Goal: Task Accomplishment & Management: Use online tool/utility

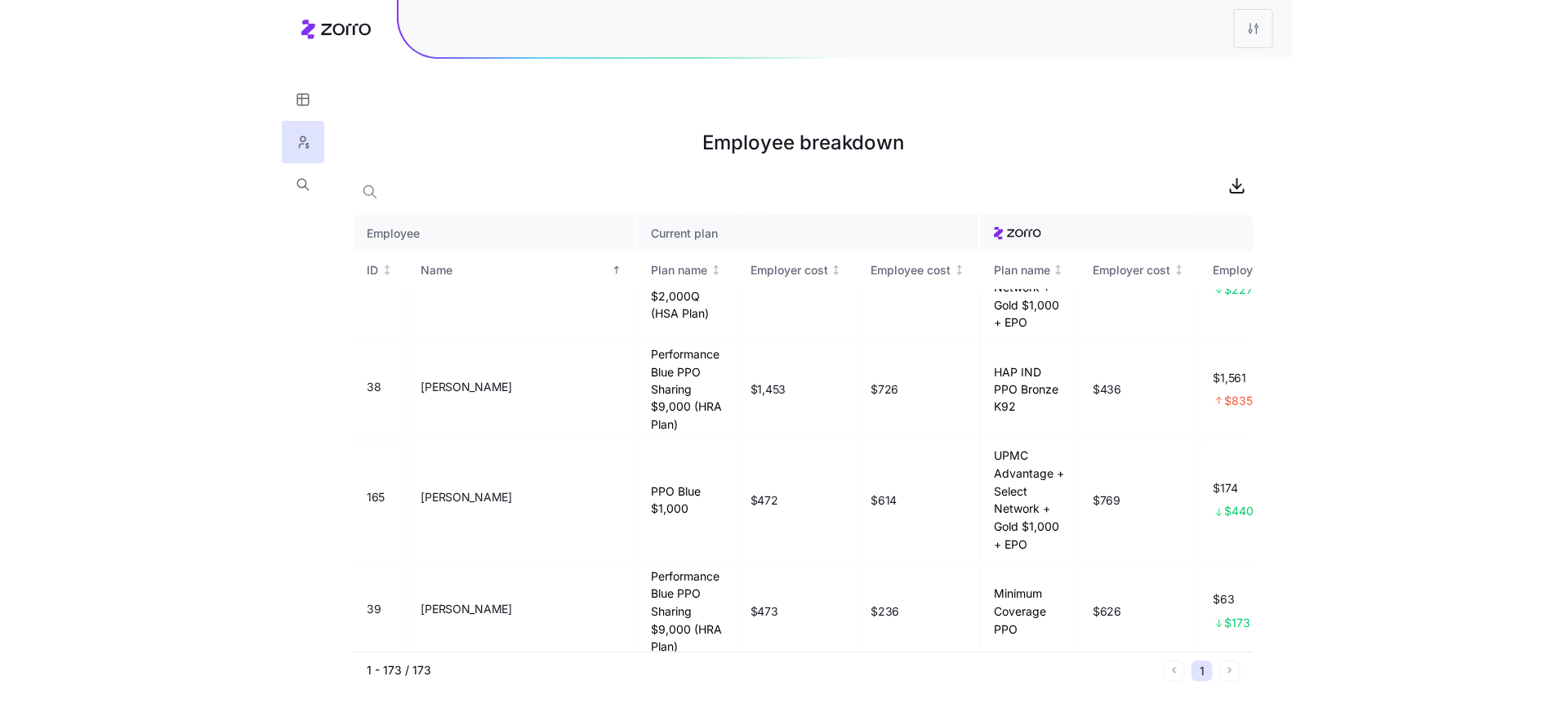
scroll to position [3192, 0]
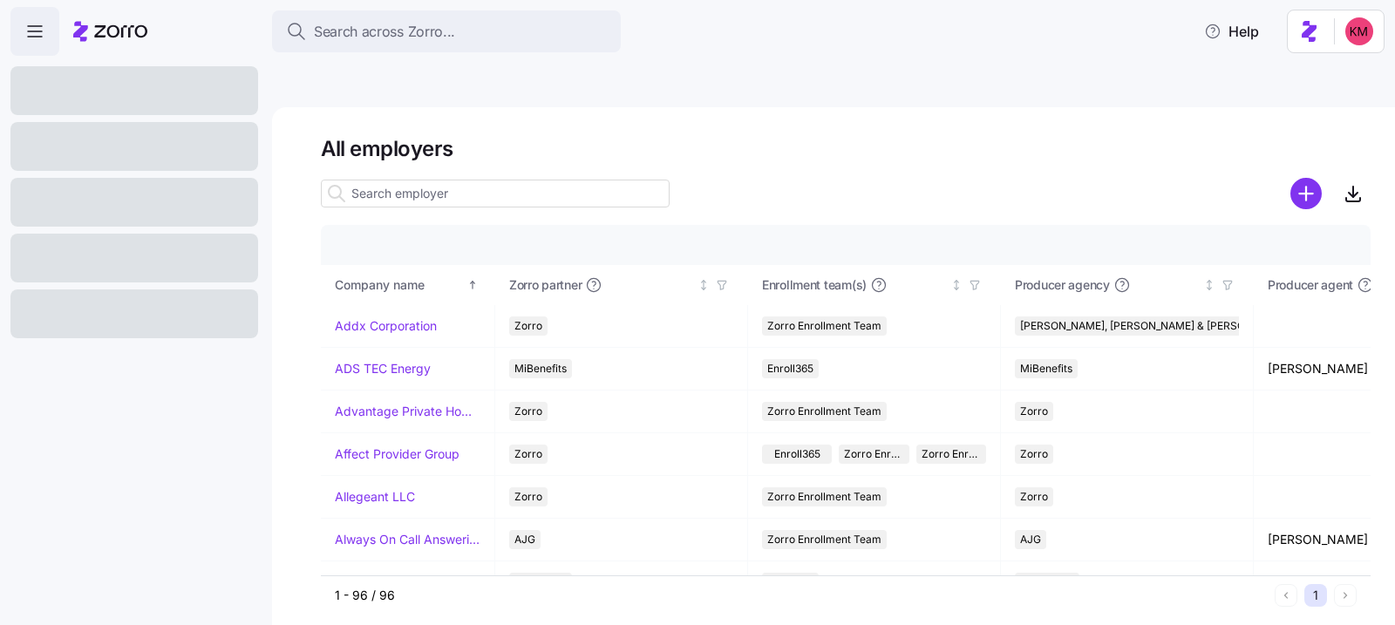
click at [505, 180] on input at bounding box center [495, 194] width 349 height 28
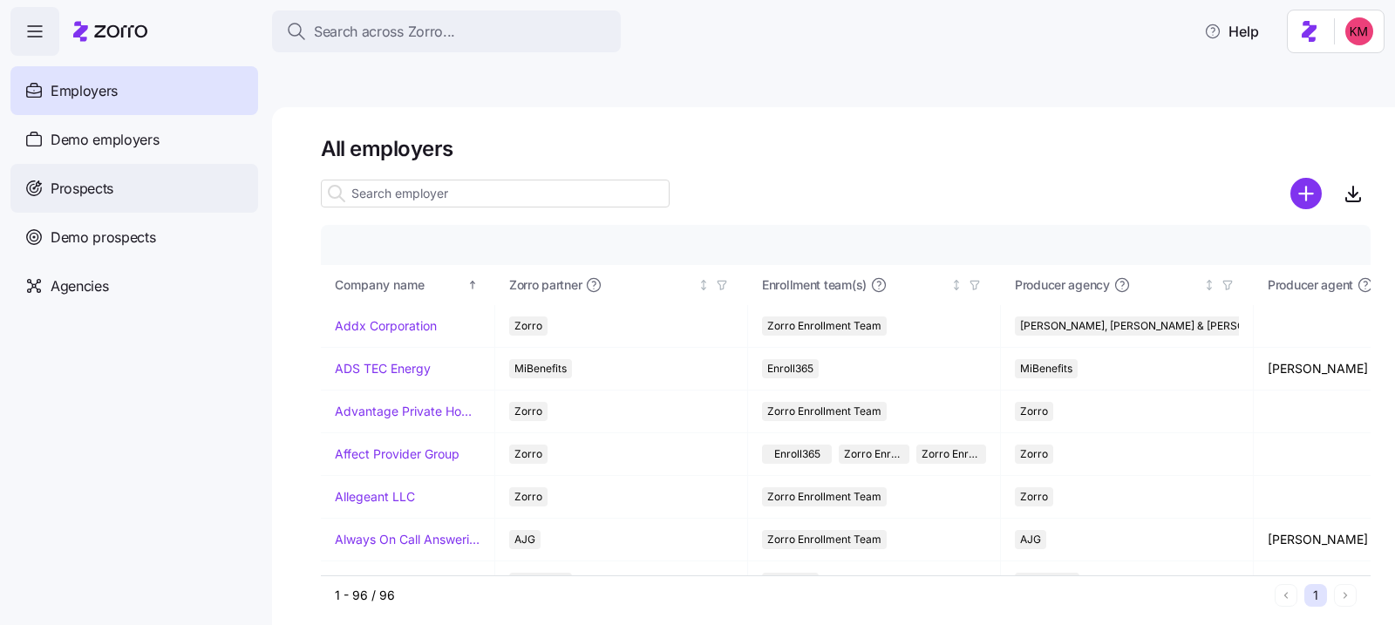
click at [112, 169] on div "Prospects" at bounding box center [134, 188] width 248 height 49
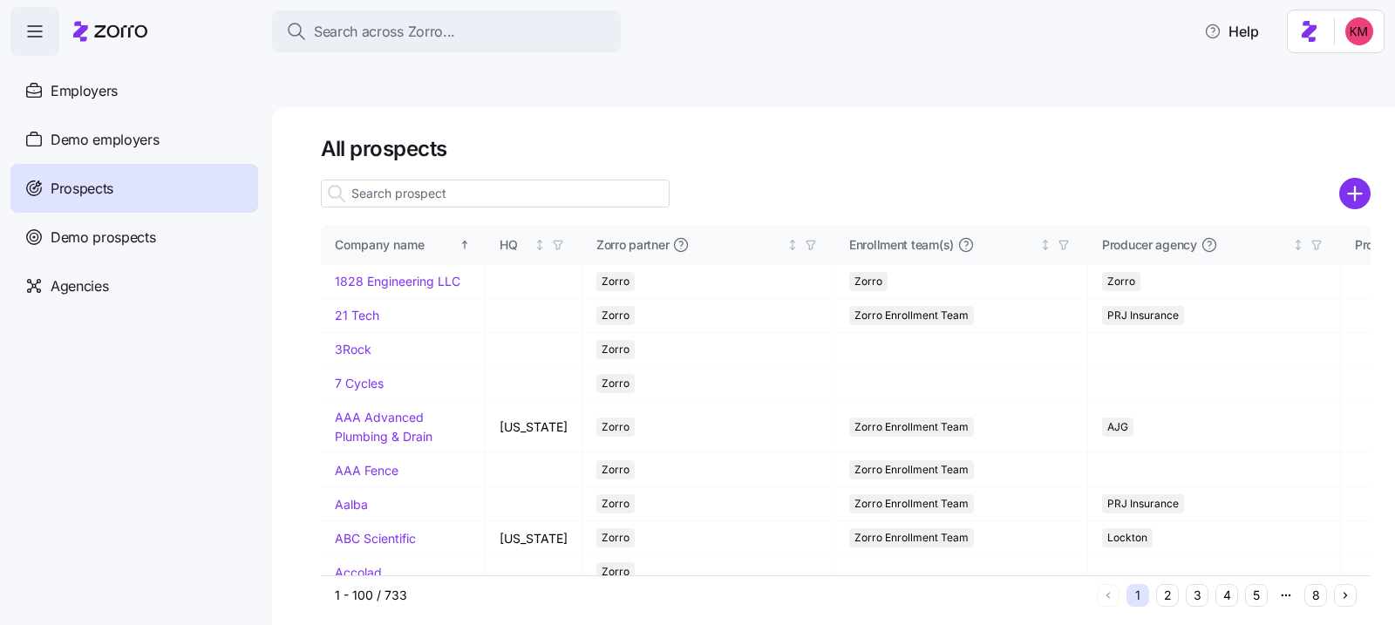
click at [478, 180] on input at bounding box center [495, 194] width 349 height 28
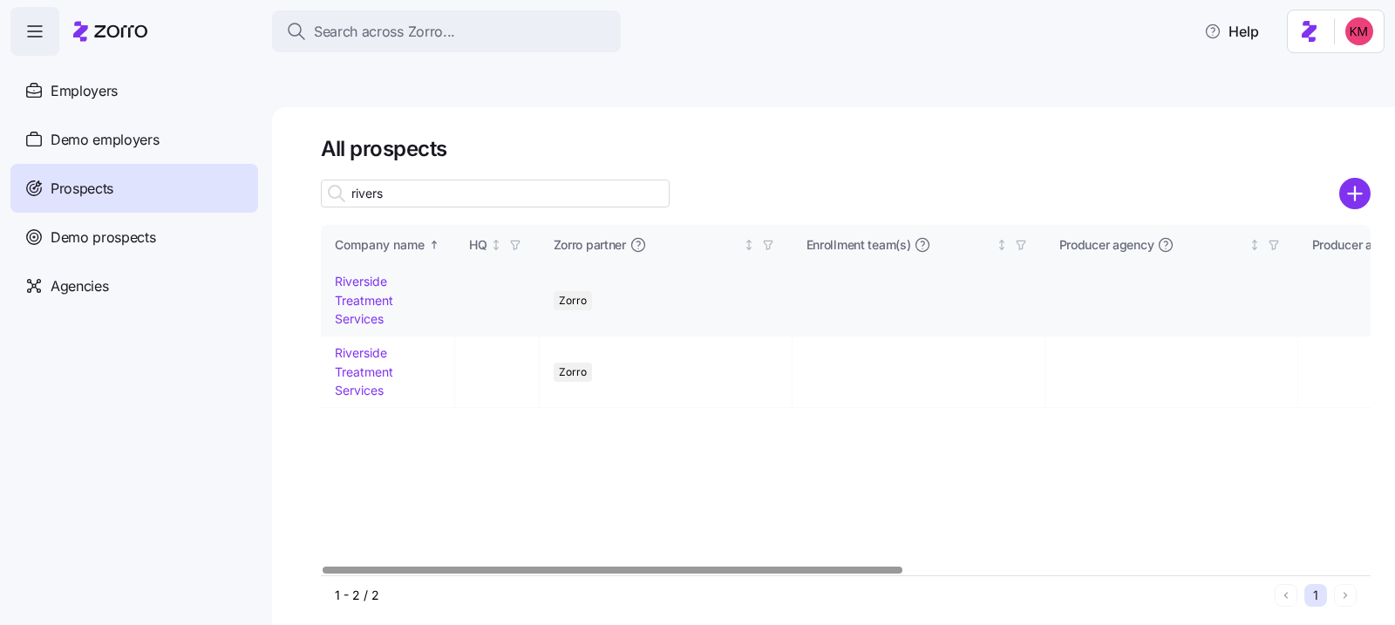
type input "rivers"
click at [362, 274] on link "Riverside Treatment Services" at bounding box center [364, 300] width 58 height 52
click at [368, 269] on td "Riverside Treatment Services" at bounding box center [388, 301] width 134 height 72
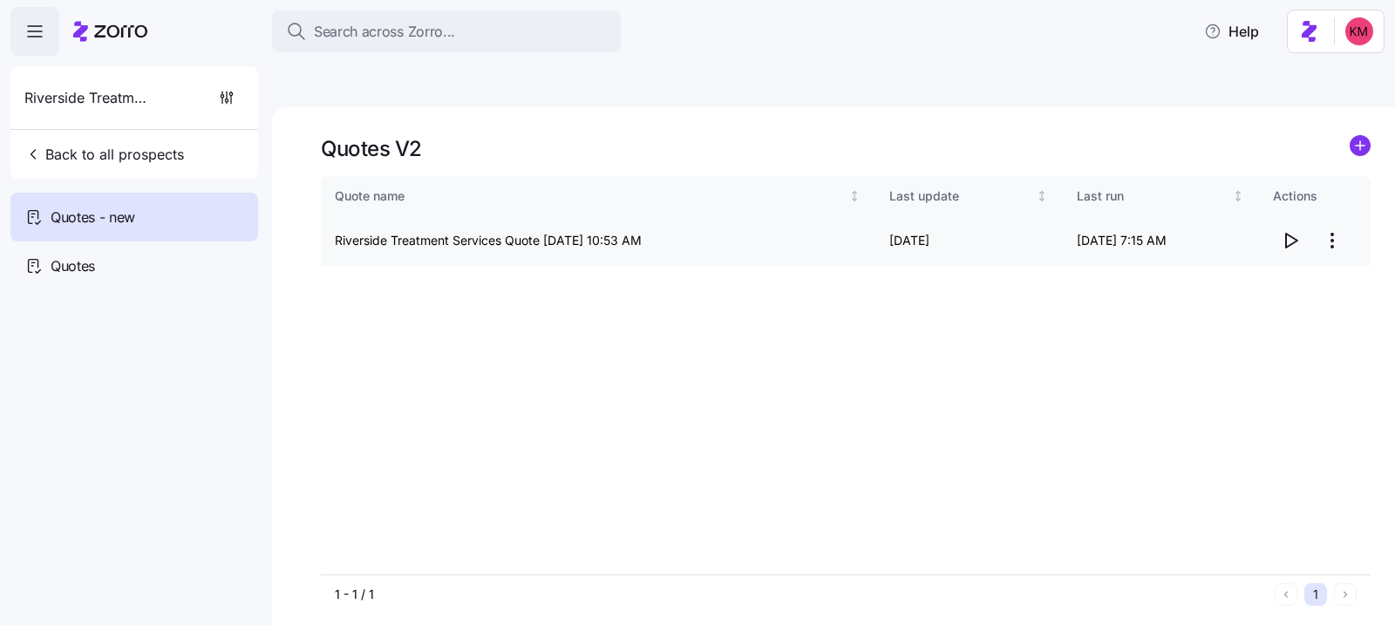
click at [1332, 203] on html "Search across Zorro... Help Riverside Treatment Services Back to all prospects …" at bounding box center [697, 395] width 1395 height 790
click at [1275, 235] on div "Edit quote" at bounding box center [1263, 242] width 160 height 28
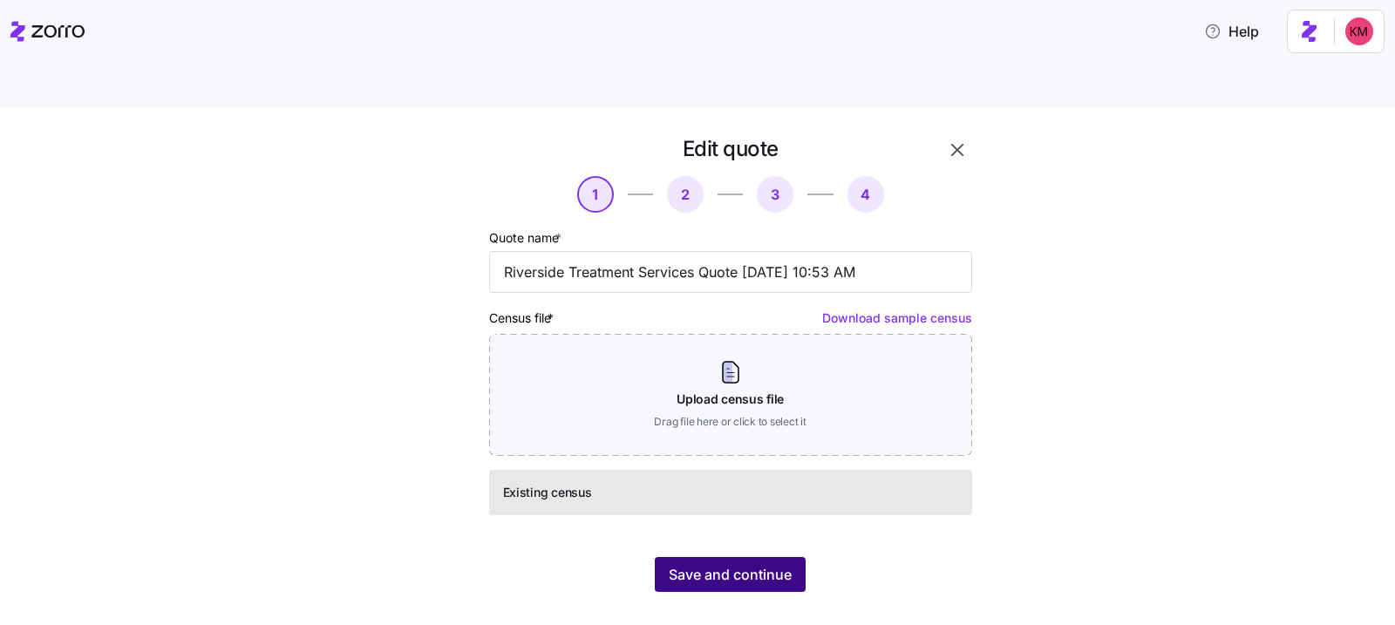
click at [727, 557] on button "Save and continue" at bounding box center [730, 574] width 151 height 35
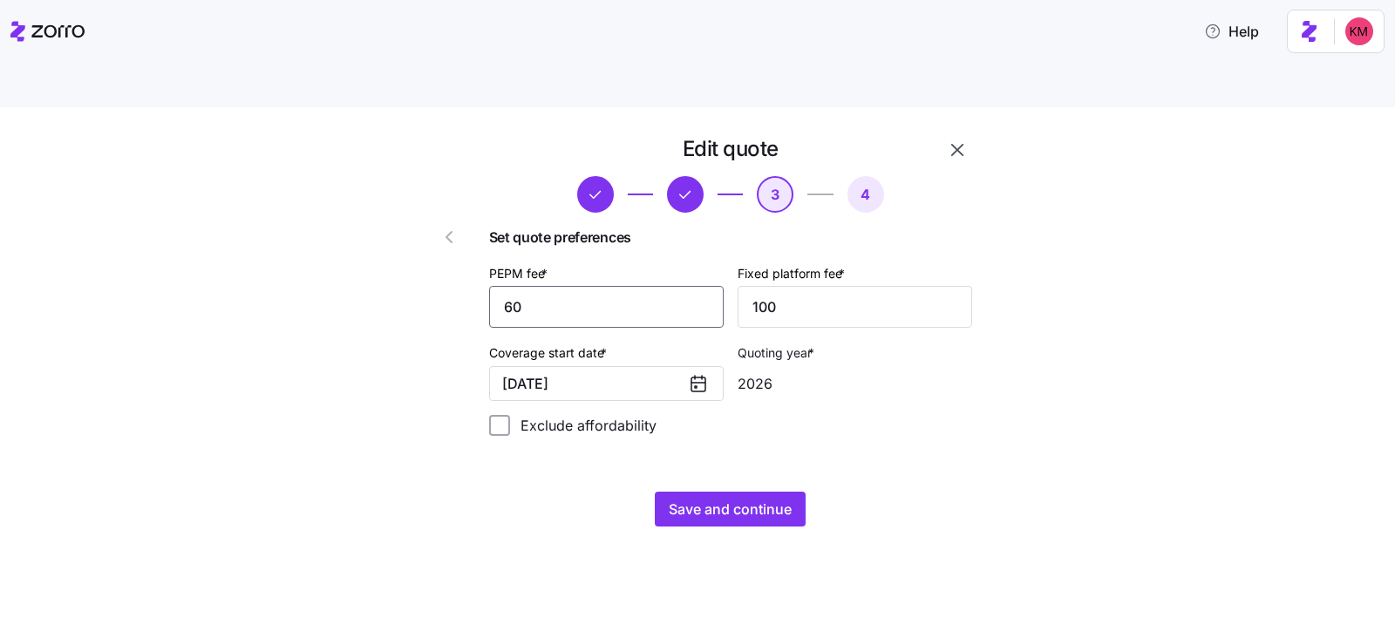
click at [586, 286] on input "60" at bounding box center [606, 307] width 235 height 42
type input "55"
click at [744, 442] on div "Edit quote 3 4 Set quote preferences PEPM fee * 55 Fixed platform fee * 100 Cov…" at bounding box center [730, 331] width 497 height 406
click at [740, 499] on span "Save and continue" at bounding box center [730, 509] width 123 height 21
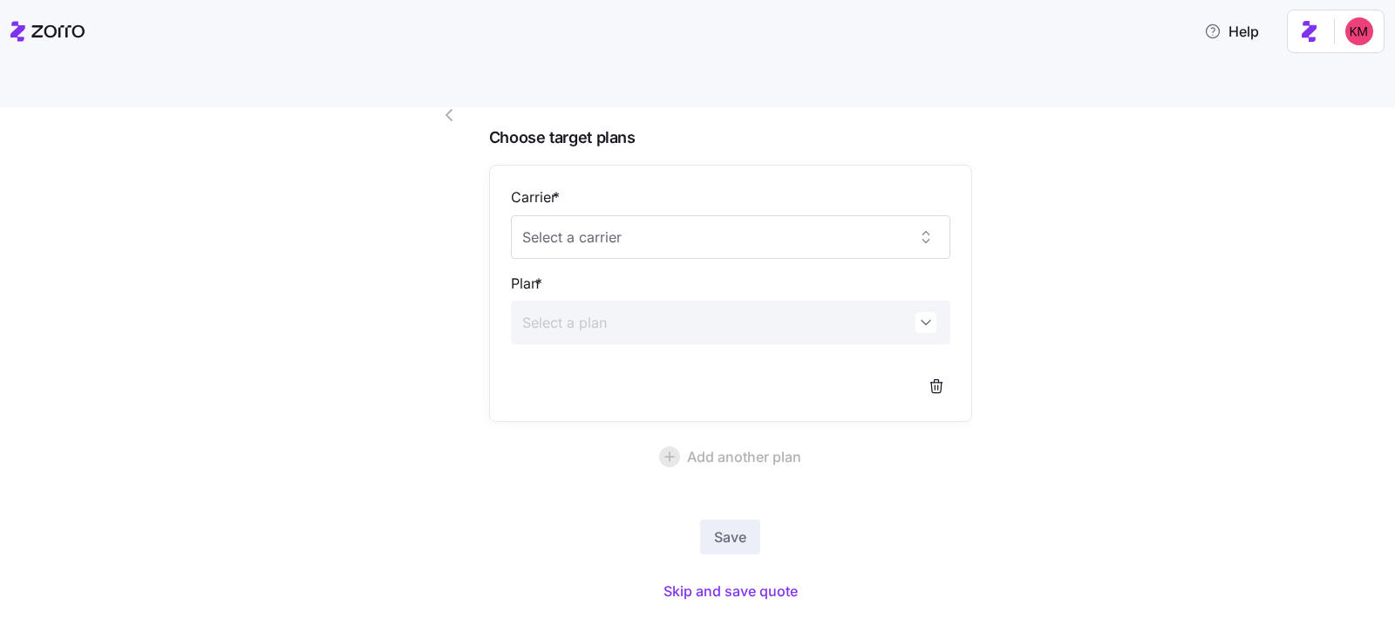
scroll to position [125, 0]
click at [707, 578] on span "Skip and save quote" at bounding box center [731, 588] width 134 height 21
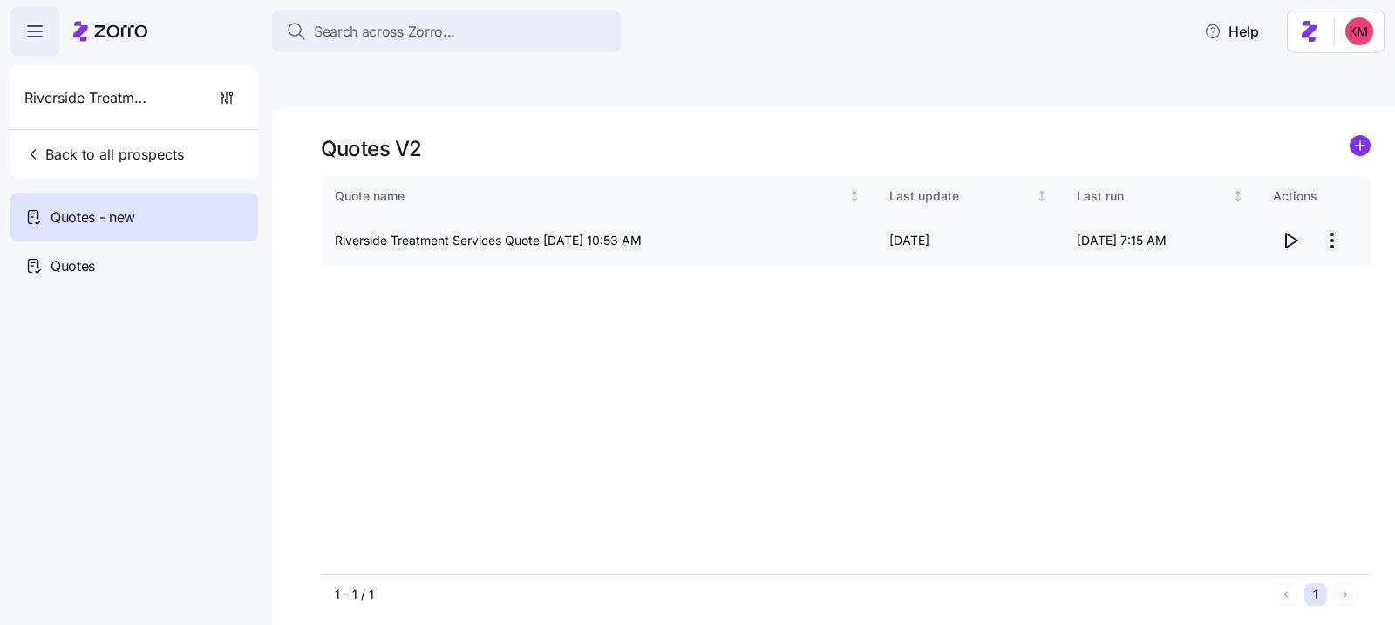
click at [1338, 205] on html "Search across Zorro... Help Riverside Treatment Services Back to all prospects …" at bounding box center [697, 395] width 1395 height 790
click at [1275, 235] on div "Edit quote" at bounding box center [1263, 242] width 160 height 28
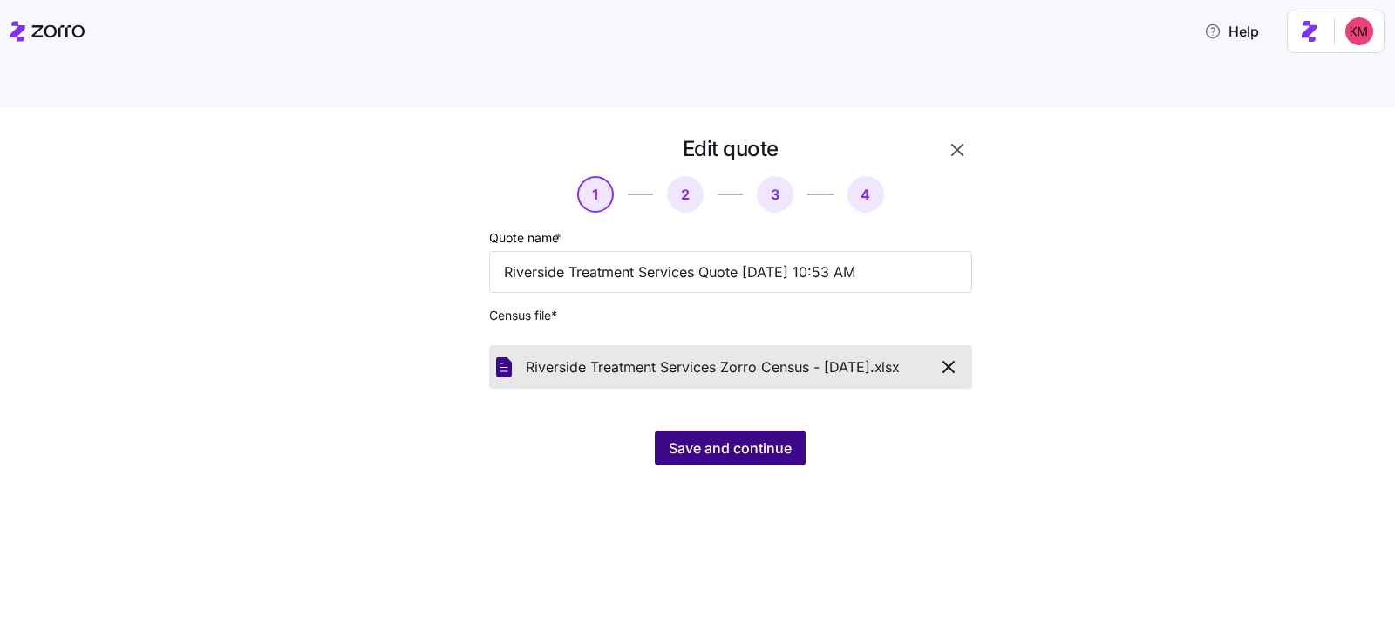
click at [775, 431] on button "Save and continue" at bounding box center [730, 448] width 151 height 35
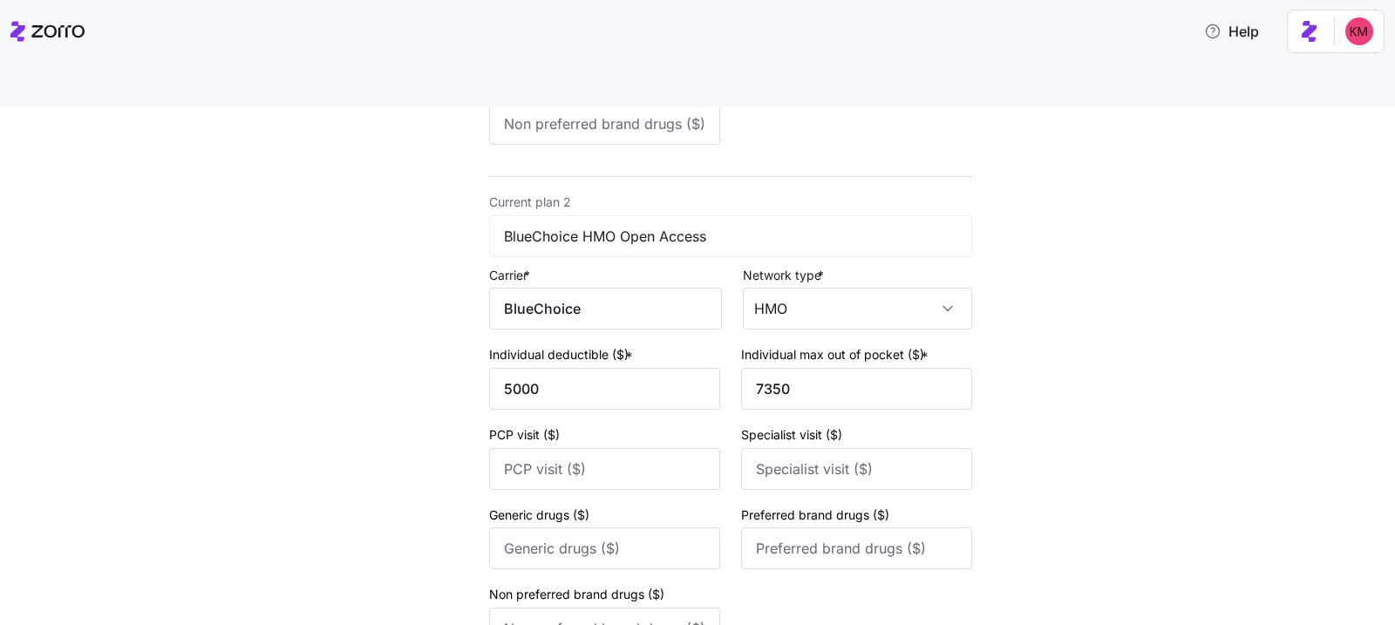
scroll to position [735, 0]
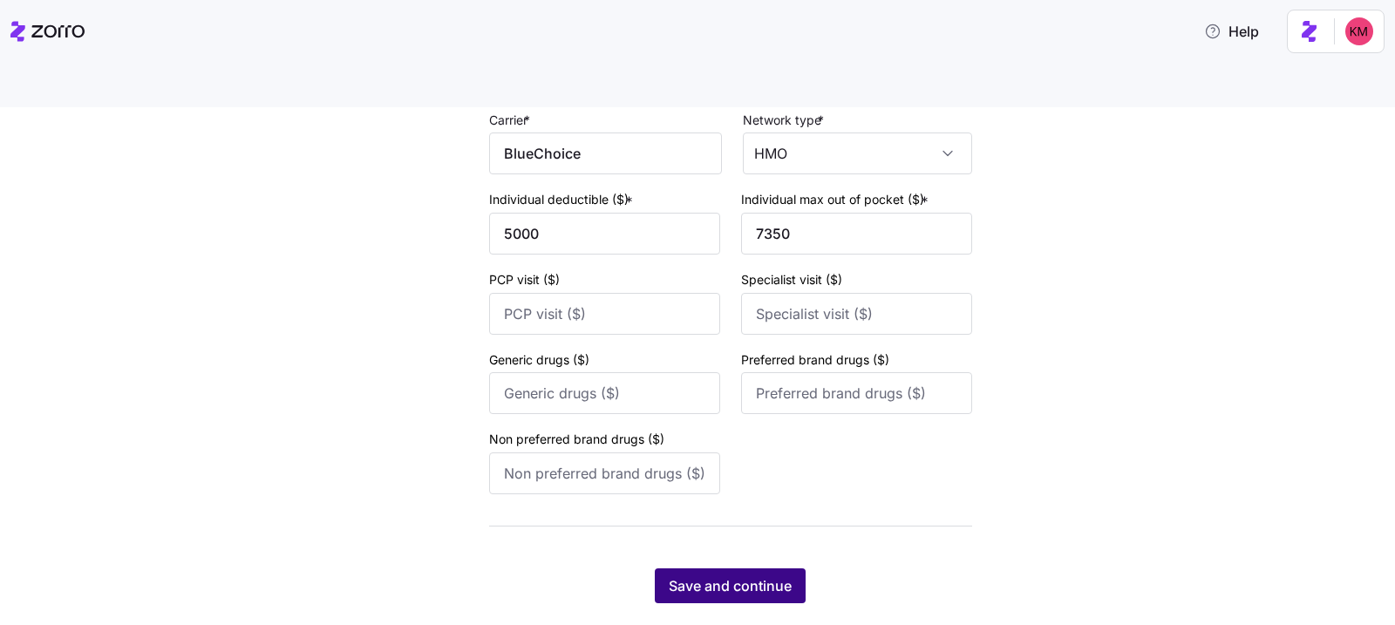
click at [712, 576] on span "Save and continue" at bounding box center [730, 586] width 123 height 21
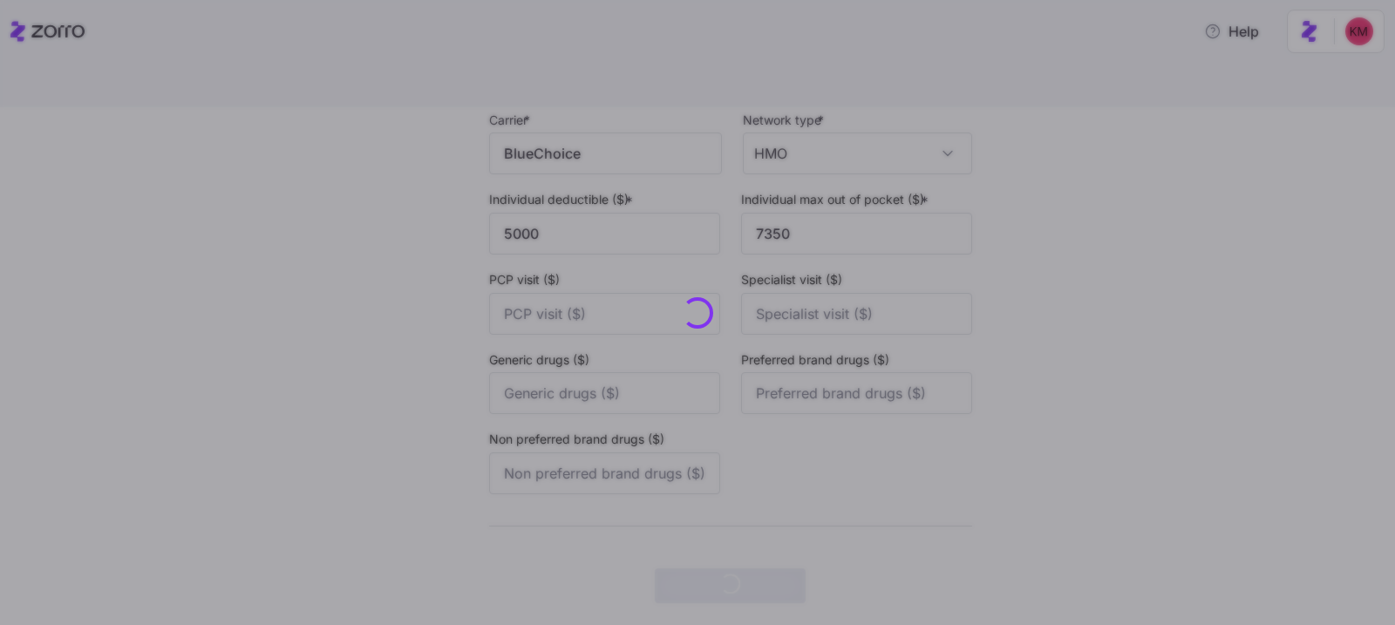
scroll to position [0, 0]
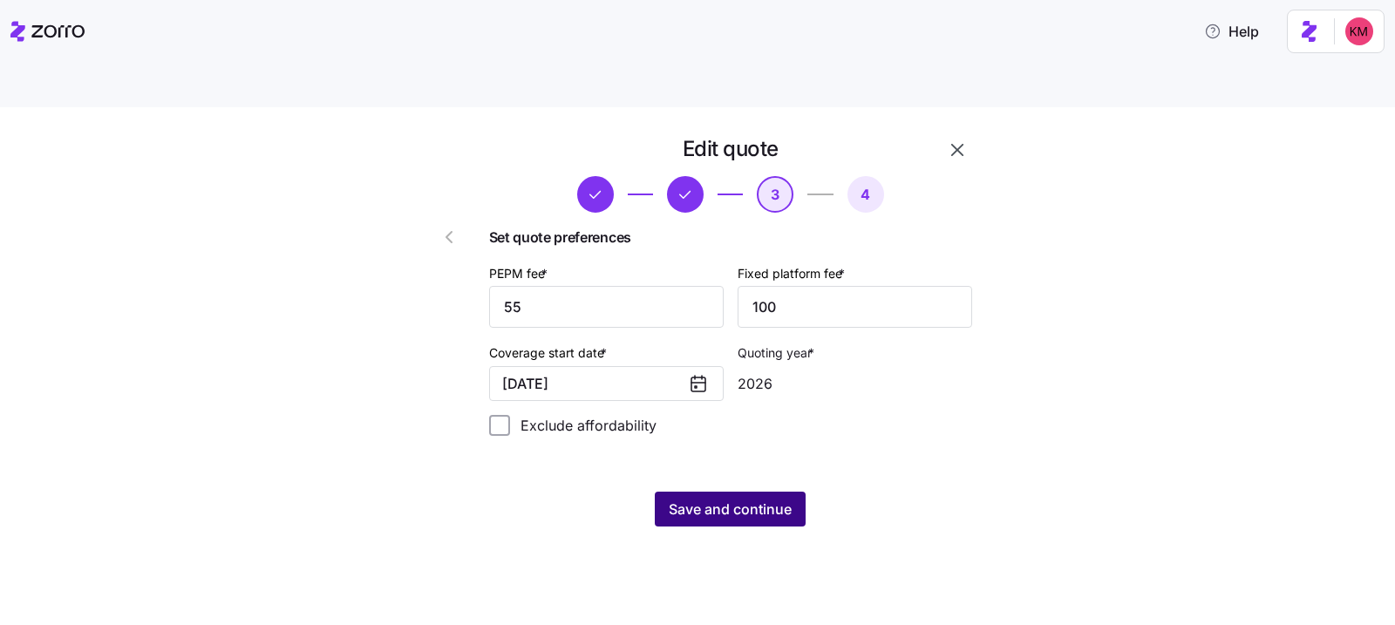
click at [740, 499] on span "Save and continue" at bounding box center [730, 509] width 123 height 21
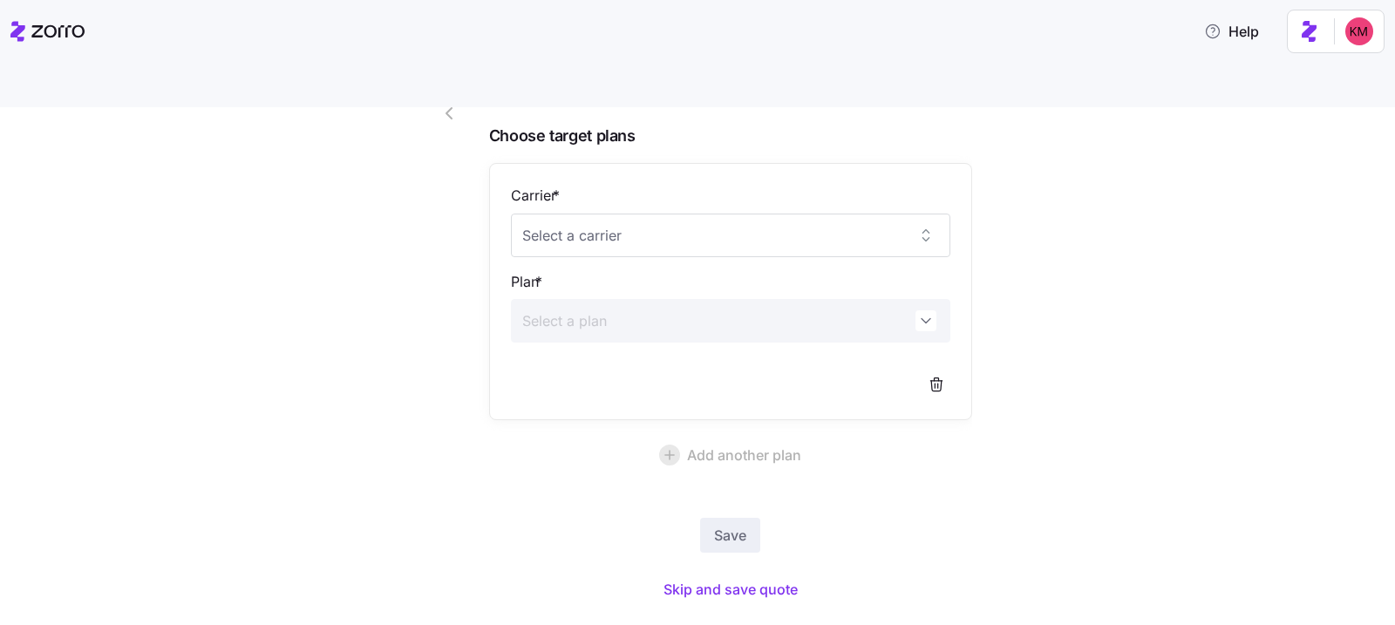
scroll to position [125, 0]
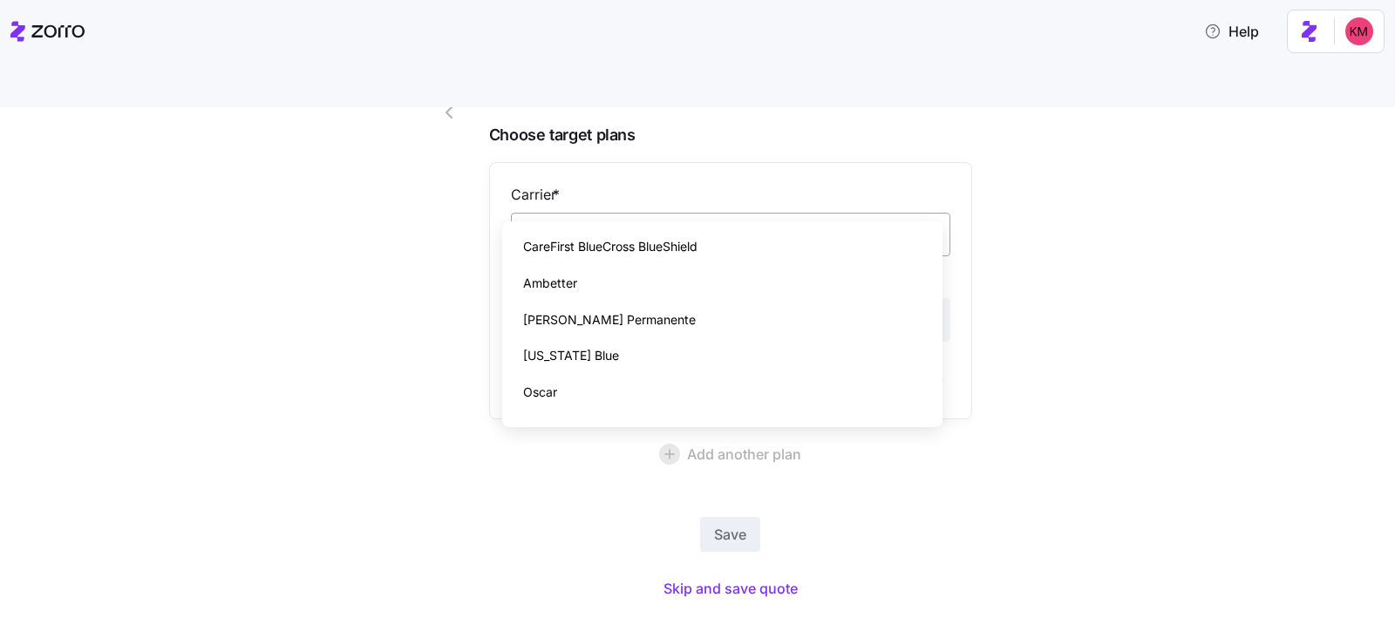
click at [657, 213] on input "Carrier *" at bounding box center [731, 235] width 440 height 44
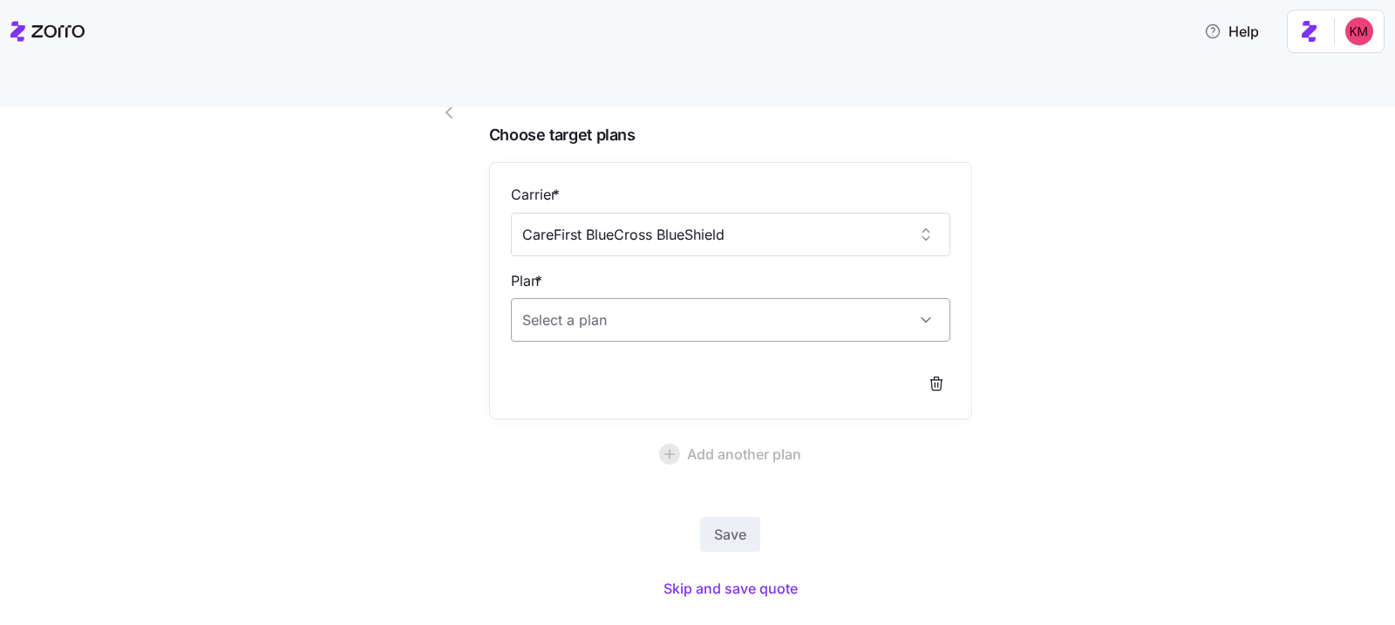
type input "CareFirst BlueCross BlueShield"
click at [611, 298] on input "Plan *" at bounding box center [731, 320] width 440 height 44
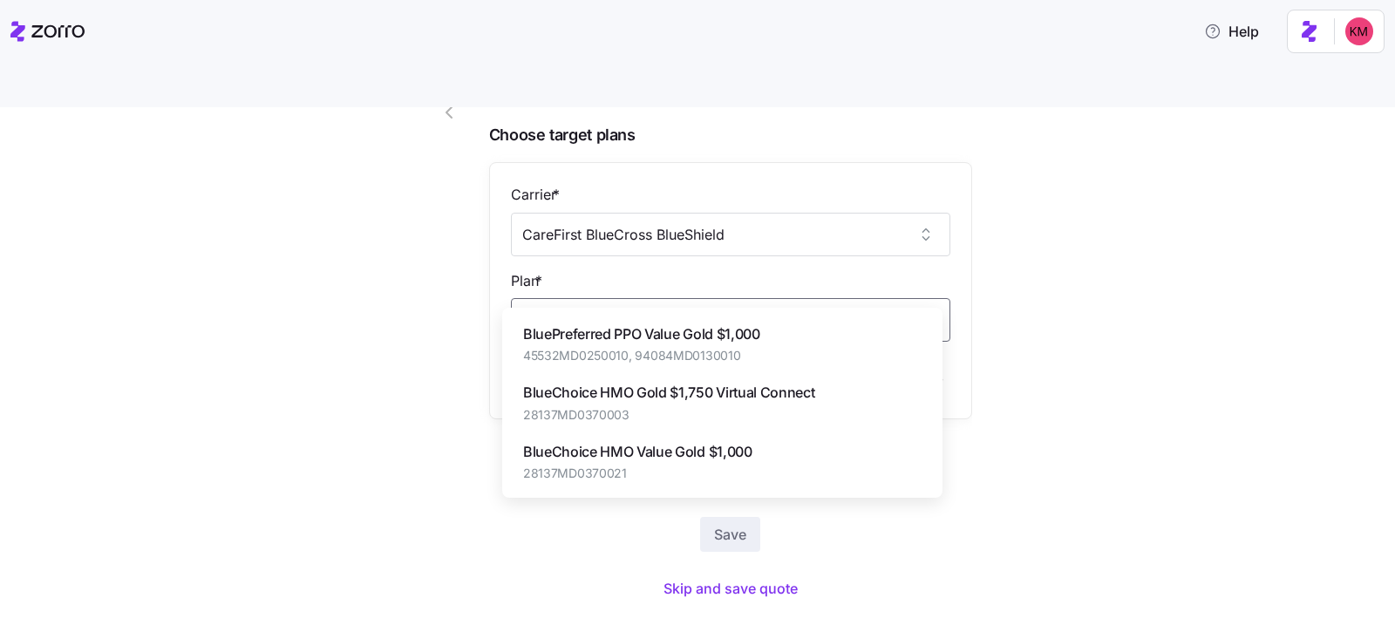
type input "gold"
click at [756, 298] on input "Plan *" at bounding box center [731, 320] width 440 height 44
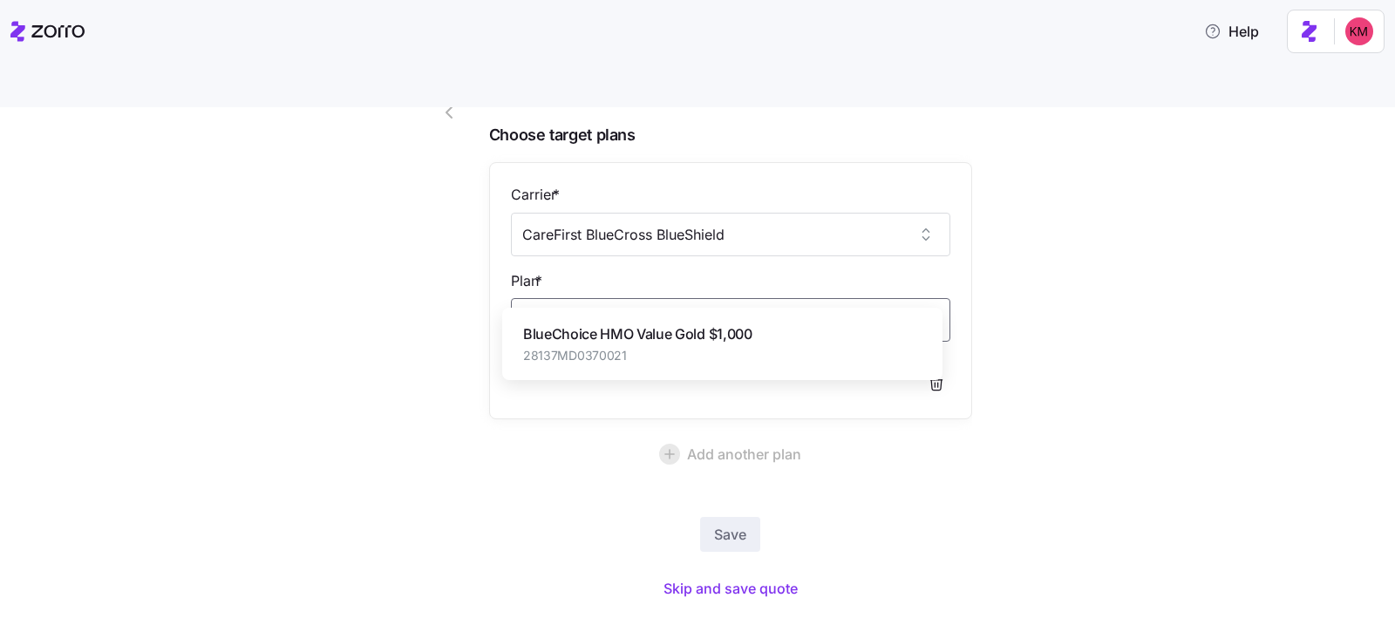
click at [743, 319] on div "BlueChoice HMO Value Gold $1,000 28137MD0370021" at bounding box center [722, 344] width 426 height 58
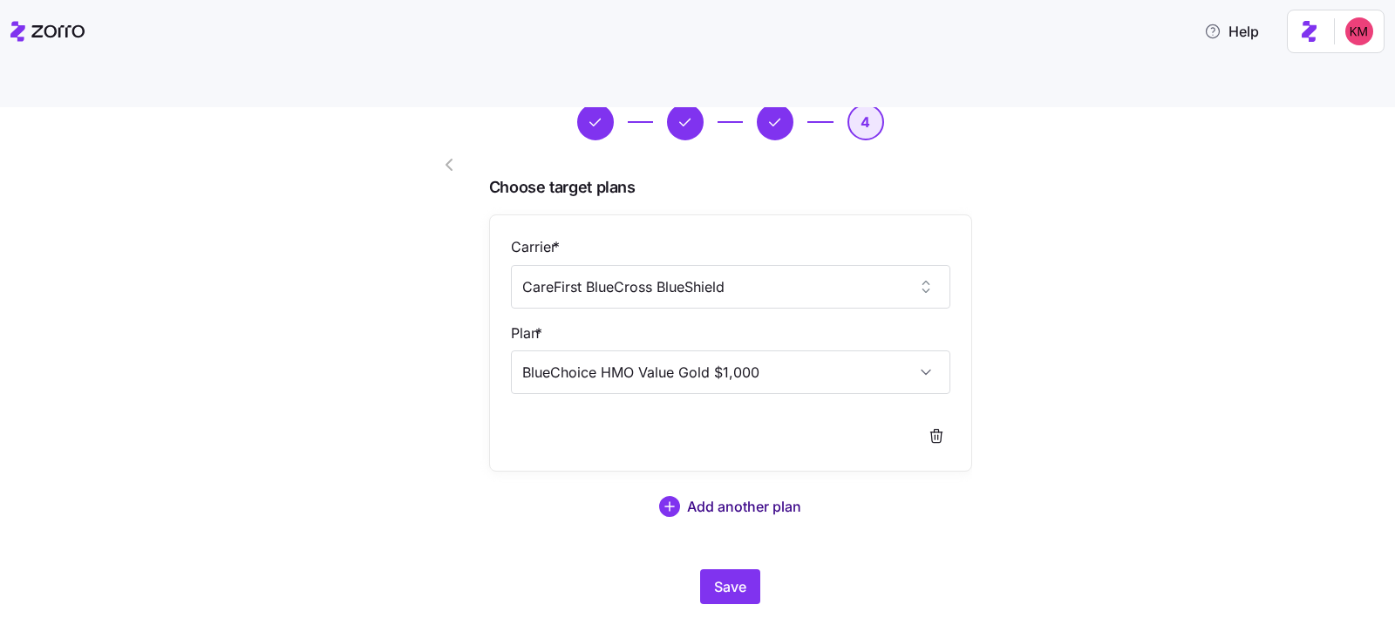
type input "BlueChoice HMO Value Gold $1,000"
click at [714, 496] on span "Add another plan" at bounding box center [744, 506] width 114 height 21
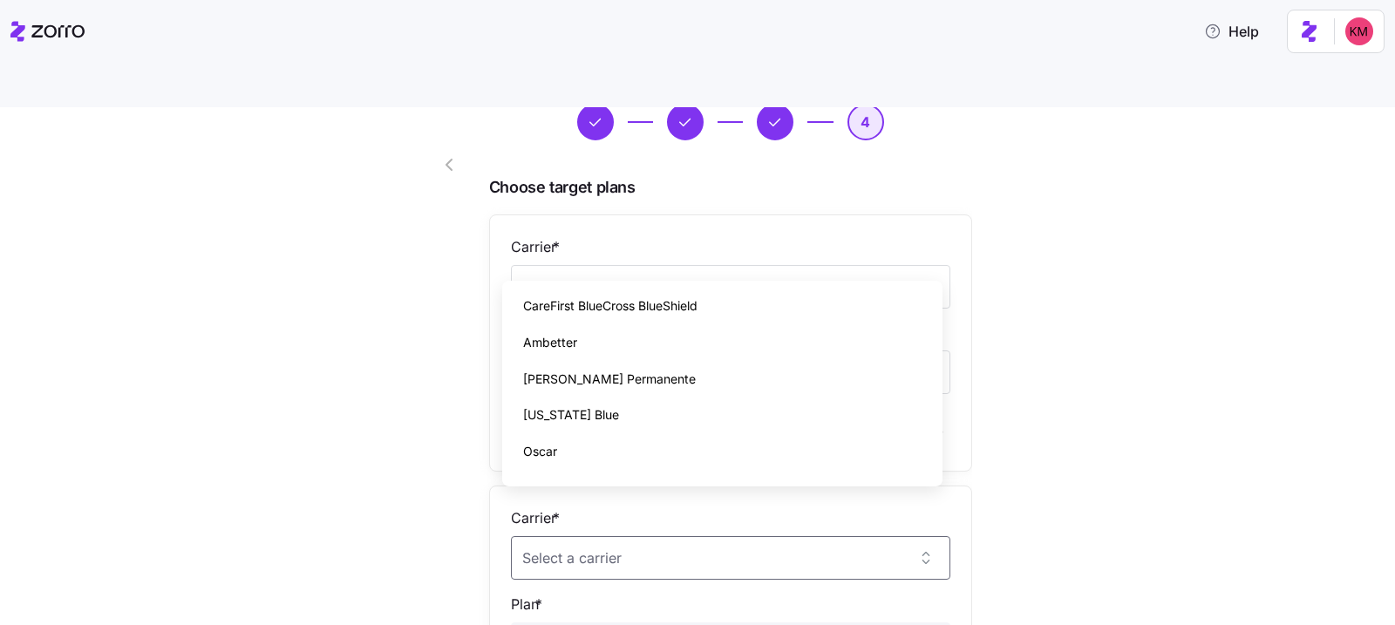
click at [1013, 474] on div "Edit quote 4 Choose target plans Carrier * CareFirst BlueCross BlueShield Plan …" at bounding box center [710, 506] width 1322 height 887
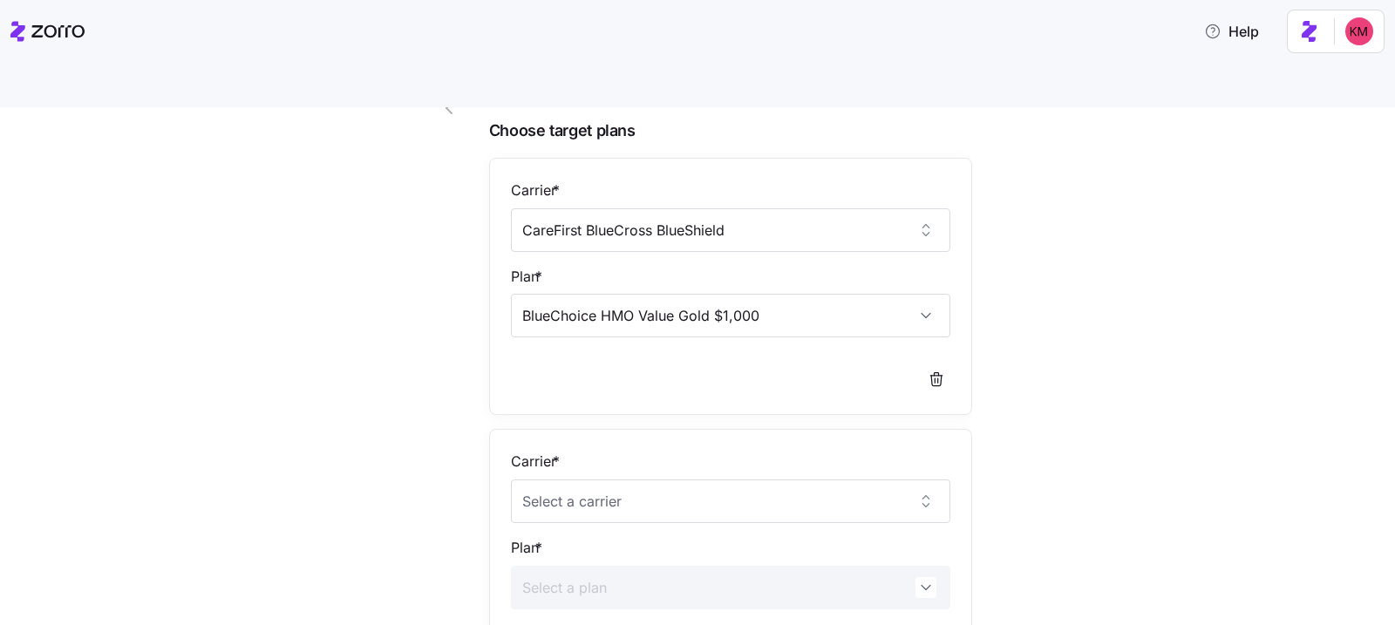
scroll to position [395, 0]
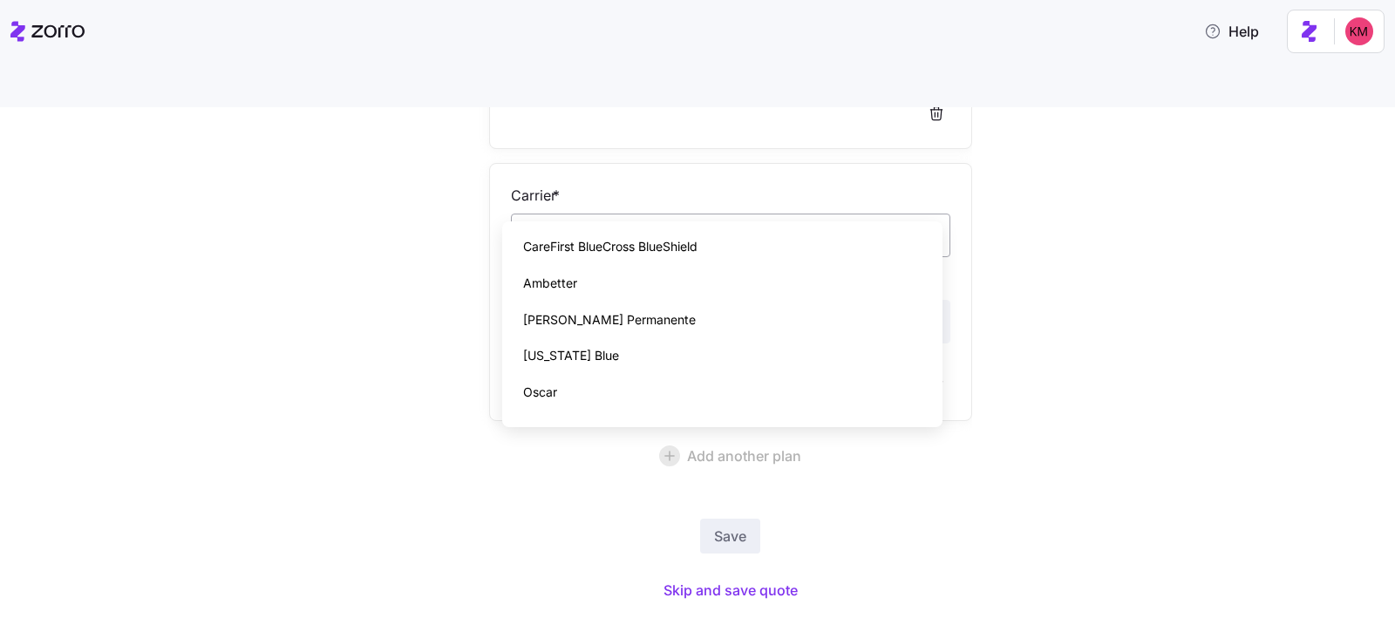
click at [613, 214] on input "Carrier *" at bounding box center [731, 236] width 440 height 44
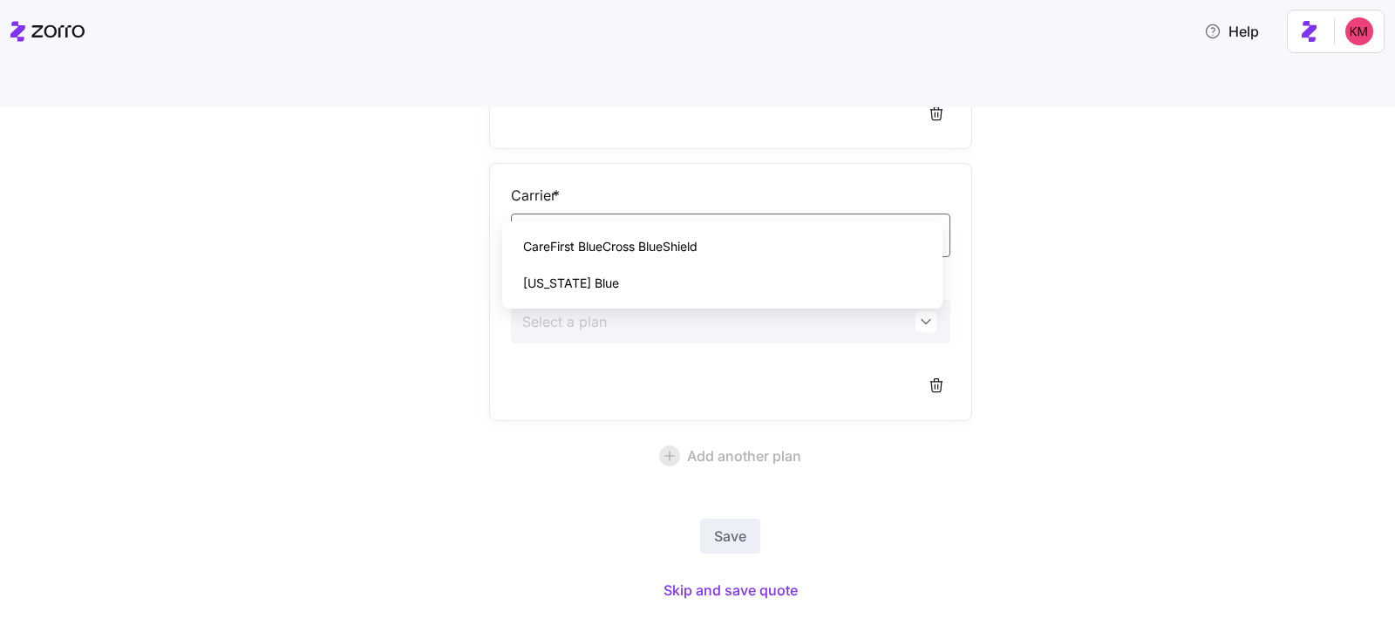
click at [671, 270] on div "Florida Blue" at bounding box center [722, 283] width 426 height 37
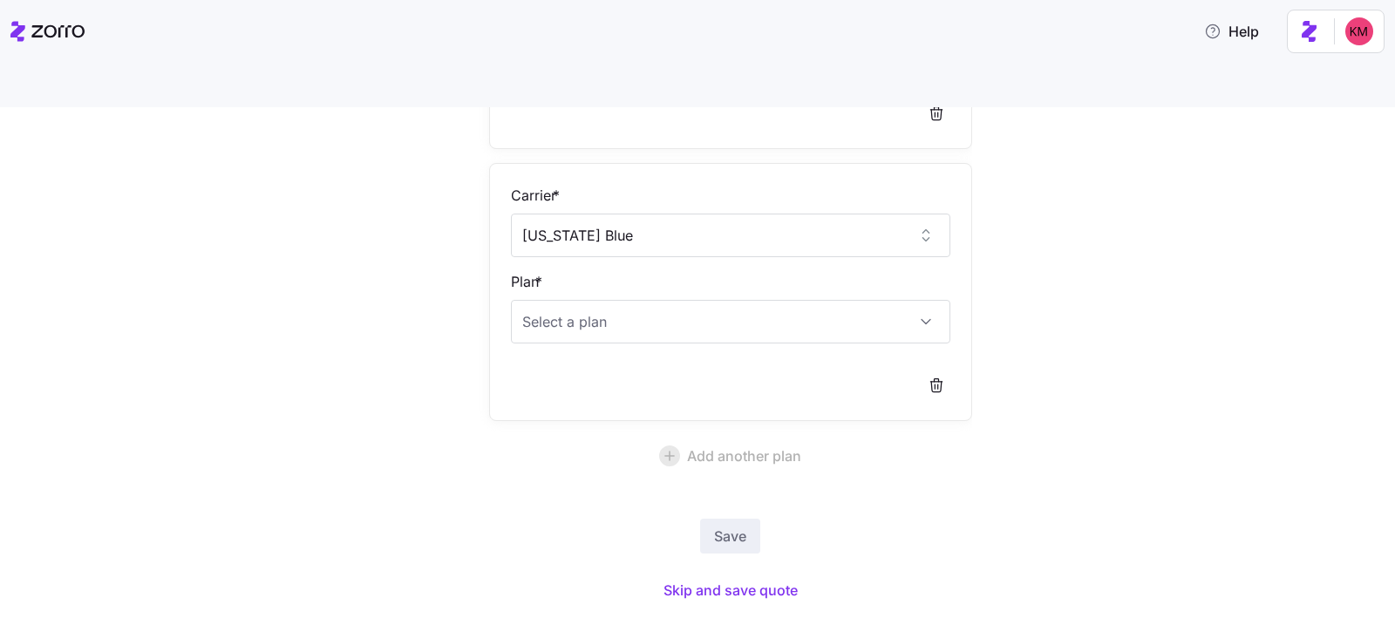
type input "Florida Blue"
click at [1078, 276] on div "Edit quote 4 Choose target plans Carrier * CareFirst BlueCross BlueShield Plan …" at bounding box center [710, 183] width 1322 height 887
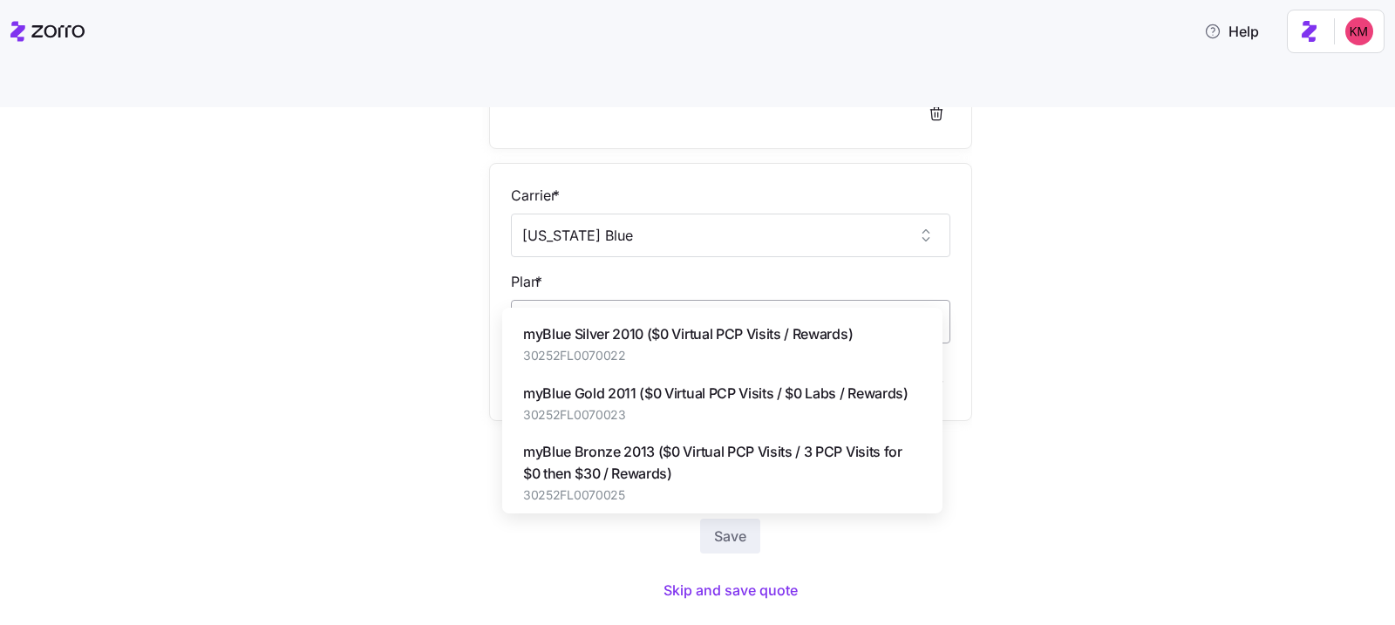
click at [857, 300] on input "Plan *" at bounding box center [731, 322] width 440 height 44
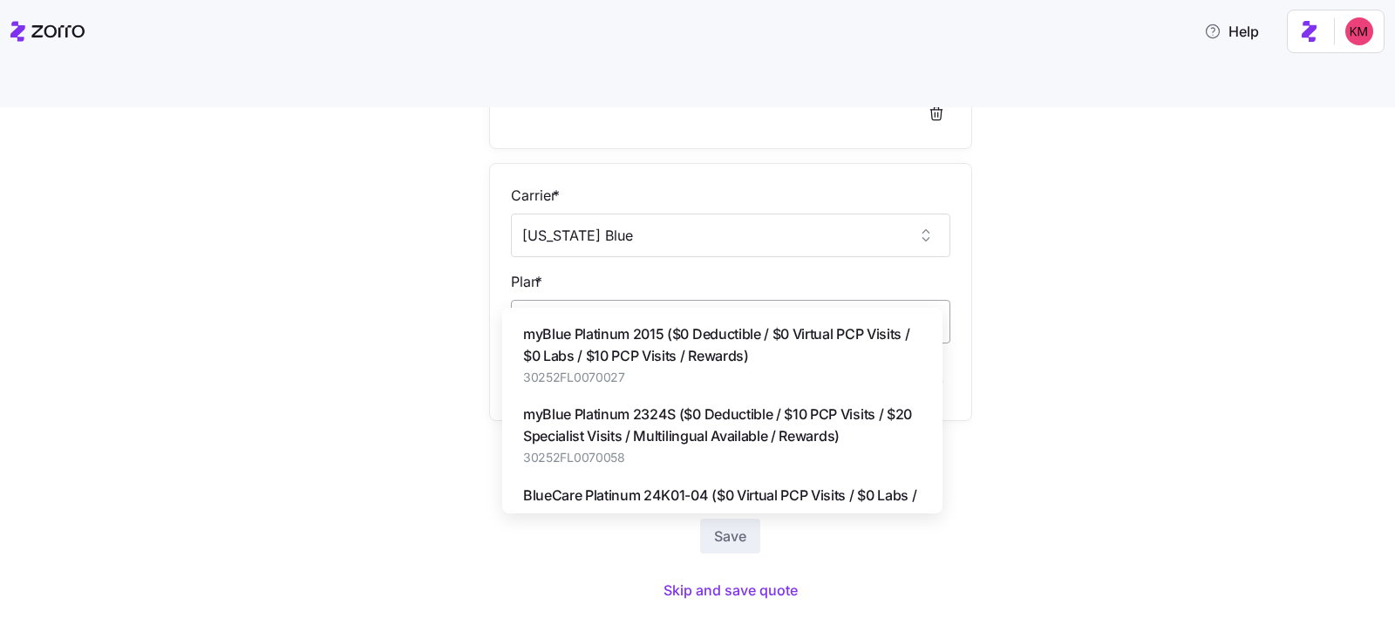
type input "p"
type input "d"
type input "$0 ded"
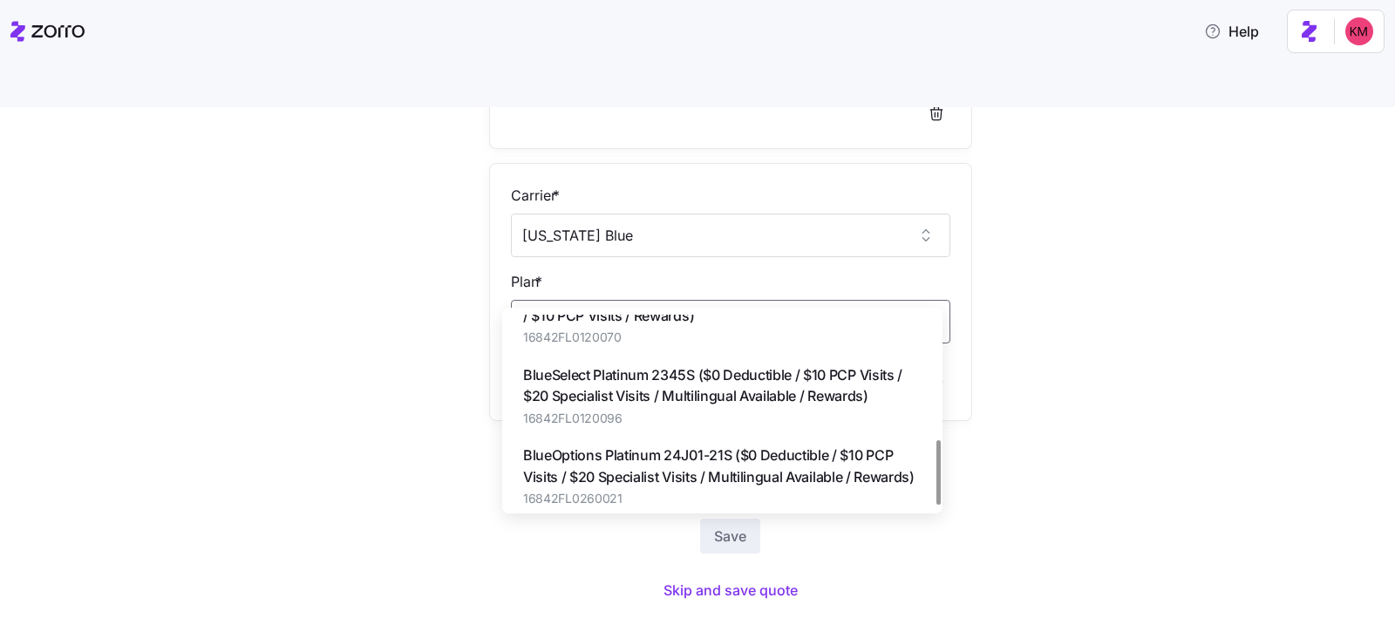
scroll to position [371, 0]
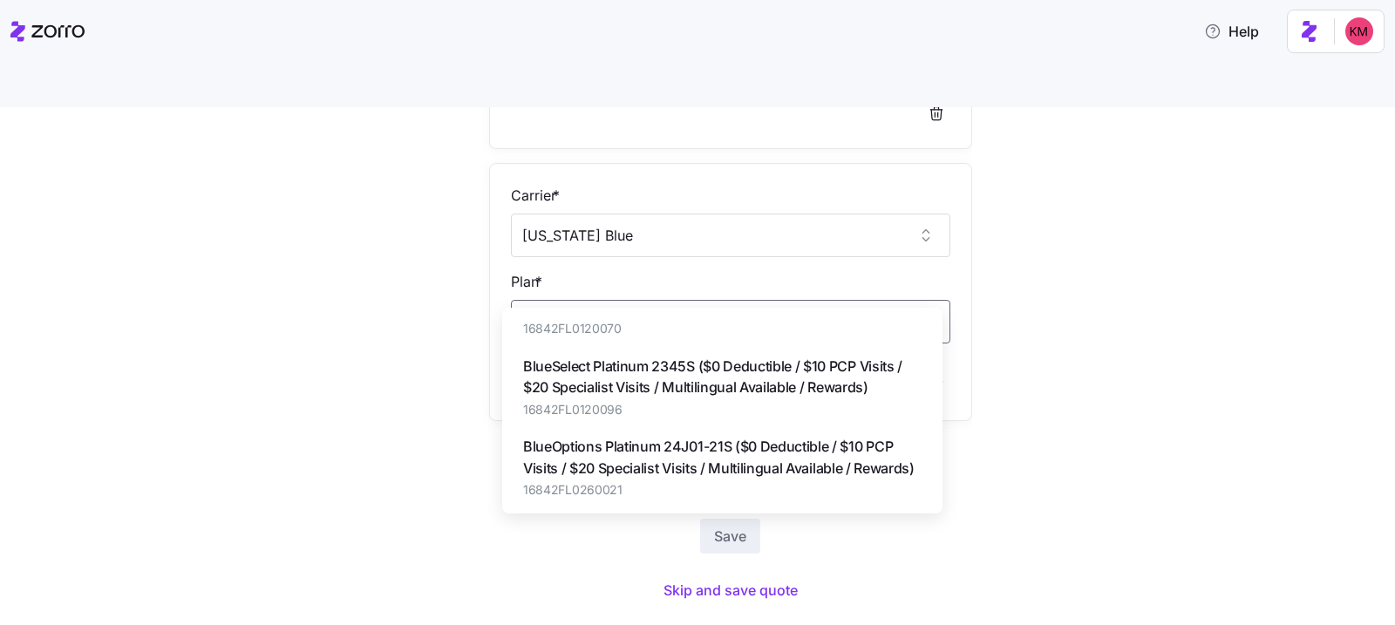
click at [660, 448] on span "BlueOptions Platinum 24J01-21S ($0 Deductible / $10 PCP Visits / $20 Specialist…" at bounding box center [722, 458] width 399 height 44
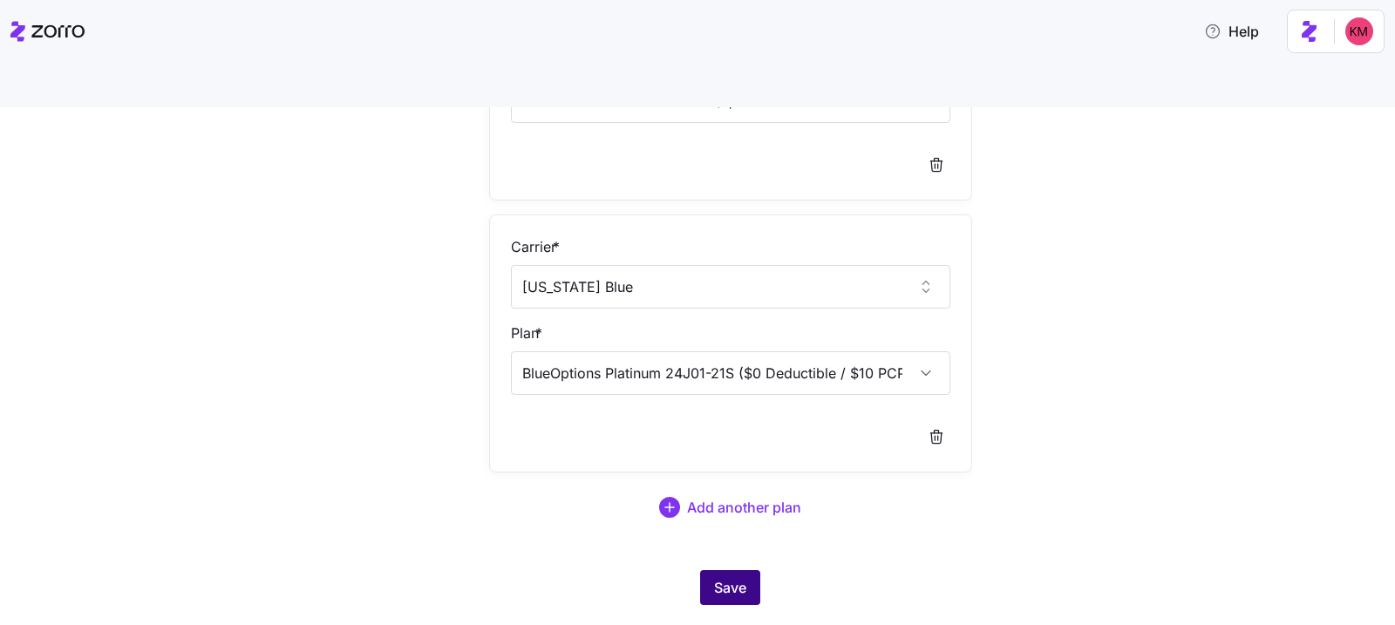
type input "BlueOptions Platinum 24J01-21S ($0 Deductible / $10 PCP Visits / $20 Specialist…"
click at [732, 577] on span "Save" at bounding box center [730, 587] width 32 height 21
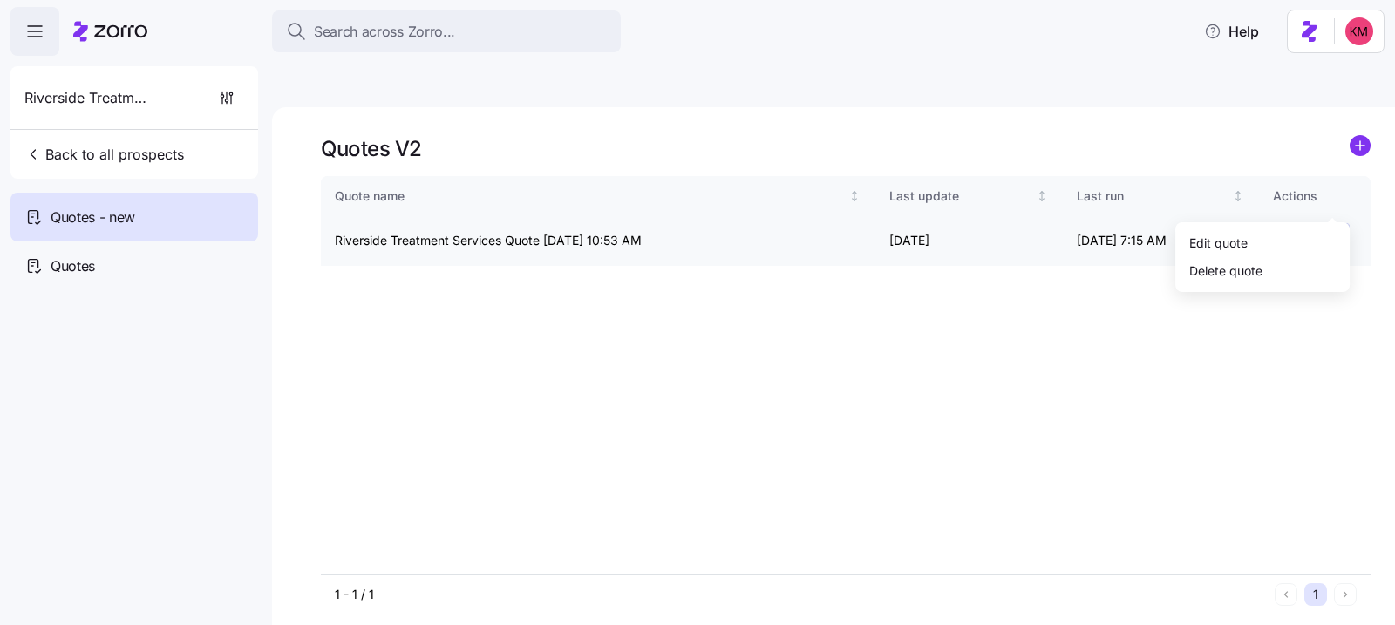
click at [1334, 198] on html "Search across Zorro... Help Riverside Treatment Services Back to all prospects …" at bounding box center [697, 395] width 1395 height 790
click at [1327, 235] on div "Edit quote" at bounding box center [1263, 242] width 160 height 28
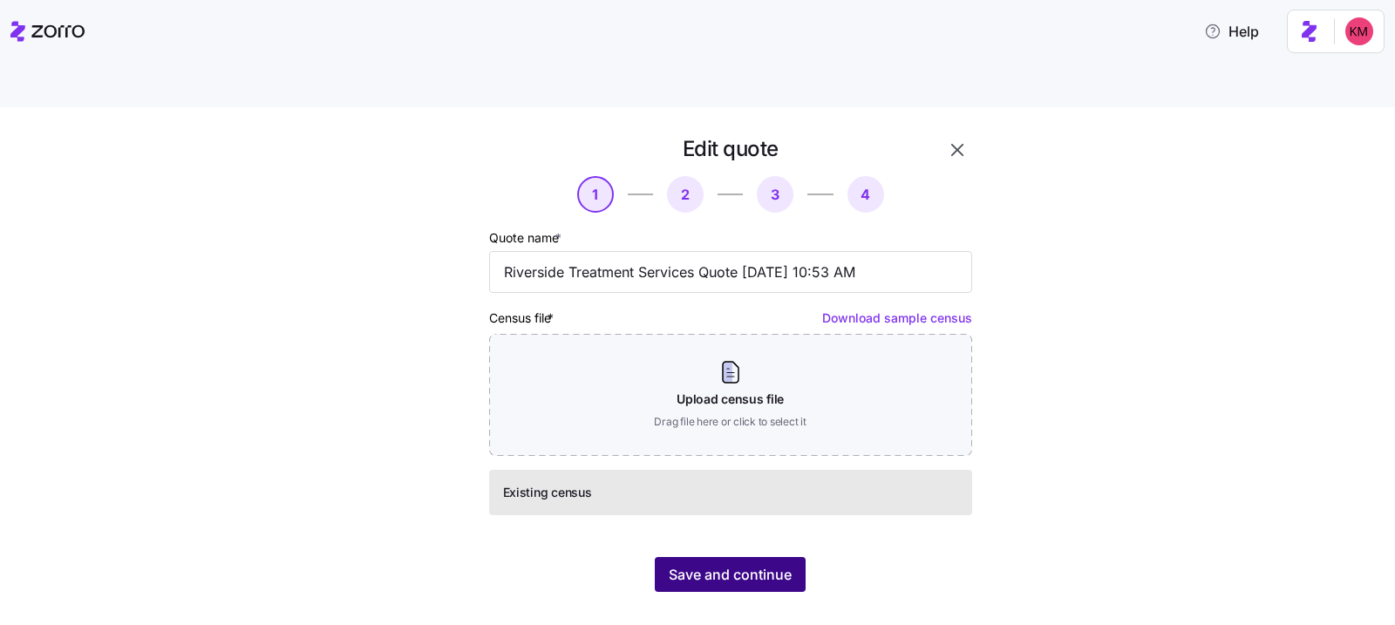
click at [757, 557] on button "Save and continue" at bounding box center [730, 574] width 151 height 35
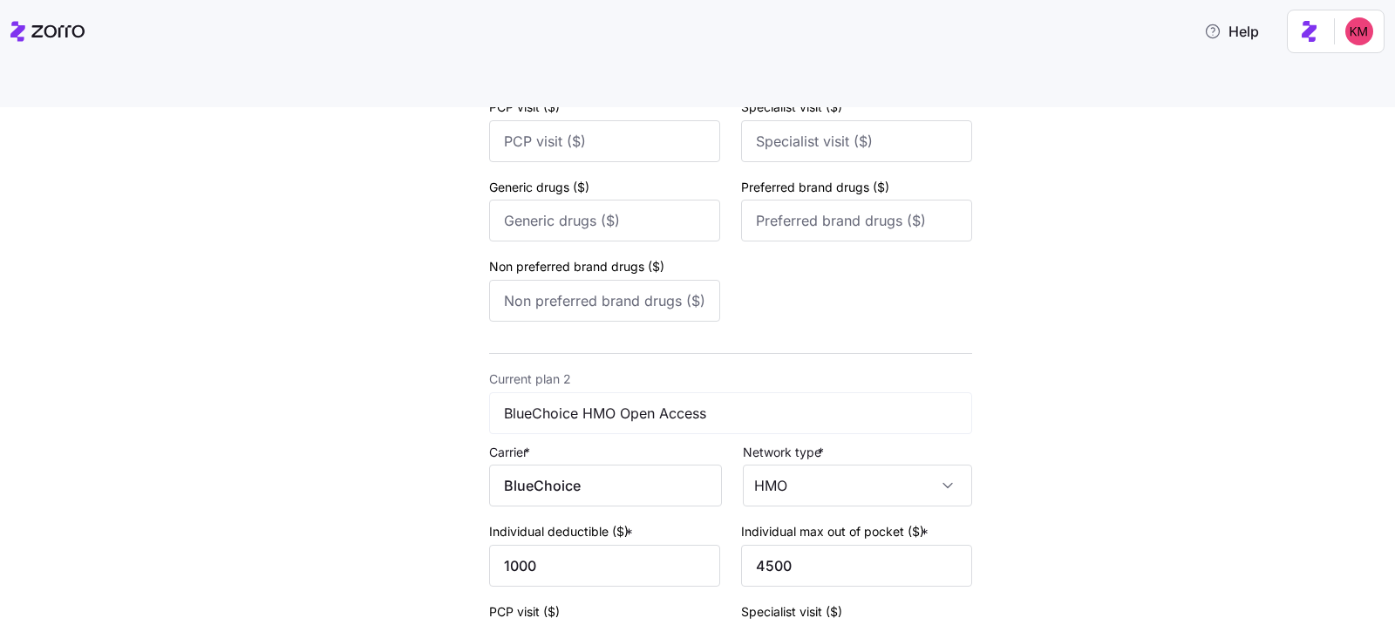
scroll to position [684, 0]
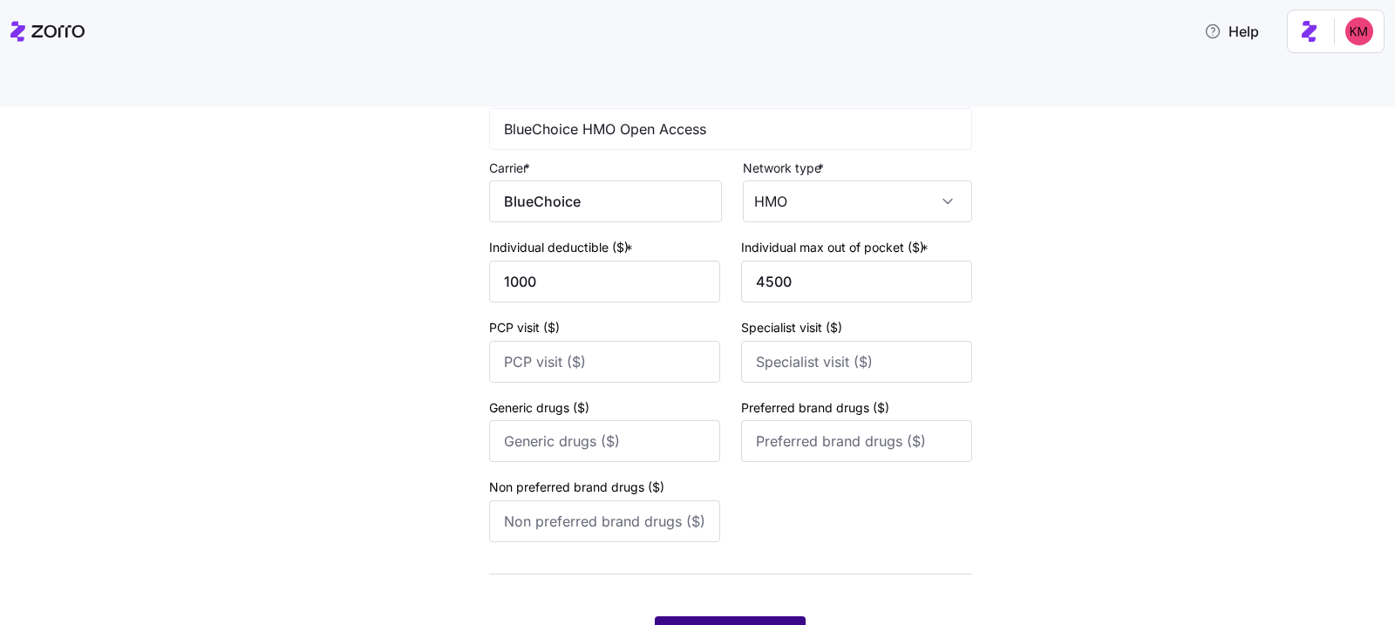
click at [723, 617] on button "Save and continue" at bounding box center [730, 634] width 151 height 35
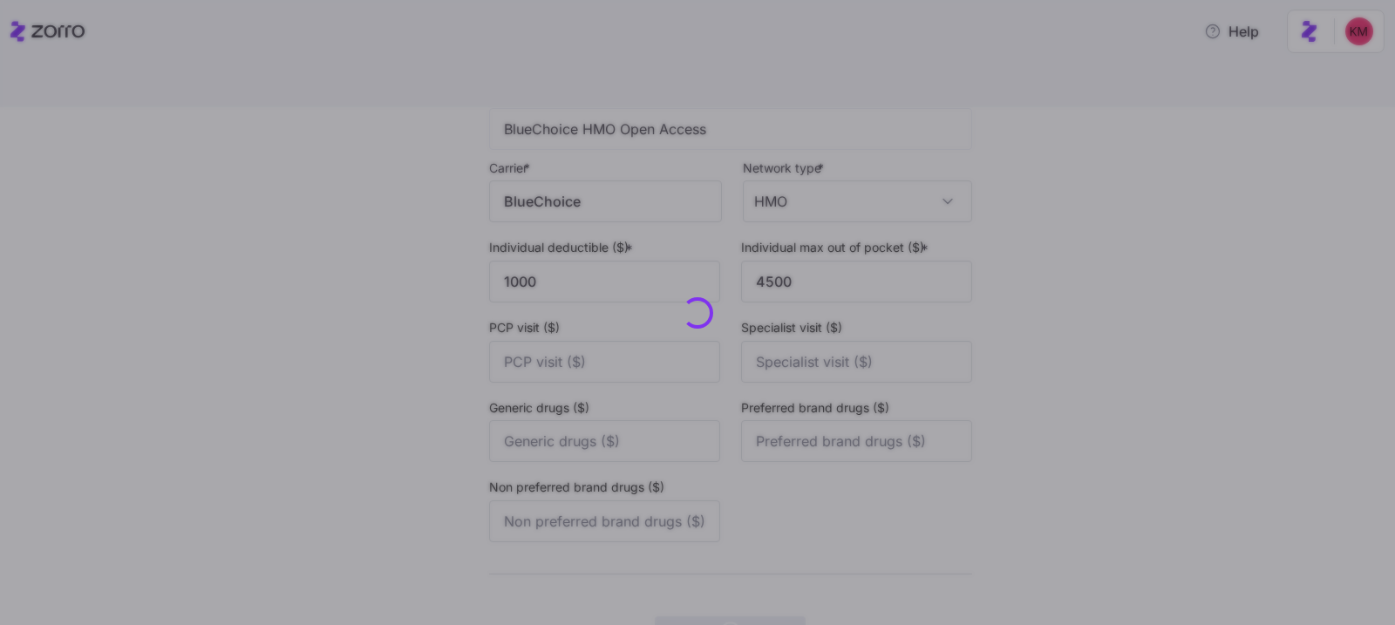
scroll to position [0, 0]
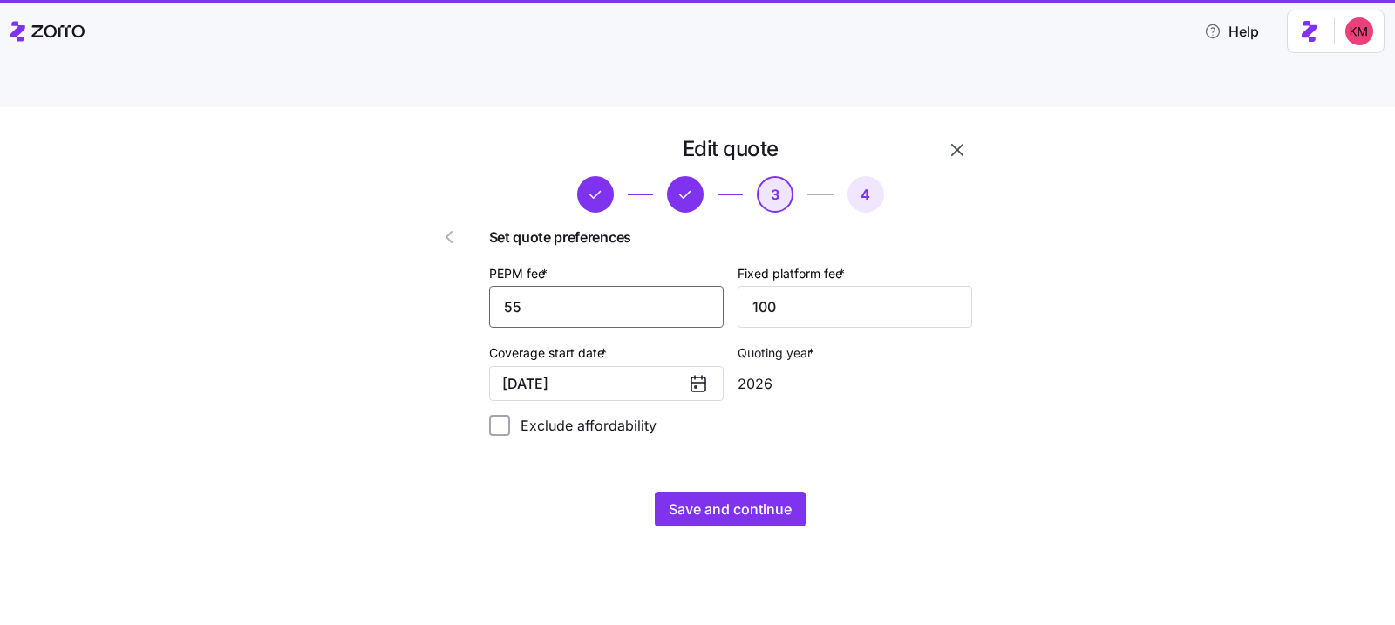
click at [598, 286] on input "55" at bounding box center [606, 307] width 235 height 42
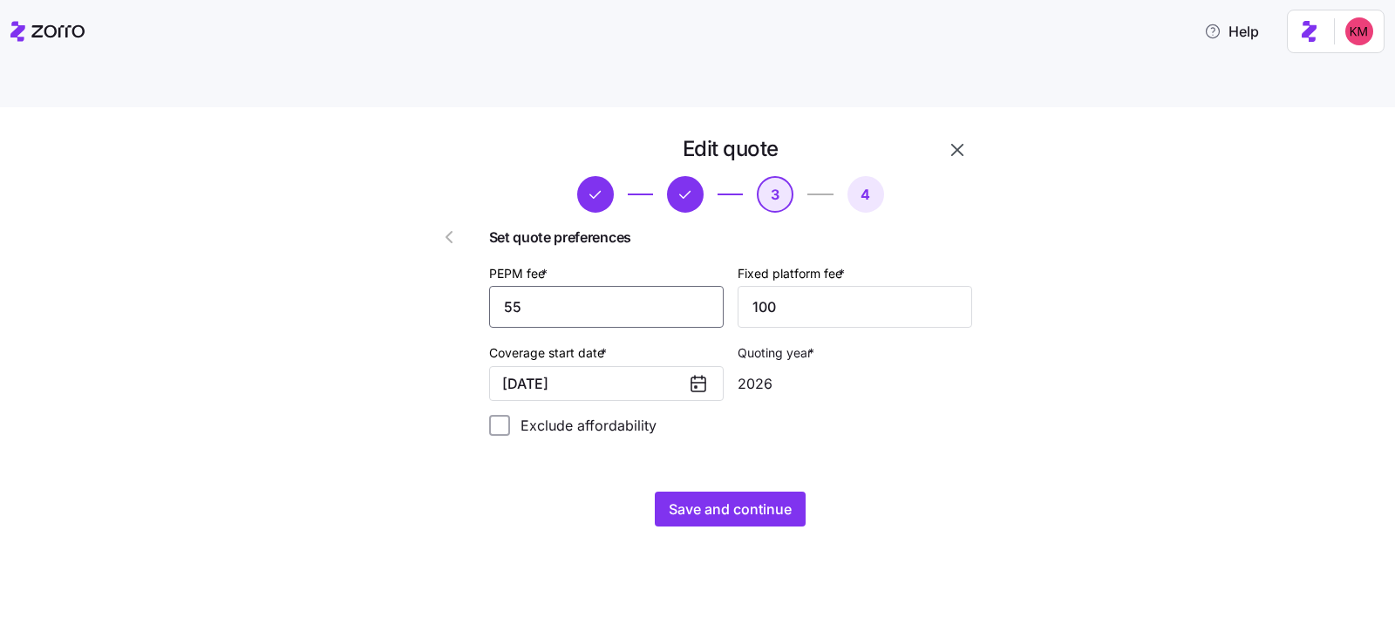
click at [598, 286] on input "55" at bounding box center [606, 307] width 235 height 42
type input "60"
click at [706, 499] on span "Save and continue" at bounding box center [730, 509] width 123 height 21
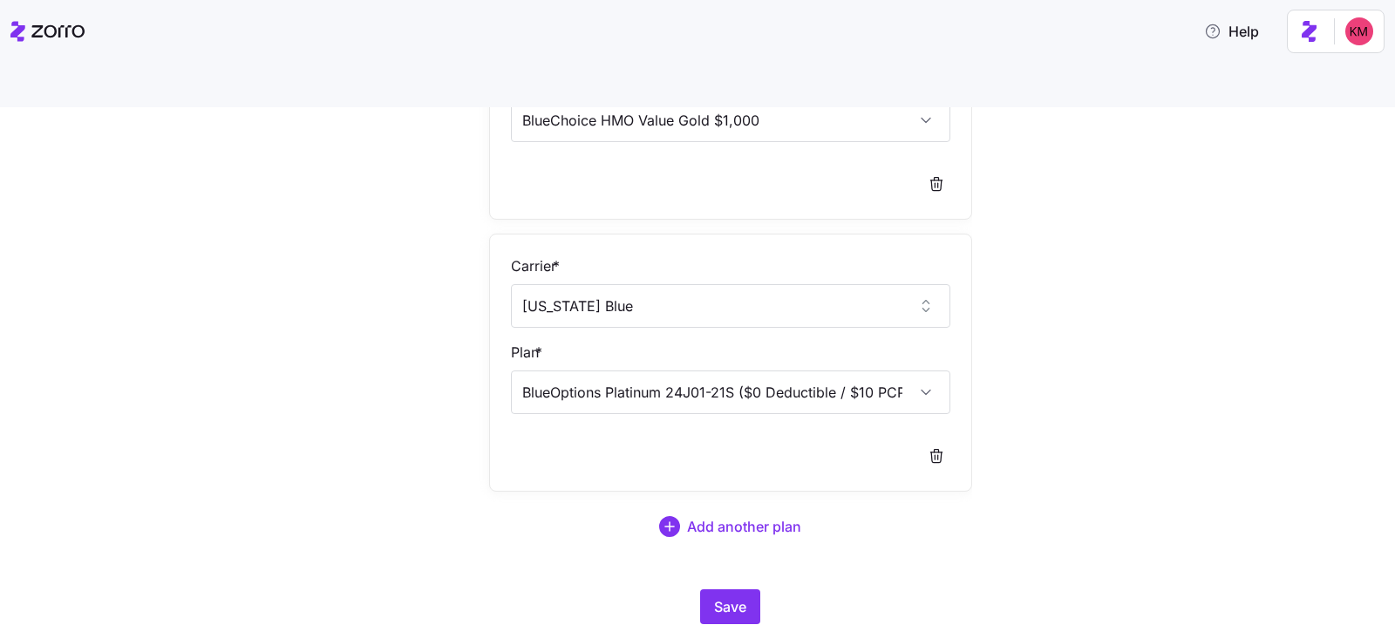
scroll to position [343, 0]
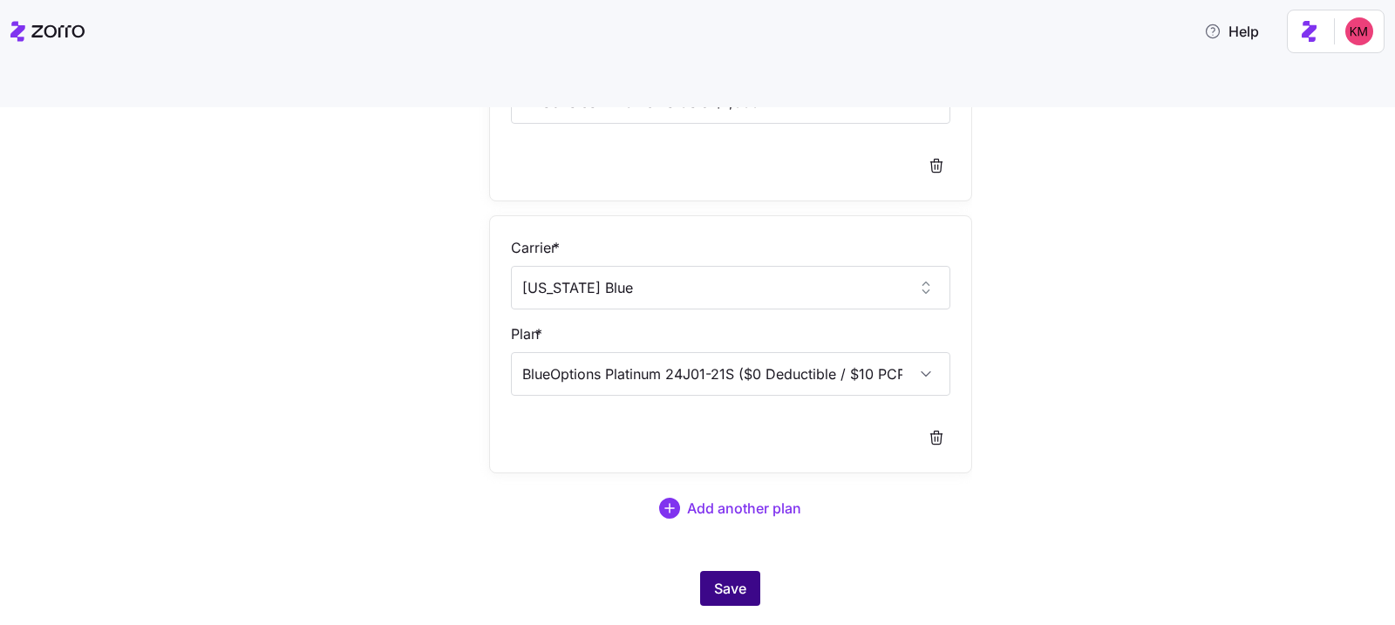
click at [722, 578] on span "Save" at bounding box center [730, 588] width 32 height 21
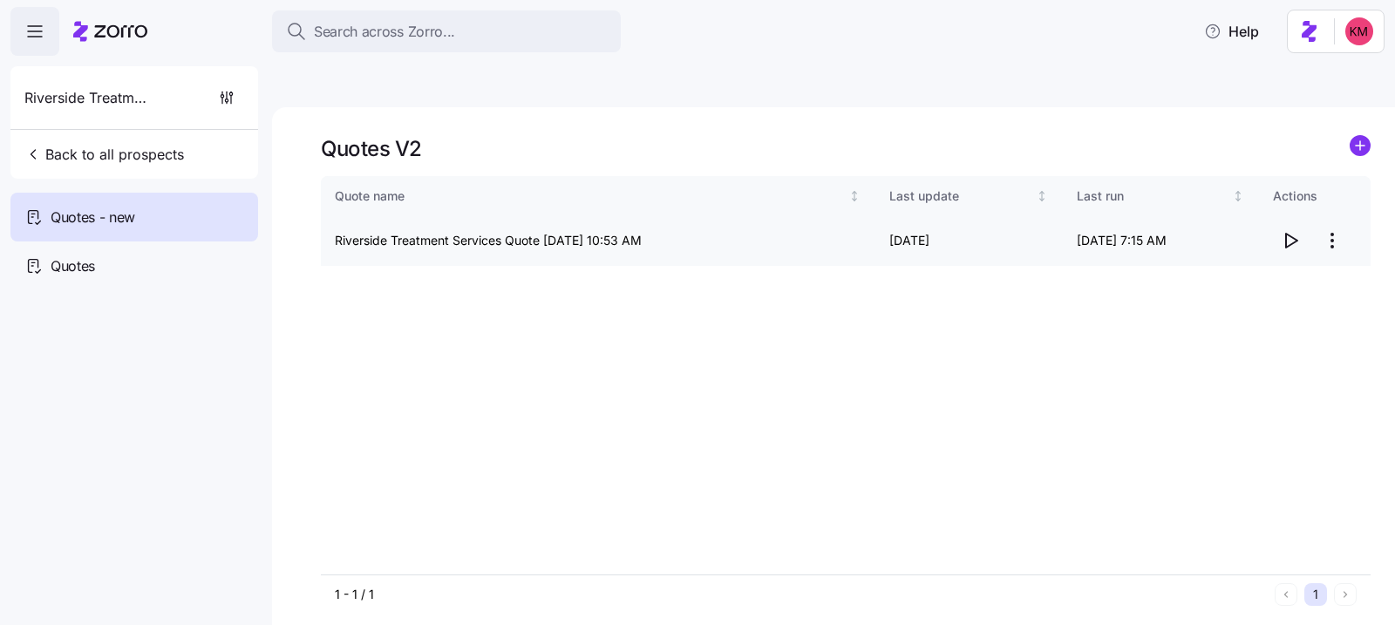
click at [1283, 230] on icon "button" at bounding box center [1290, 240] width 21 height 21
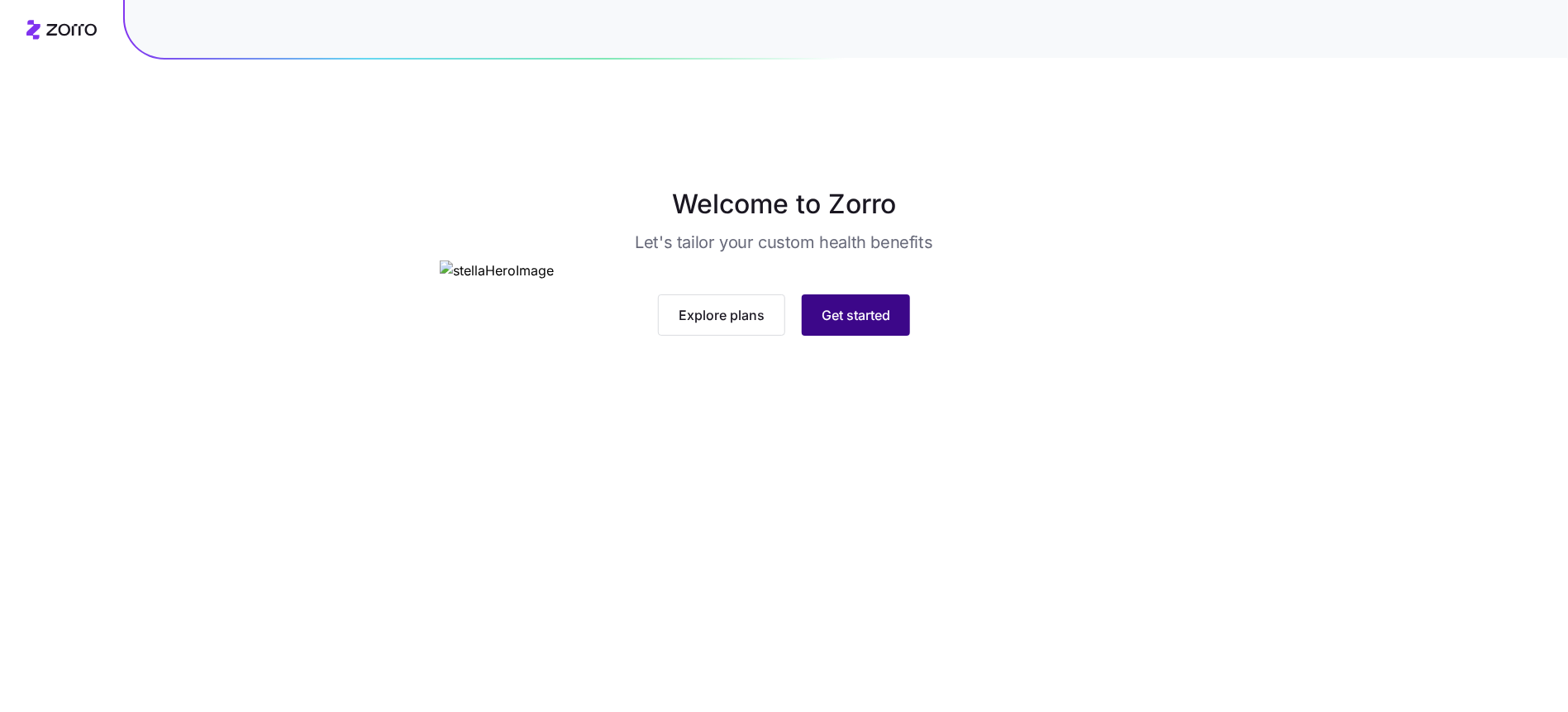
click at [814, 336] on button "Get started" at bounding box center [856, 315] width 108 height 42
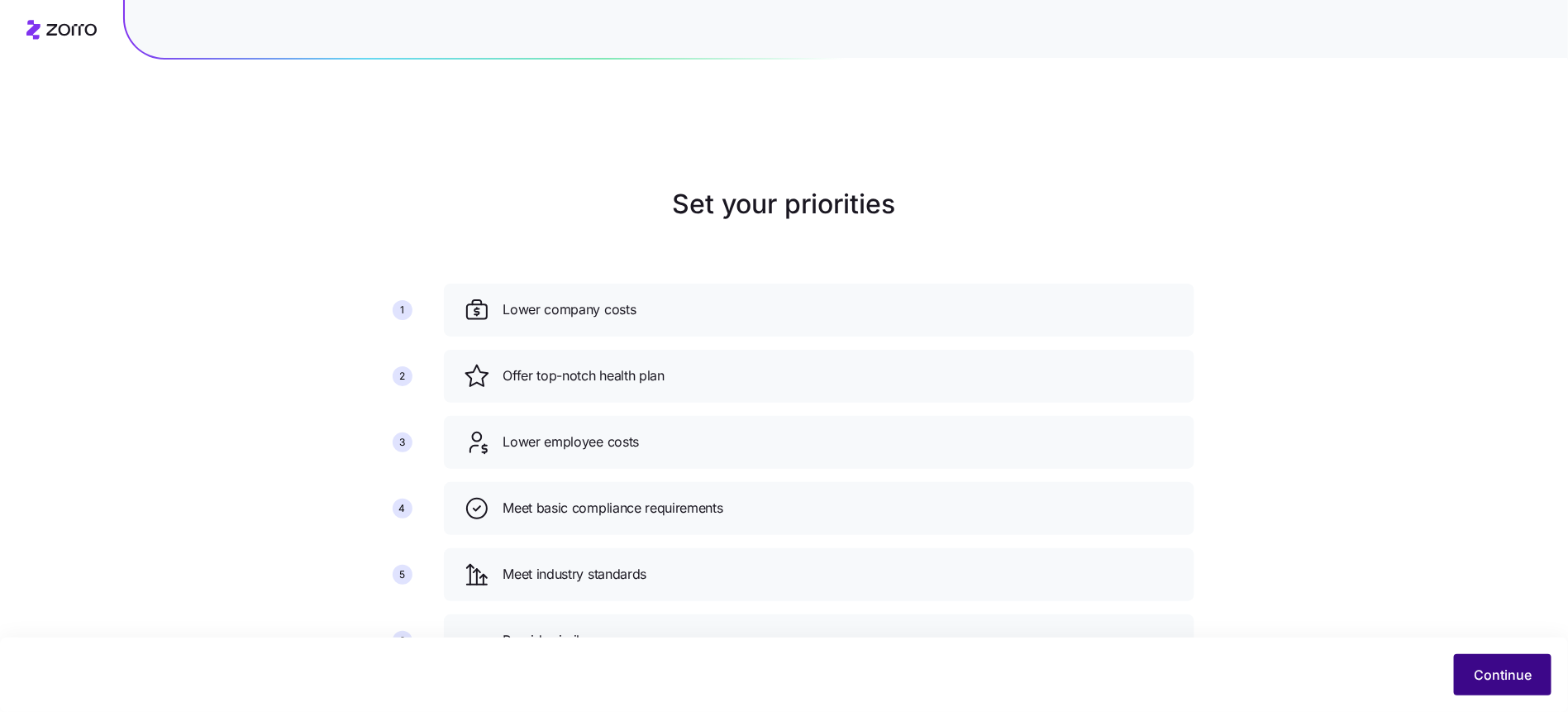
click at [1456, 656] on button "Continue" at bounding box center [1503, 675] width 98 height 42
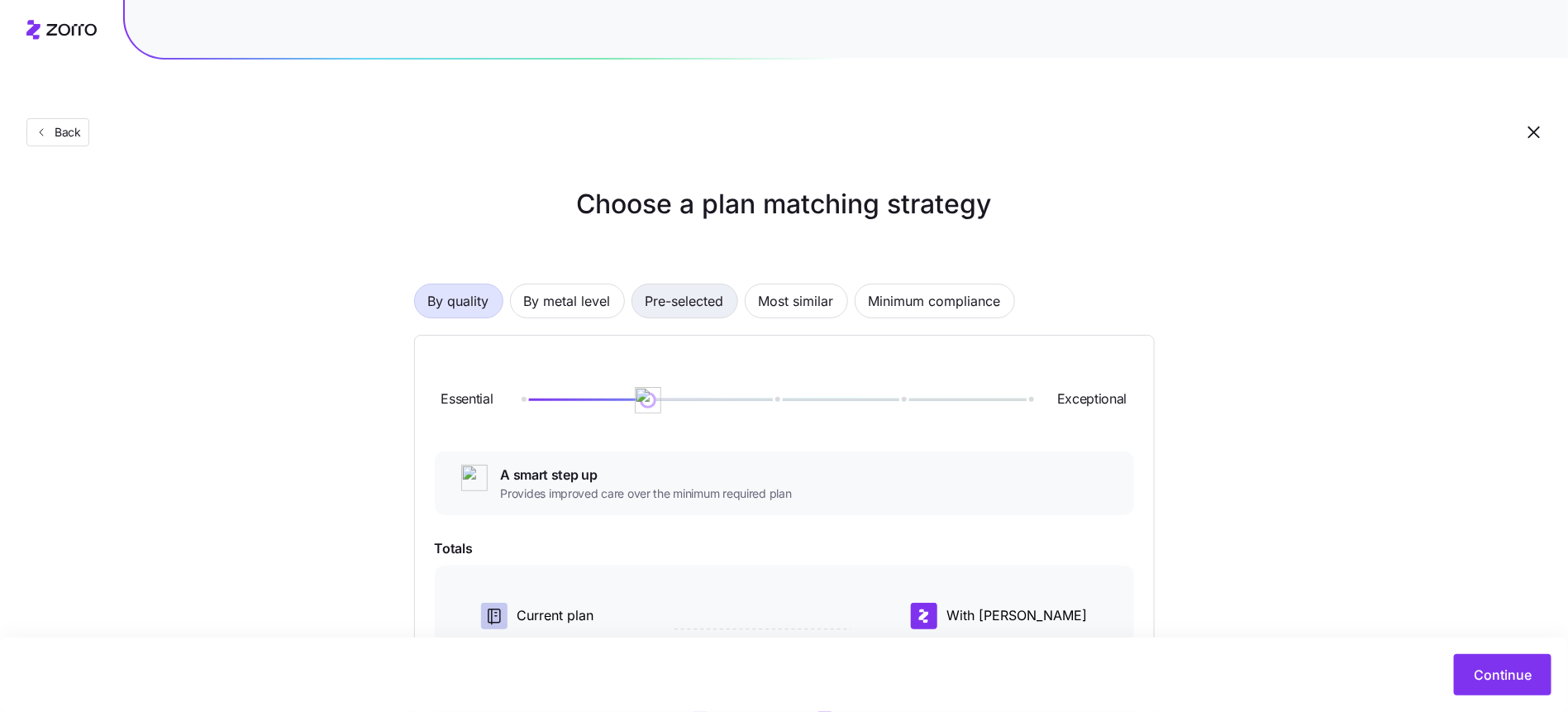
click at [692, 284] on span "Pre-selected" at bounding box center [684, 301] width 79 height 33
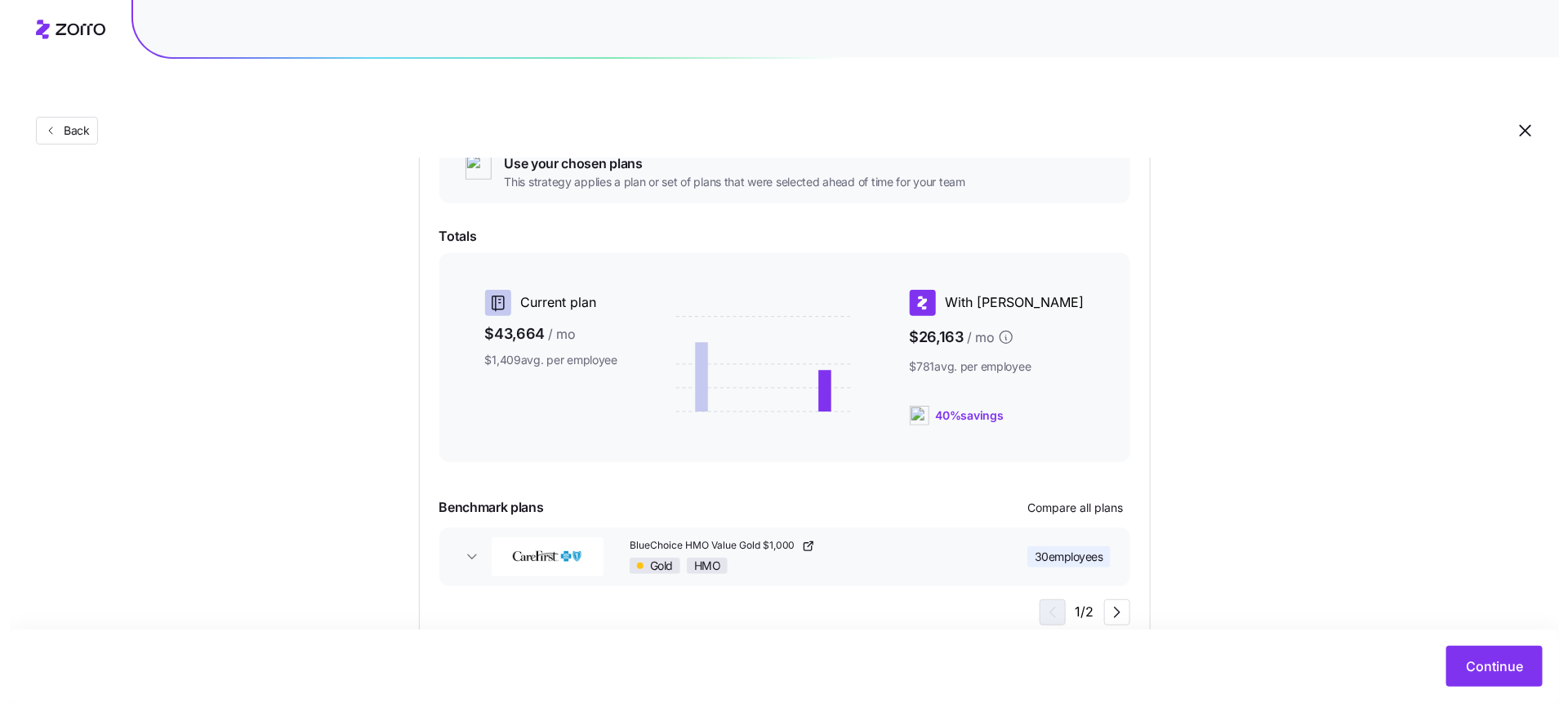
scroll to position [219, 0]
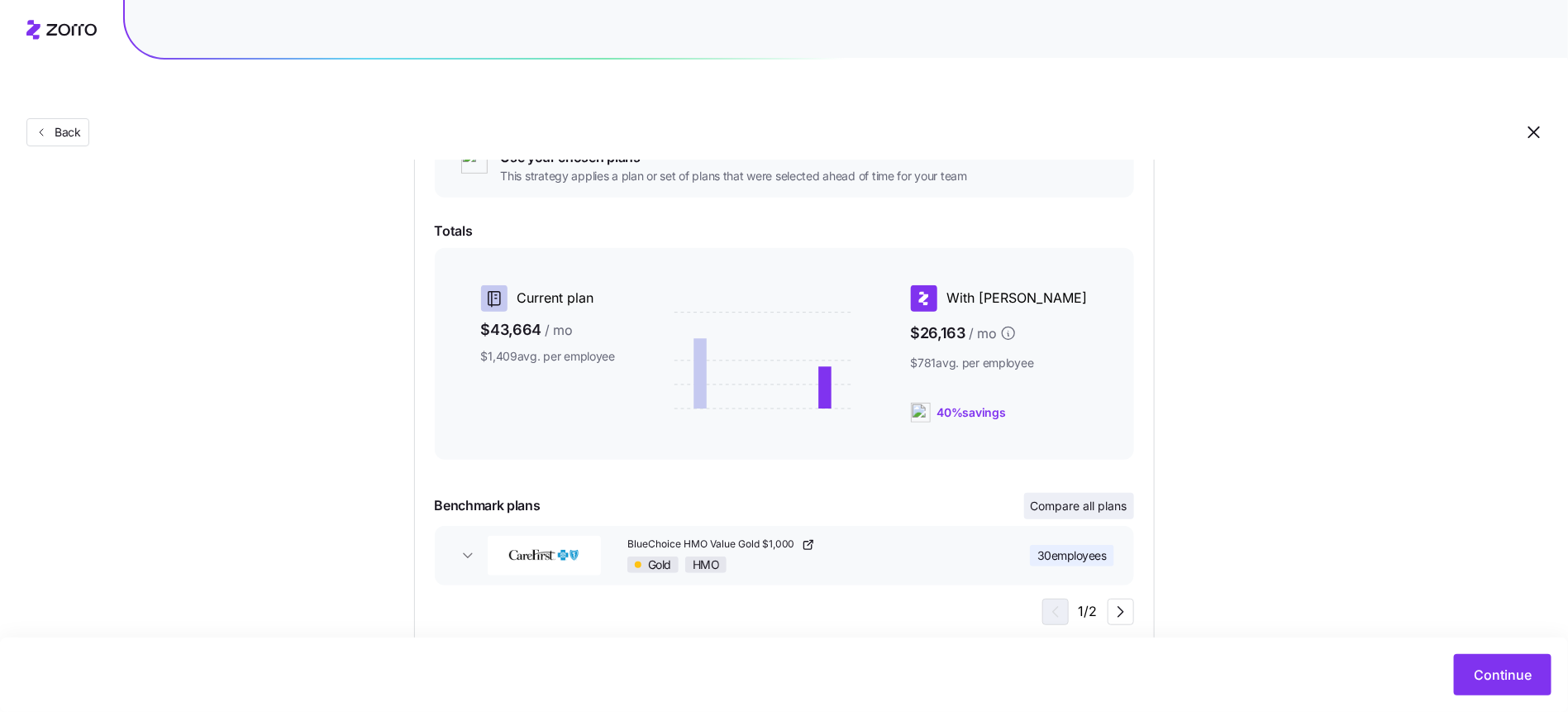
click at [1103, 498] on span "Compare all plans" at bounding box center [1079, 505] width 97 height 16
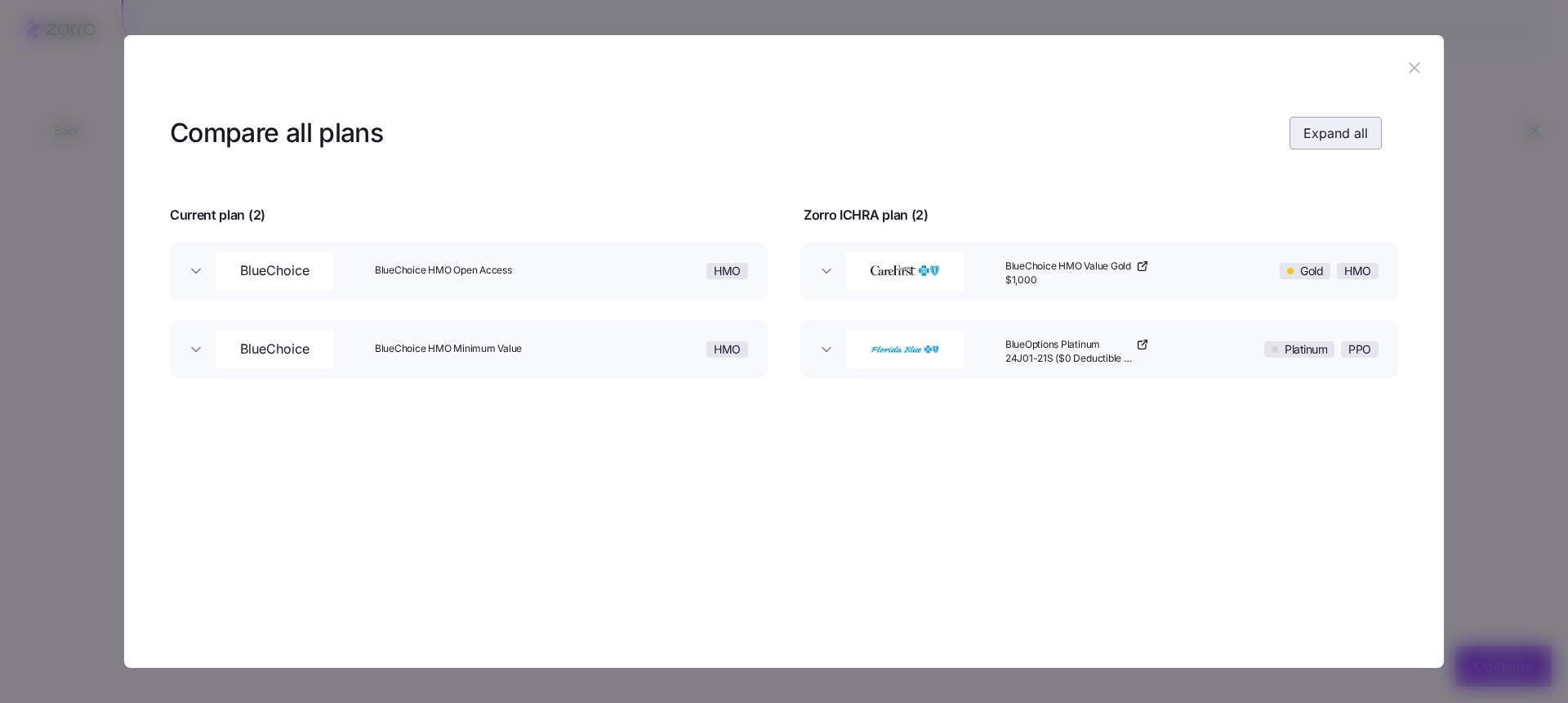
click at [1312, 146] on button "Expand all" at bounding box center [1336, 133] width 93 height 33
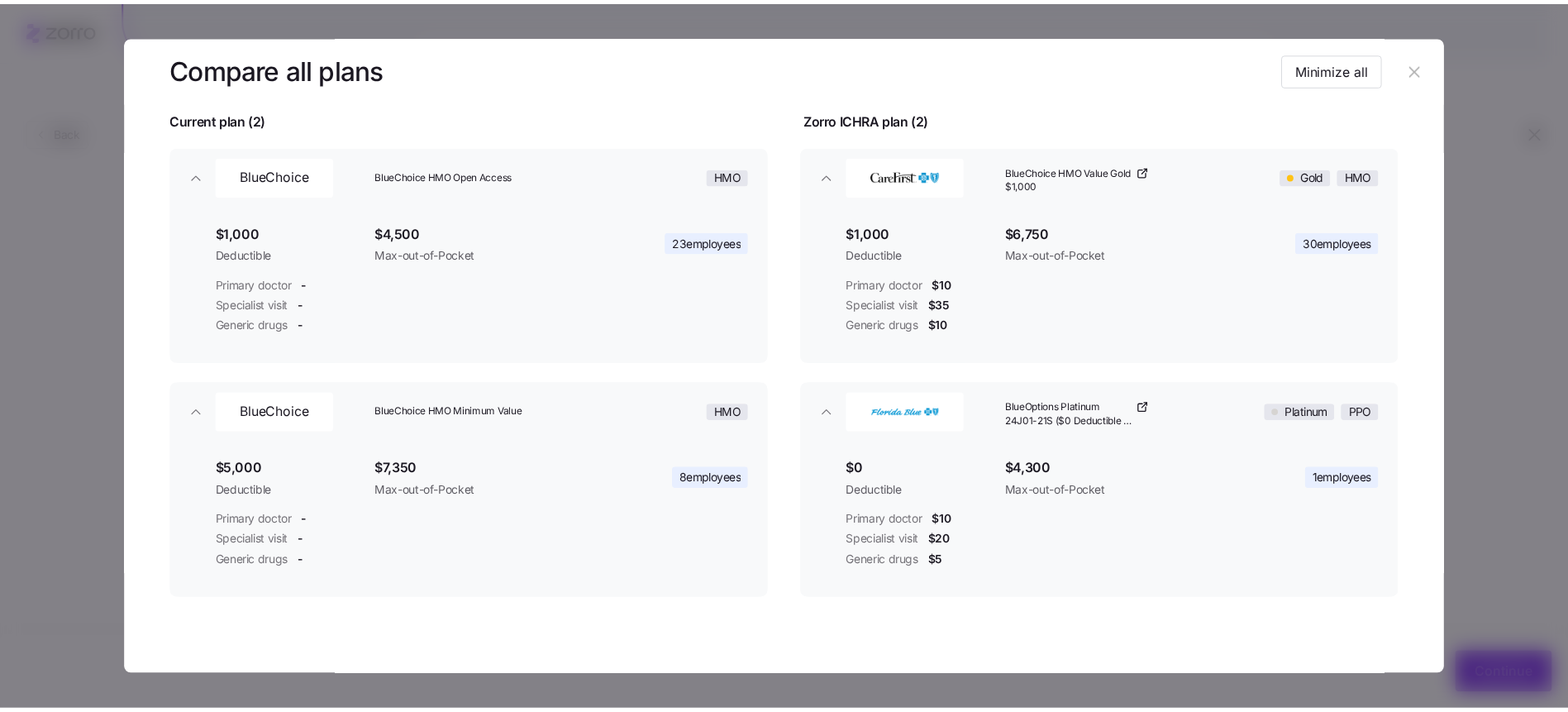
scroll to position [112, 0]
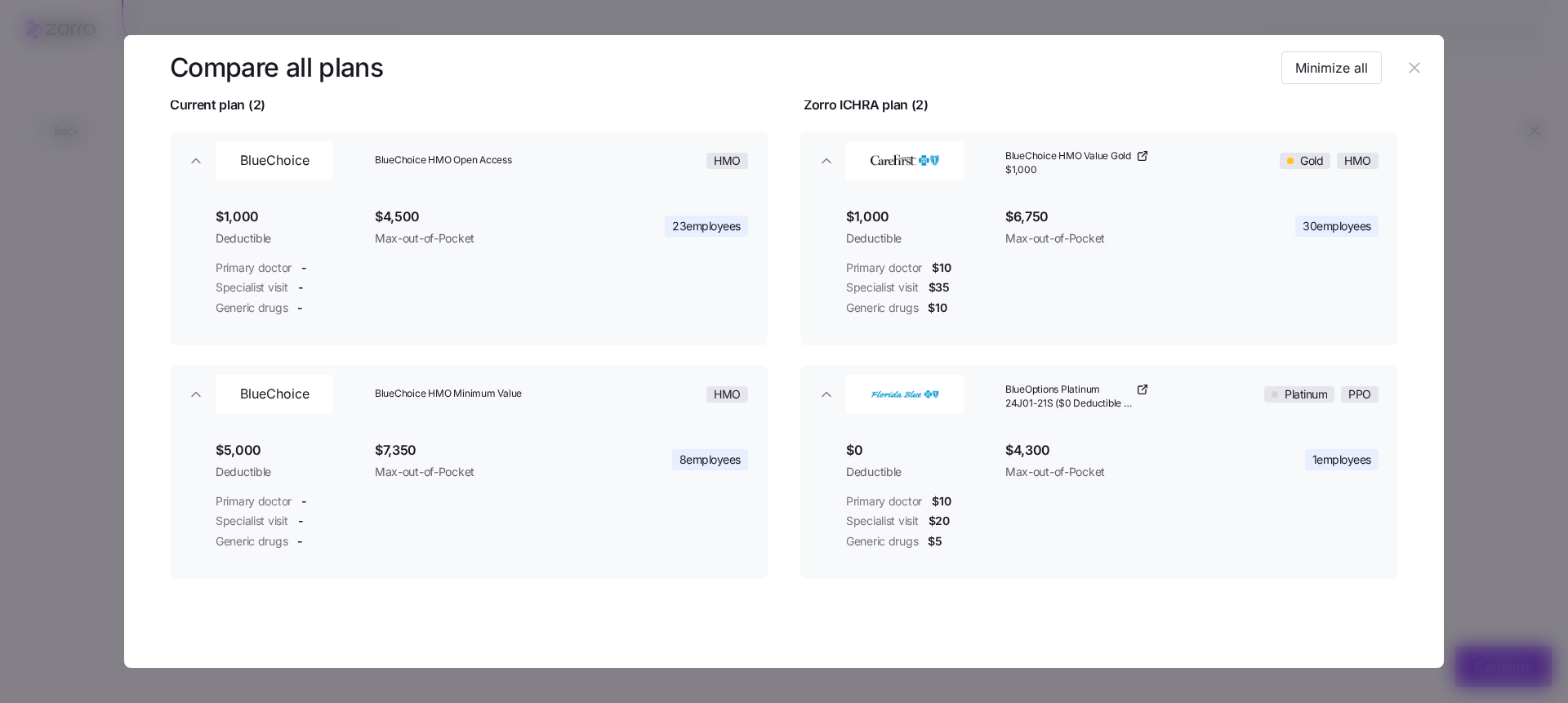
click at [1407, 65] on icon "button" at bounding box center [1414, 67] width 18 height 18
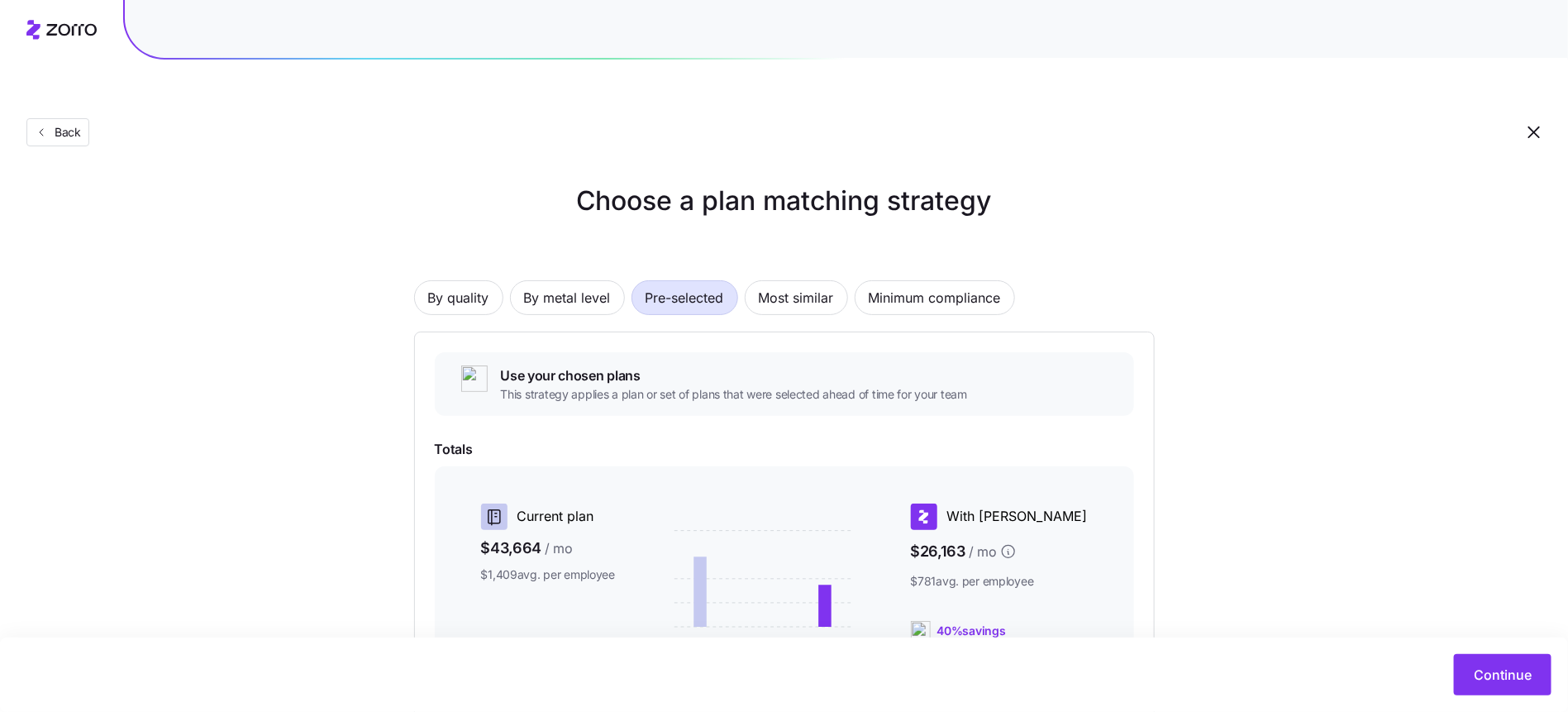
scroll to position [0, 0]
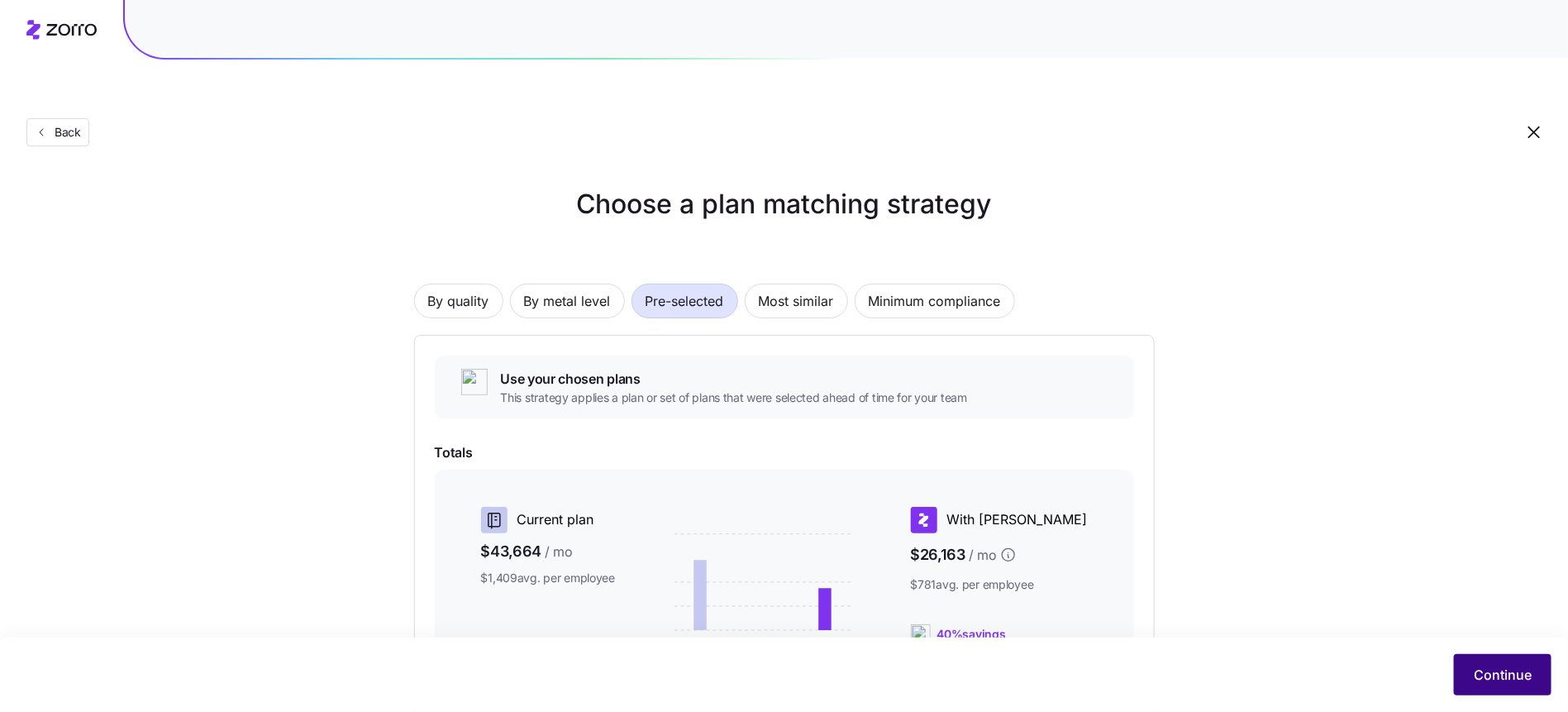
click at [1488, 670] on span "Continue" at bounding box center [1503, 674] width 58 height 20
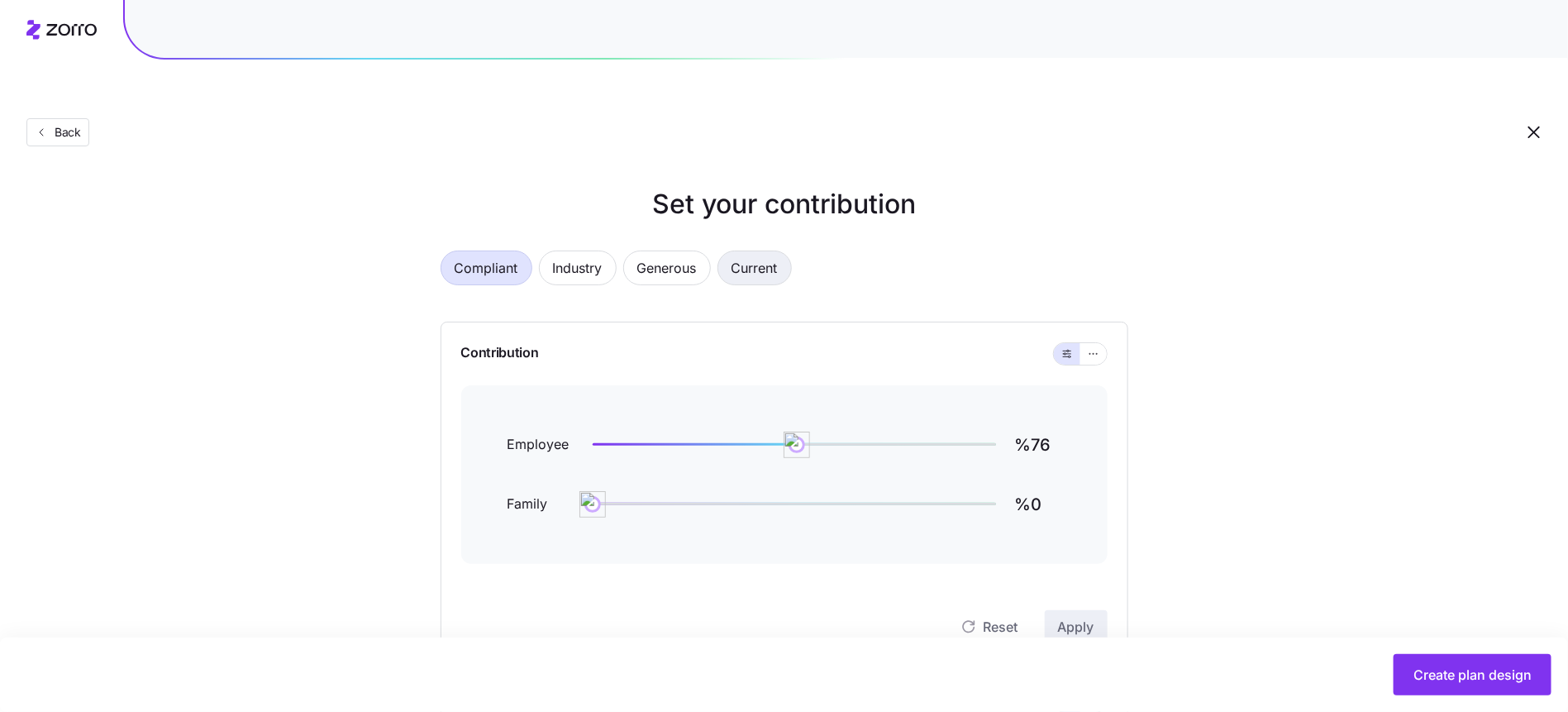
click at [752, 251] on span "Current" at bounding box center [755, 267] width 46 height 33
type input "%105"
type input "%165"
click at [556, 251] on span "Industry" at bounding box center [577, 267] width 49 height 33
type input "%76"
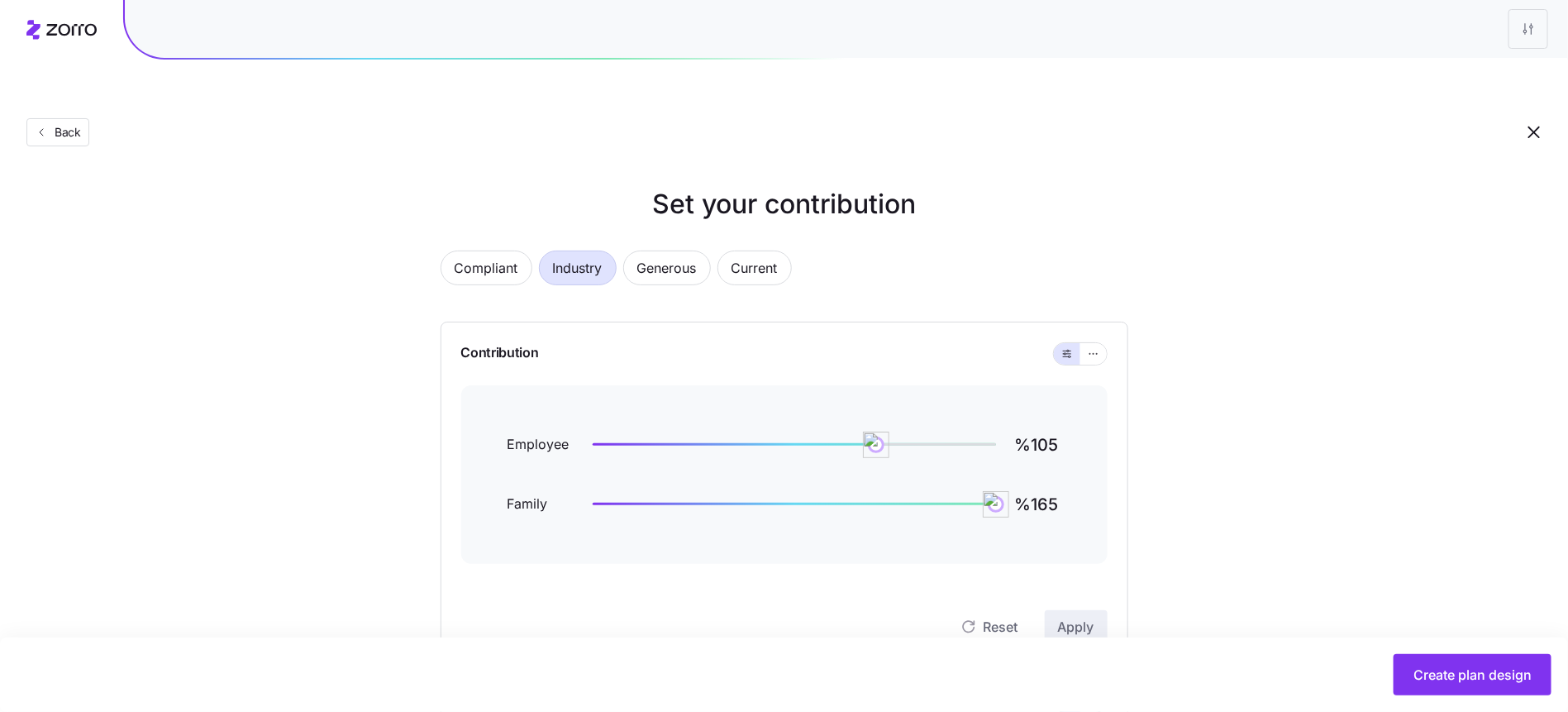
type input "%46"
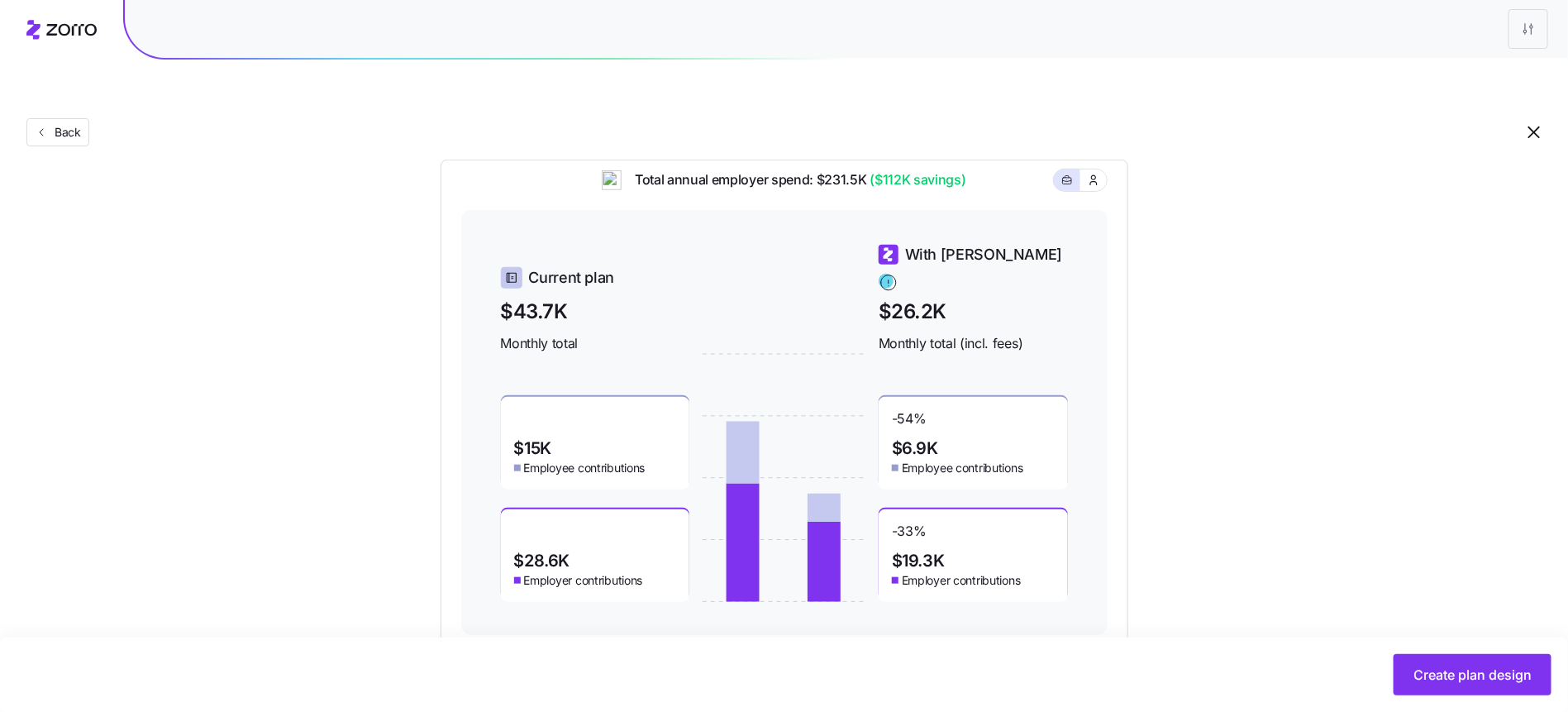
scroll to position [516, 0]
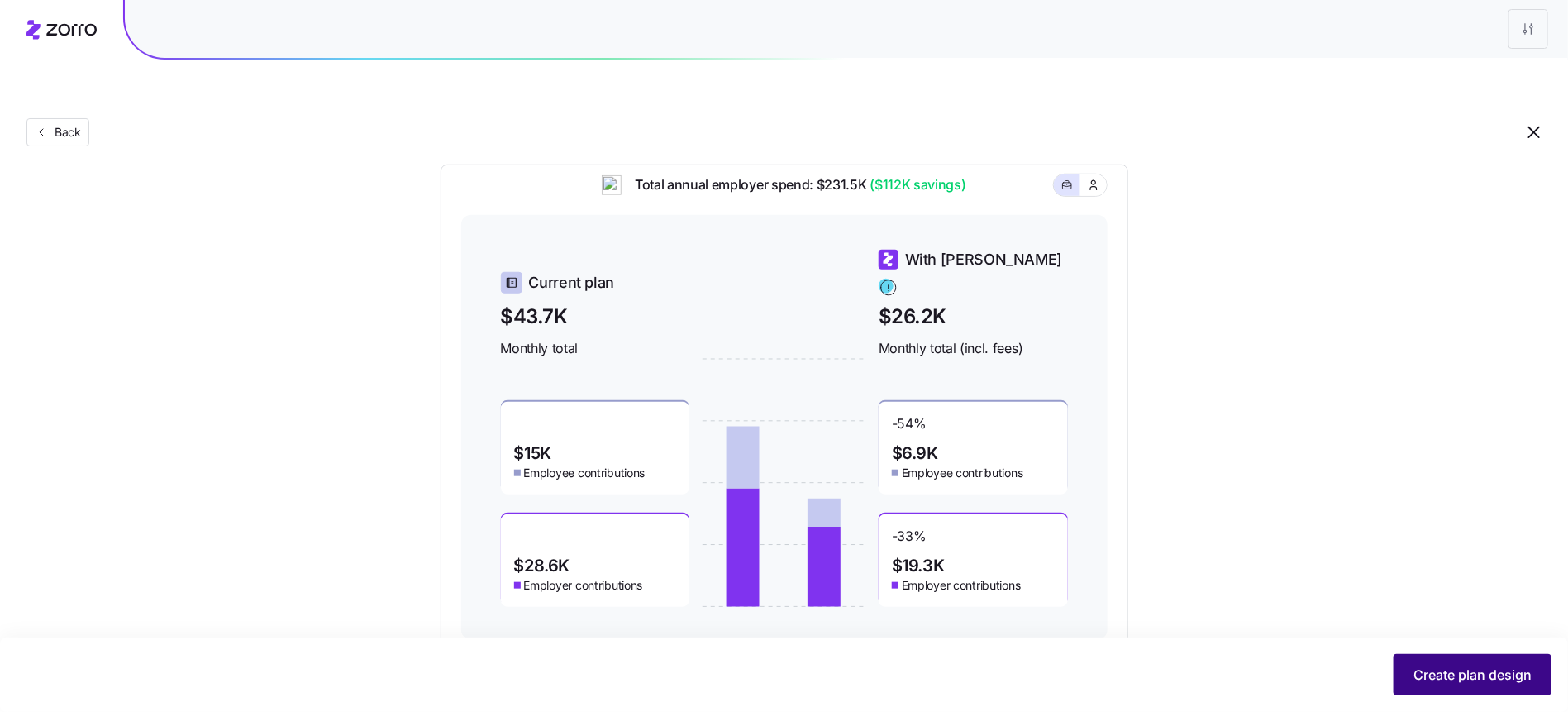
click at [1453, 677] on span "Create plan design" at bounding box center [1472, 674] width 119 height 20
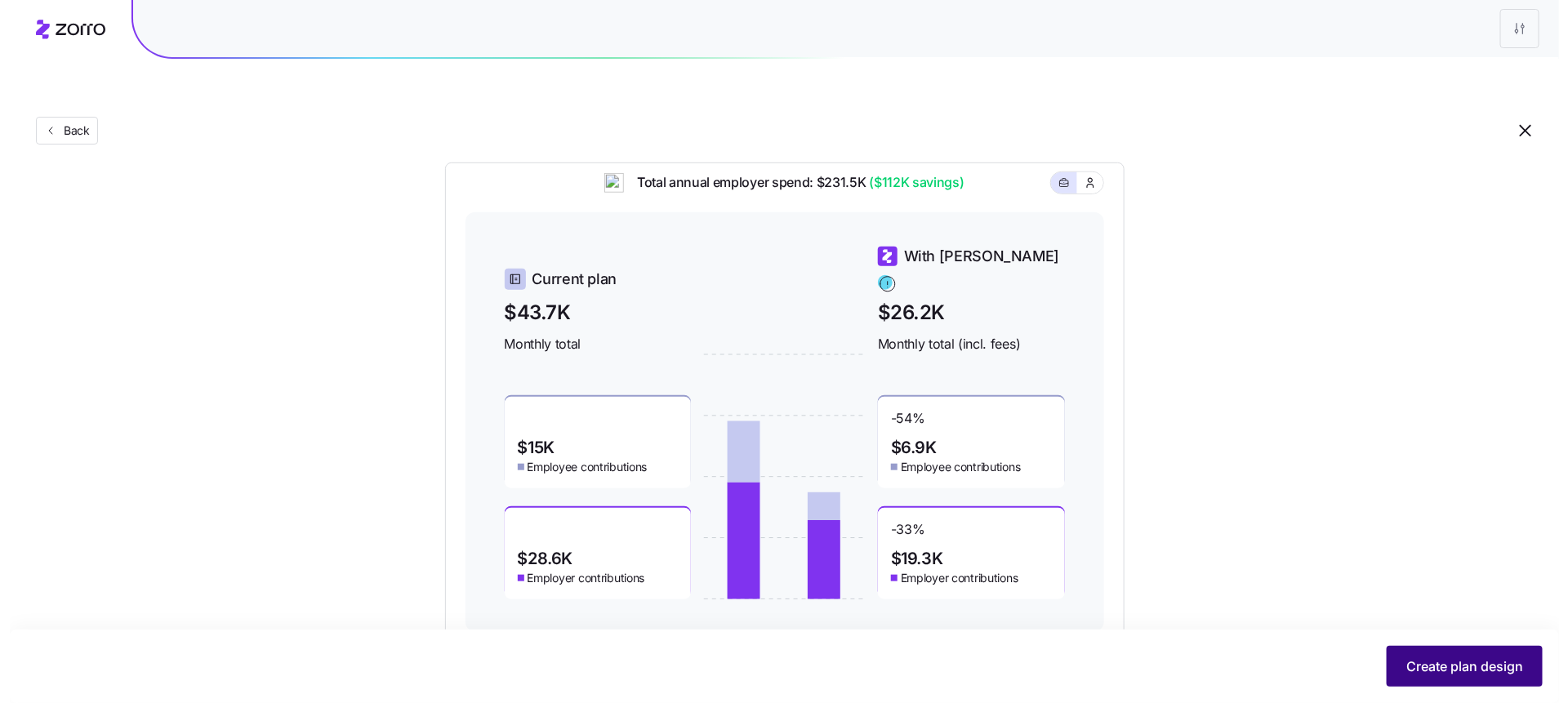
scroll to position [0, 0]
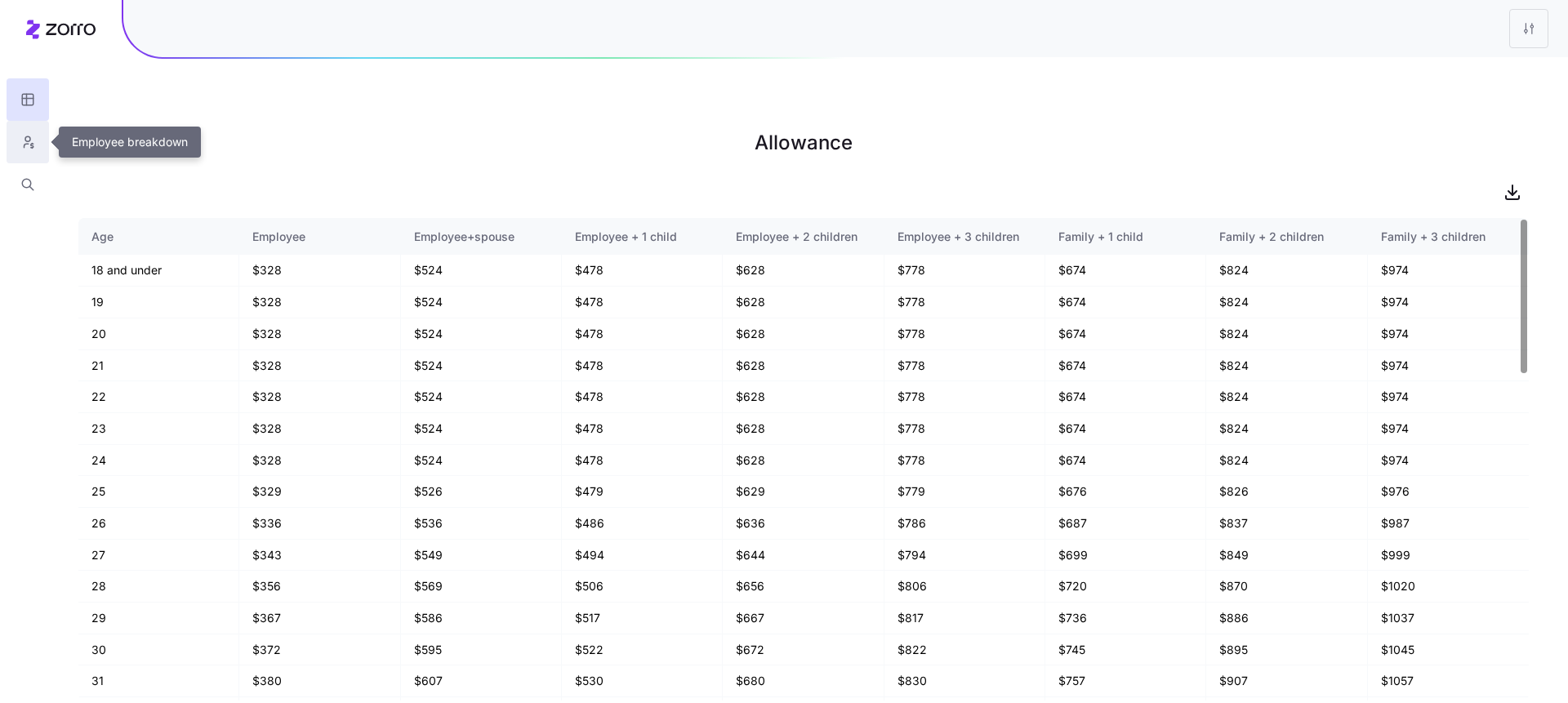
click at [7, 131] on button "button" at bounding box center [27, 141] width 42 height 42
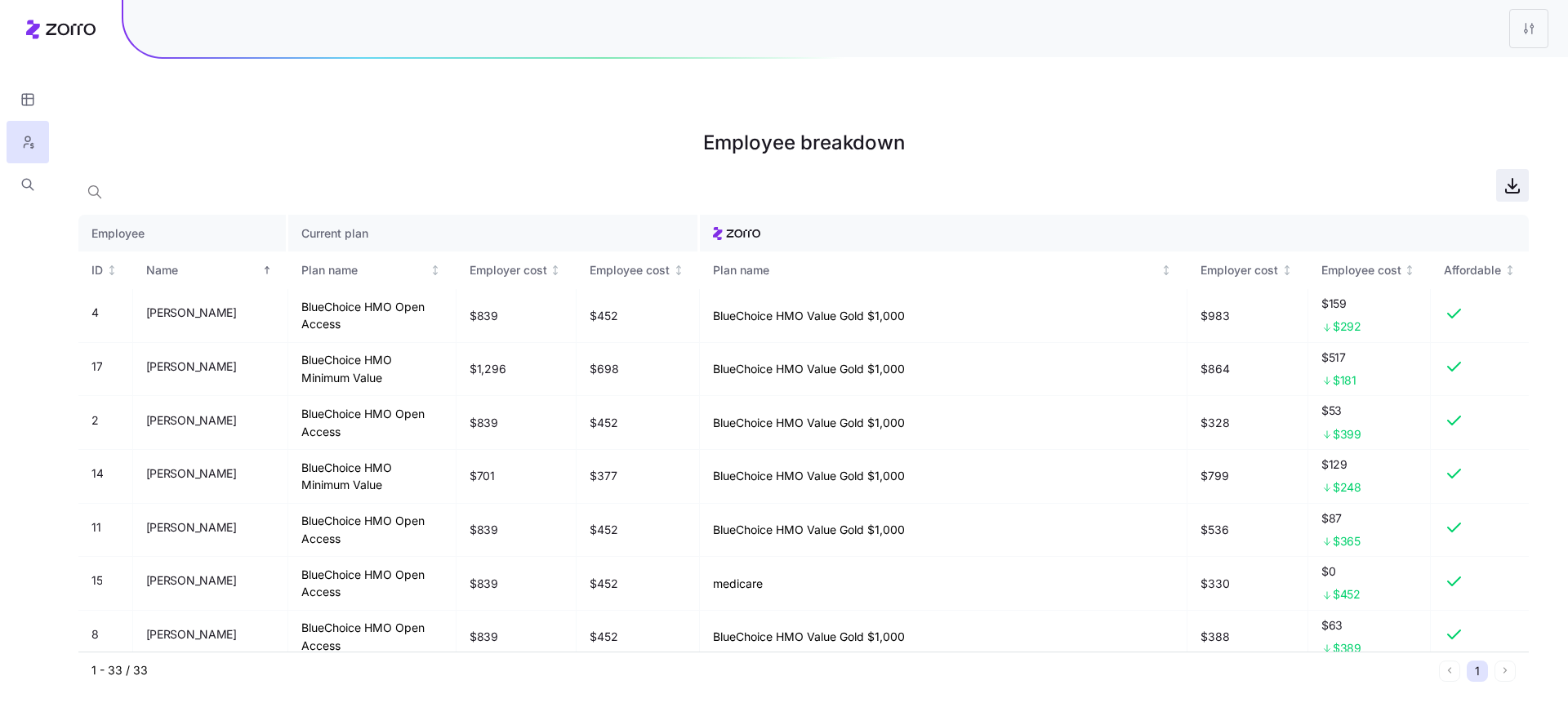
click at [1517, 175] on icon "button" at bounding box center [1513, 184] width 20 height 20
click at [29, 90] on button "button" at bounding box center [27, 99] width 42 height 42
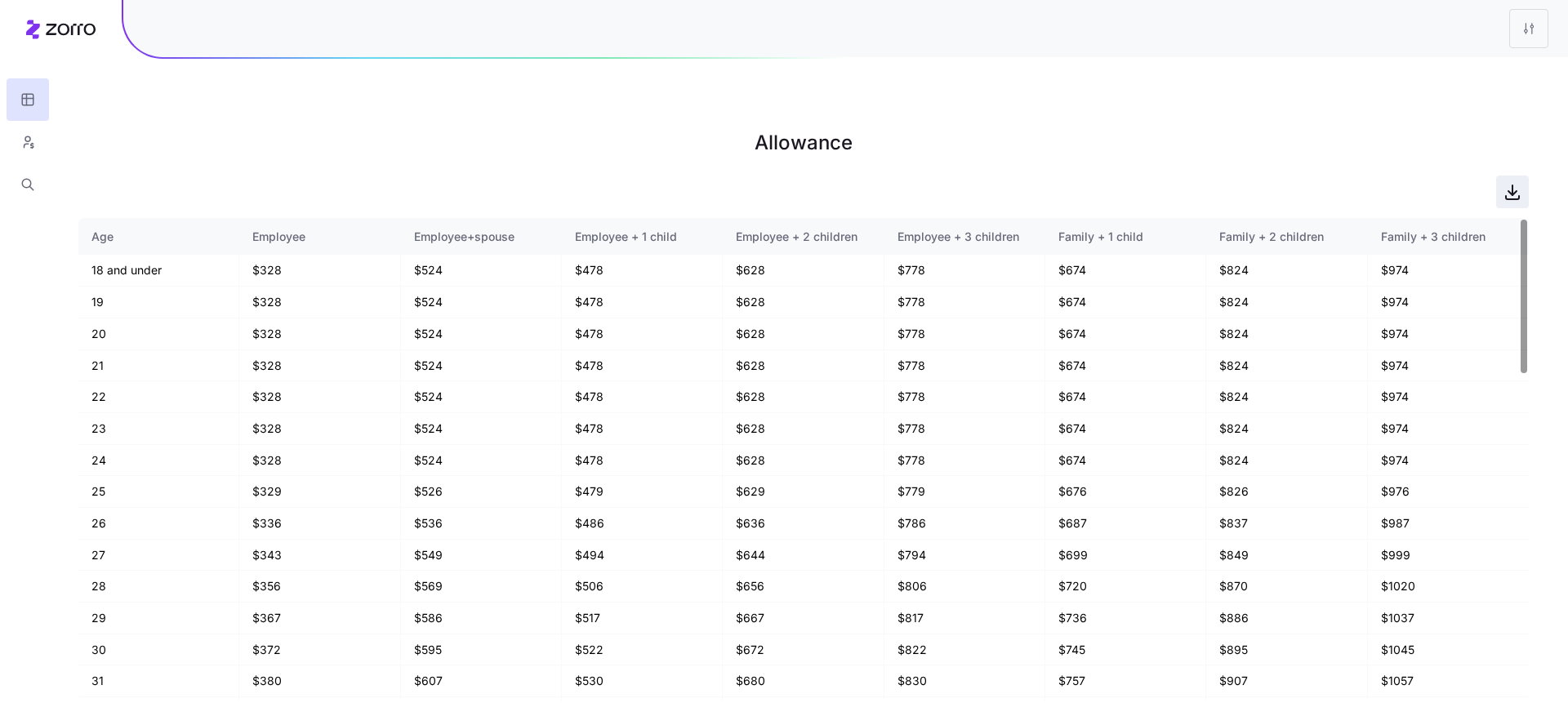
click at [1517, 182] on icon "button" at bounding box center [1513, 191] width 20 height 20
click at [1535, 21] on html "Allowance Age Employee Employee+spouse Employee + 1 child Employee + 2 children…" at bounding box center [784, 433] width 1568 height 867
click at [1456, 68] on div "Edit plan design" at bounding box center [1431, 72] width 86 height 18
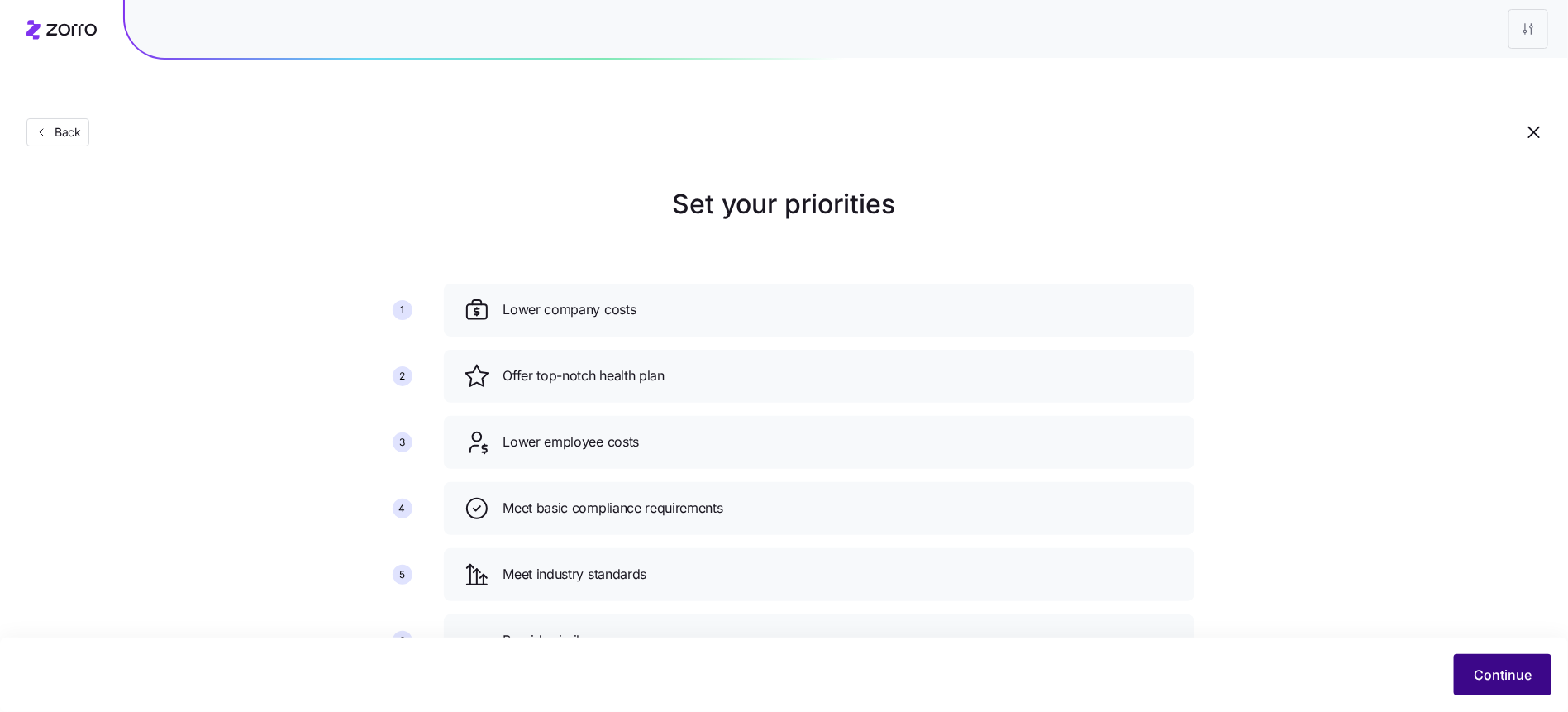
click at [1488, 674] on span "Continue" at bounding box center [1503, 674] width 58 height 20
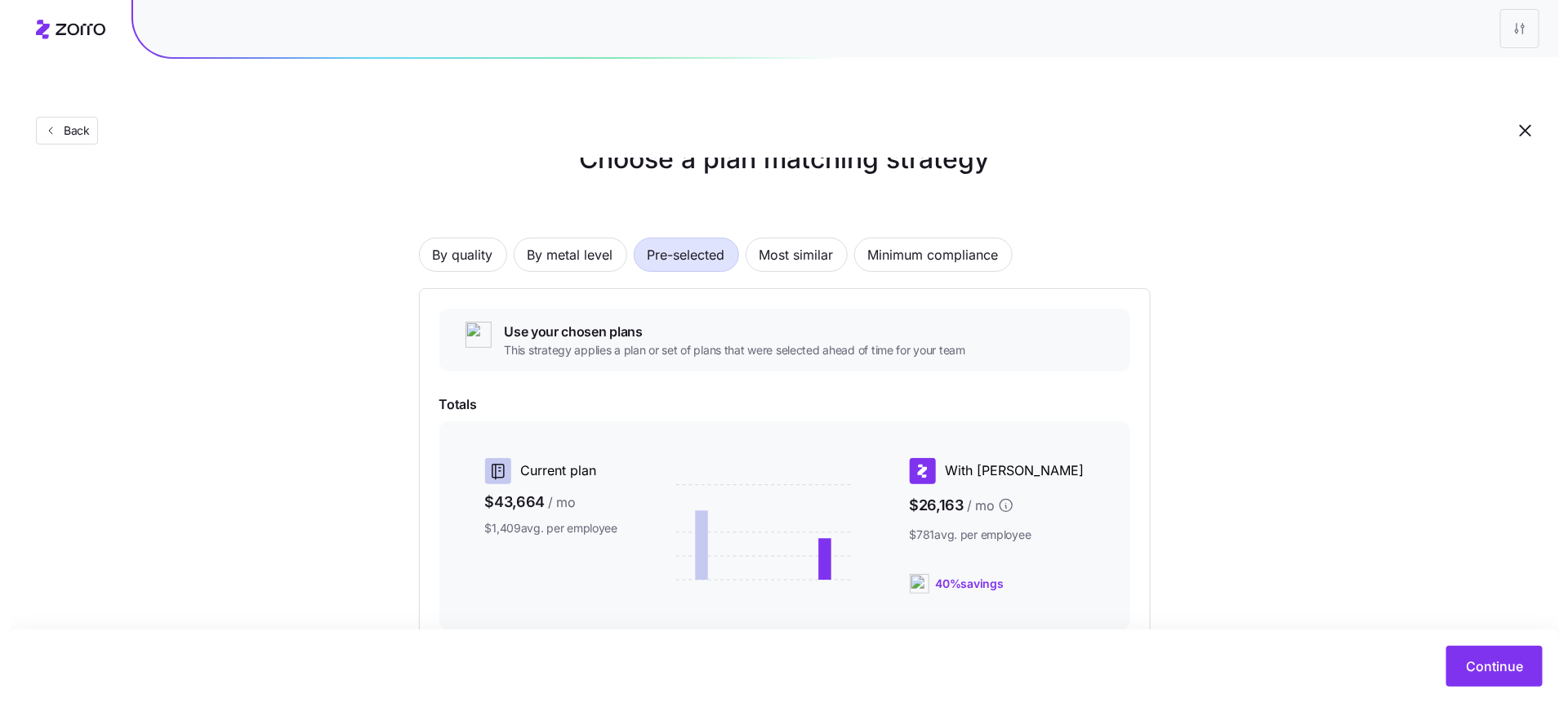
scroll to position [166, 0]
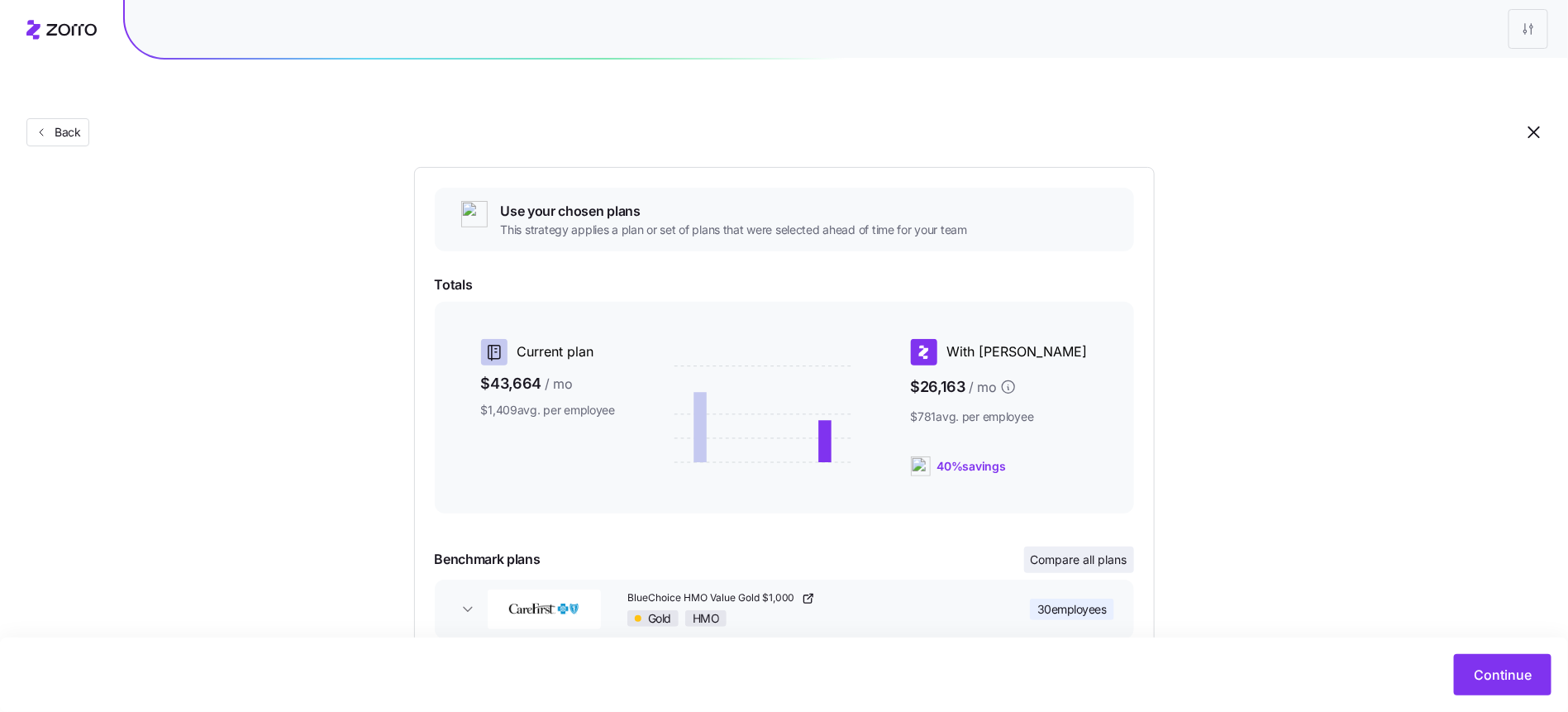
click at [1085, 546] on button "Compare all plans" at bounding box center [1080, 559] width 110 height 27
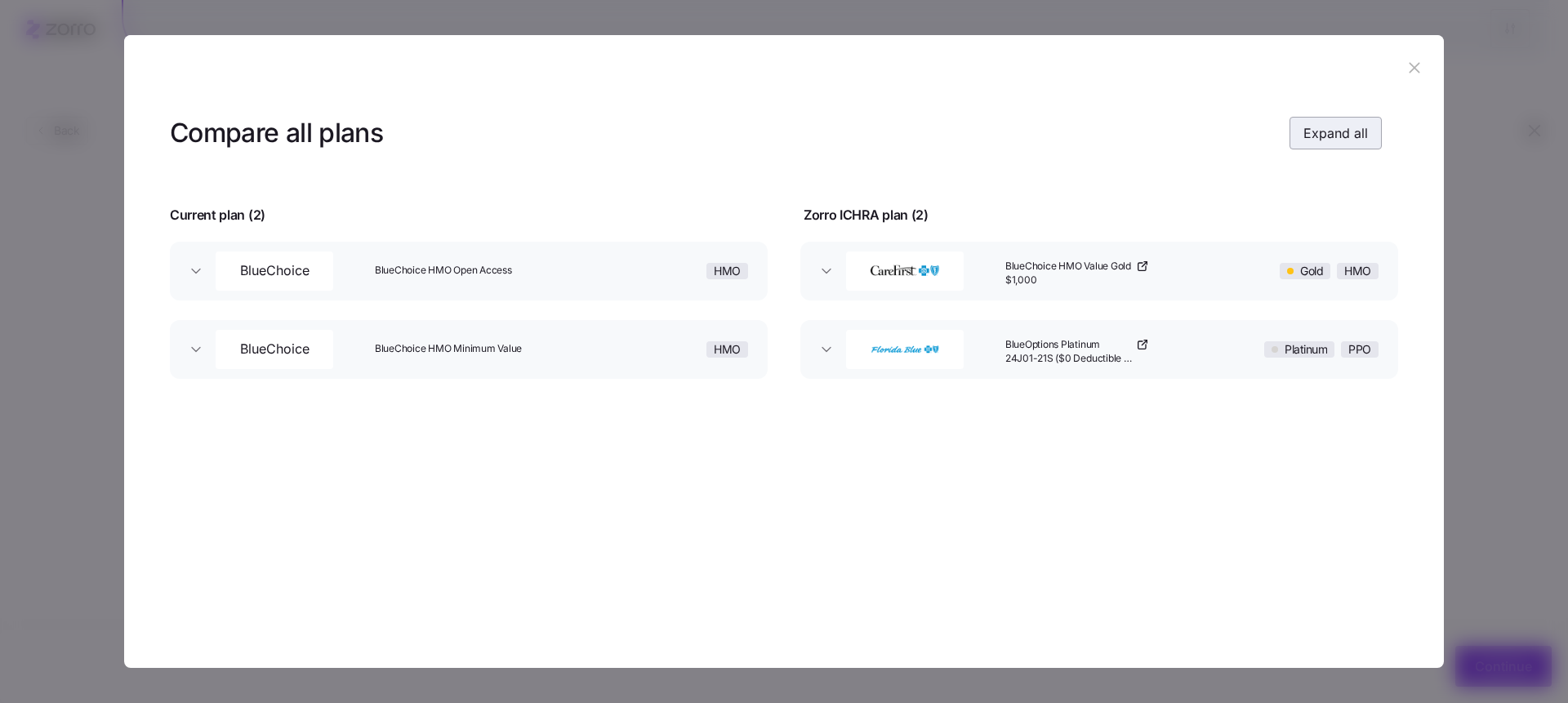
click at [1320, 133] on span "Expand all" at bounding box center [1336, 133] width 65 height 20
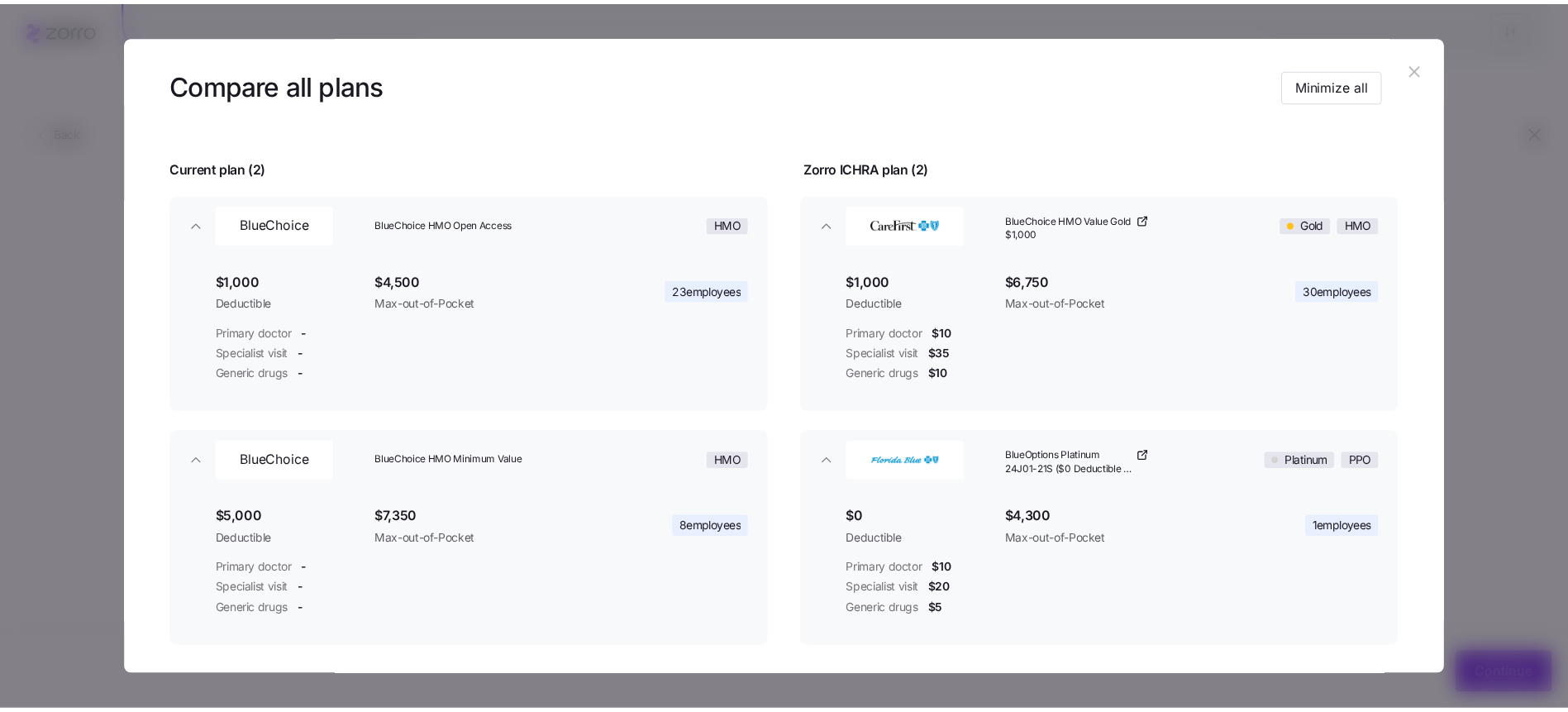
scroll to position [54, 0]
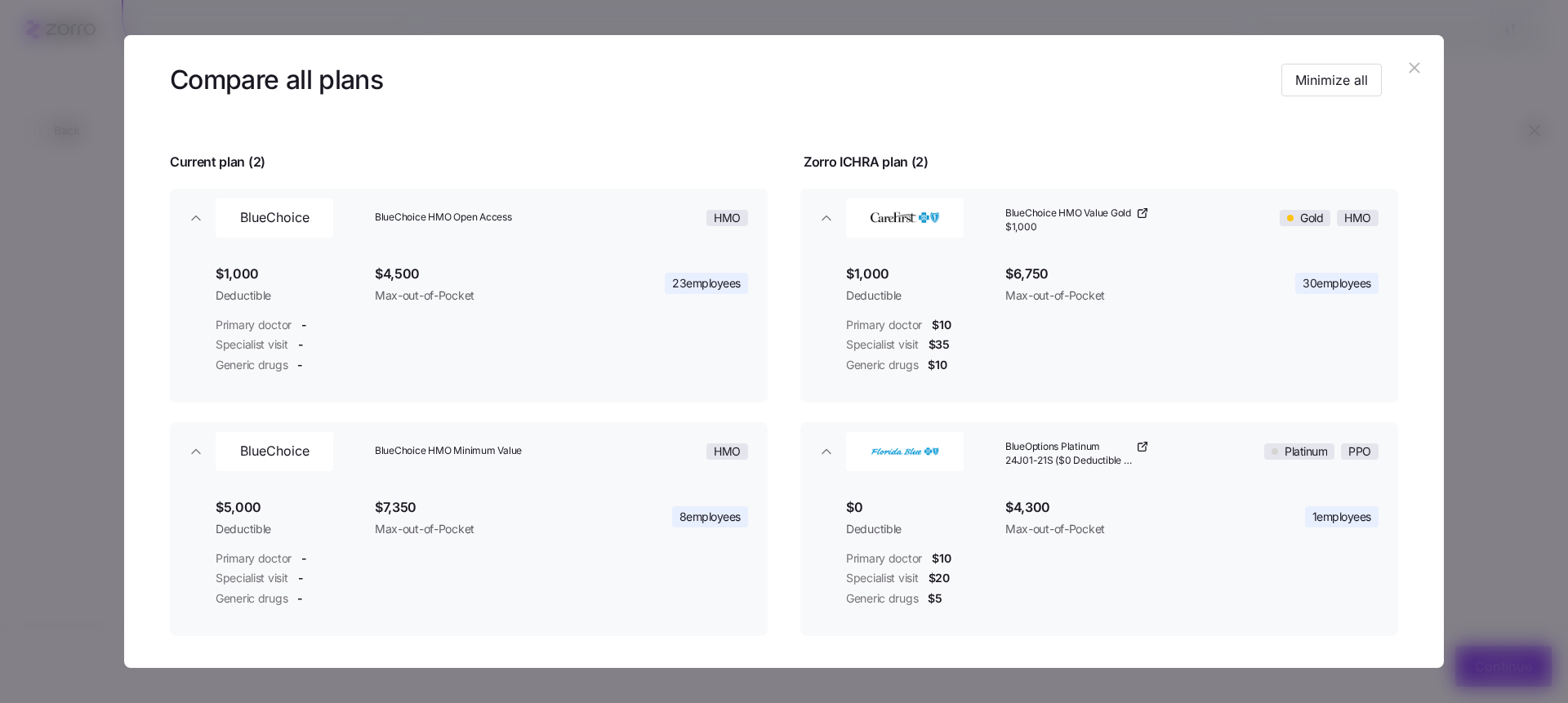
click at [1428, 59] on header at bounding box center [784, 67] width 1320 height 66
click at [1408, 66] on icon "button" at bounding box center [1414, 67] width 18 height 18
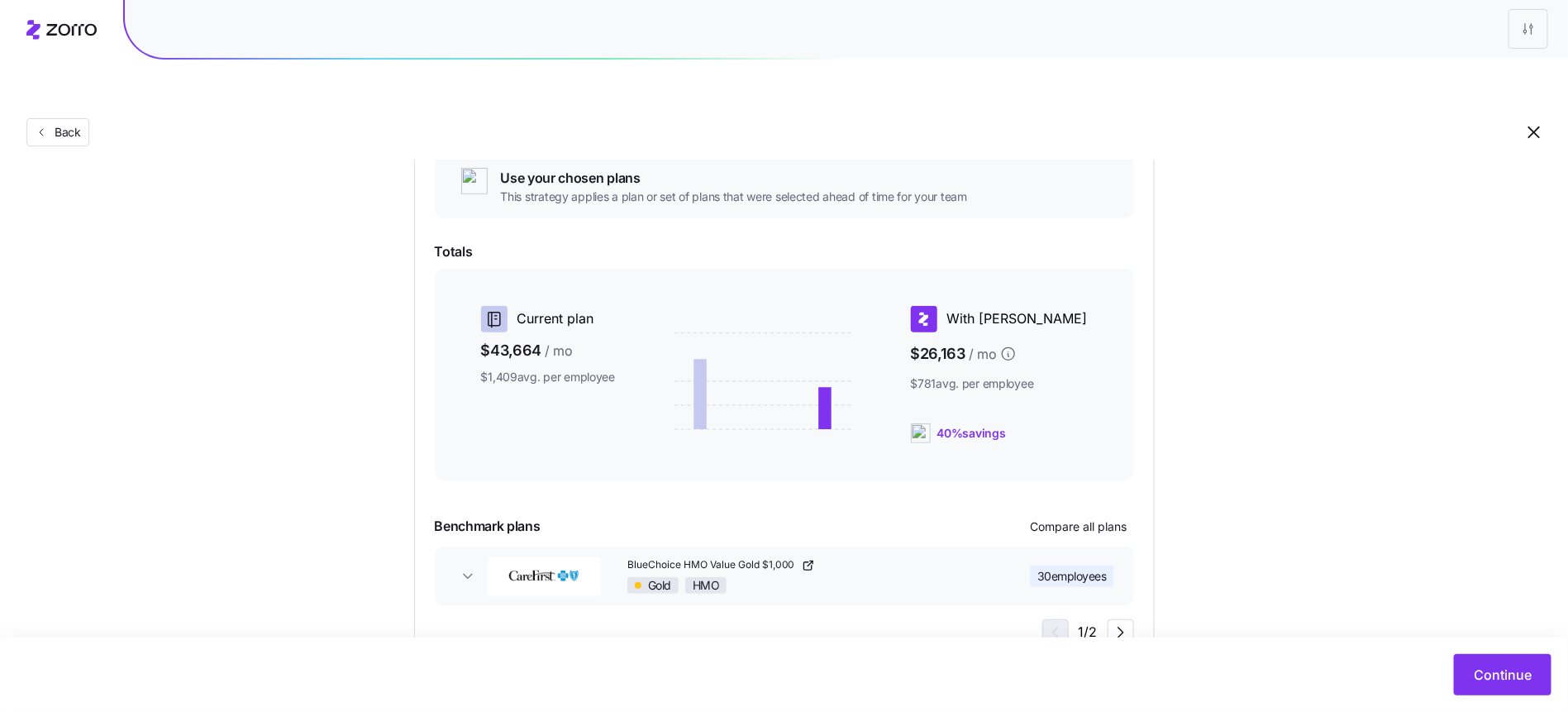
scroll to position [202, 0]
click at [465, 567] on icon "button" at bounding box center [467, 575] width 16 height 16
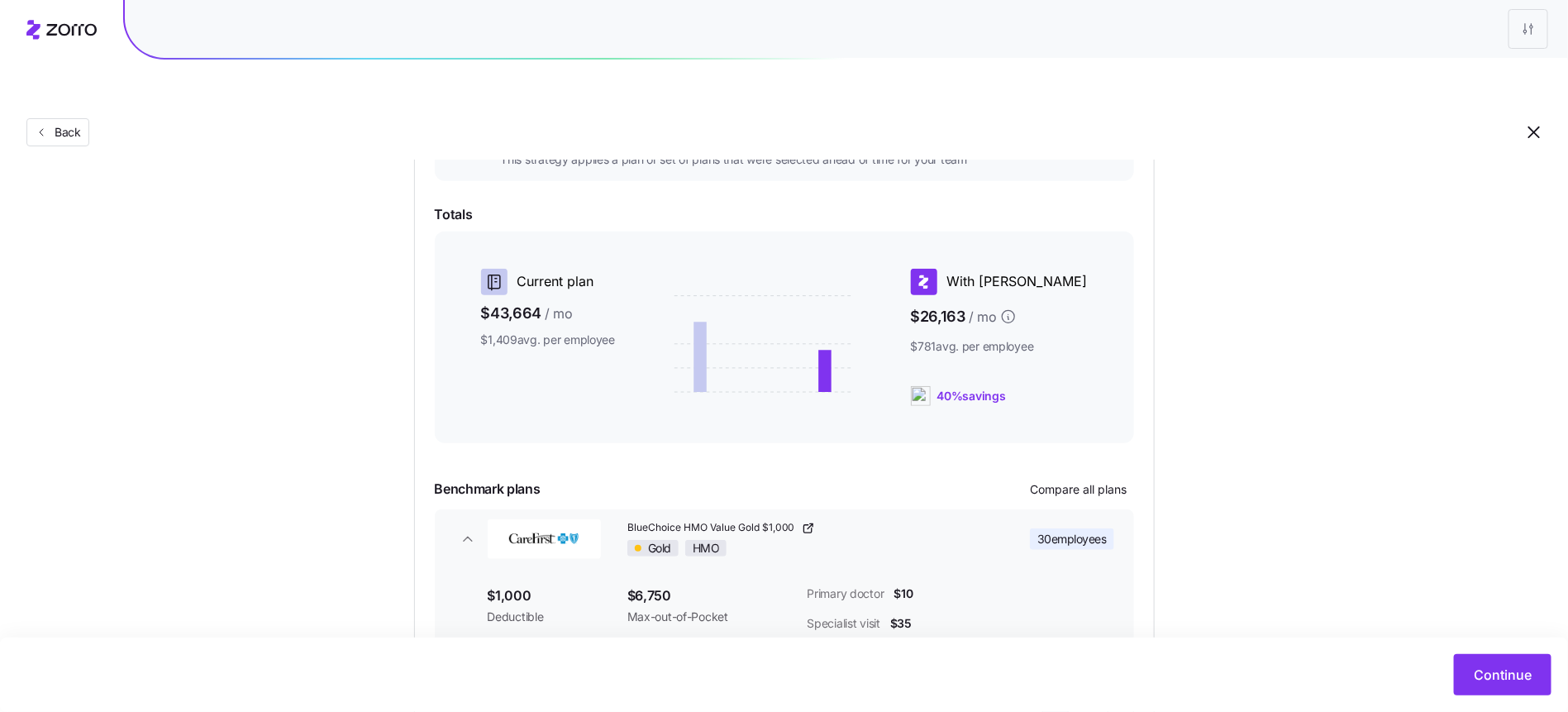
scroll to position [345, 0]
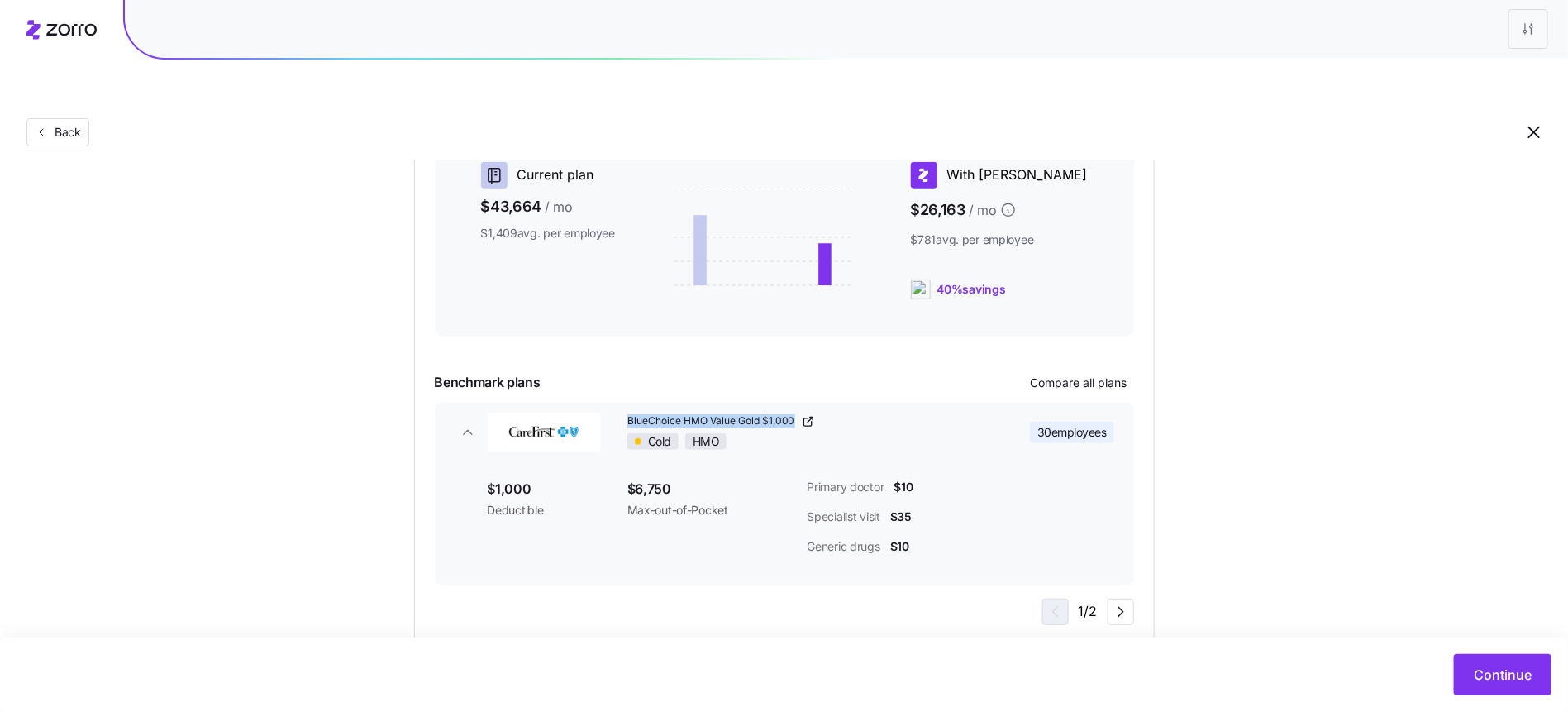
copy span "BlueChoice HMO Value Gold $1,000"
click at [1503, 668] on span "Continue" at bounding box center [1503, 674] width 58 height 20
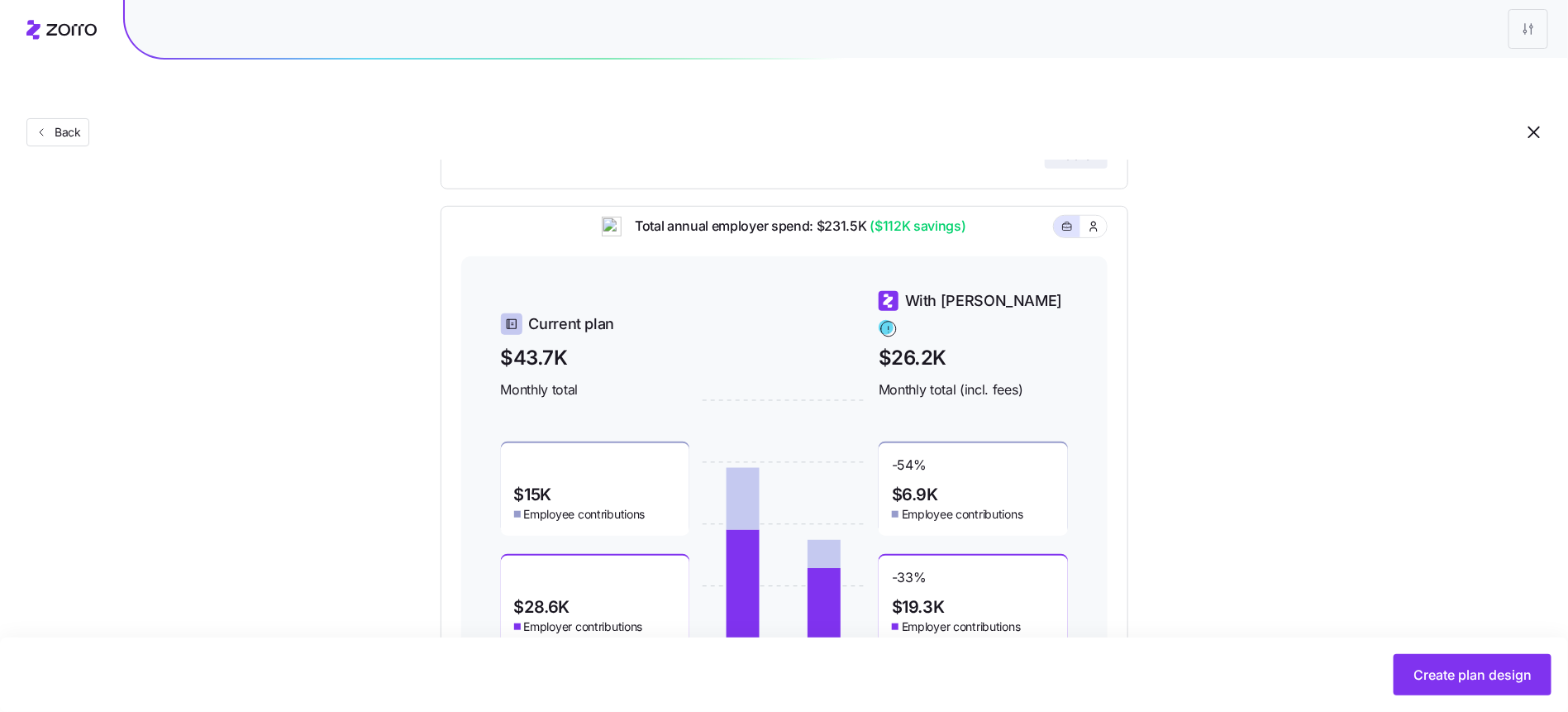
scroll to position [520, 0]
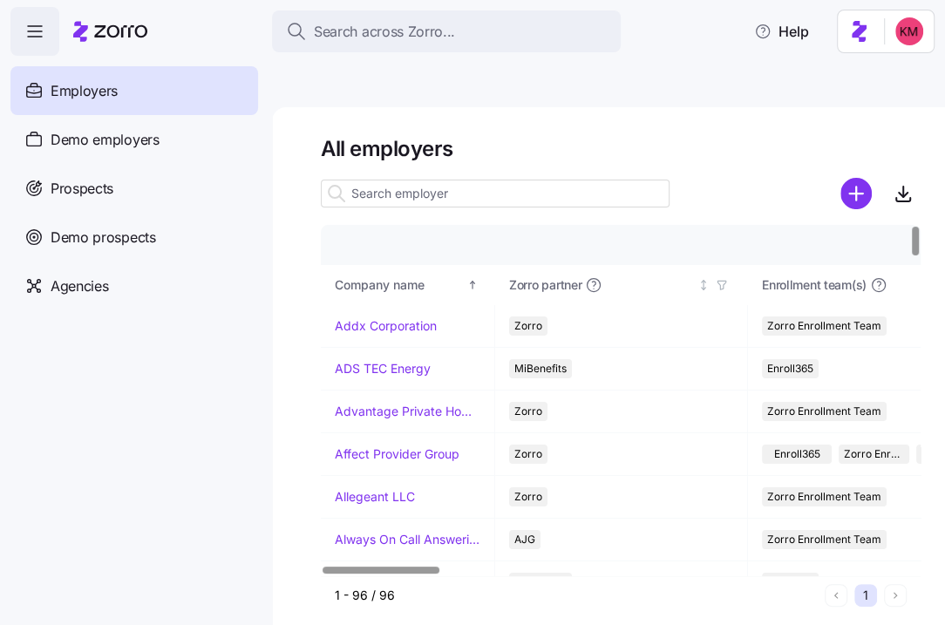
click at [378, 176] on div at bounding box center [495, 193] width 349 height 35
click at [378, 180] on input at bounding box center [495, 194] width 349 height 28
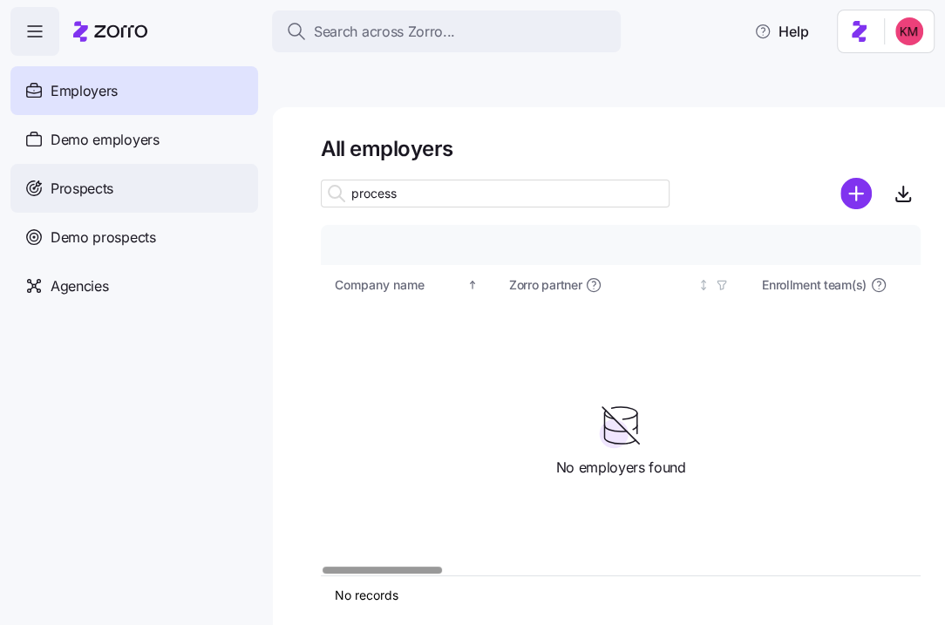
type input "process"
click at [120, 189] on div "Prospects" at bounding box center [134, 188] width 248 height 49
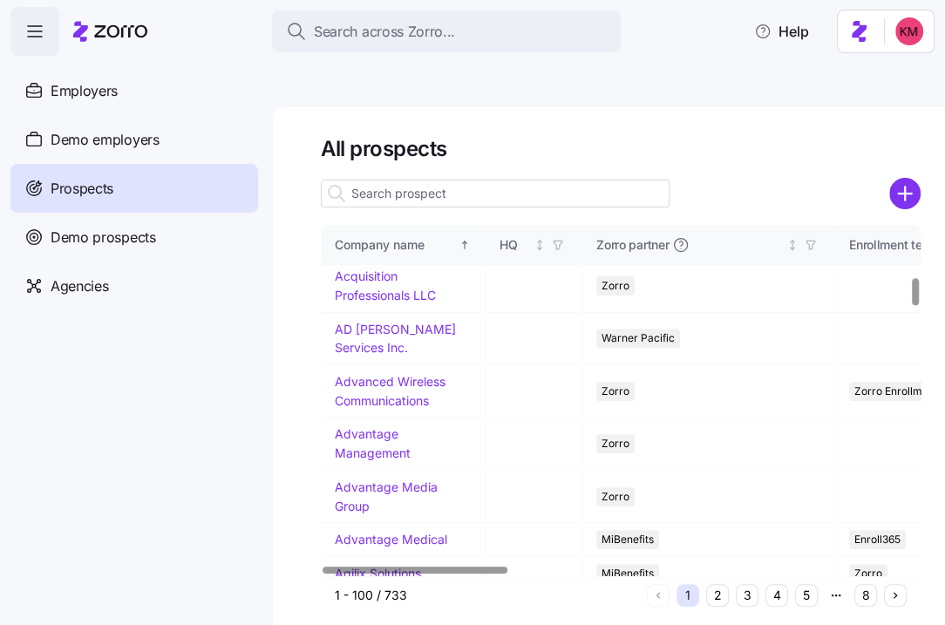
scroll to position [672, 0]
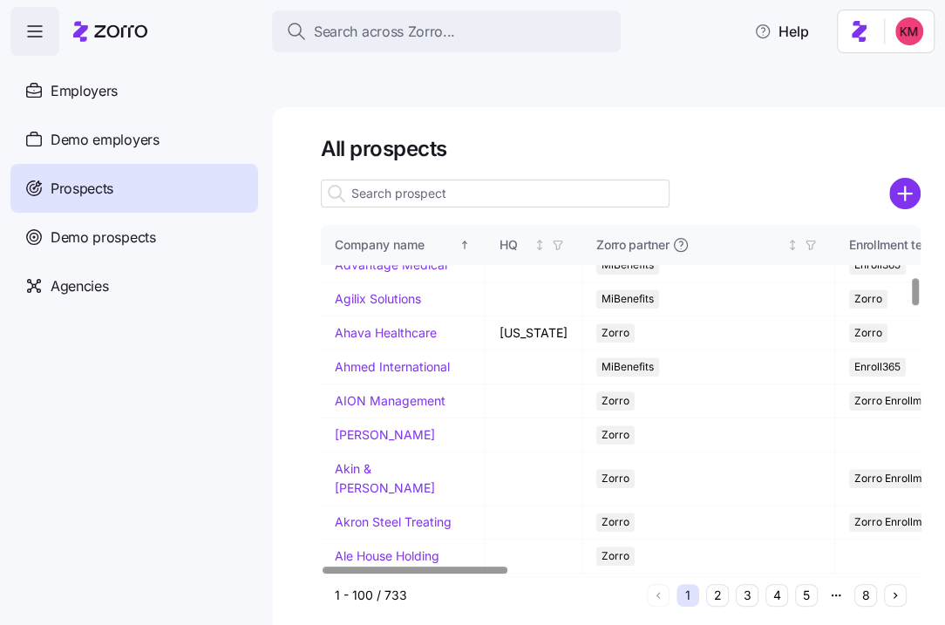
click at [429, 180] on input at bounding box center [495, 194] width 349 height 28
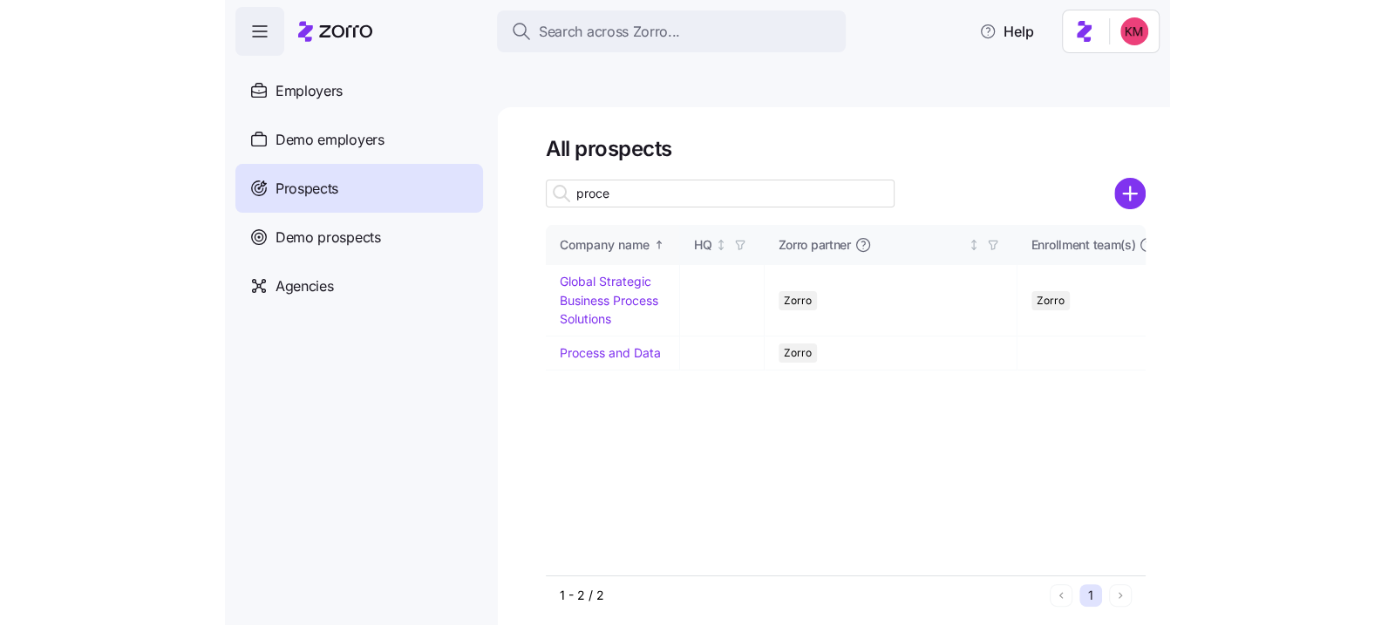
scroll to position [0, 0]
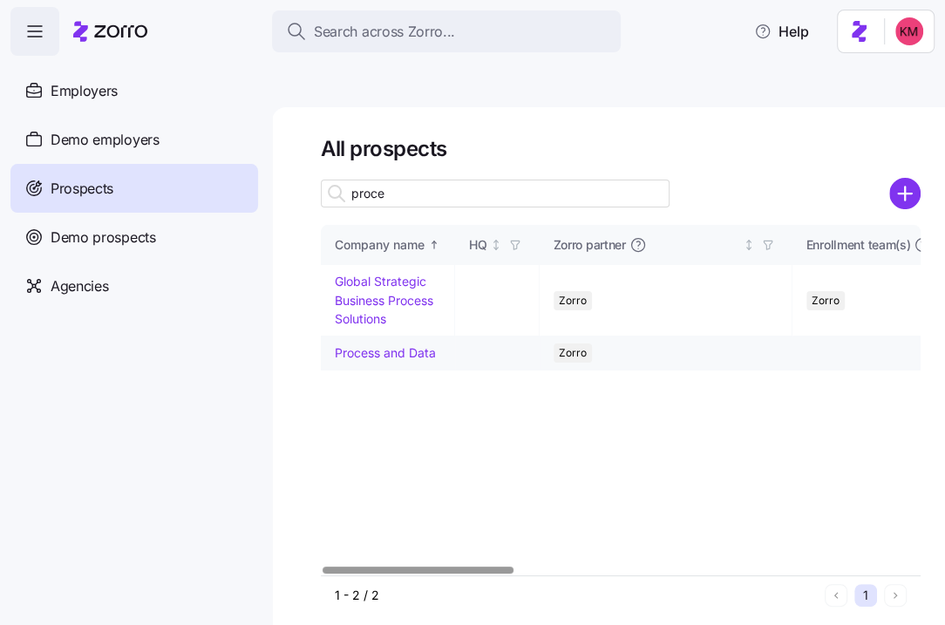
type input "proce"
click at [365, 345] on link "Process and Data" at bounding box center [385, 352] width 101 height 15
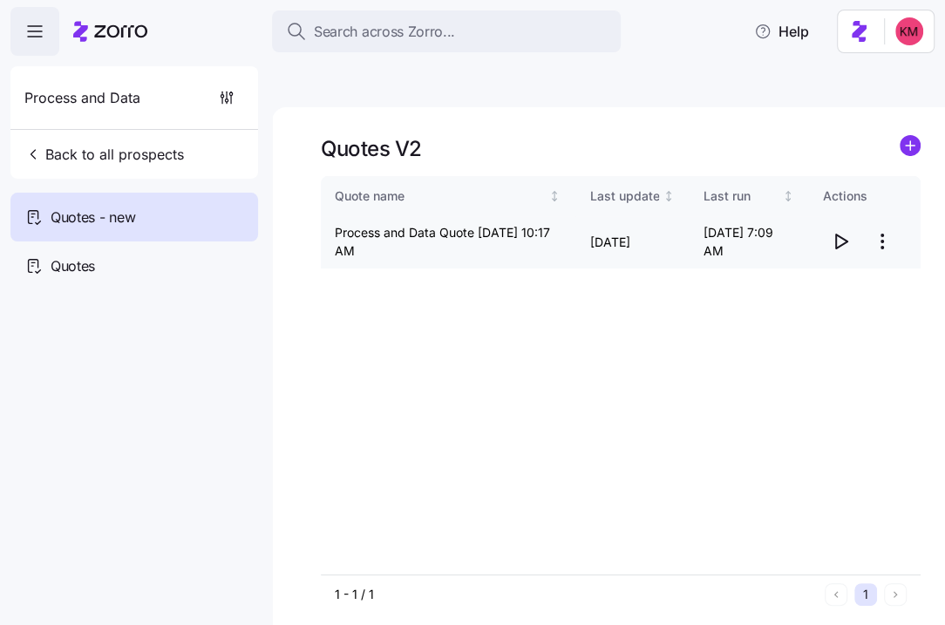
click at [841, 231] on icon "button" at bounding box center [840, 241] width 21 height 21
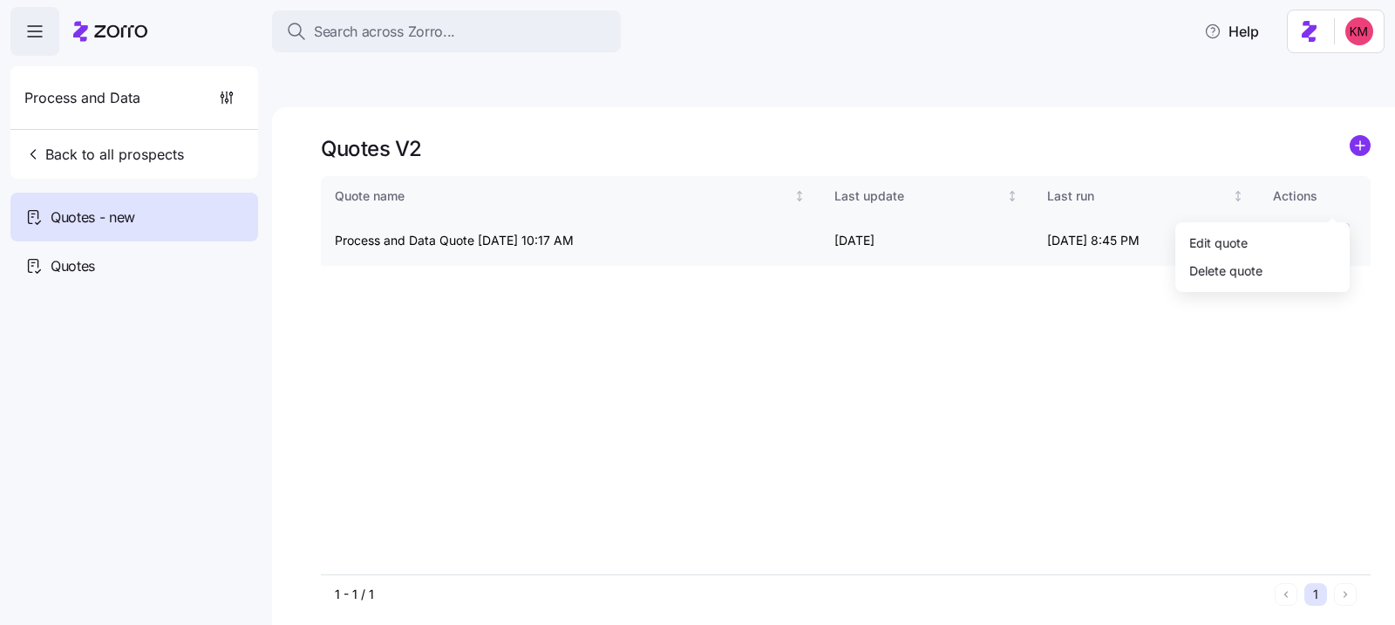
click at [944, 196] on html "Search across Zorro... Help Process and Data Back to all prospects Quotes - new…" at bounding box center [697, 395] width 1395 height 790
click at [944, 234] on div "Edit quote" at bounding box center [1263, 242] width 160 height 28
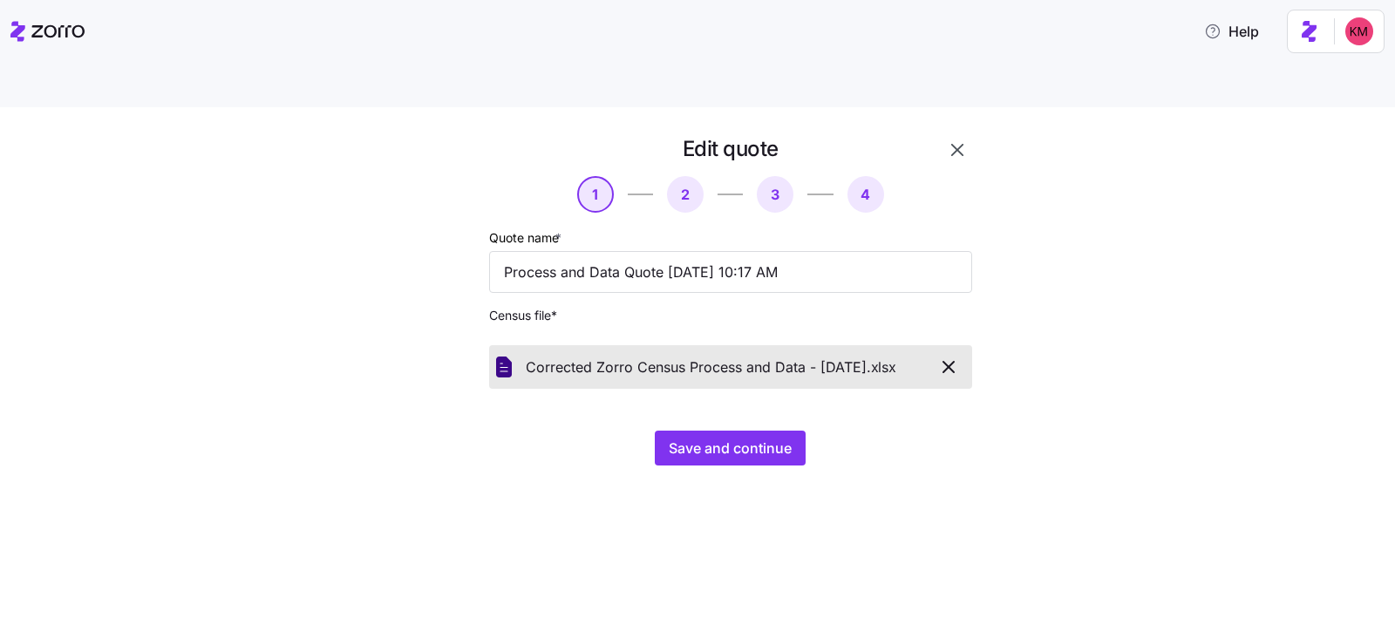
click at [728, 429] on div "Edit quote 1 2 3 4 Quote name * Process and Data Quote 09/29/2025 10:17 AM Cens…" at bounding box center [710, 310] width 610 height 351
click at [728, 438] on span "Save and continue" at bounding box center [730, 448] width 123 height 21
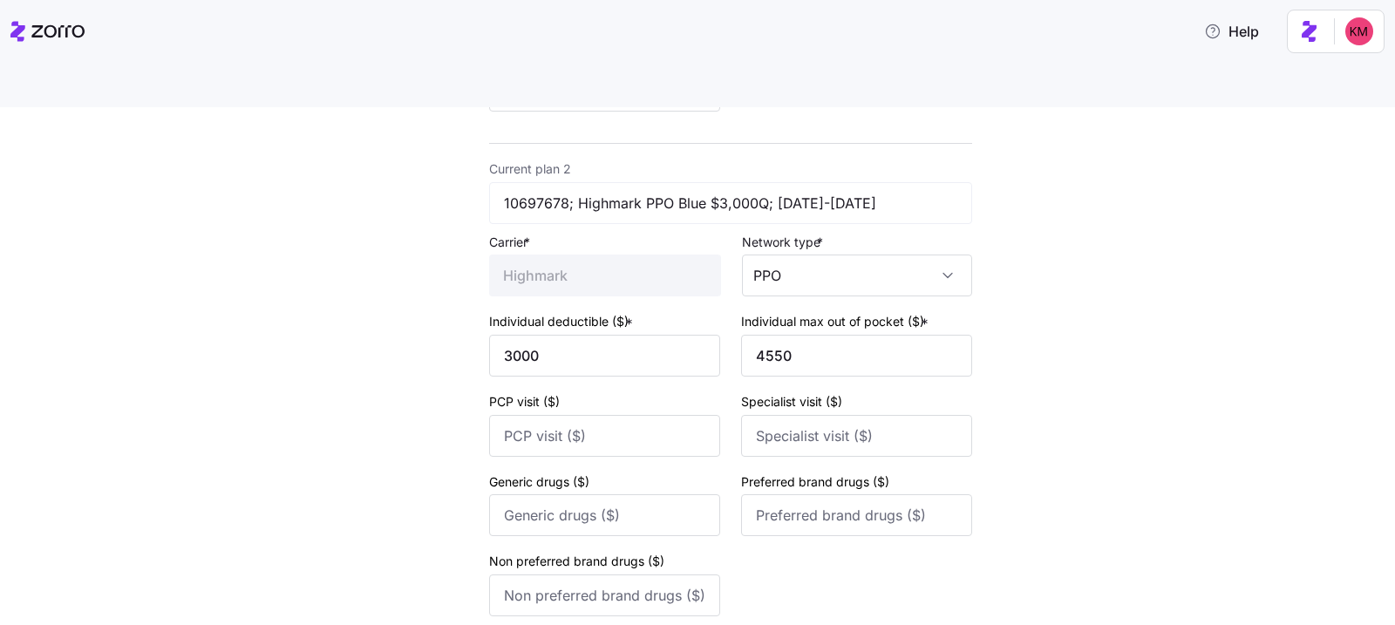
scroll to position [1243, 0]
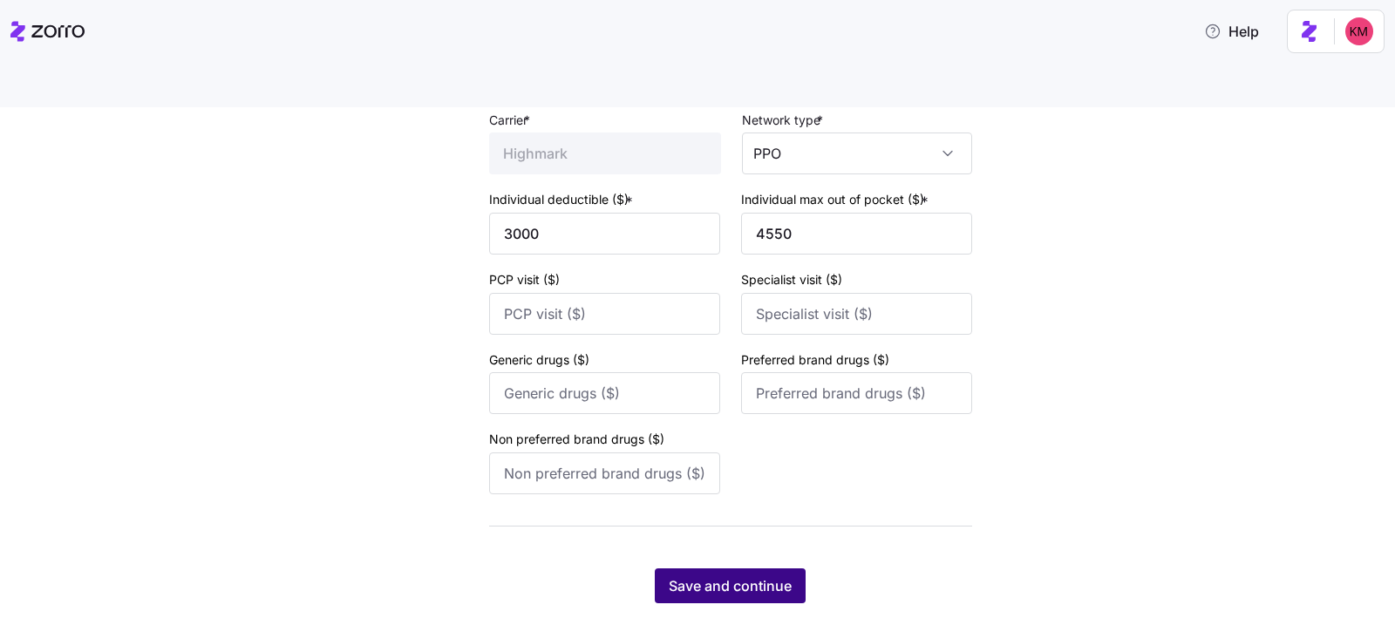
click at [757, 576] on span "Save and continue" at bounding box center [730, 586] width 123 height 21
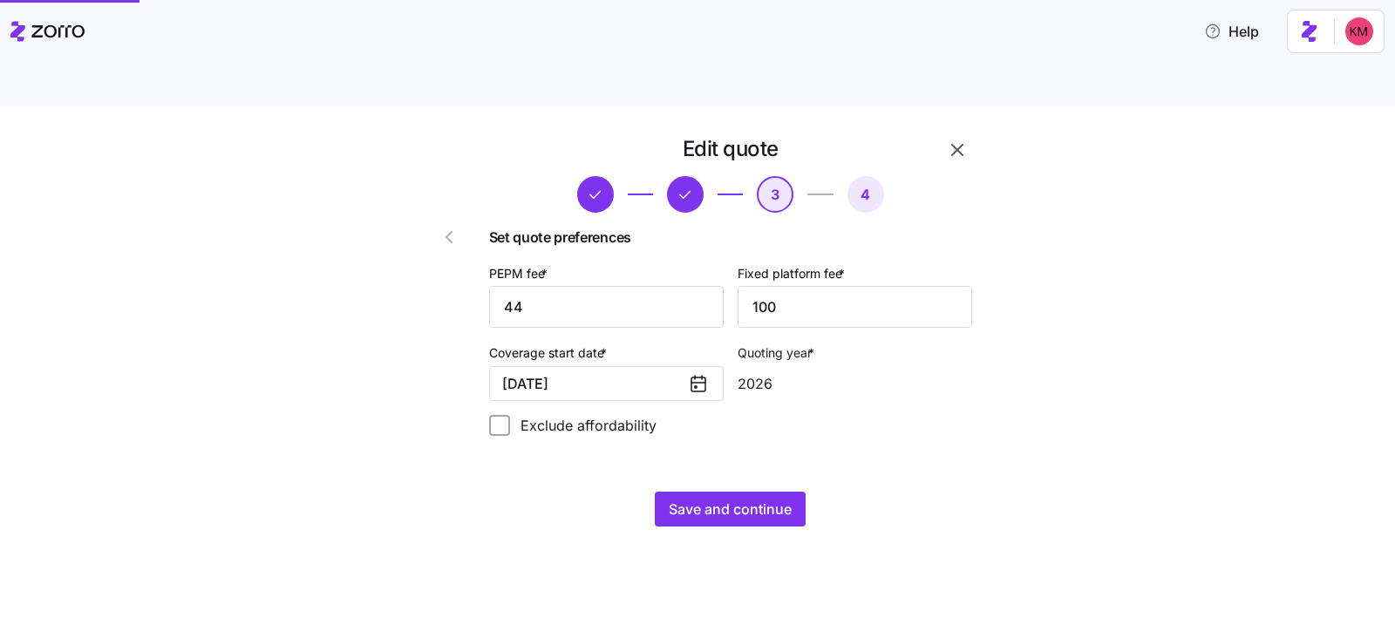
scroll to position [0, 0]
click at [715, 499] on span "Save and continue" at bounding box center [730, 509] width 123 height 21
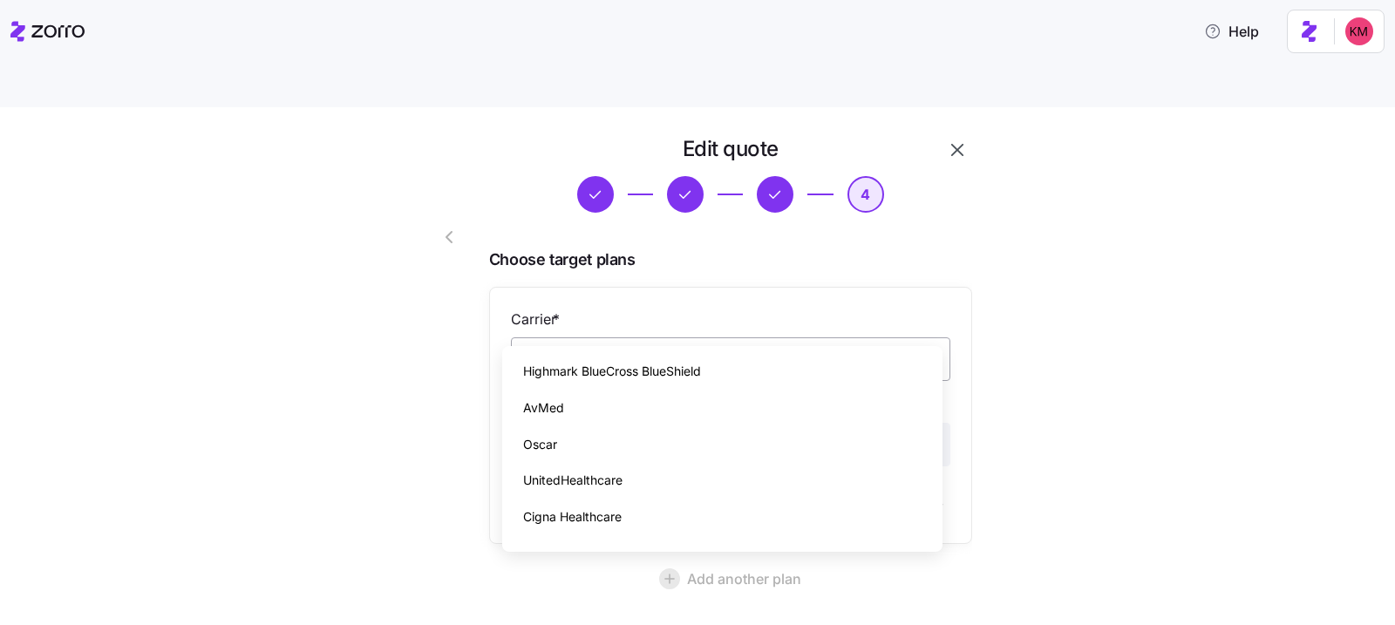
click at [686, 337] on input "Carrier *" at bounding box center [731, 359] width 440 height 44
drag, startPoint x: 729, startPoint y: 370, endPoint x: 712, endPoint y: 392, distance: 28.6
click at [729, 370] on div "Highmark BlueCross BlueShield" at bounding box center [722, 371] width 426 height 37
type input "Highmark BlueCross BlueShield"
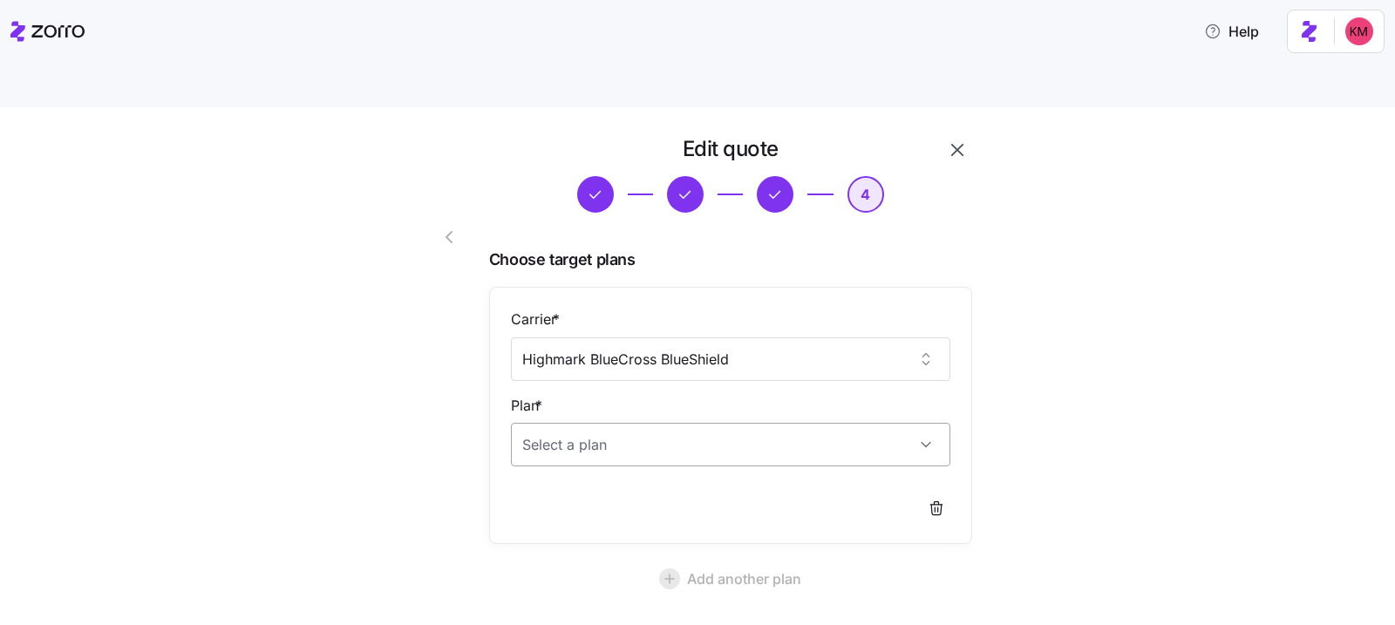
click at [678, 423] on input "Plan *" at bounding box center [731, 445] width 440 height 44
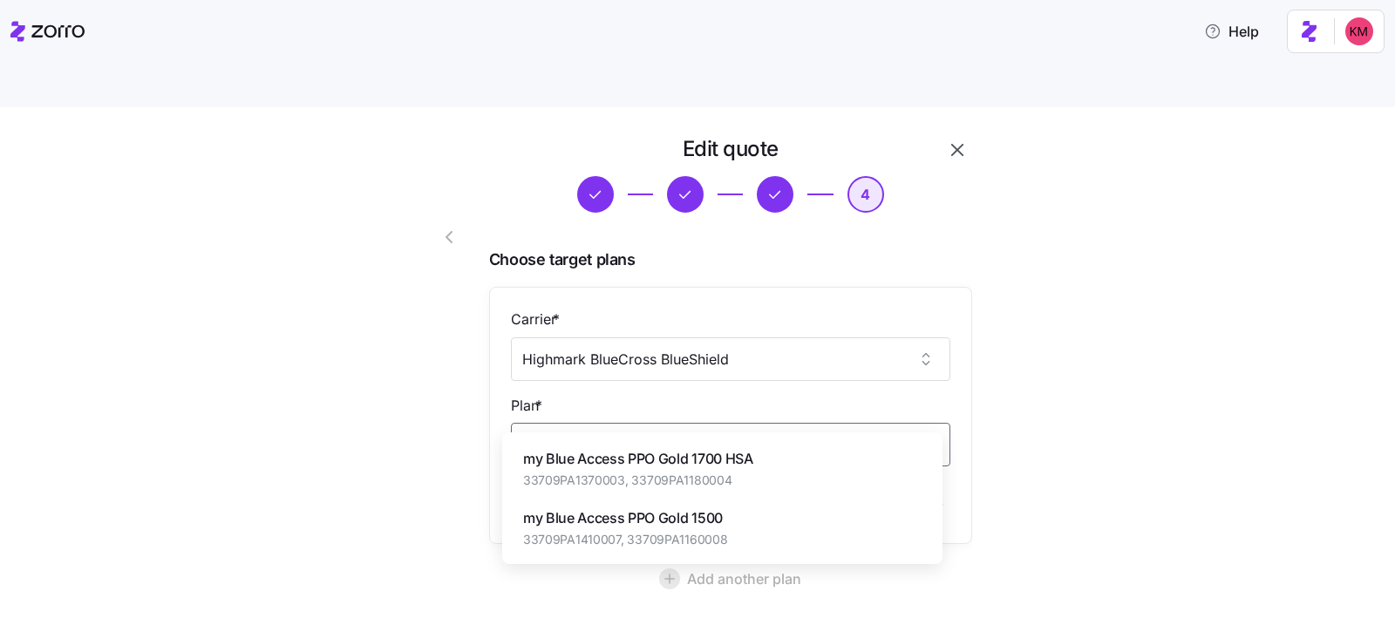
click at [692, 530] on div "my Blue Access PPO Gold 1500 33709PA1410007, 33709PA1160008" at bounding box center [625, 528] width 205 height 41
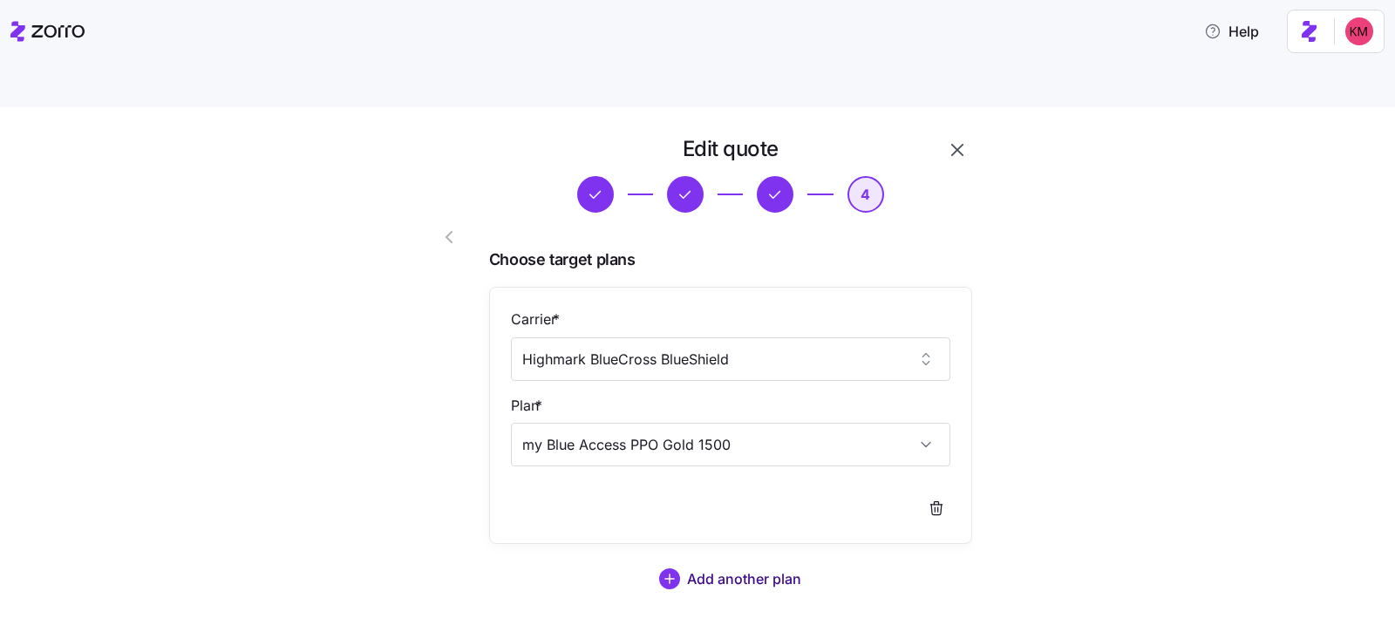
type input "my Blue Access PPO Gold 1500"
click at [747, 569] on span "Add another plan" at bounding box center [744, 579] width 114 height 21
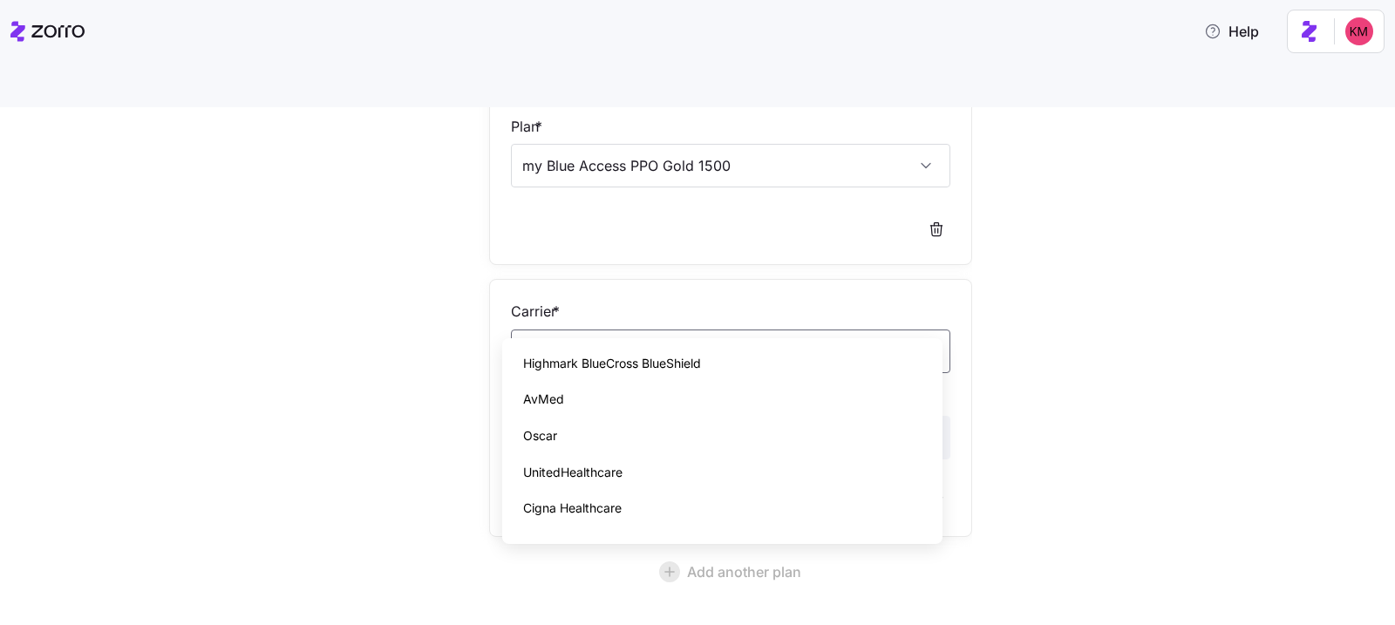
scroll to position [310, 0]
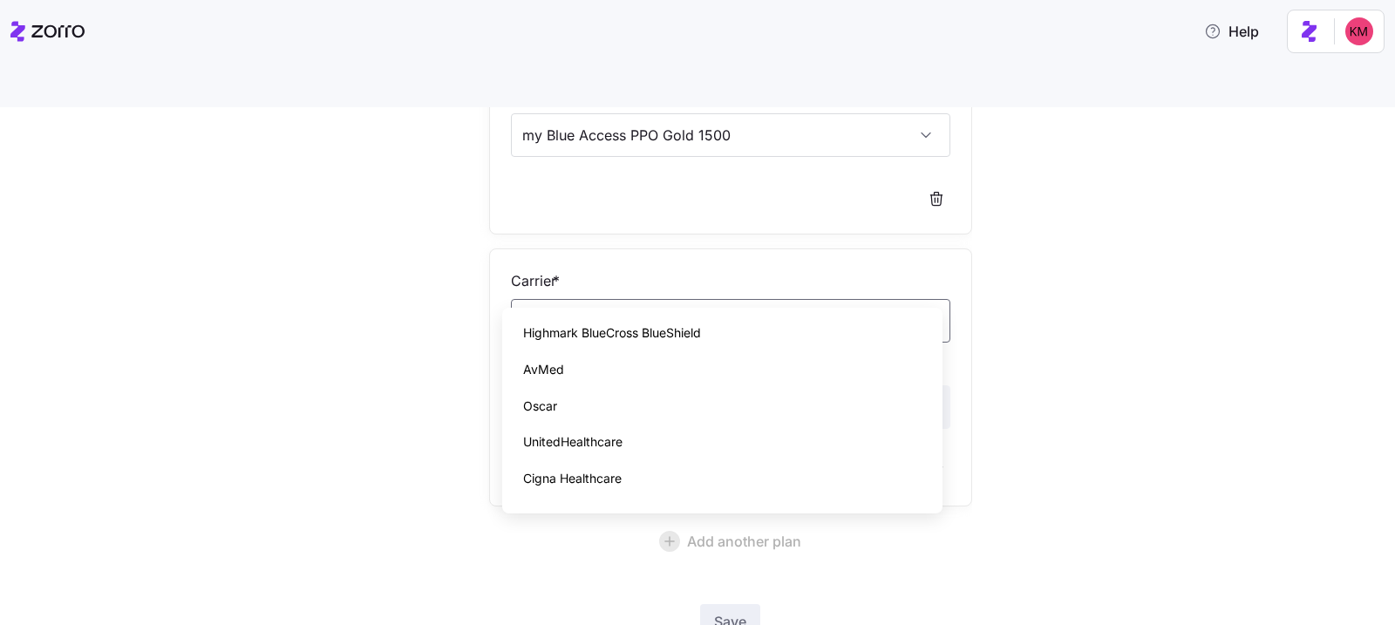
click at [384, 467] on div at bounding box center [432, 259] width 99 height 880
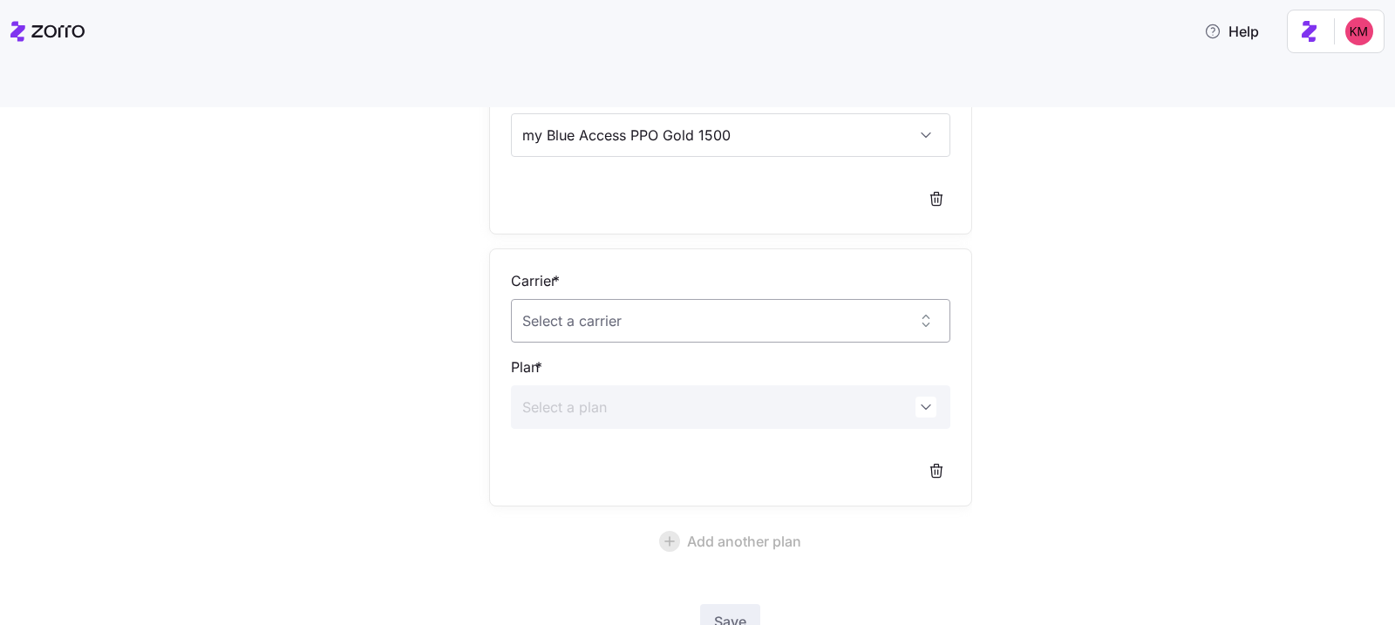
click at [585, 299] on input "Carrier *" at bounding box center [731, 321] width 440 height 44
click at [663, 327] on span "BlueCross BlueShield of North Carolina" at bounding box center [626, 333] width 206 height 19
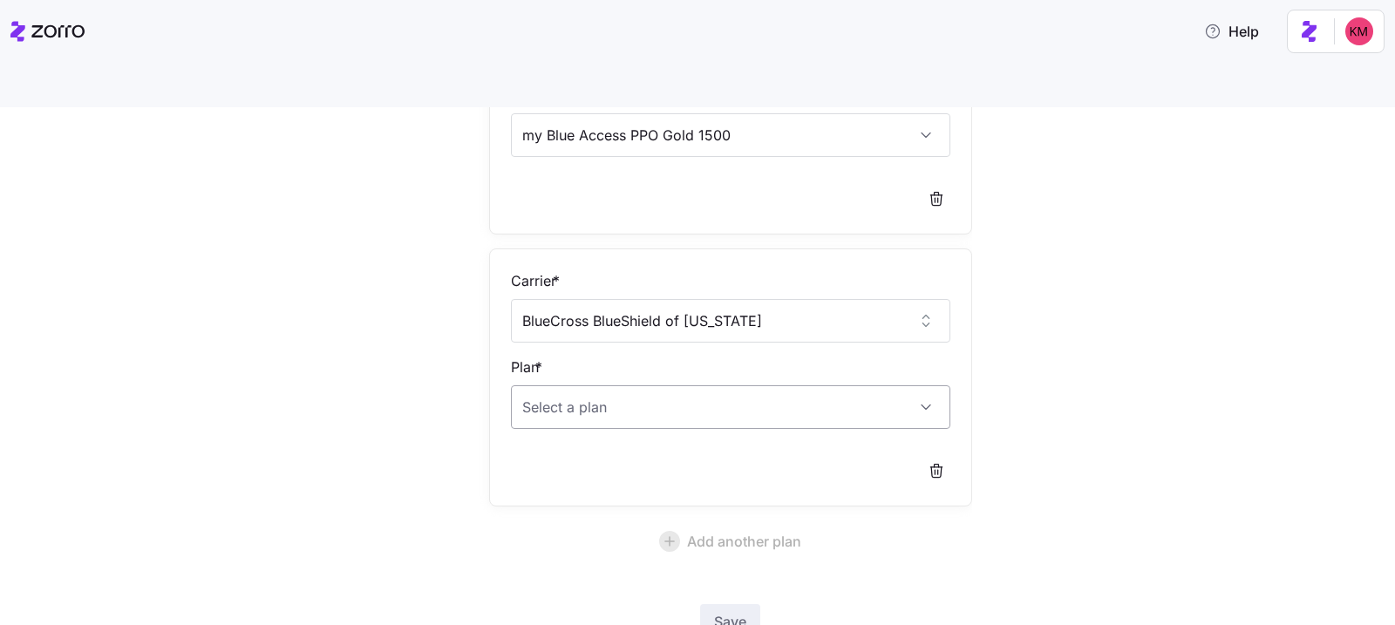
type input "BlueCross BlueShield of North Carolina"
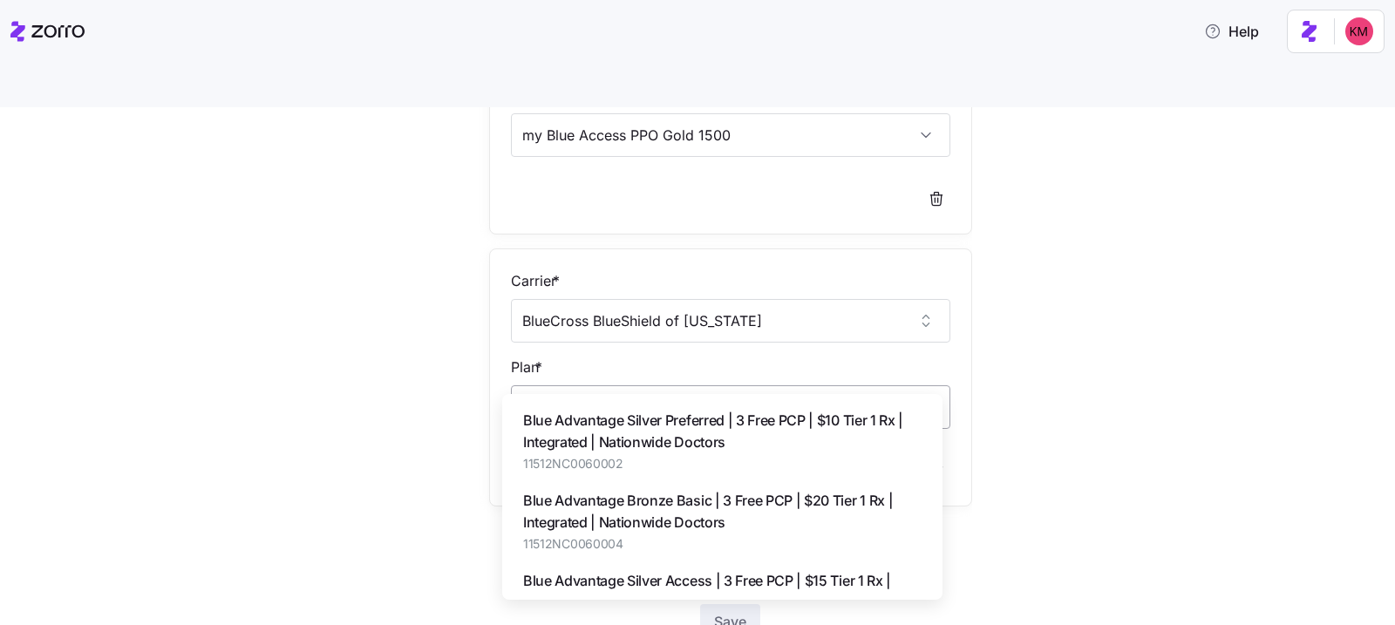
click at [616, 385] on input "Plan *" at bounding box center [731, 407] width 440 height 44
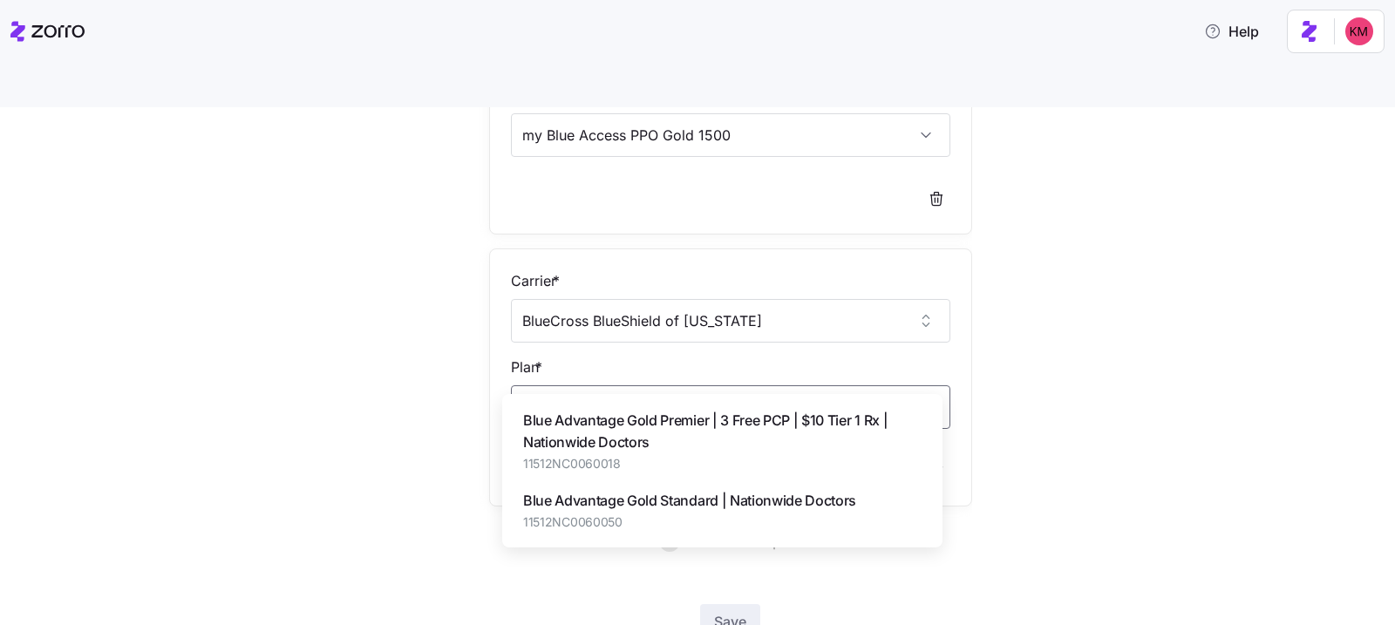
drag, startPoint x: 681, startPoint y: 500, endPoint x: 693, endPoint y: 501, distance: 12.3
click at [681, 500] on span "Blue Advantage Gold Standard | Nationwide Doctors" at bounding box center [689, 501] width 333 height 22
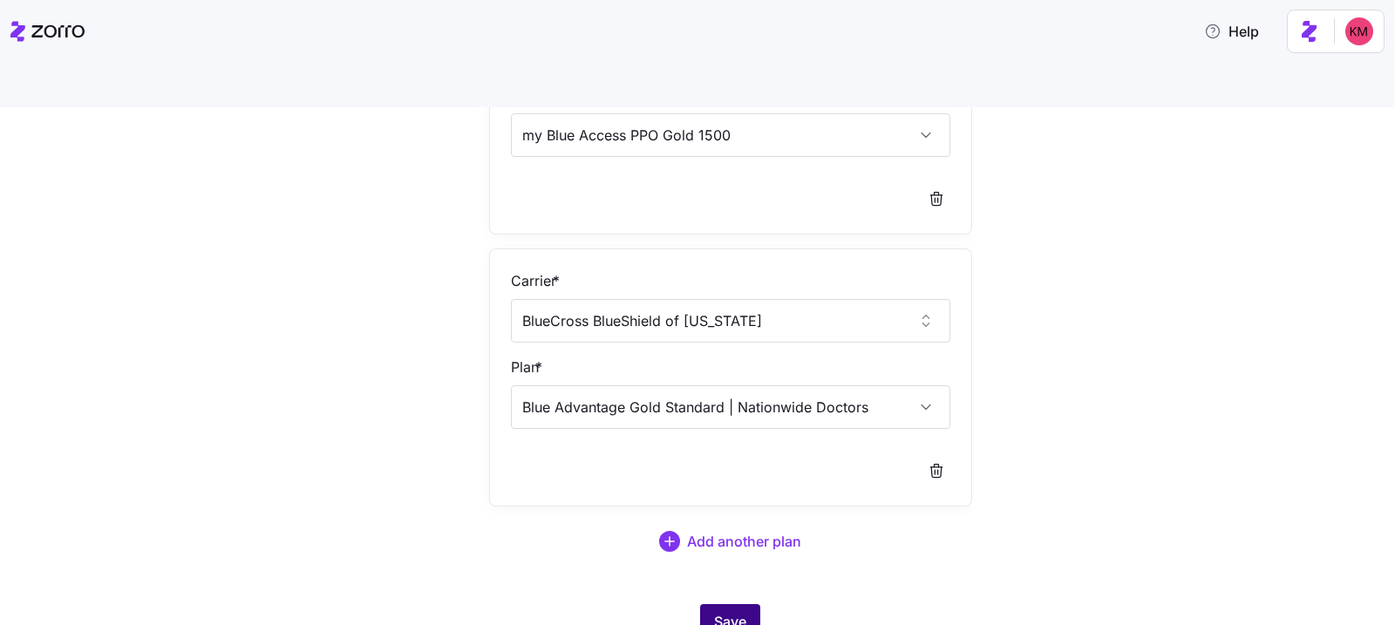
type input "Blue Advantage Gold Standard | Nationwide Doctors"
click at [724, 611] on span "Save" at bounding box center [730, 621] width 32 height 21
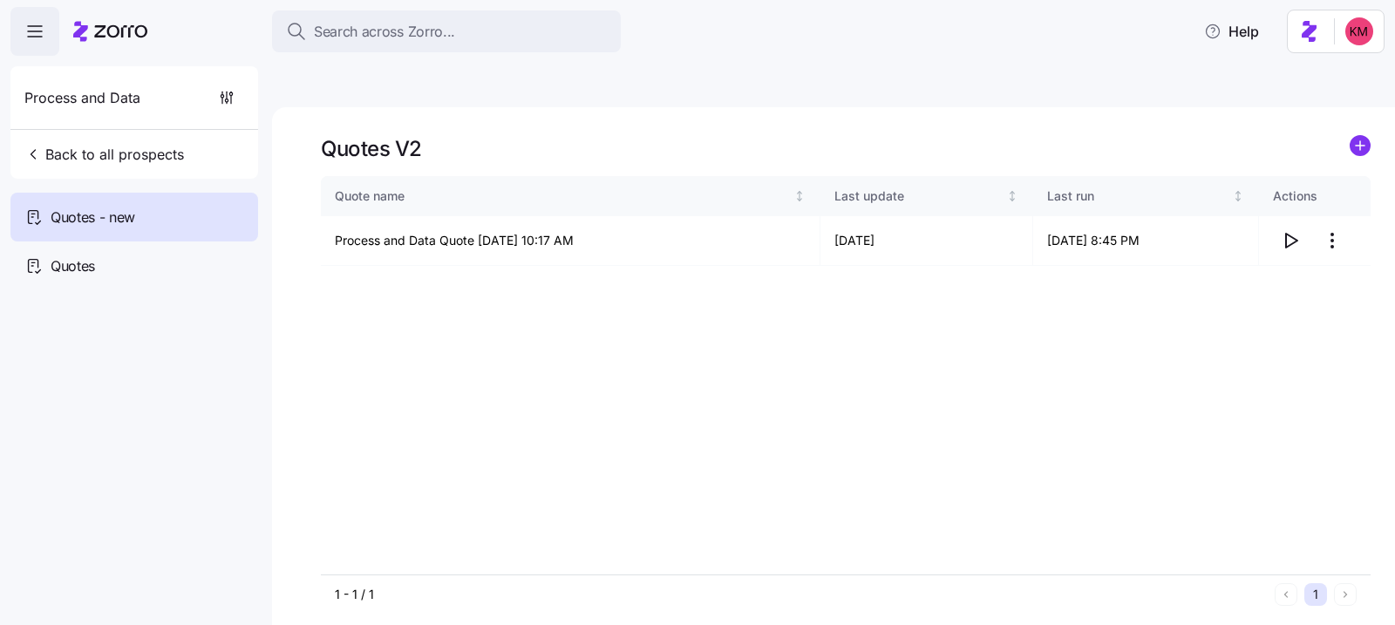
click at [944, 285] on div "Quote name Last update Last run Actions Process and Data Quote 09/29/2025 10:17…" at bounding box center [846, 375] width 1050 height 399
click at [944, 230] on icon "button" at bounding box center [1290, 240] width 21 height 21
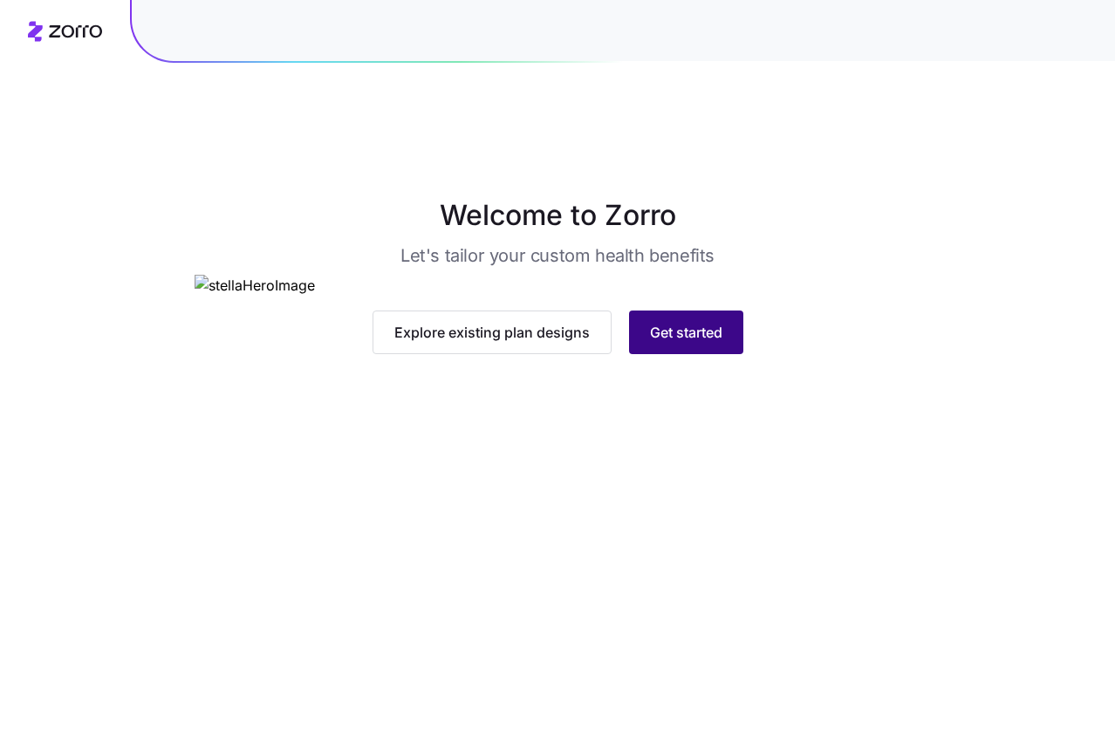
click at [716, 343] on span "Get started" at bounding box center [686, 332] width 72 height 21
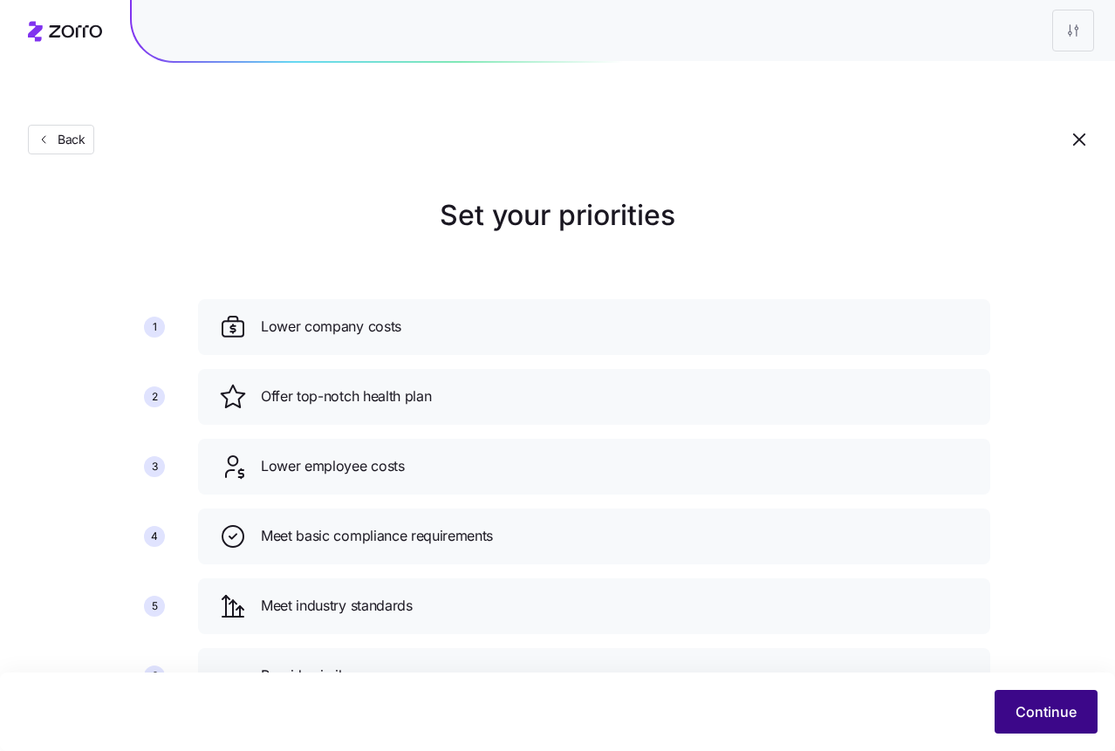
click at [1073, 722] on button "Continue" at bounding box center [1045, 712] width 103 height 44
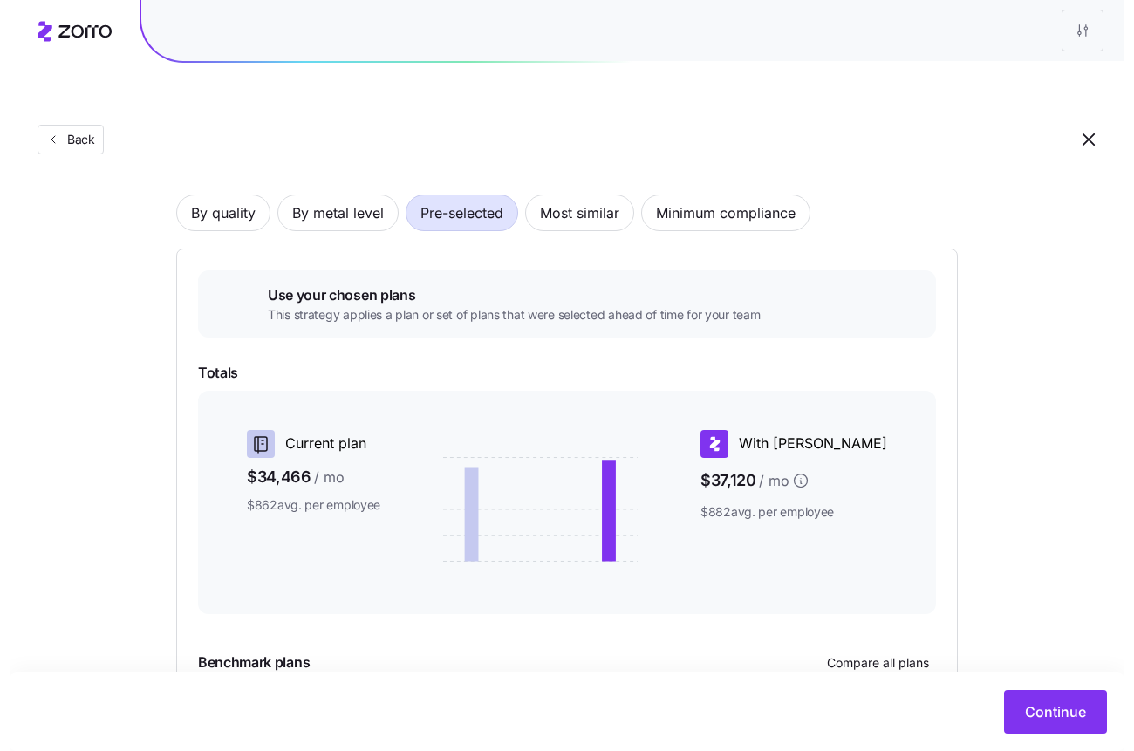
scroll to position [209, 0]
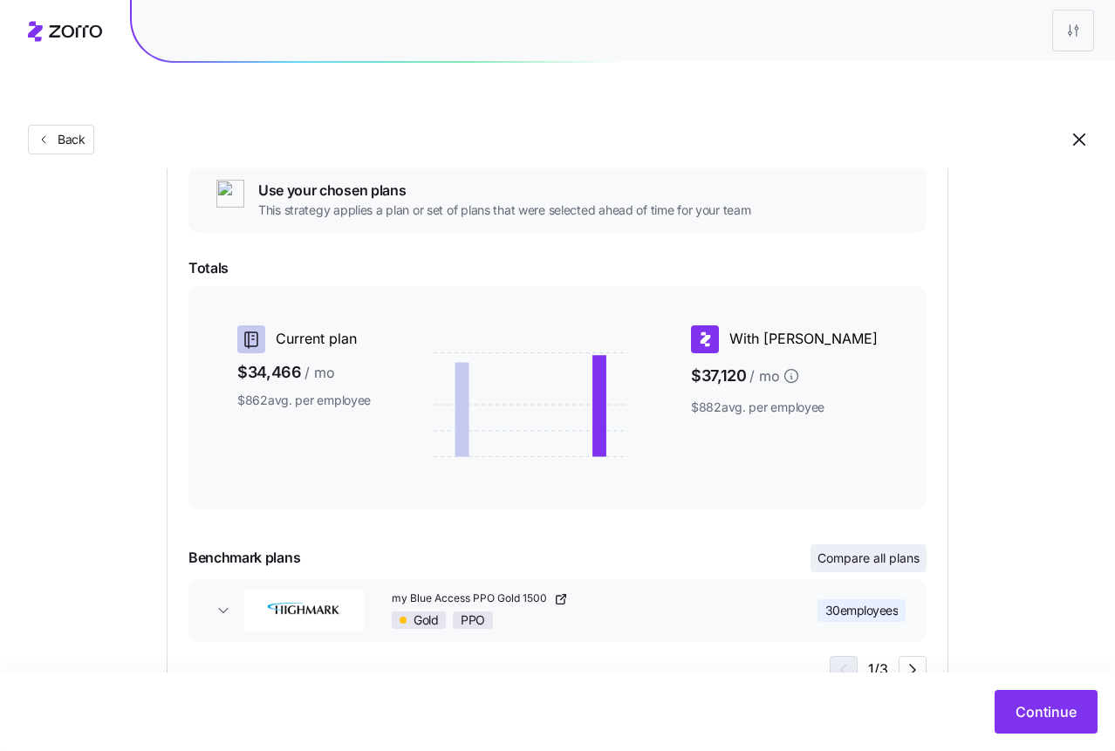
click at [869, 549] on span "Compare all plans" at bounding box center [868, 557] width 102 height 17
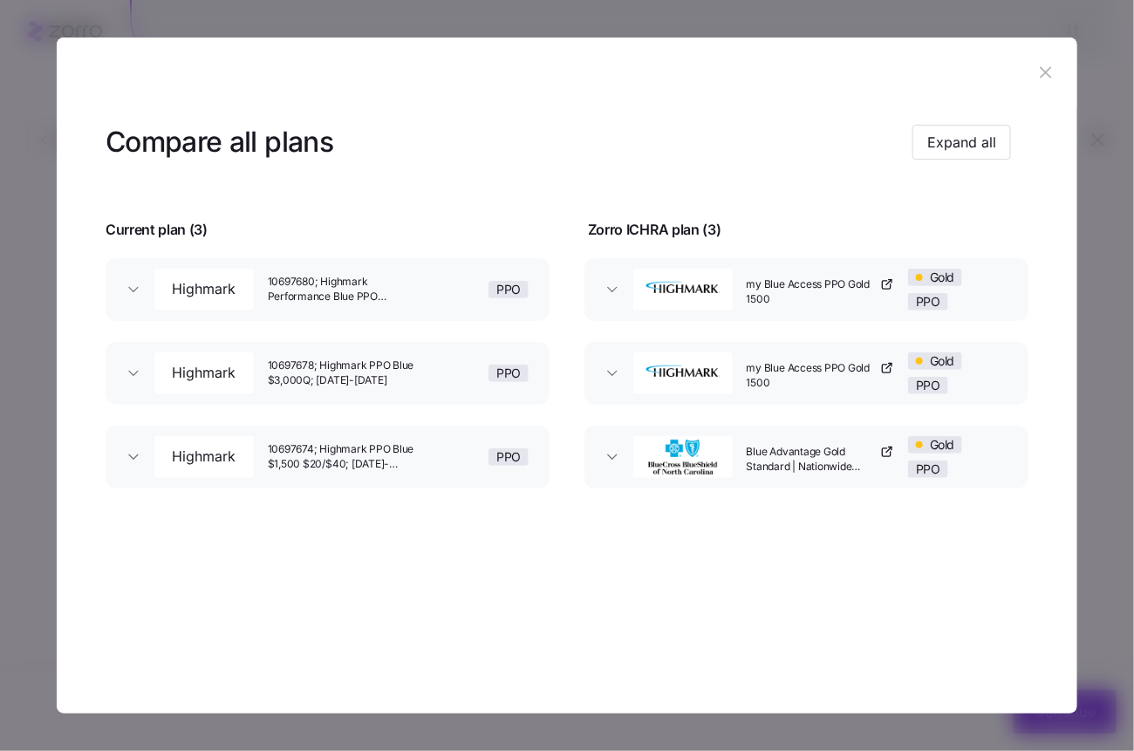
click at [970, 160] on div "Compare all plans Expand all" at bounding box center [558, 142] width 905 height 39
click at [968, 153] on button "Expand all" at bounding box center [961, 142] width 99 height 35
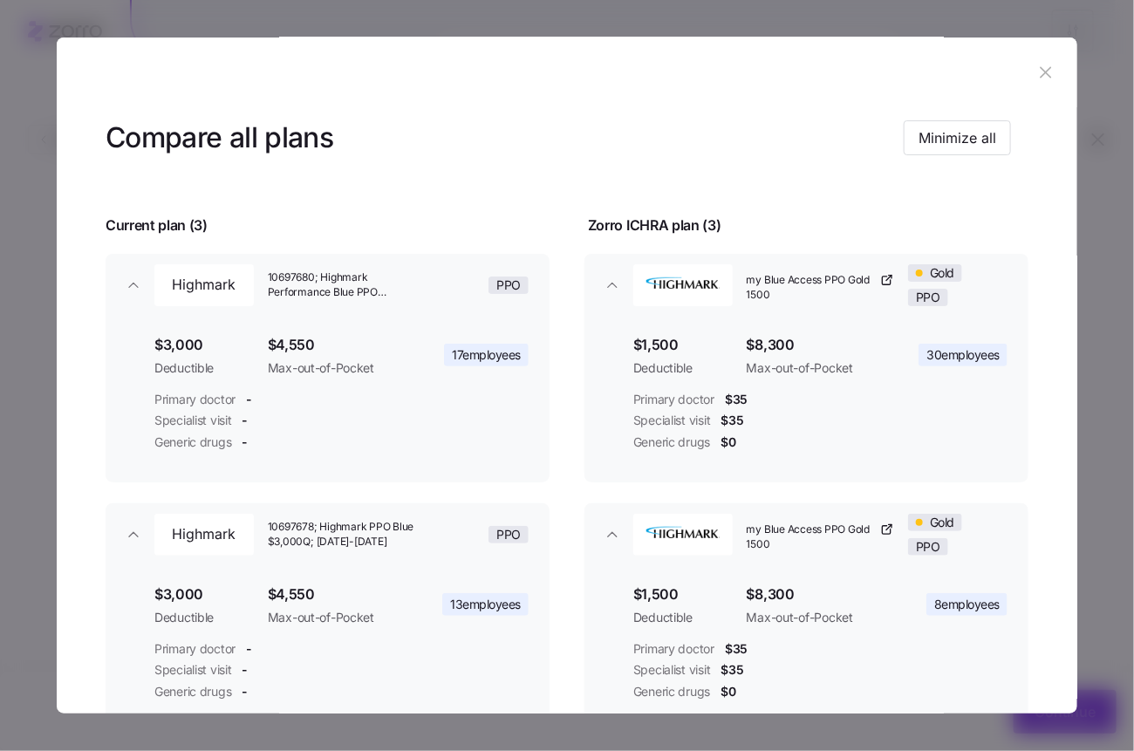
scroll to position [5, 0]
copy span "my Blue Access PPO Gold 1500"
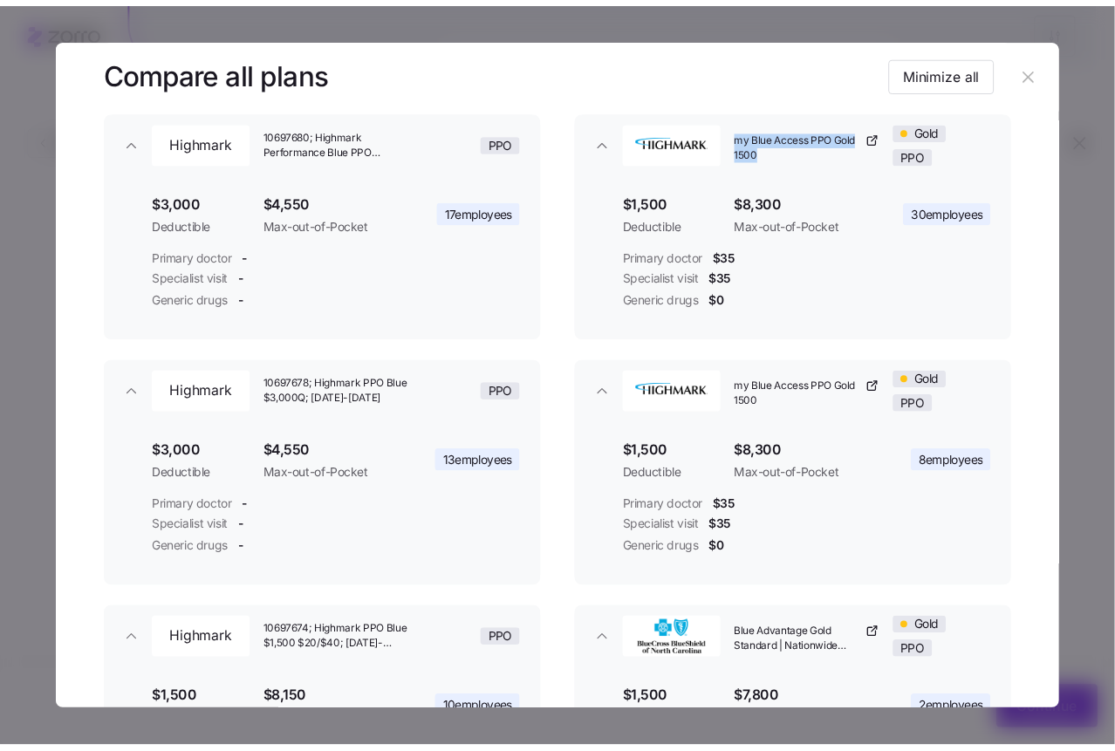
scroll to position [147, 0]
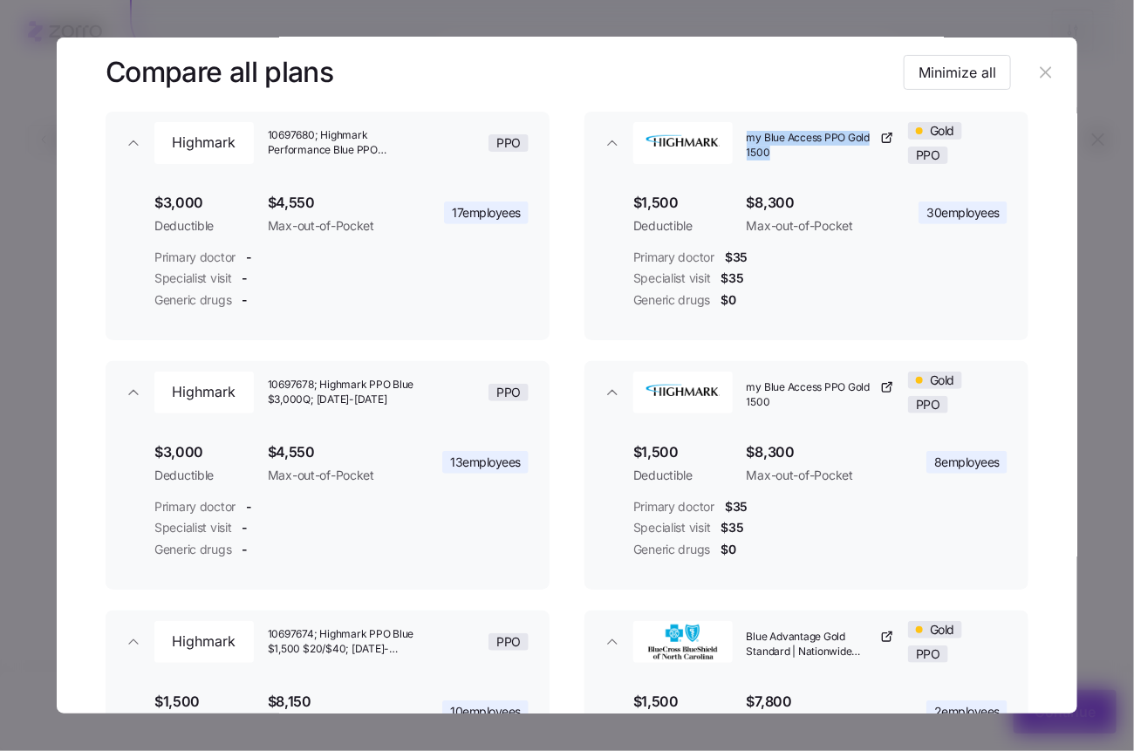
click at [1036, 75] on icon "button" at bounding box center [1045, 72] width 19 height 19
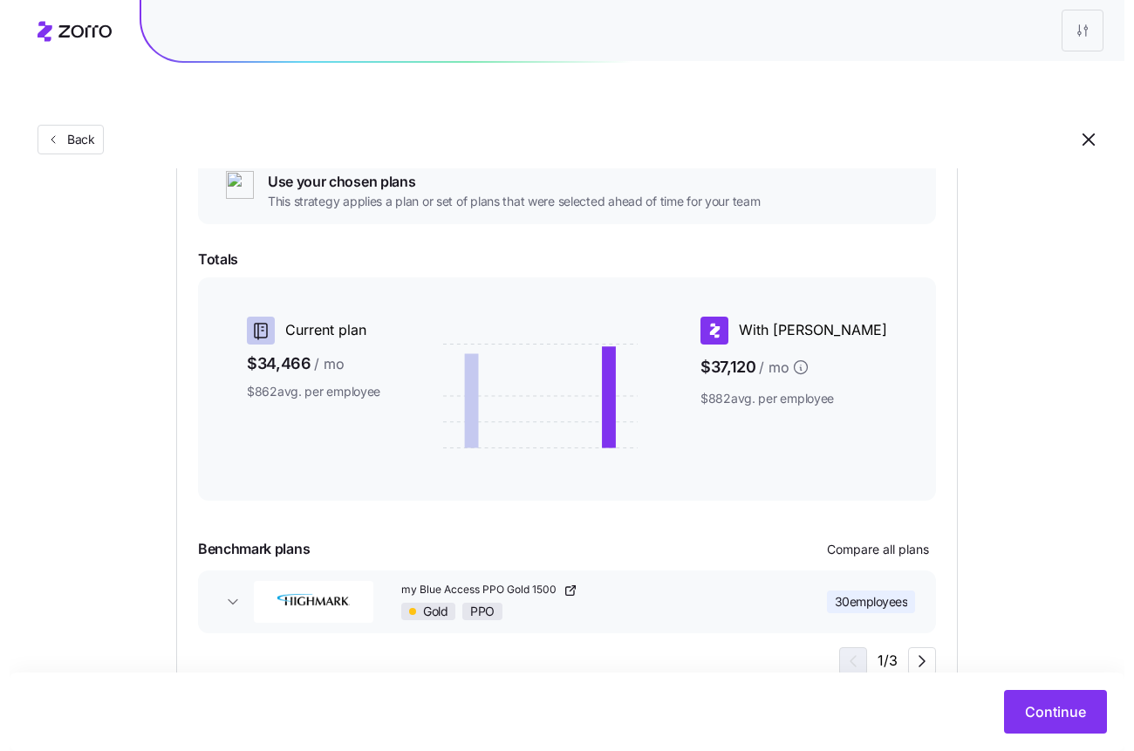
scroll to position [234, 0]
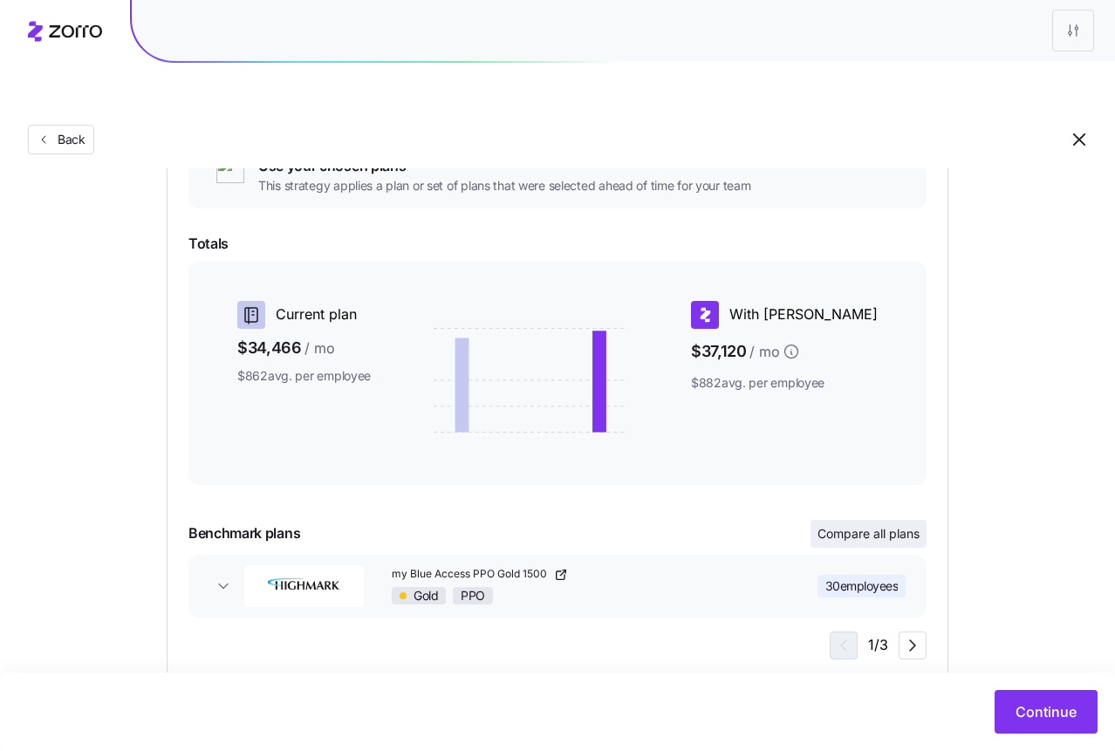
click at [870, 525] on span "Compare all plans" at bounding box center [868, 533] width 102 height 17
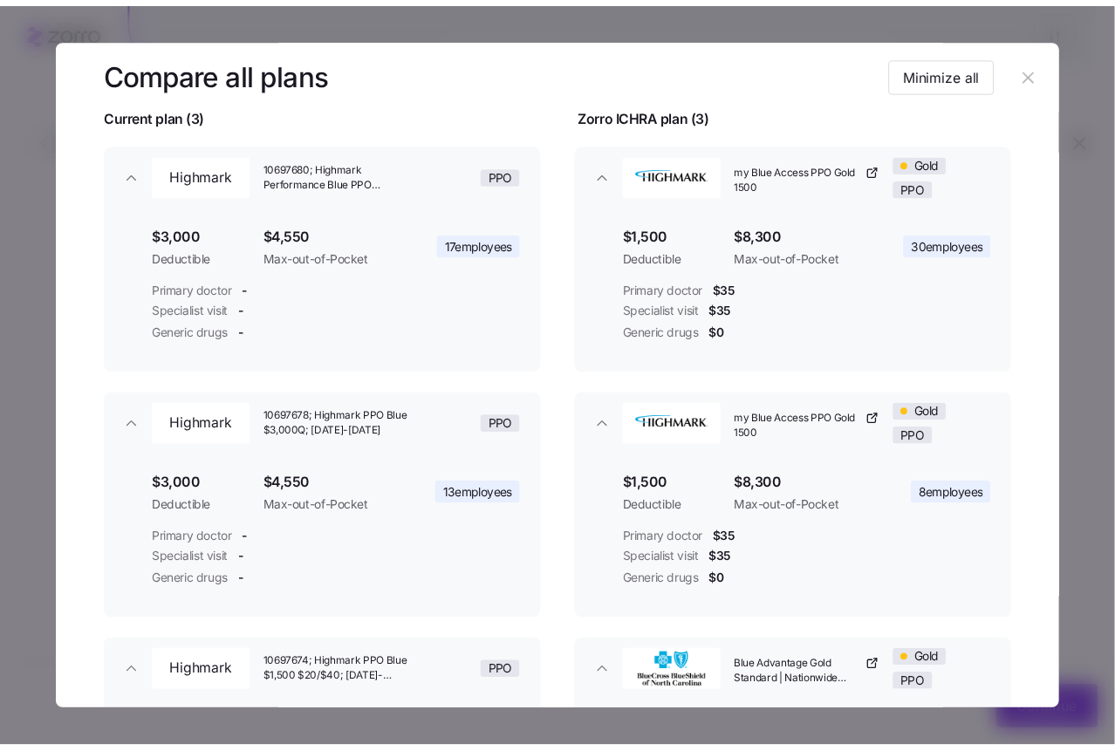
scroll to position [379, 0]
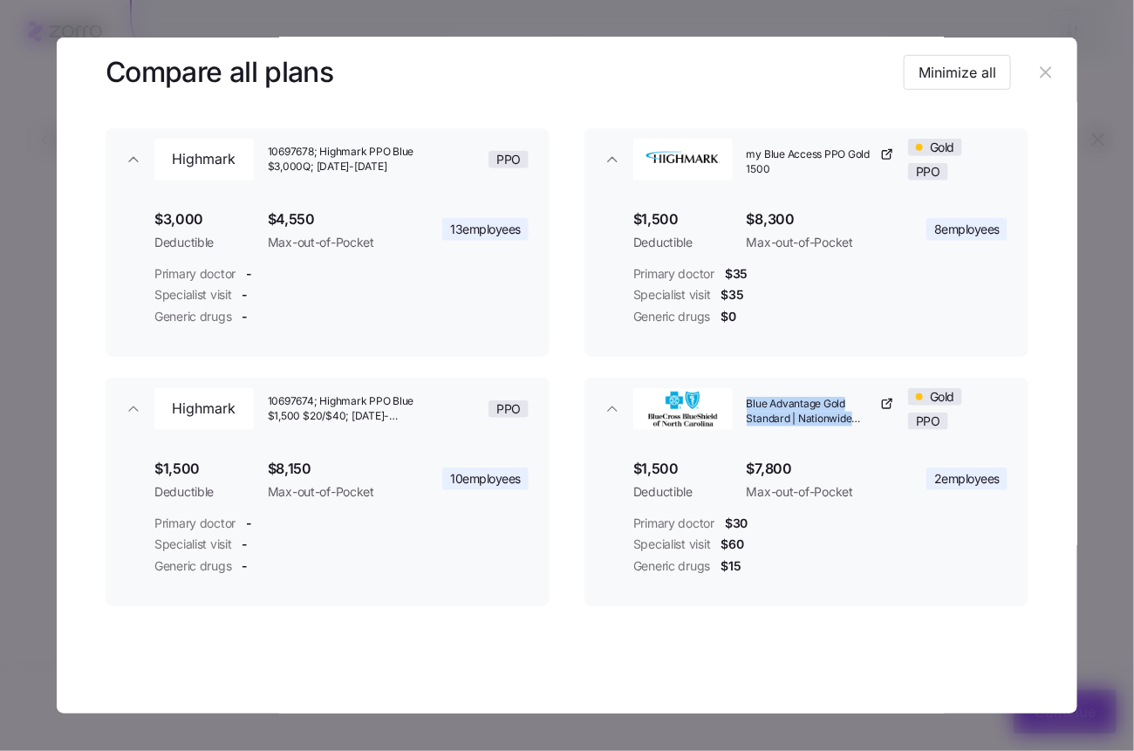
copy span "Blue Advantage Gold Standard | Nationwide Doctors"
click at [1036, 67] on icon "button" at bounding box center [1045, 72] width 19 height 19
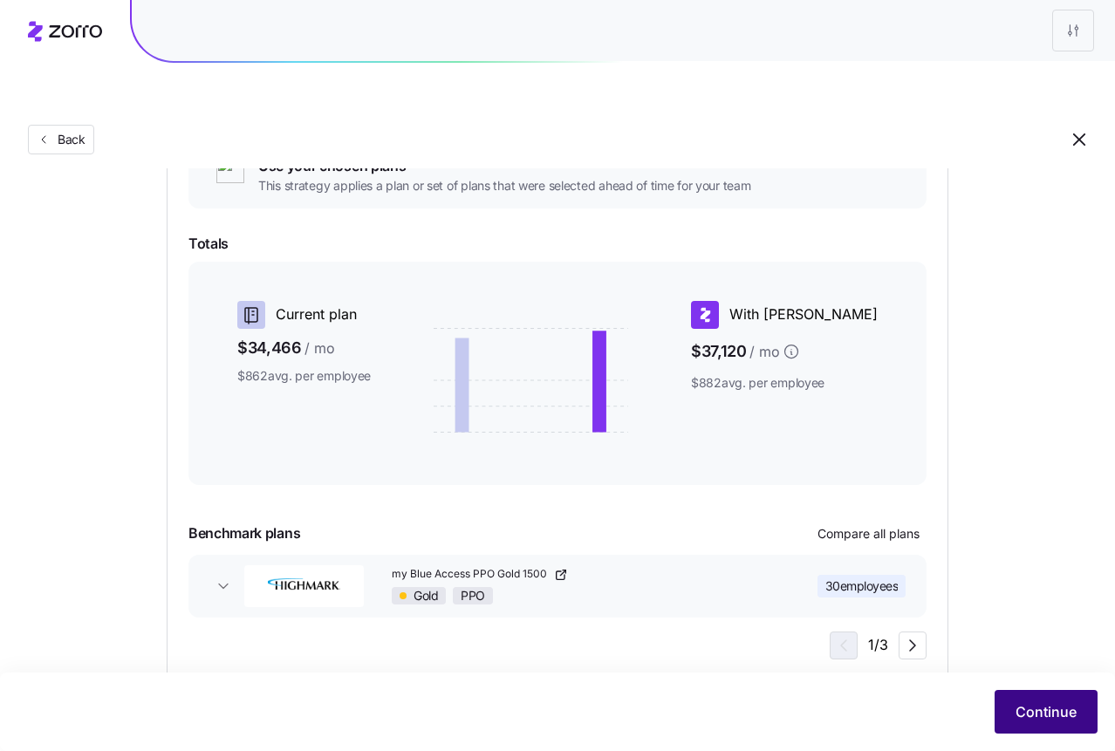
click at [1045, 703] on span "Continue" at bounding box center [1045, 711] width 61 height 21
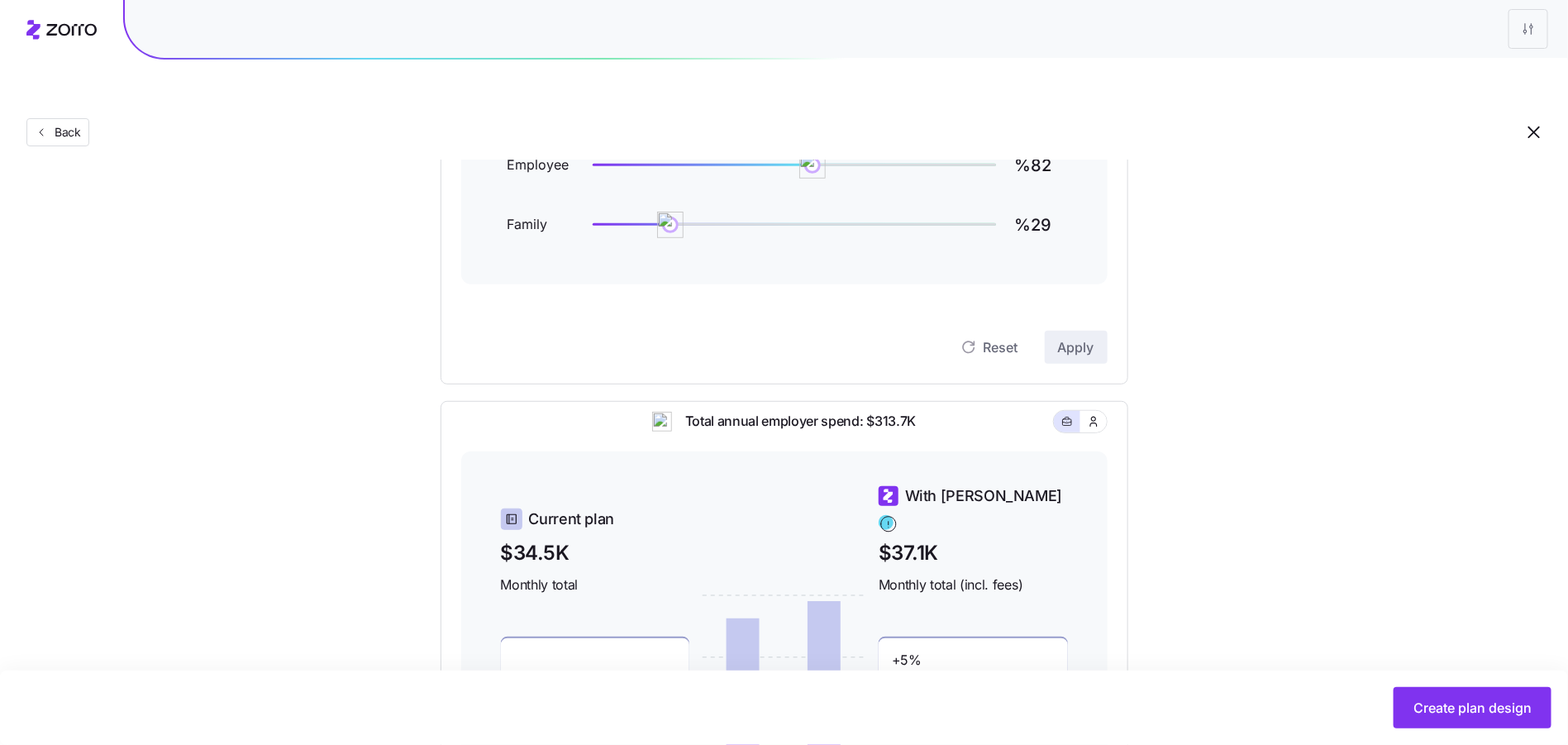
scroll to position [488, 0]
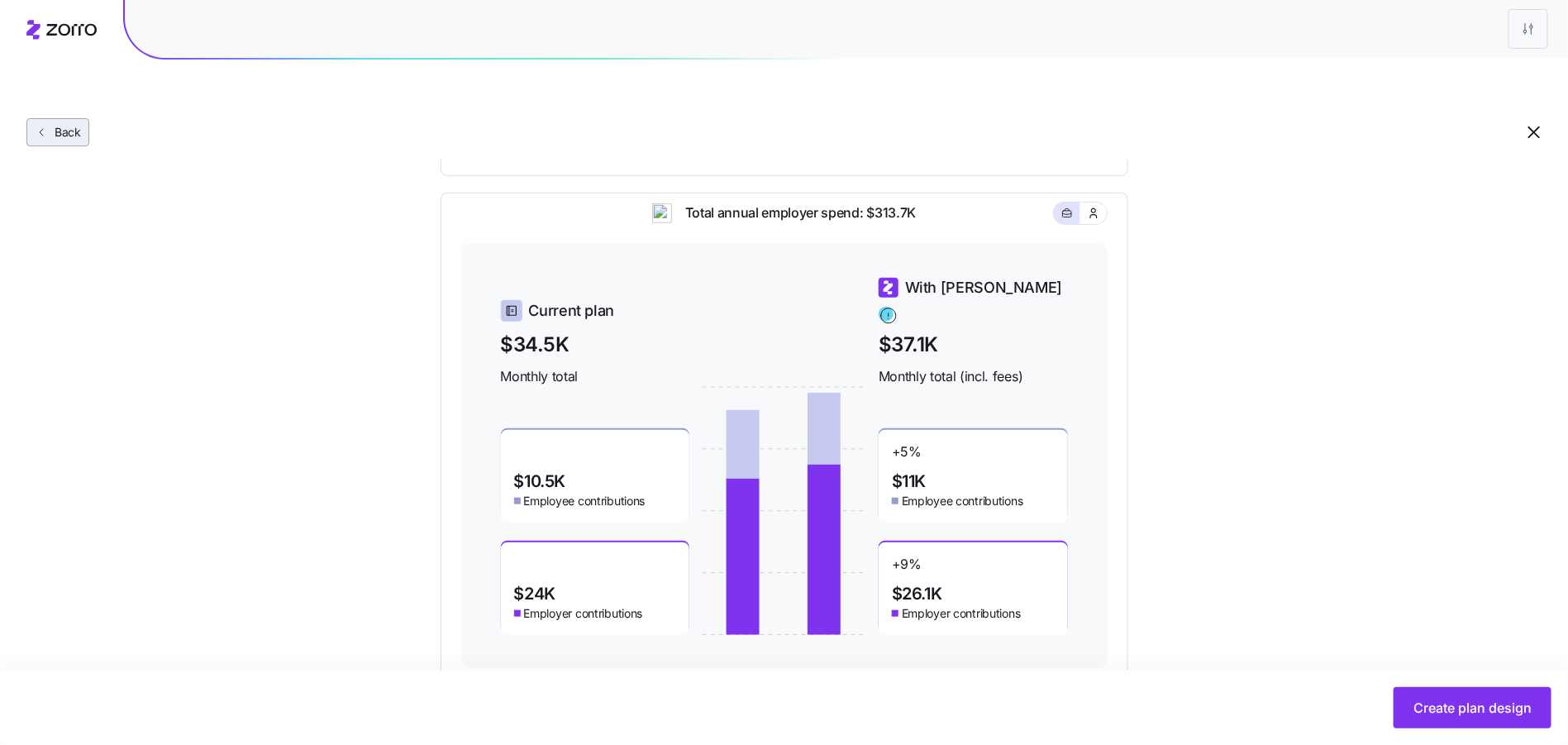
click at [27, 118] on button "Back" at bounding box center [58, 133] width 63 height 28
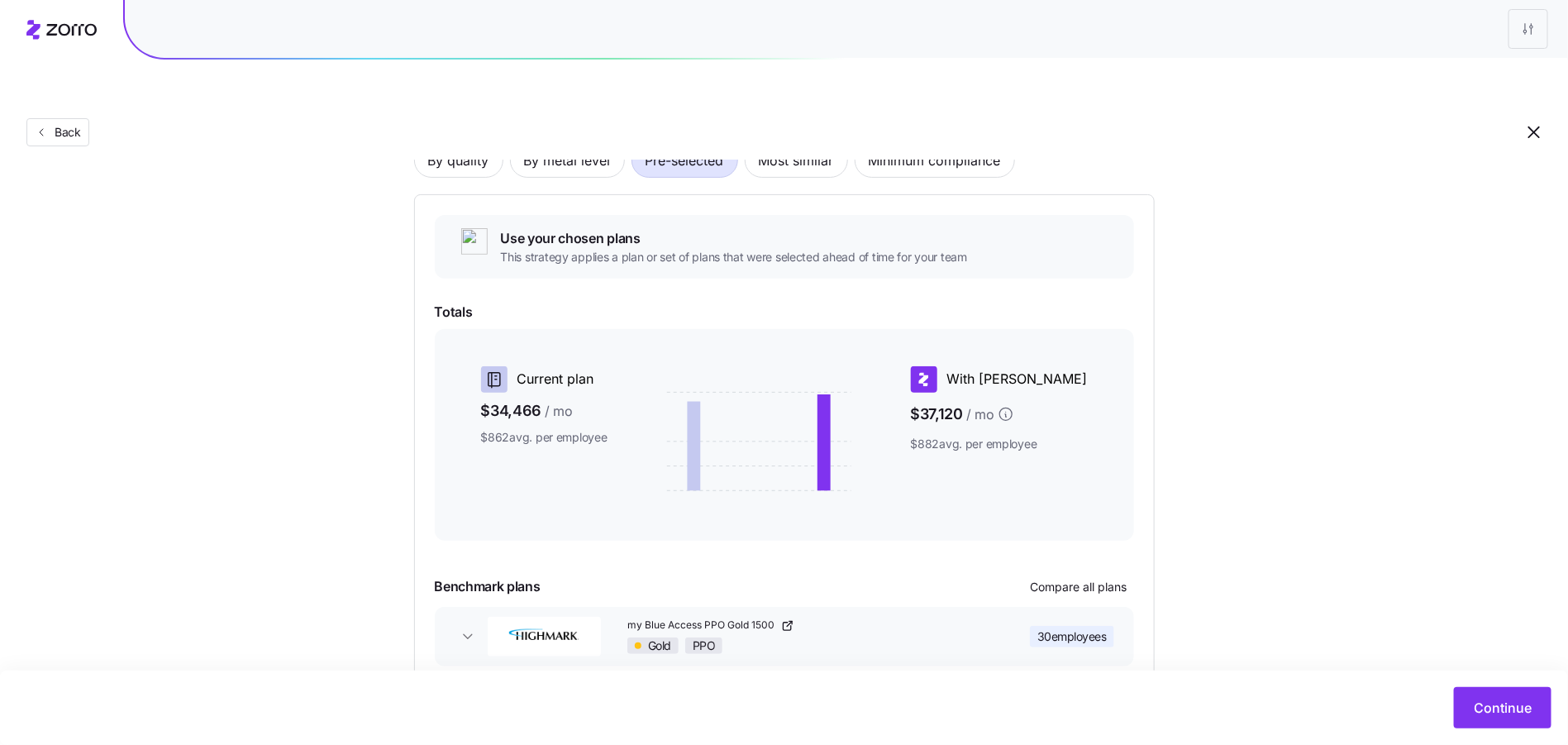
scroll to position [189, 0]
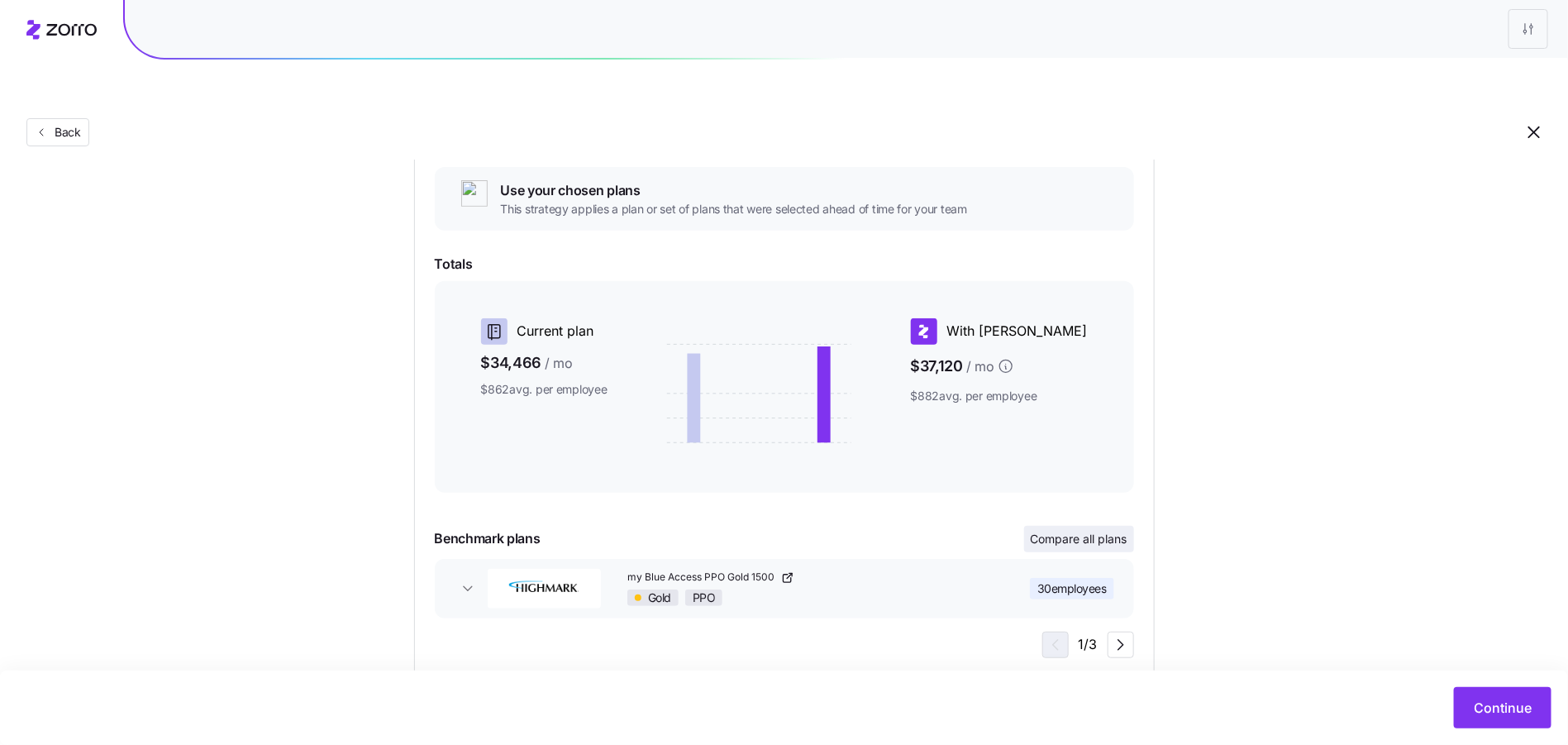
click at [1074, 526] on button "Compare all plans" at bounding box center [1080, 539] width 110 height 27
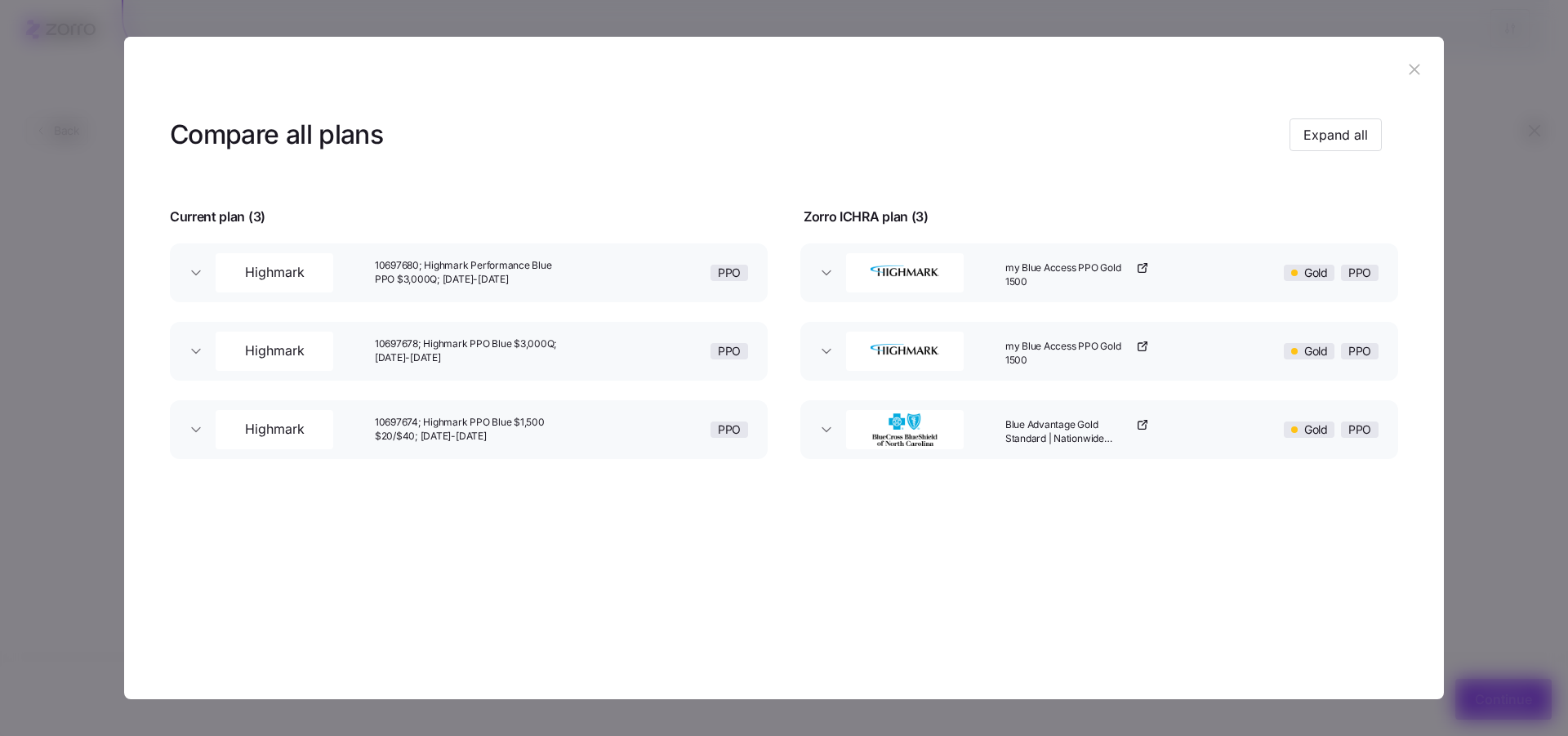
click at [1061, 72] on icon "button" at bounding box center [1414, 69] width 18 height 18
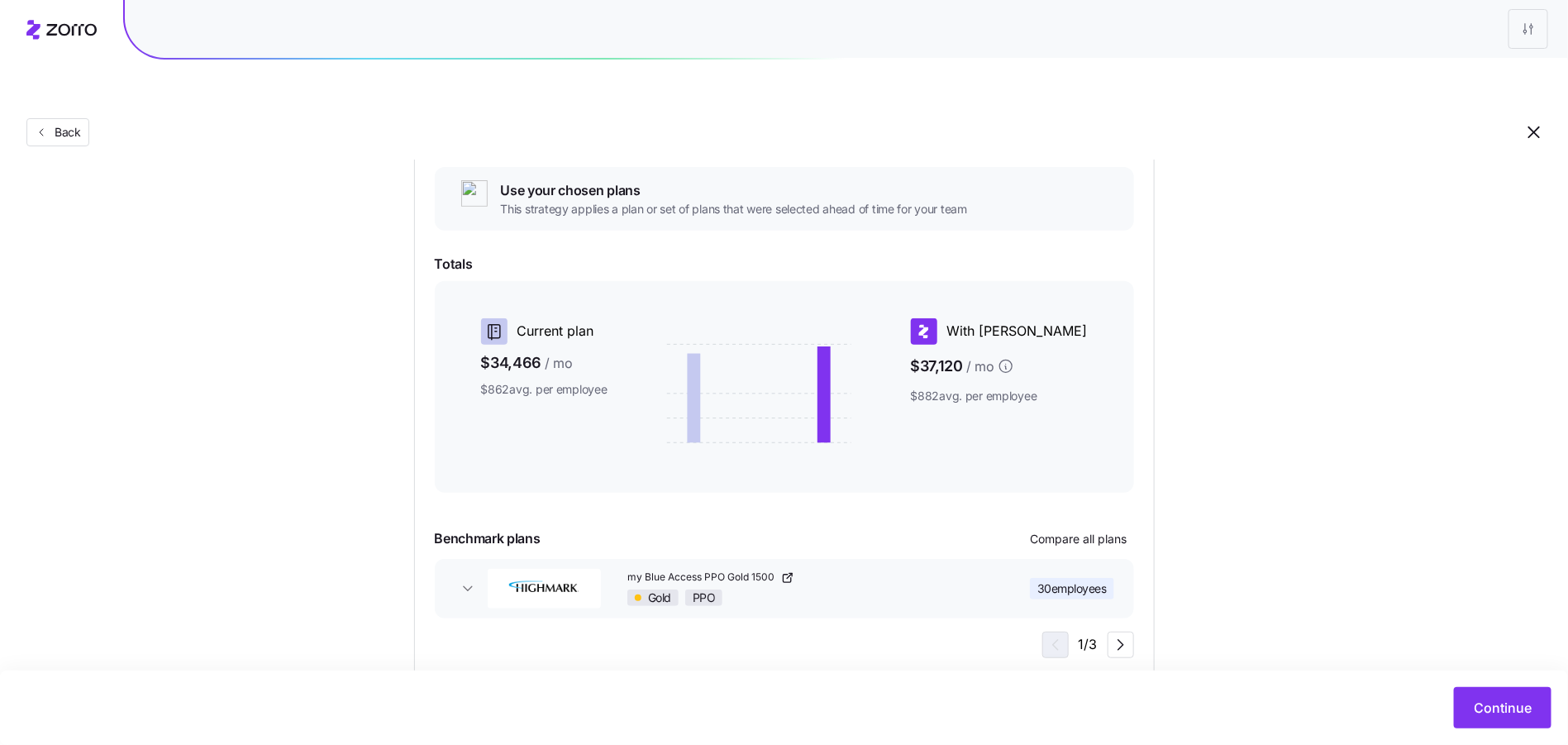
click at [1074, 711] on div "Continue" at bounding box center [784, 707] width 1568 height 74
click at [1074, 707] on span "Continue" at bounding box center [1503, 707] width 58 height 20
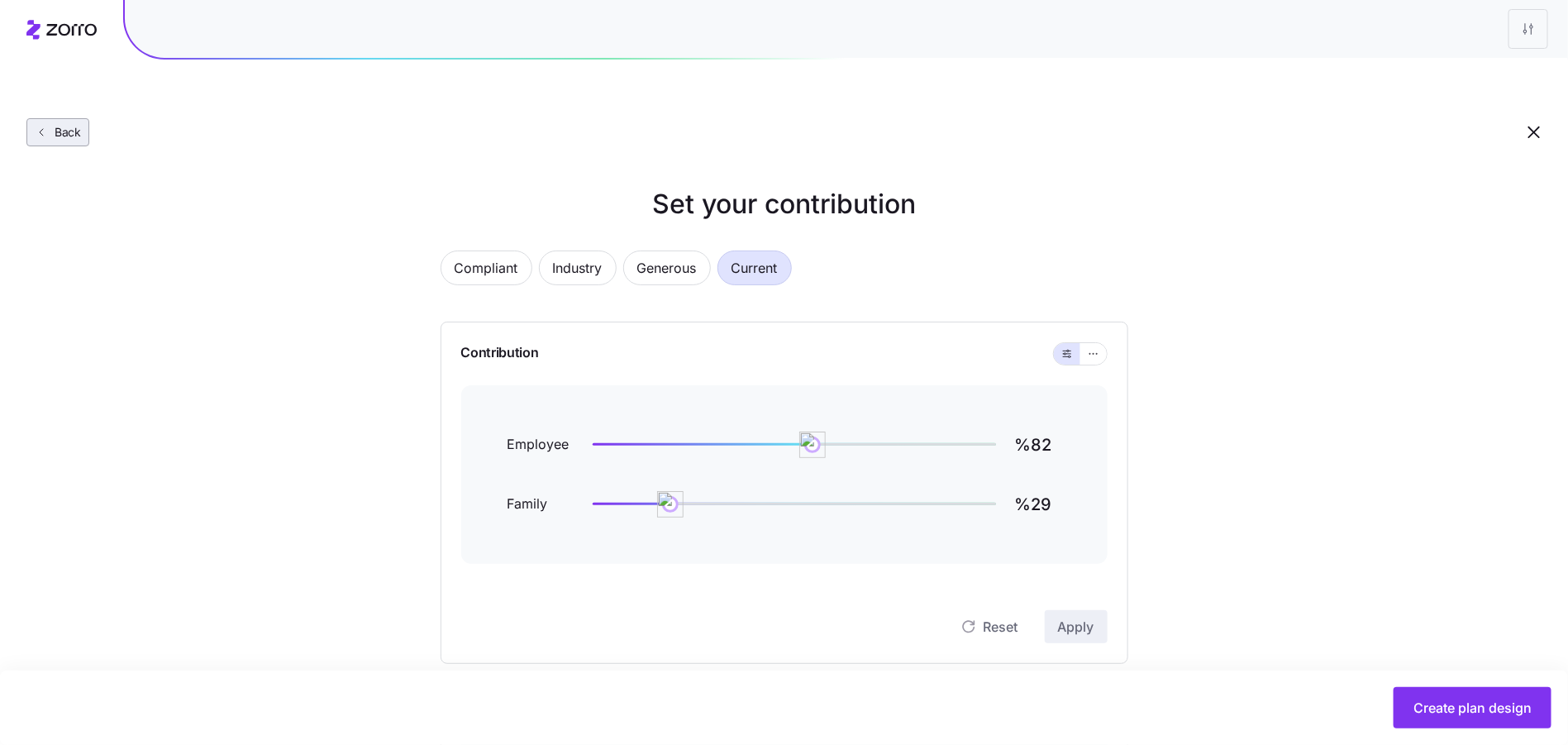
click at [69, 124] on span "Back" at bounding box center [64, 132] width 33 height 16
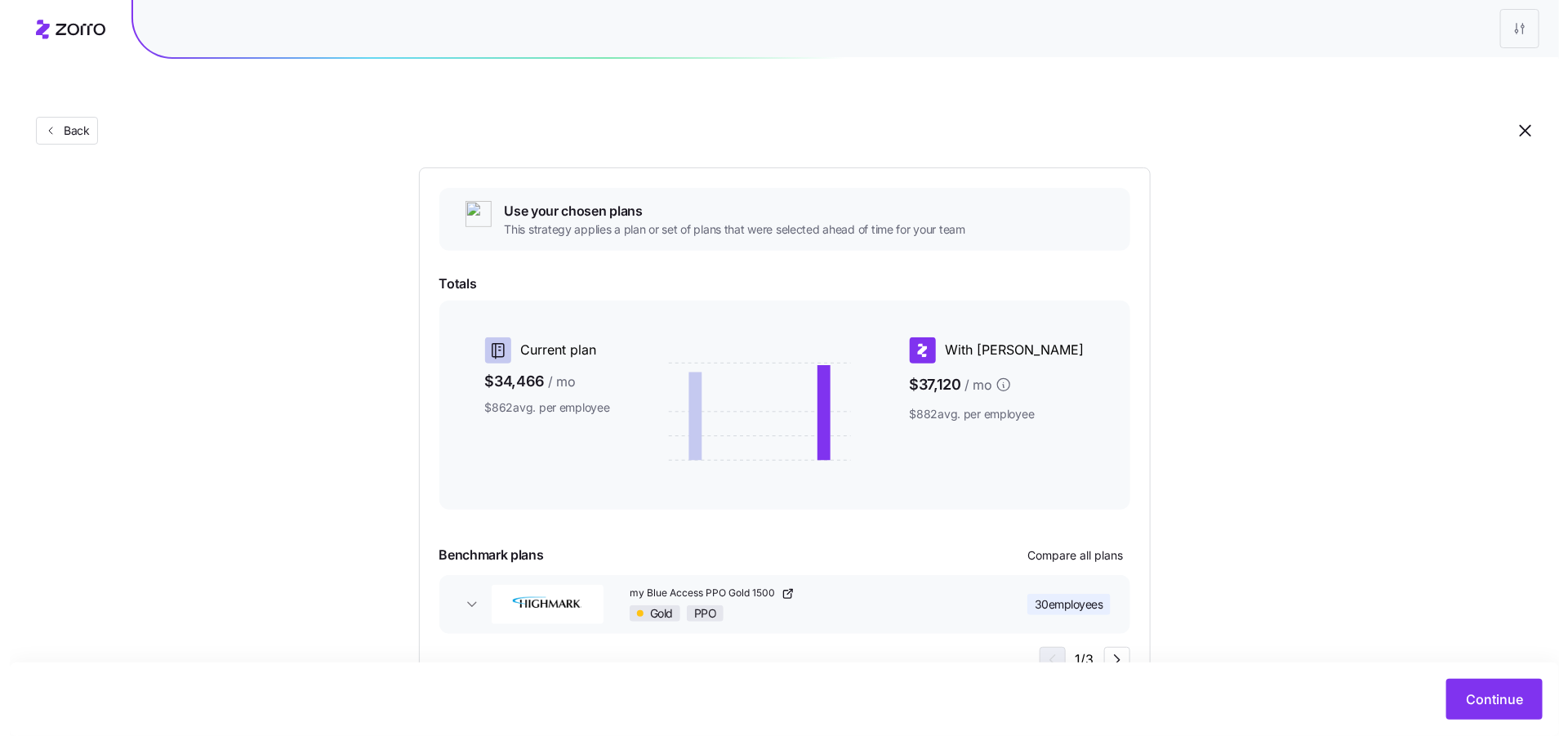
scroll to position [186, 0]
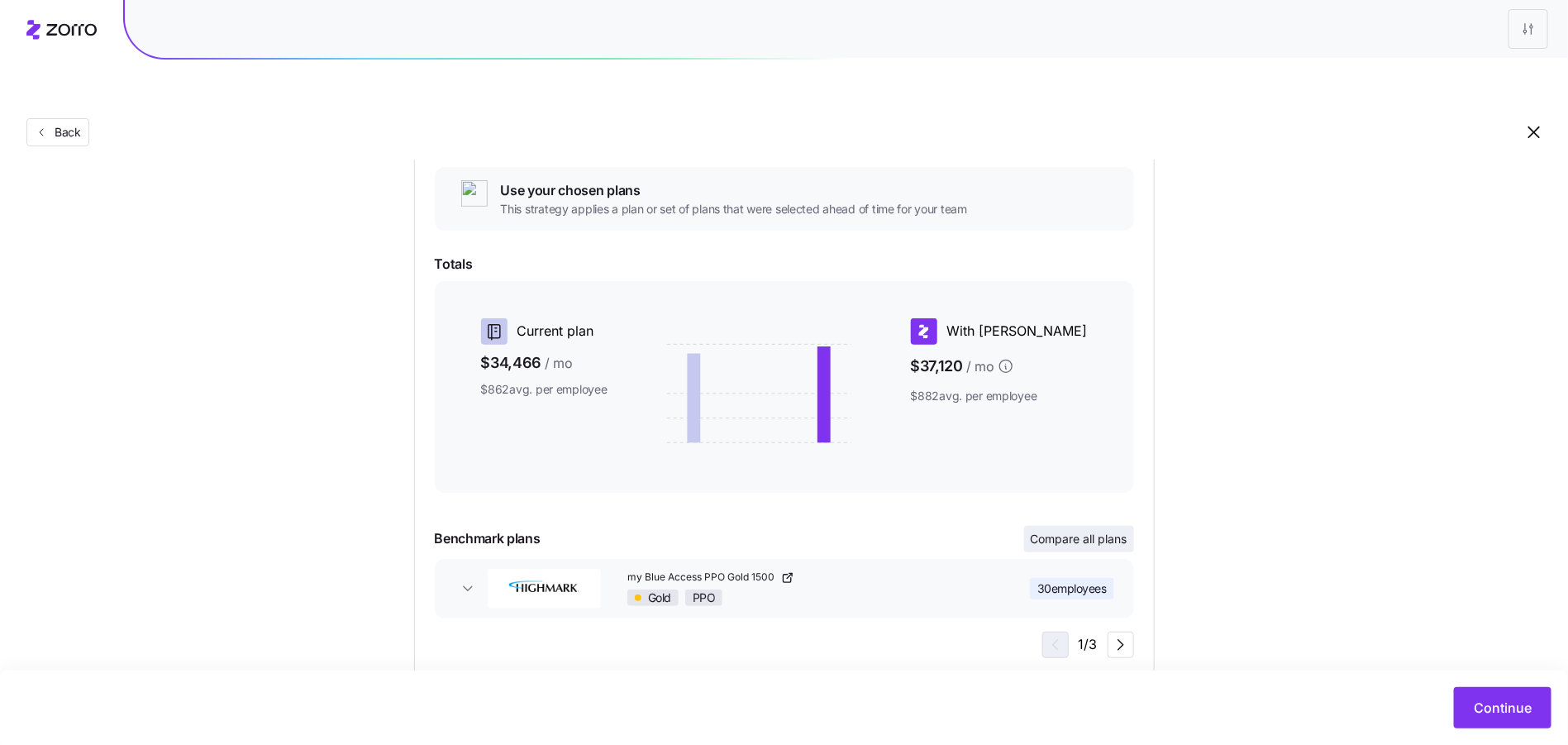
click at [1074, 526] on button "Compare all plans" at bounding box center [1080, 539] width 110 height 27
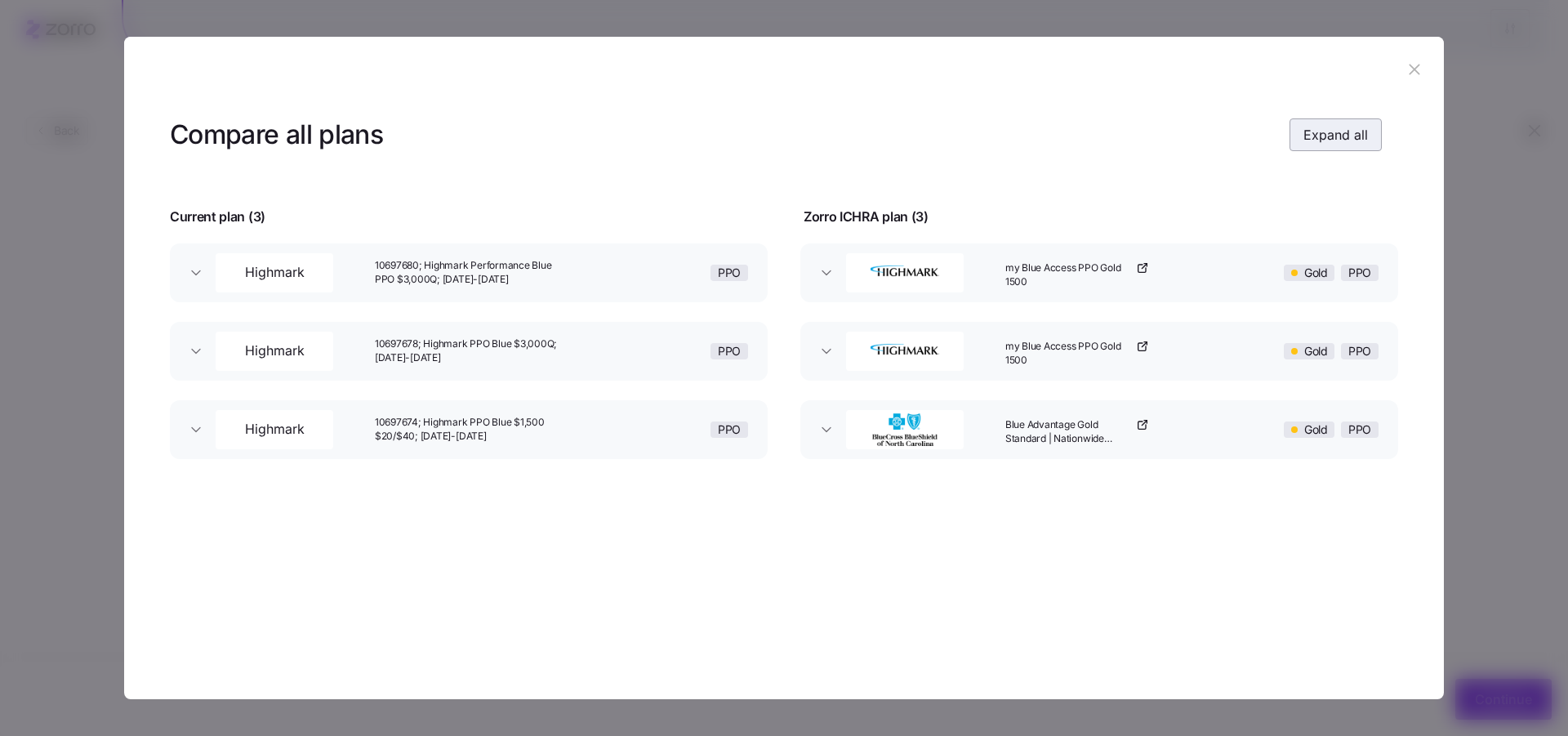
click at [1061, 140] on button "Expand all" at bounding box center [1336, 134] width 93 height 33
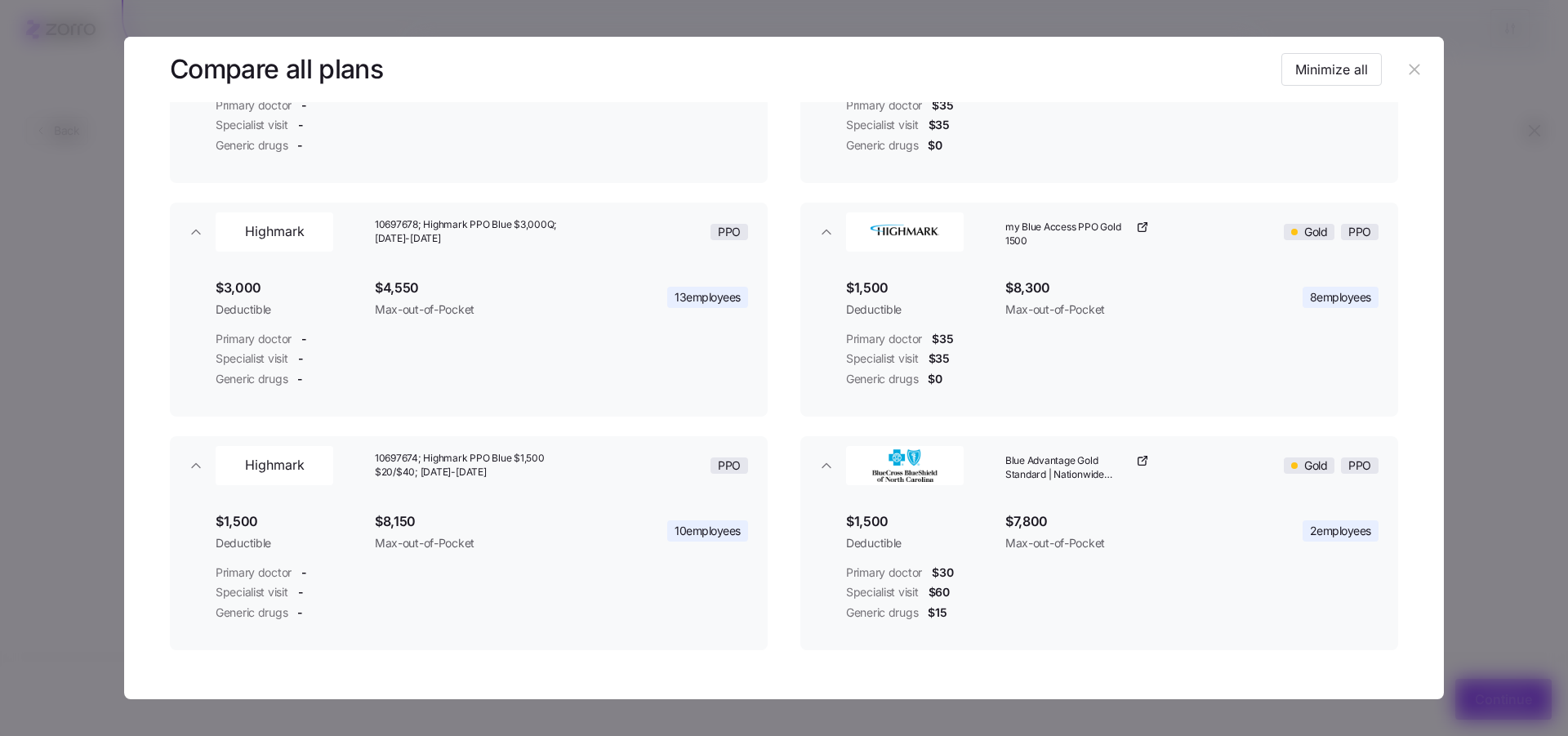
scroll to position [326, 0]
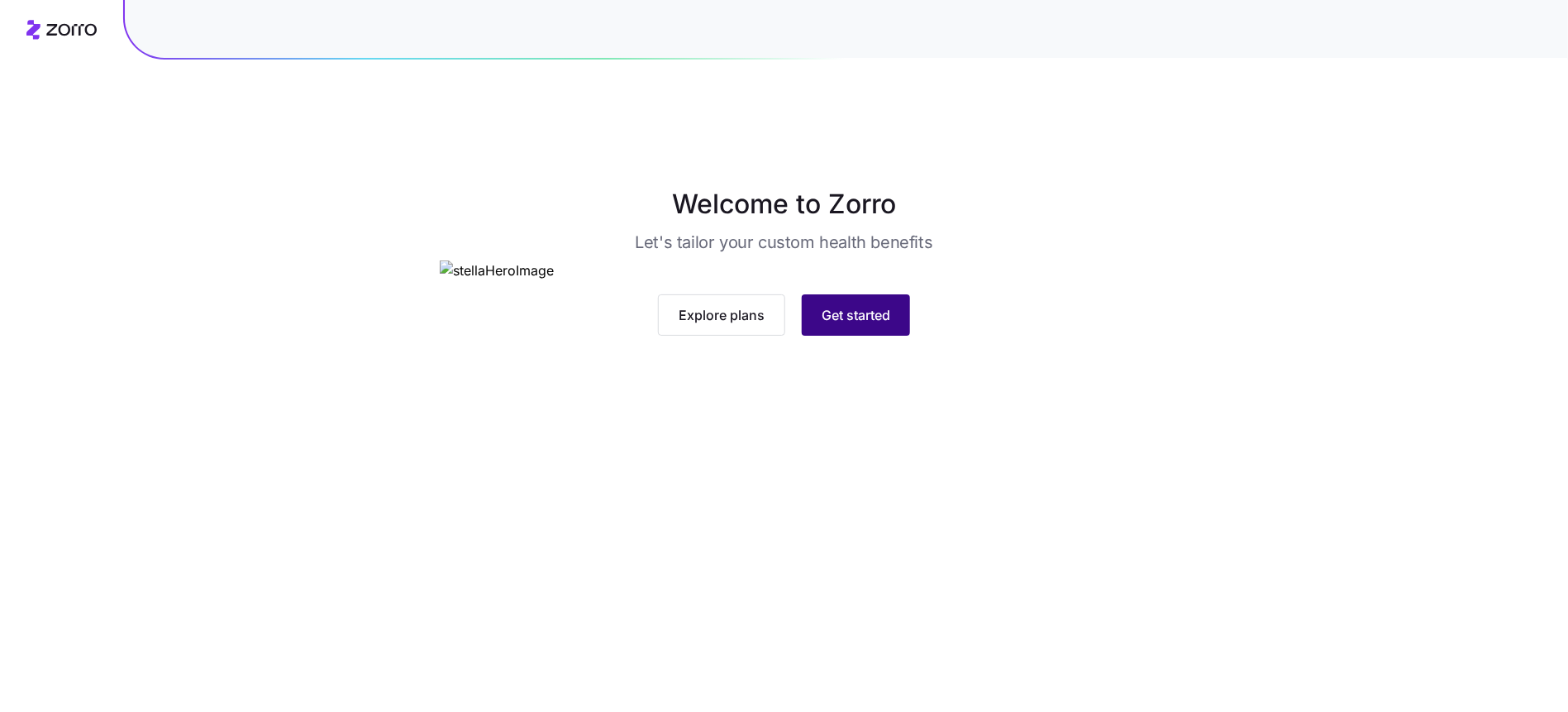
click at [860, 325] on span "Get started" at bounding box center [856, 315] width 68 height 20
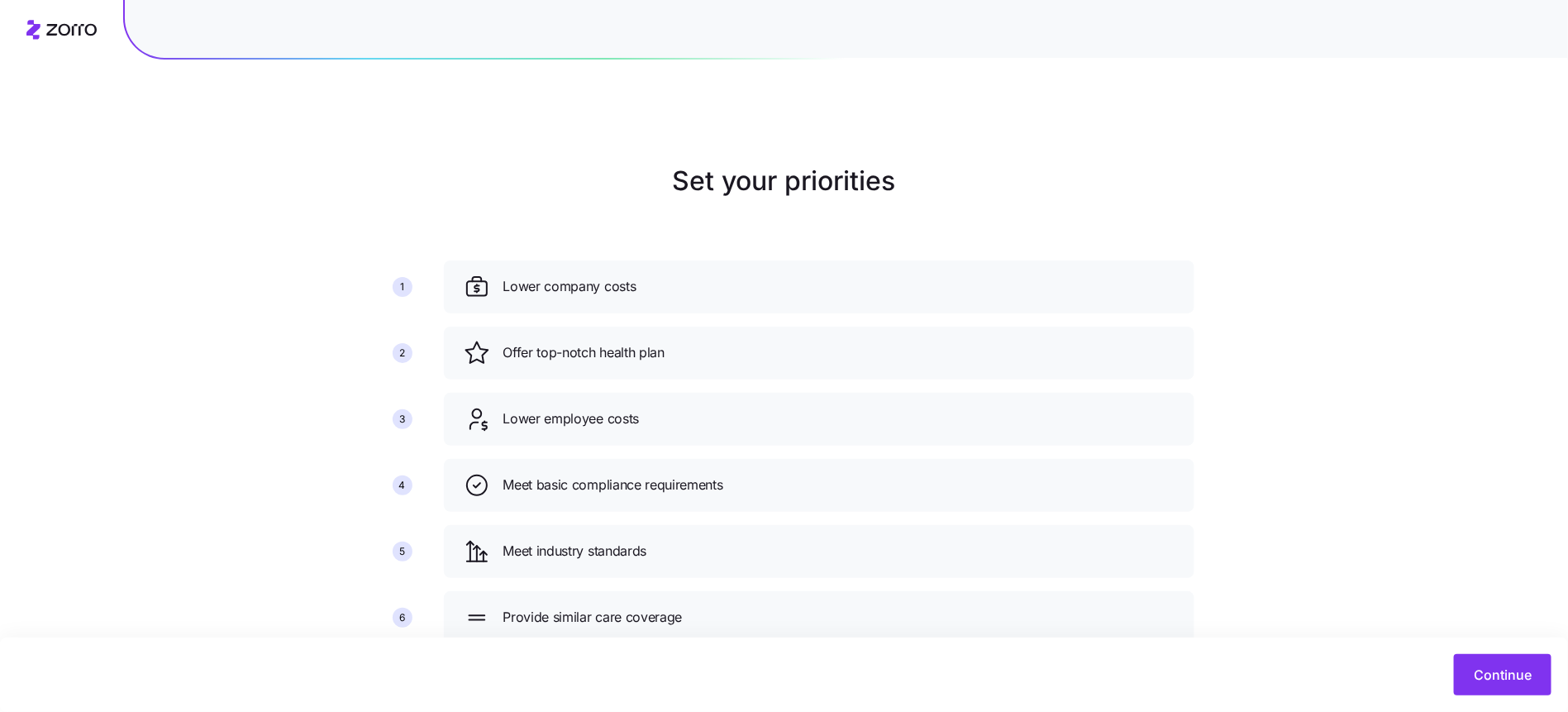
scroll to position [35, 0]
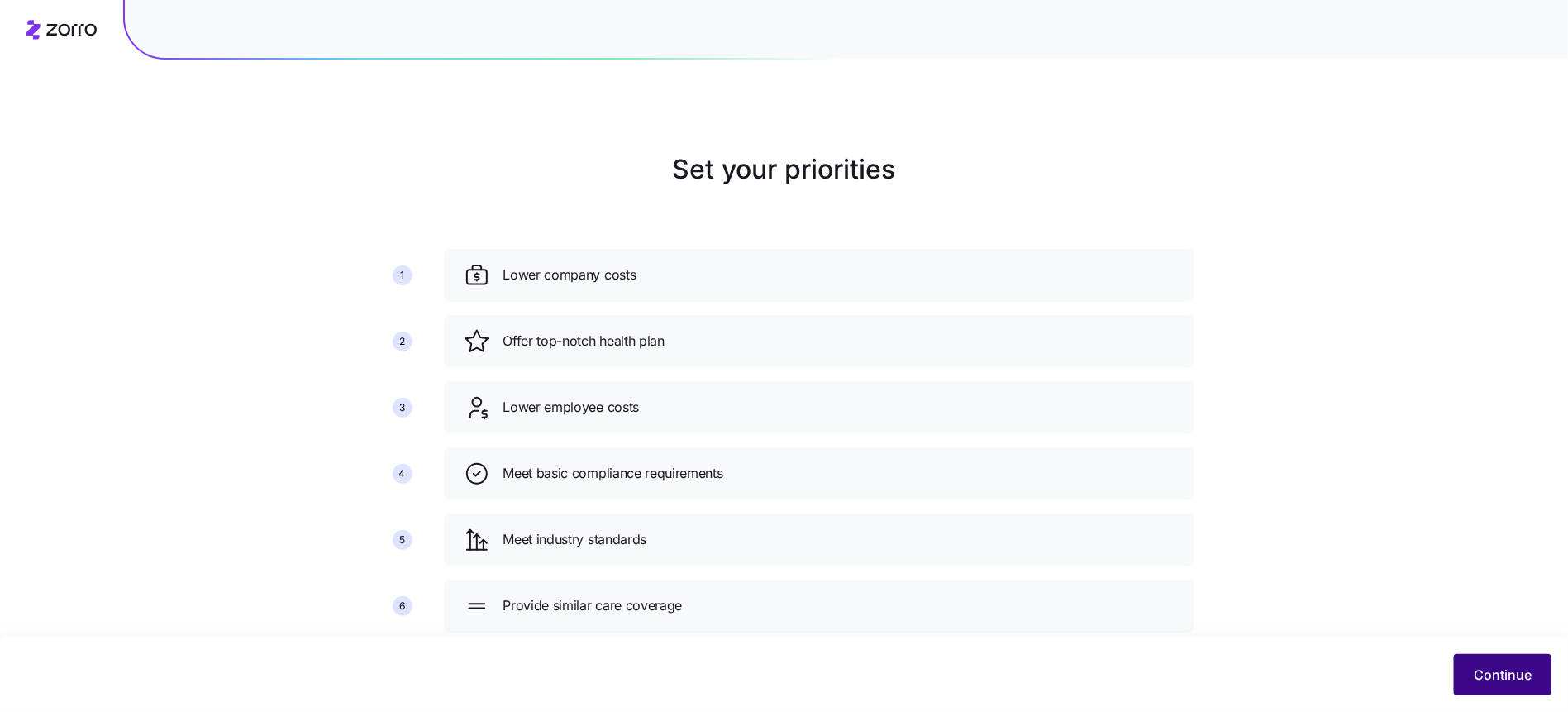
click at [1490, 675] on span "Continue" at bounding box center [1503, 674] width 58 height 20
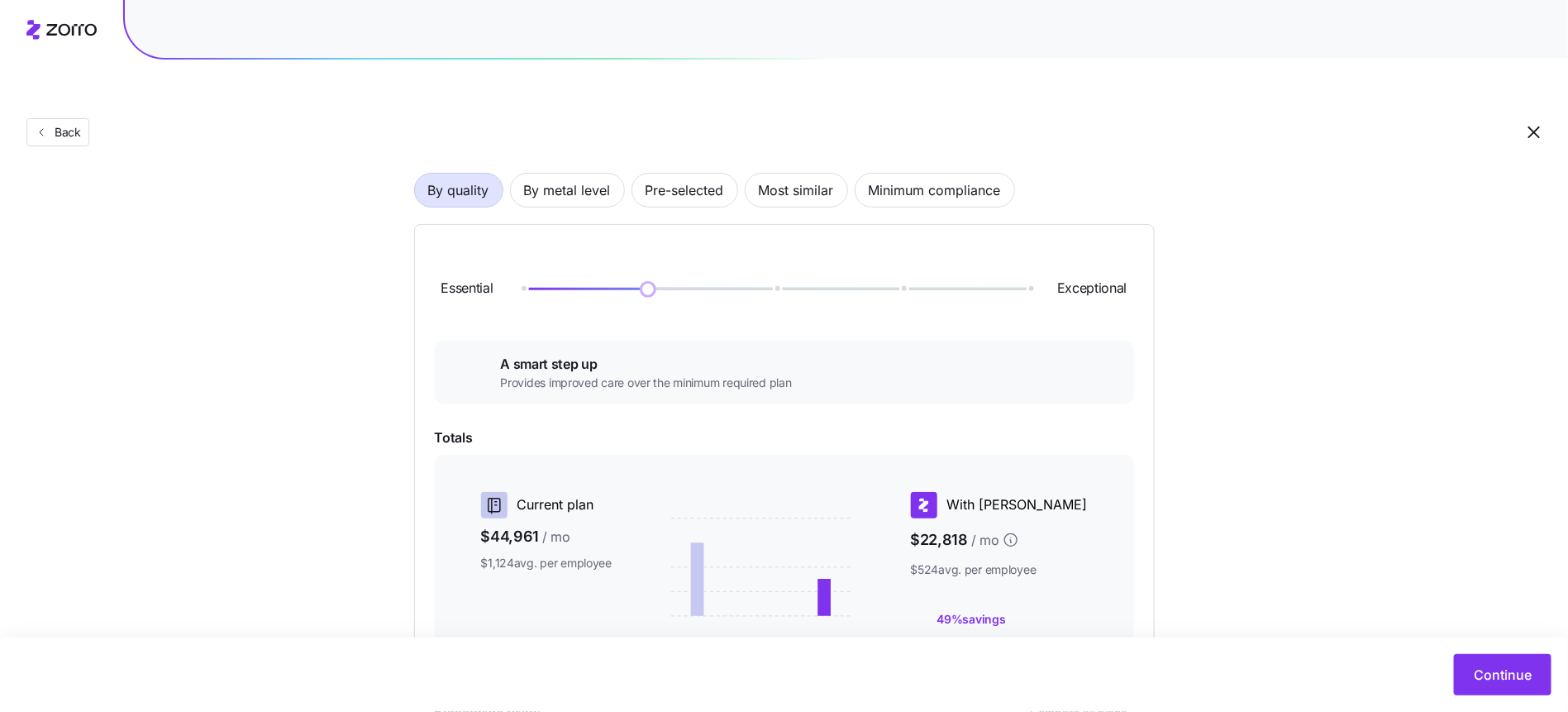
scroll to position [133, 0]
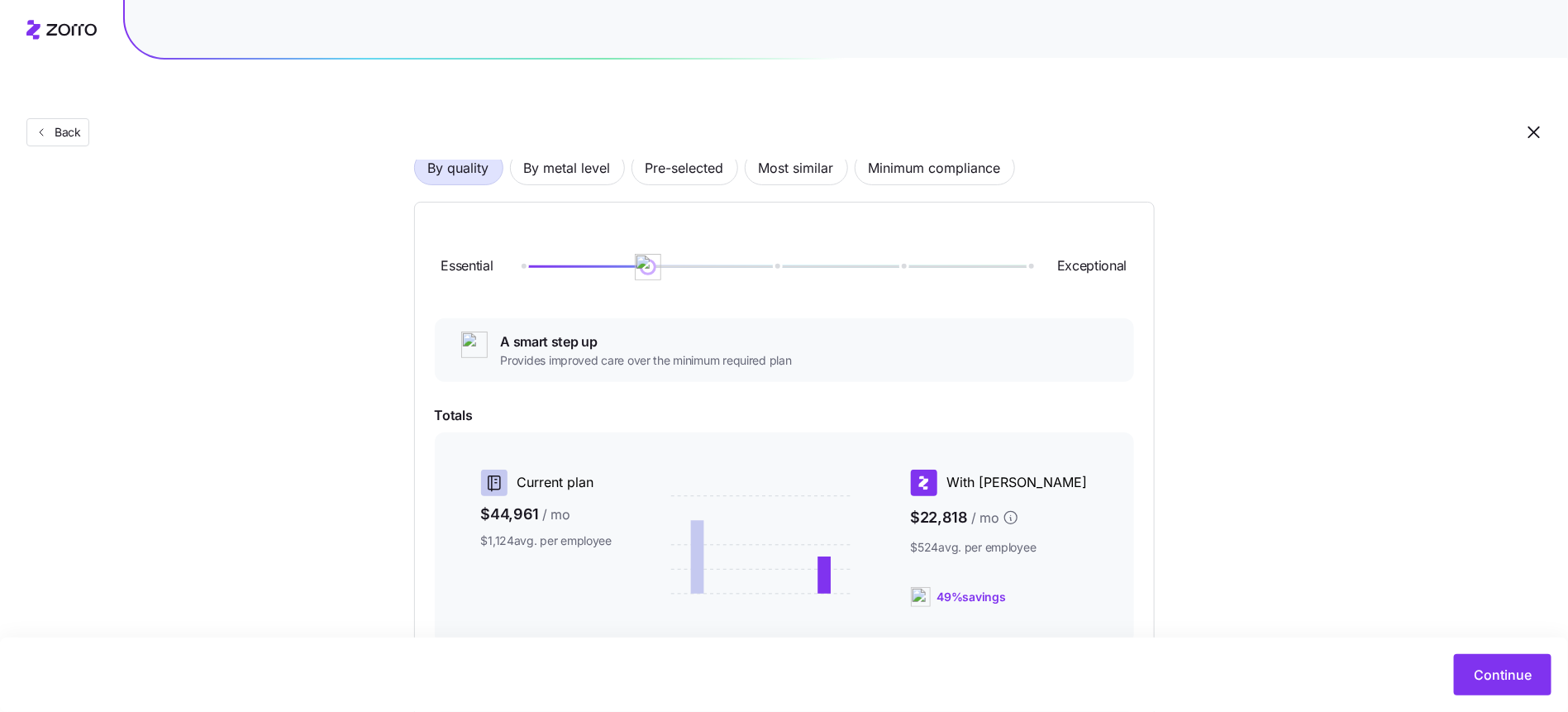
click at [702, 113] on div "Back" at bounding box center [784, 99] width 1568 height 120
click at [702, 152] on span "Pre-selected" at bounding box center [684, 168] width 79 height 33
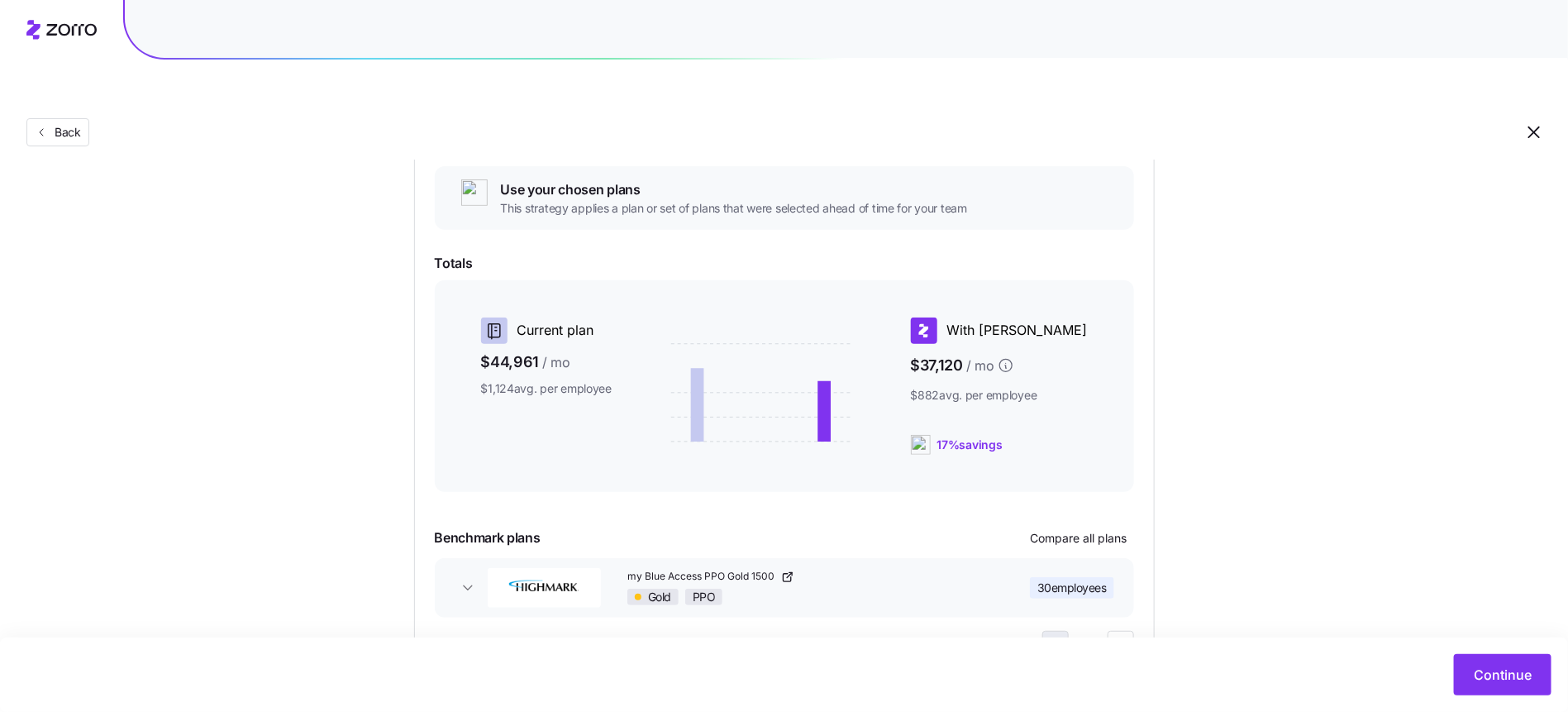
scroll to position [10, 0]
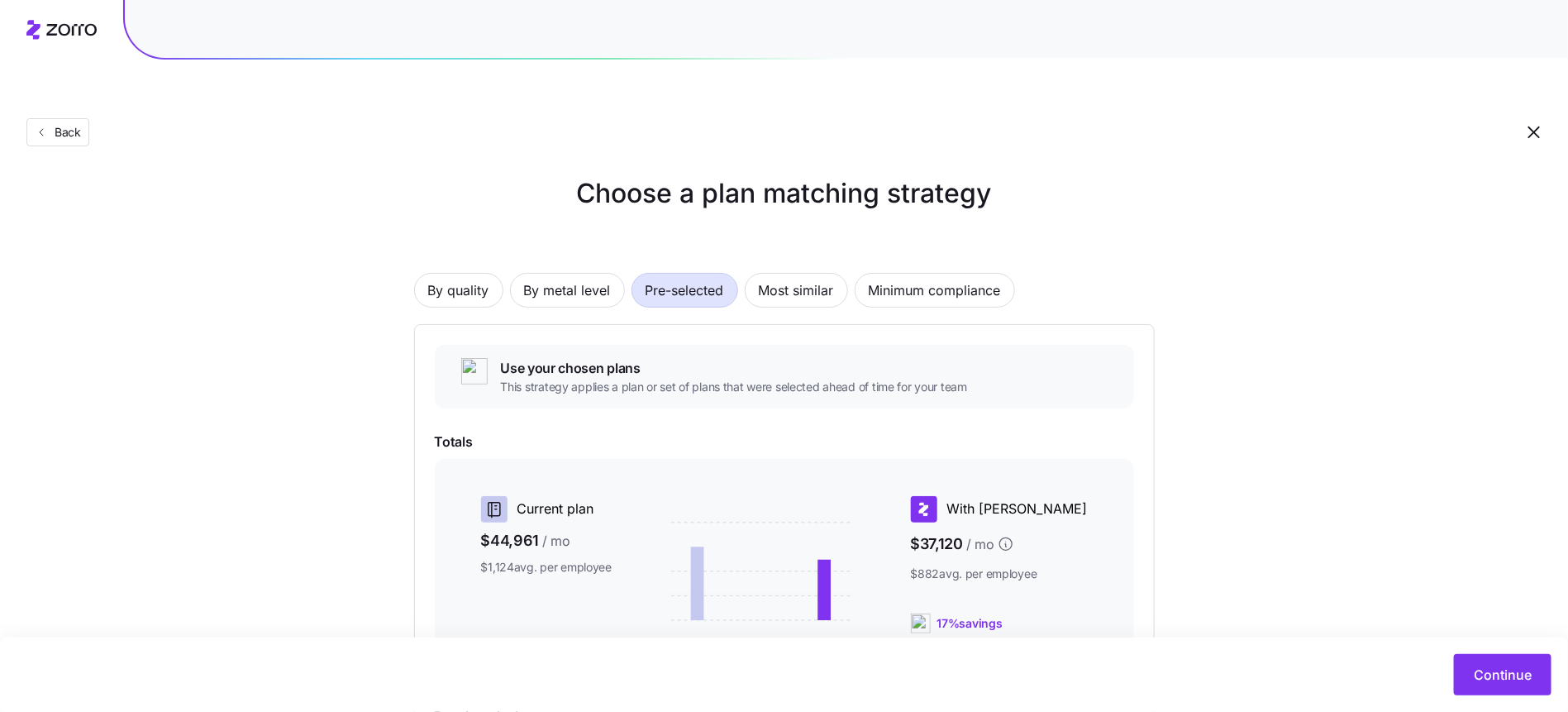
click at [668, 274] on span "Pre-selected" at bounding box center [684, 290] width 79 height 33
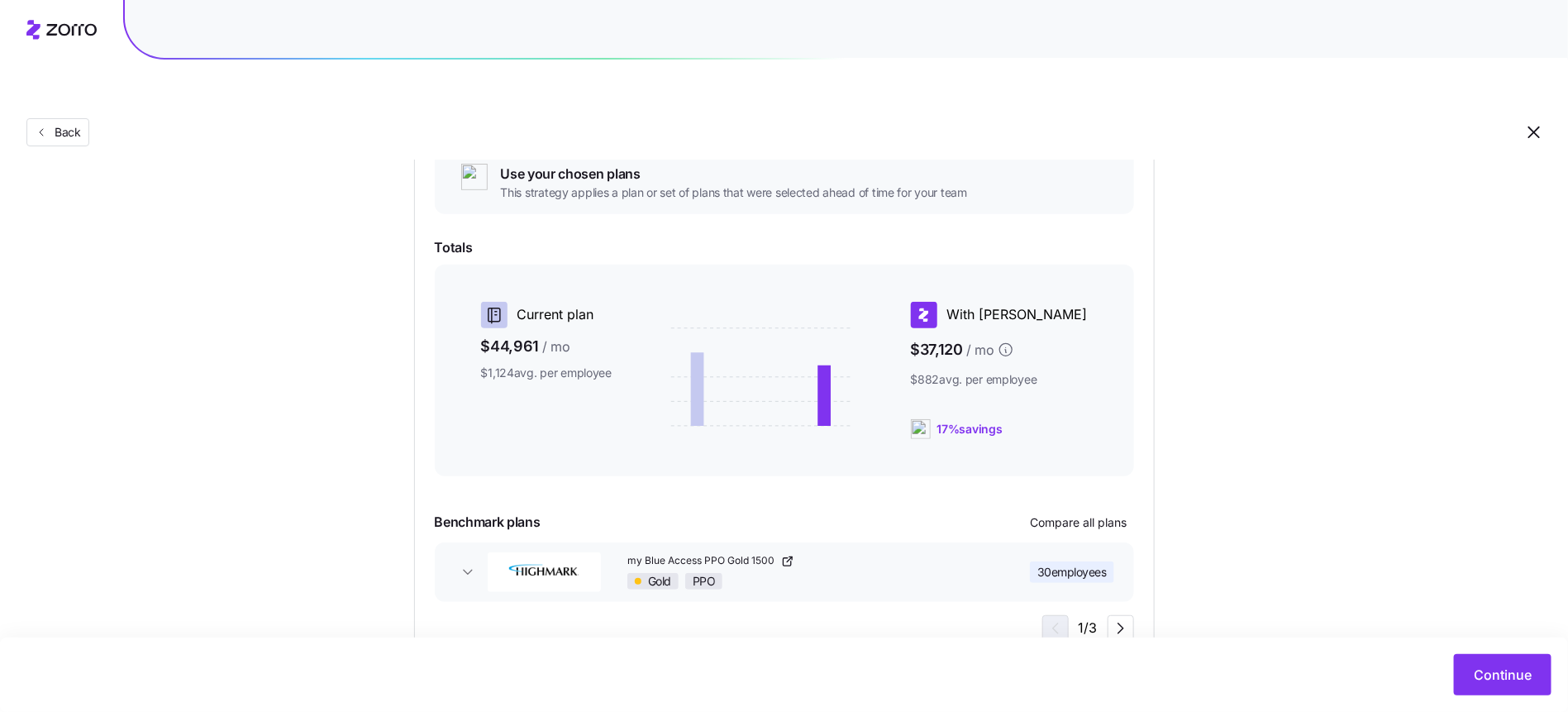
scroll to position [222, 0]
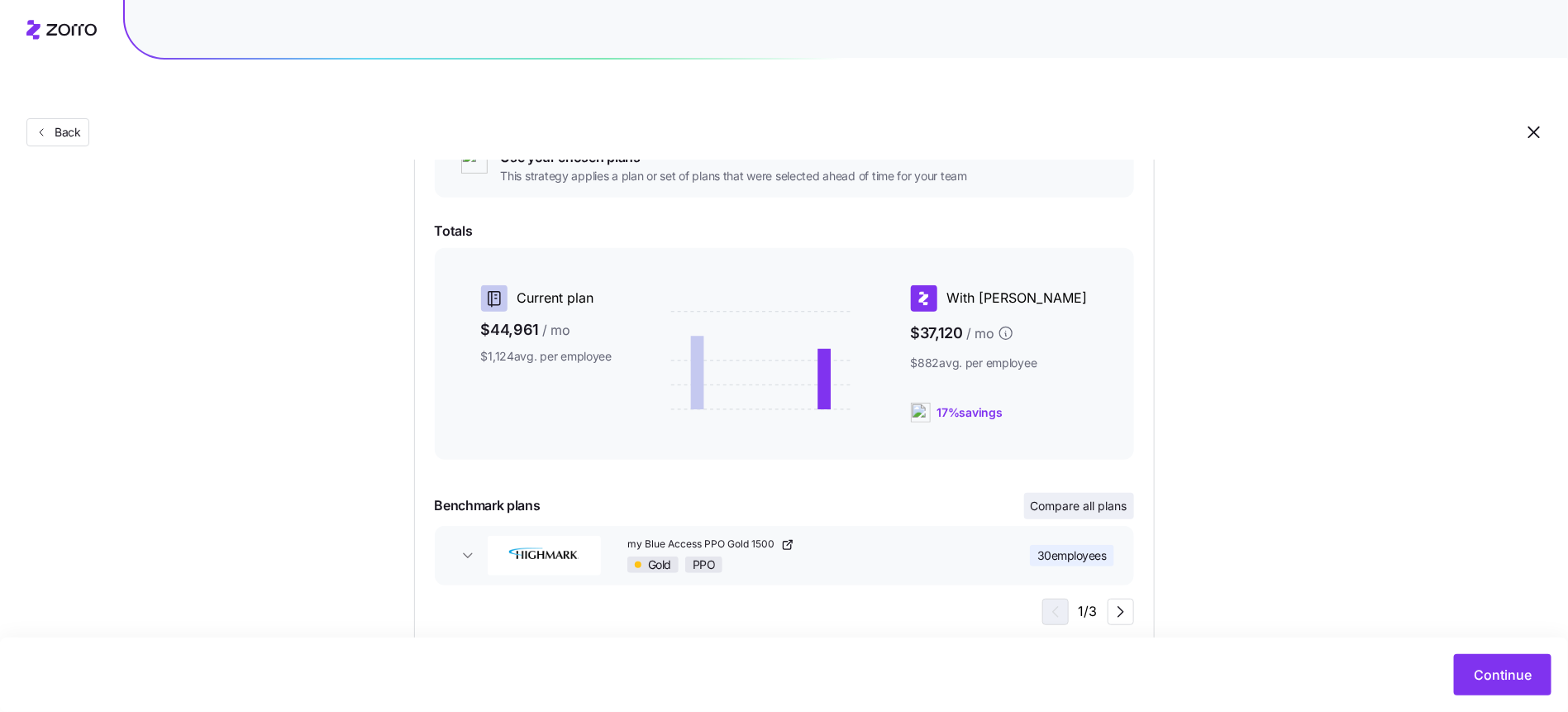
click at [1100, 493] on button "Compare all plans" at bounding box center [1080, 506] width 110 height 27
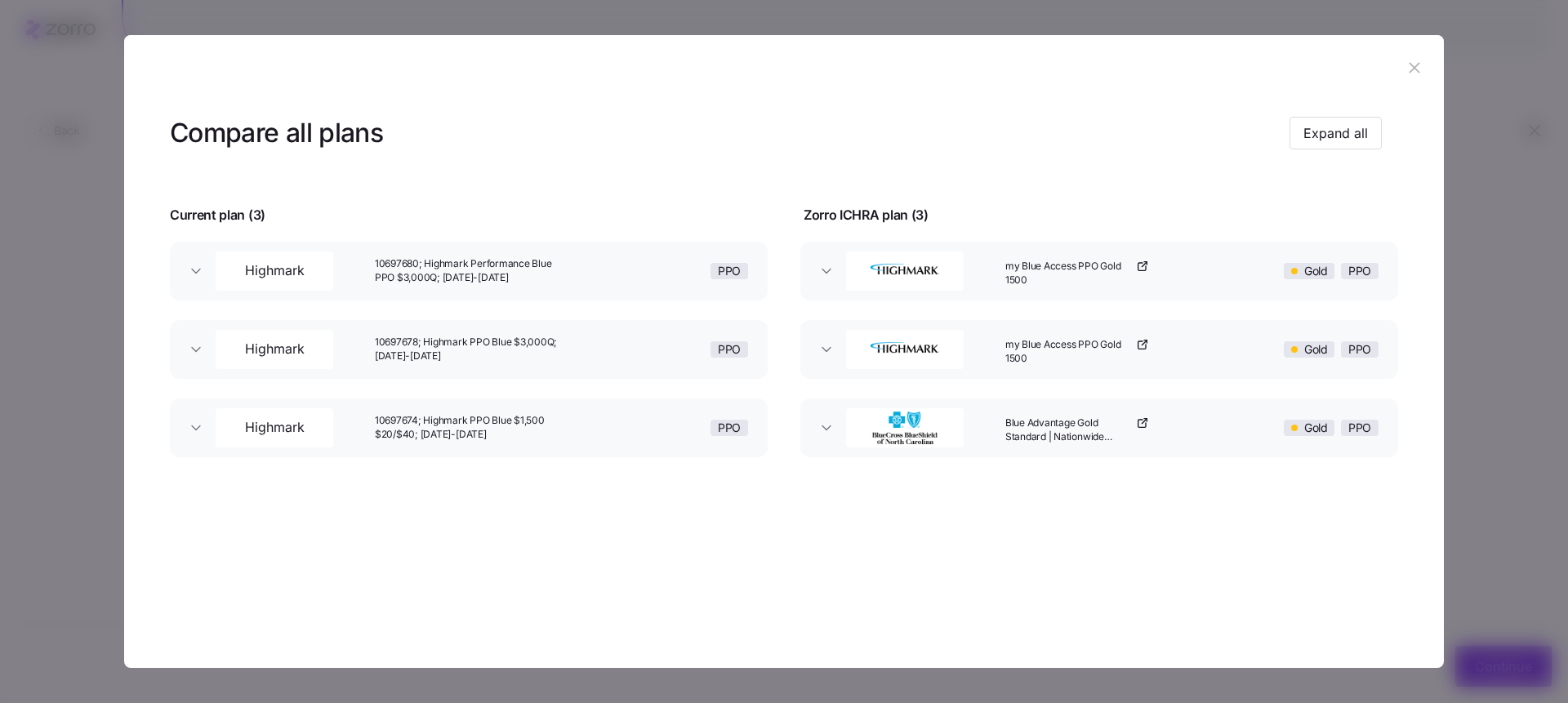
click at [1417, 75] on icon "button" at bounding box center [1414, 67] width 18 height 18
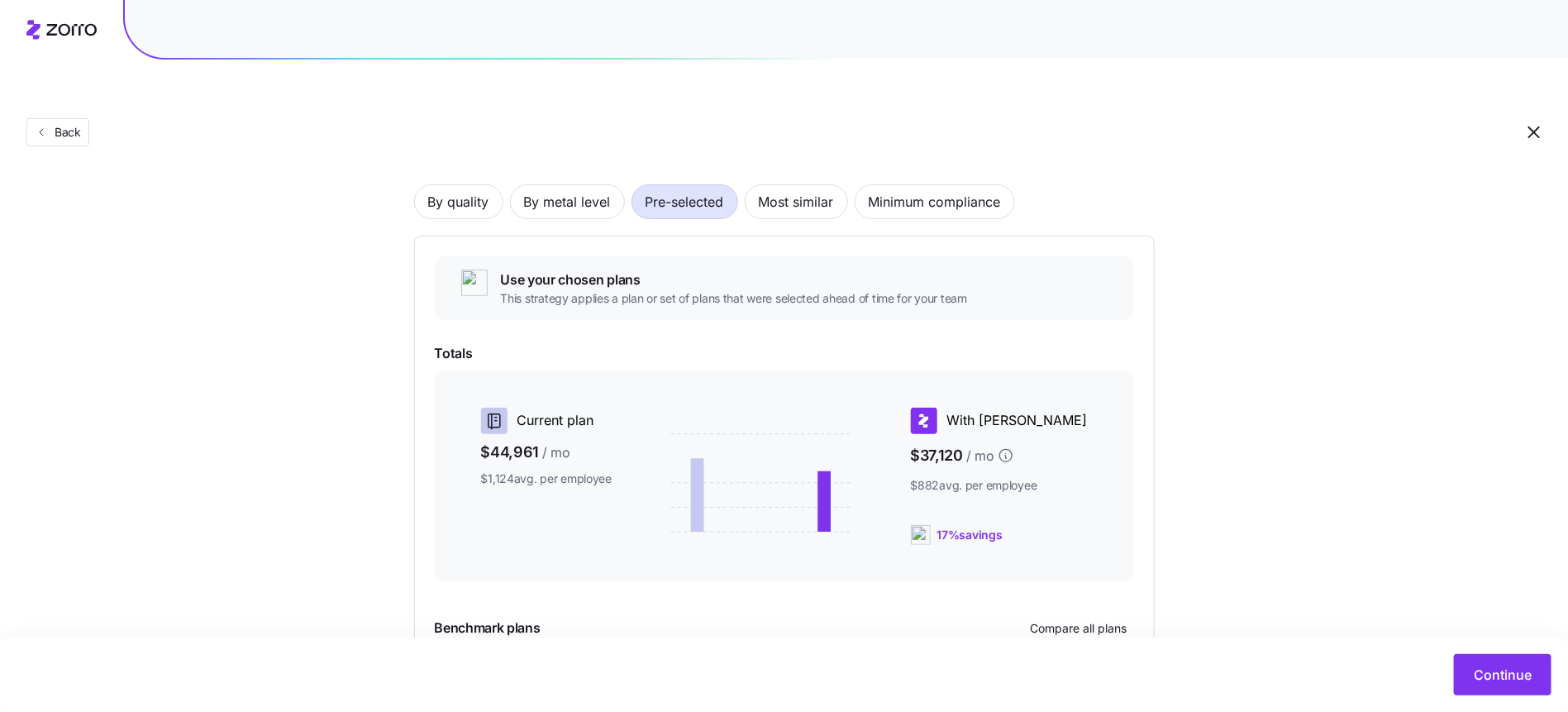
scroll to position [201, 0]
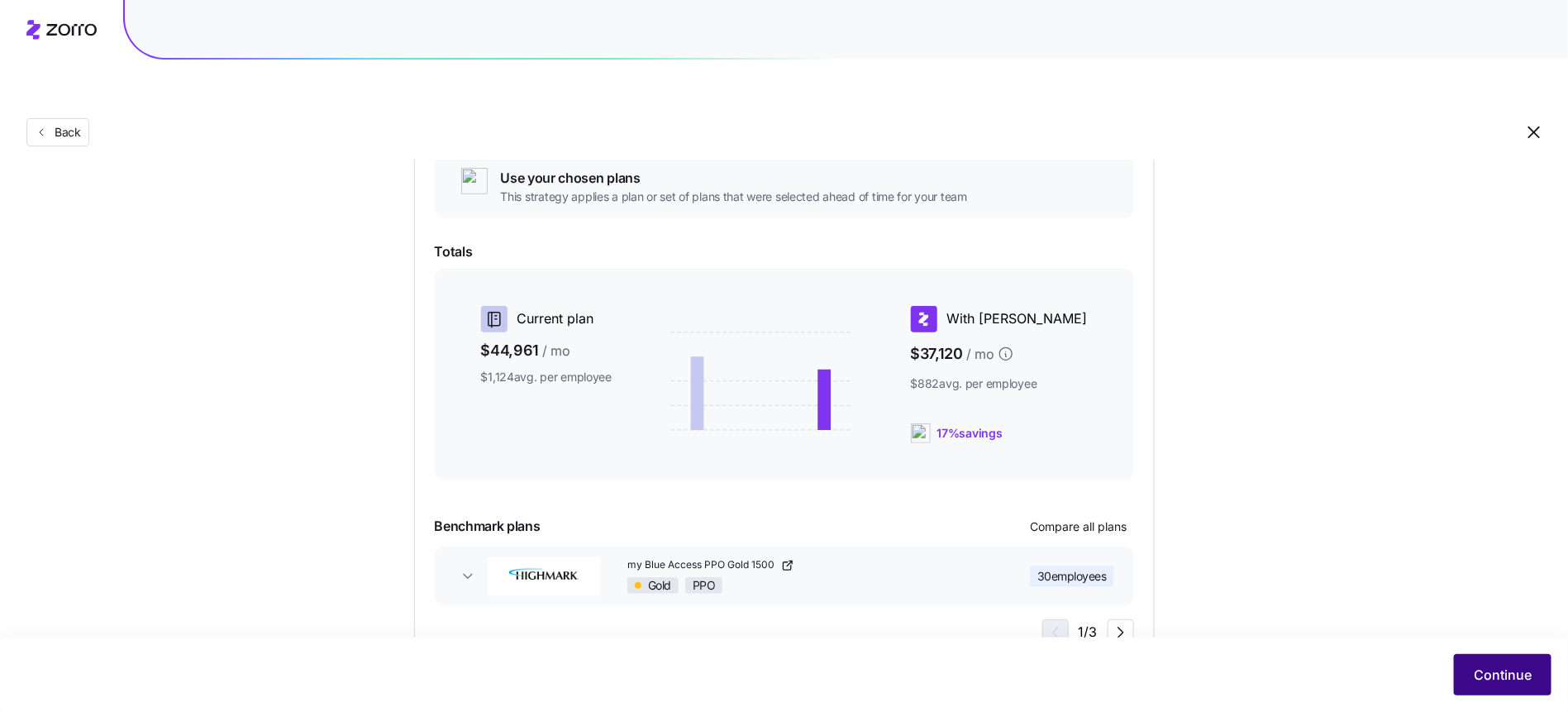
click at [1489, 684] on span "Continue" at bounding box center [1503, 674] width 58 height 20
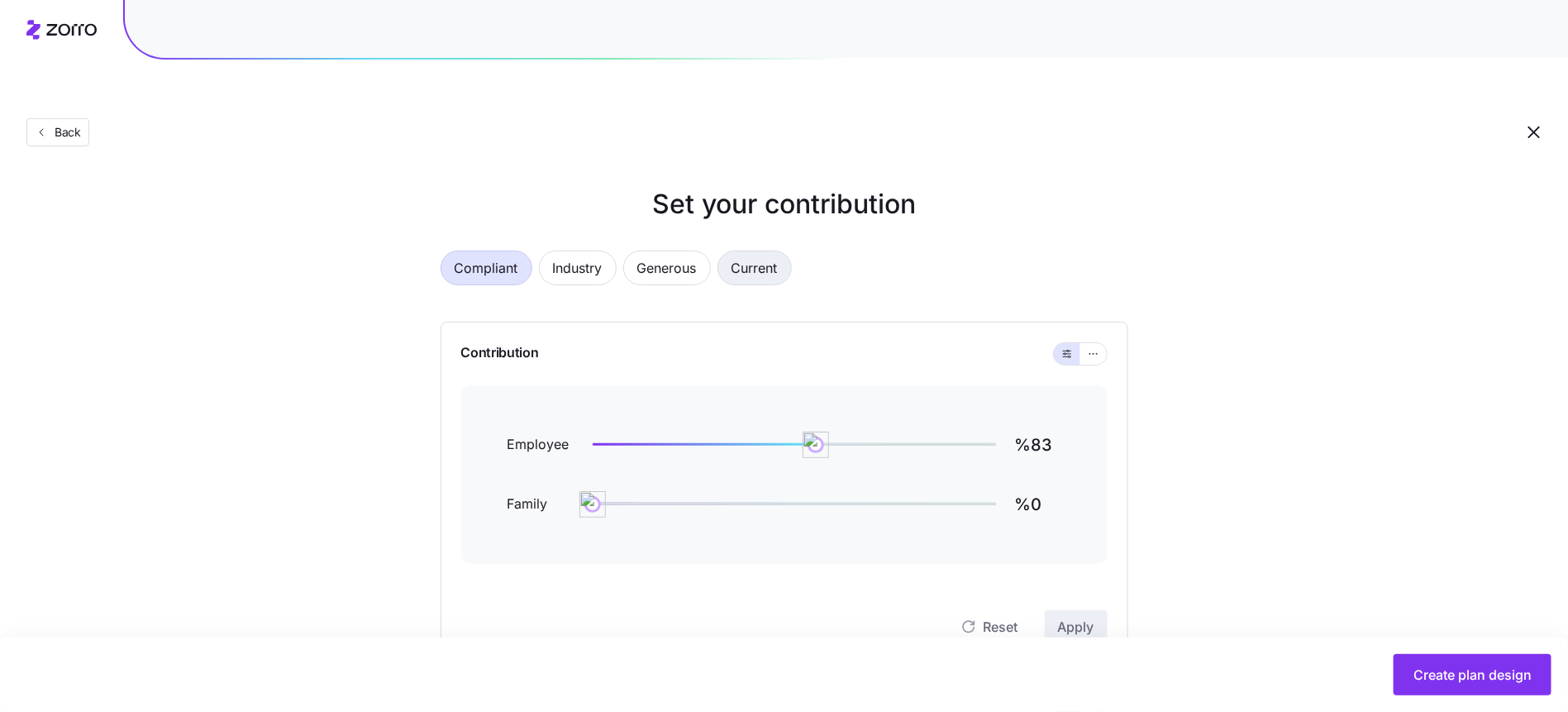
click at [758, 251] on span "Current" at bounding box center [755, 267] width 46 height 33
click at [772, 251] on span "Current" at bounding box center [755, 267] width 46 height 33
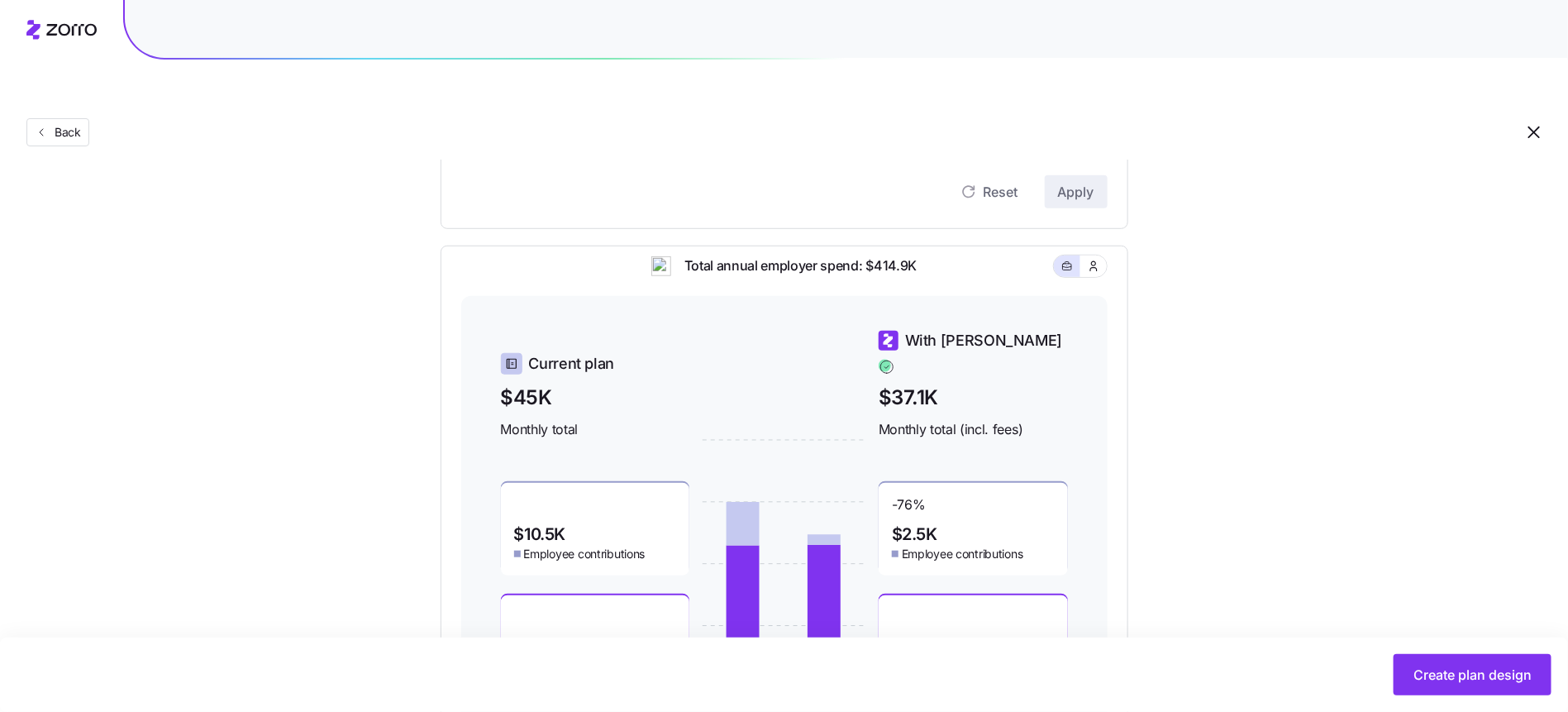
scroll to position [520, 0]
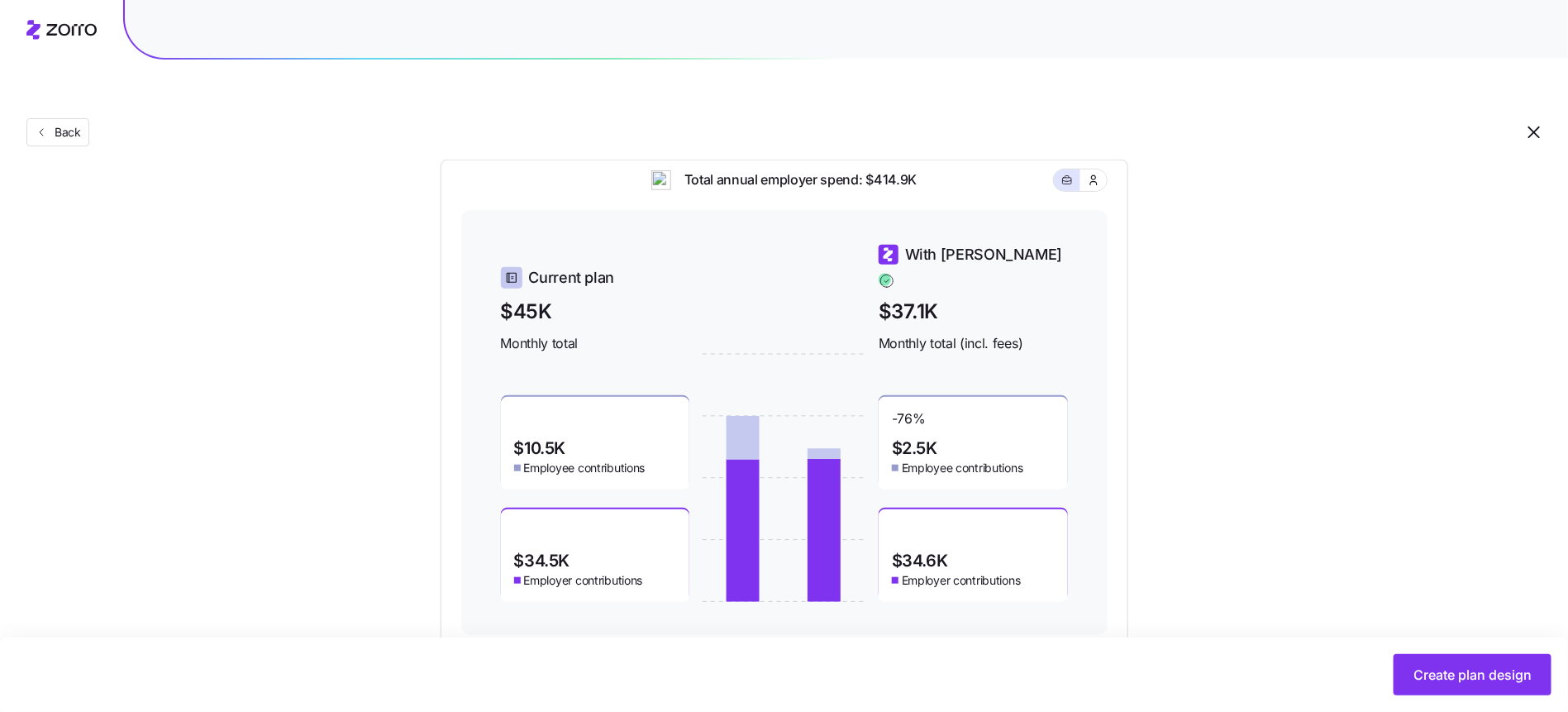
type input "%103"
type input "%83"
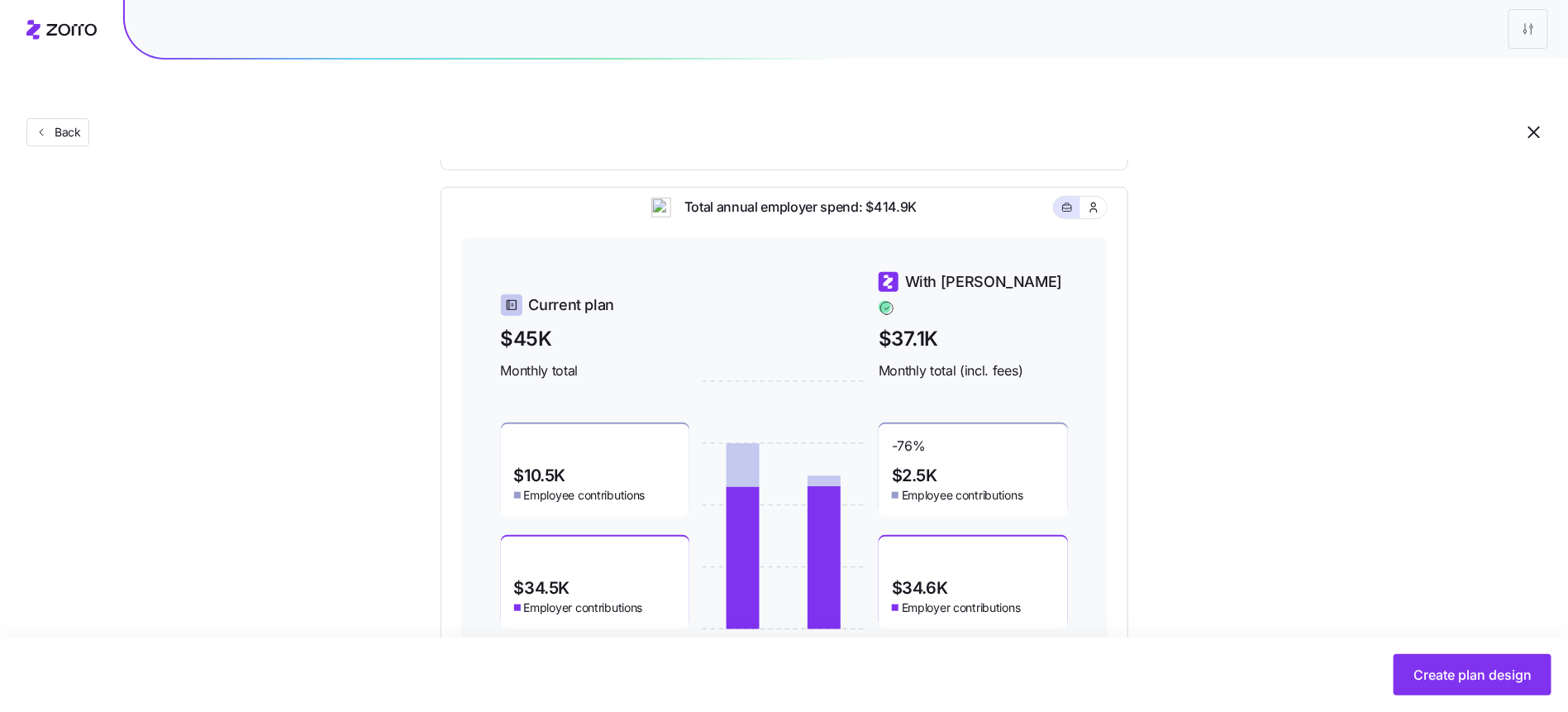
scroll to position [0, 0]
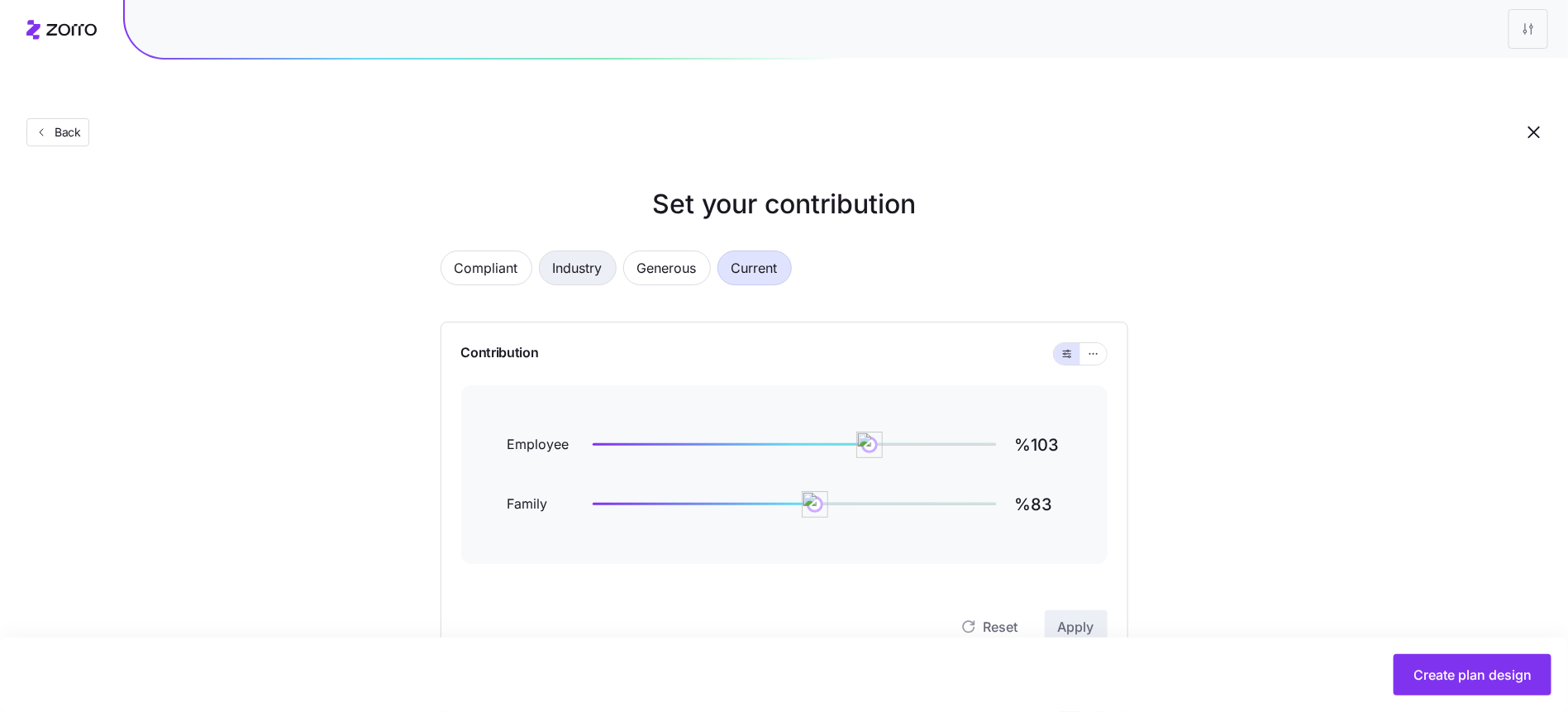
click at [575, 251] on span "Industry" at bounding box center [577, 267] width 49 height 33
type input "%83"
type input "%46"
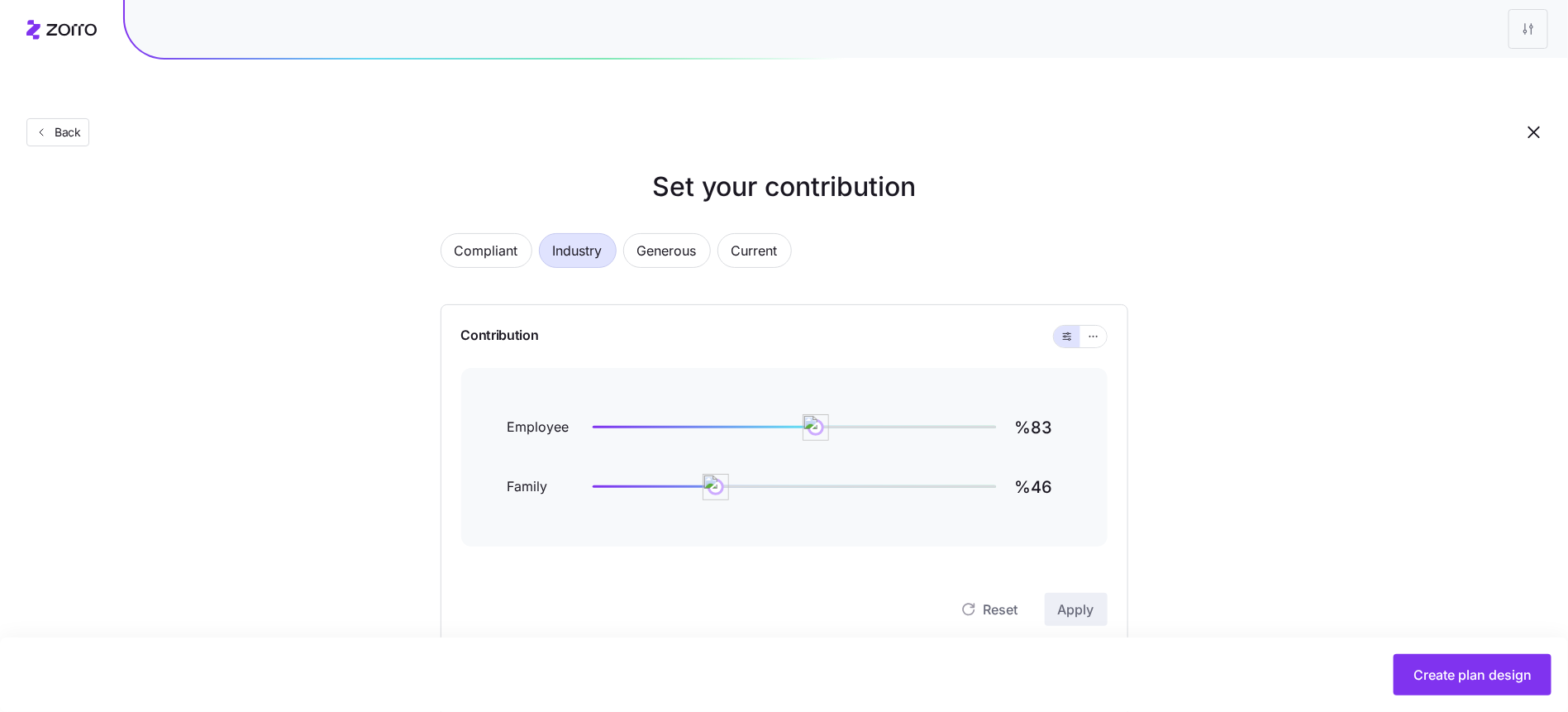
scroll to position [44, 0]
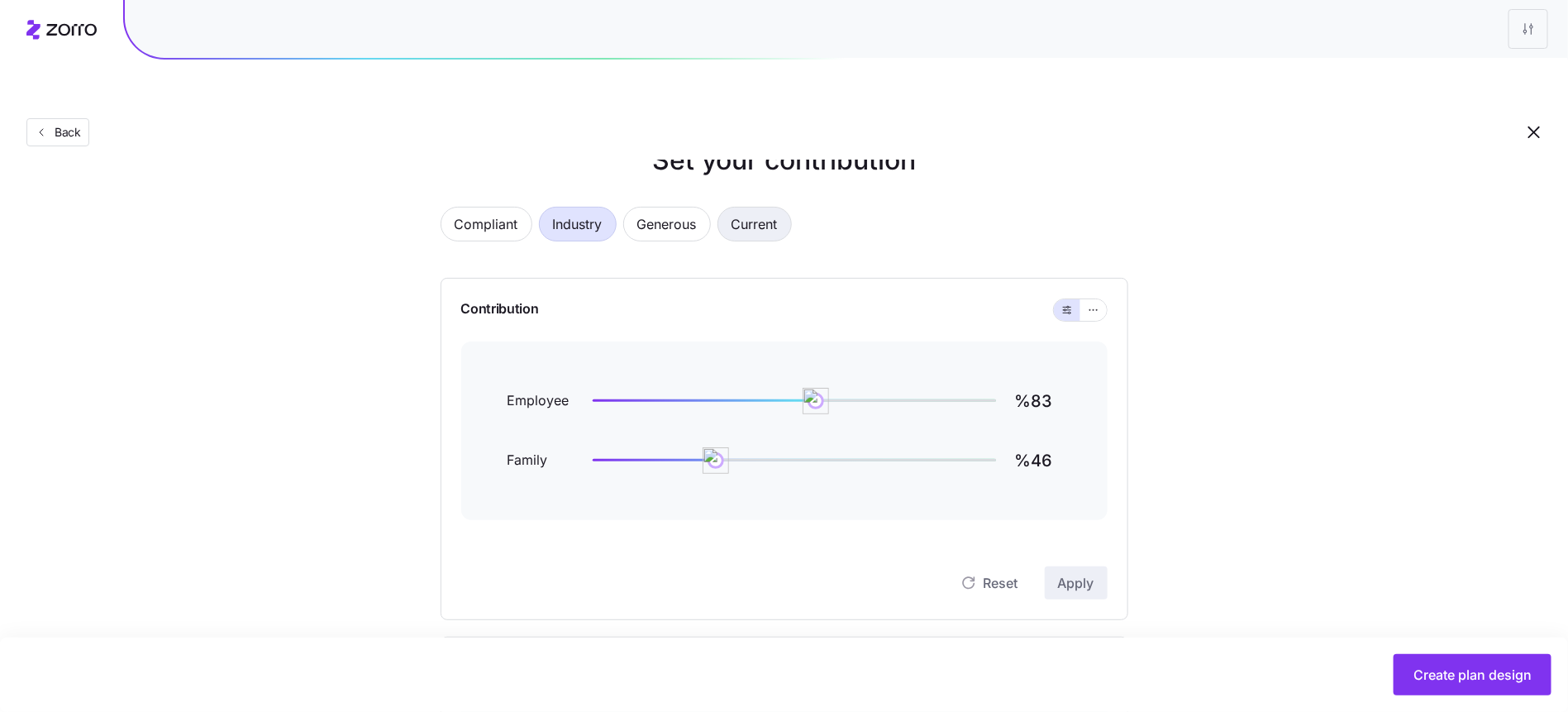
click at [768, 208] on span "Current" at bounding box center [755, 224] width 46 height 33
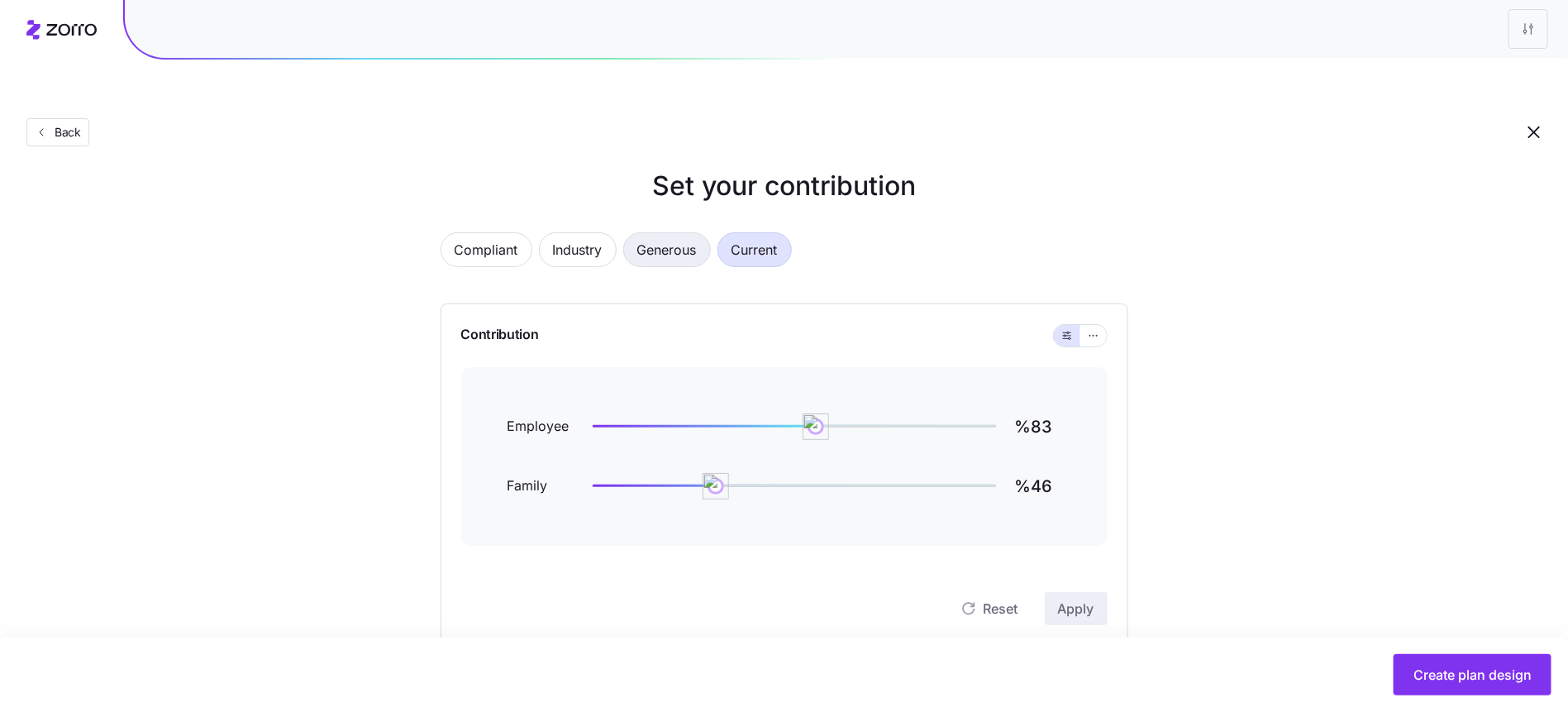
type input "%103"
type input "%83"
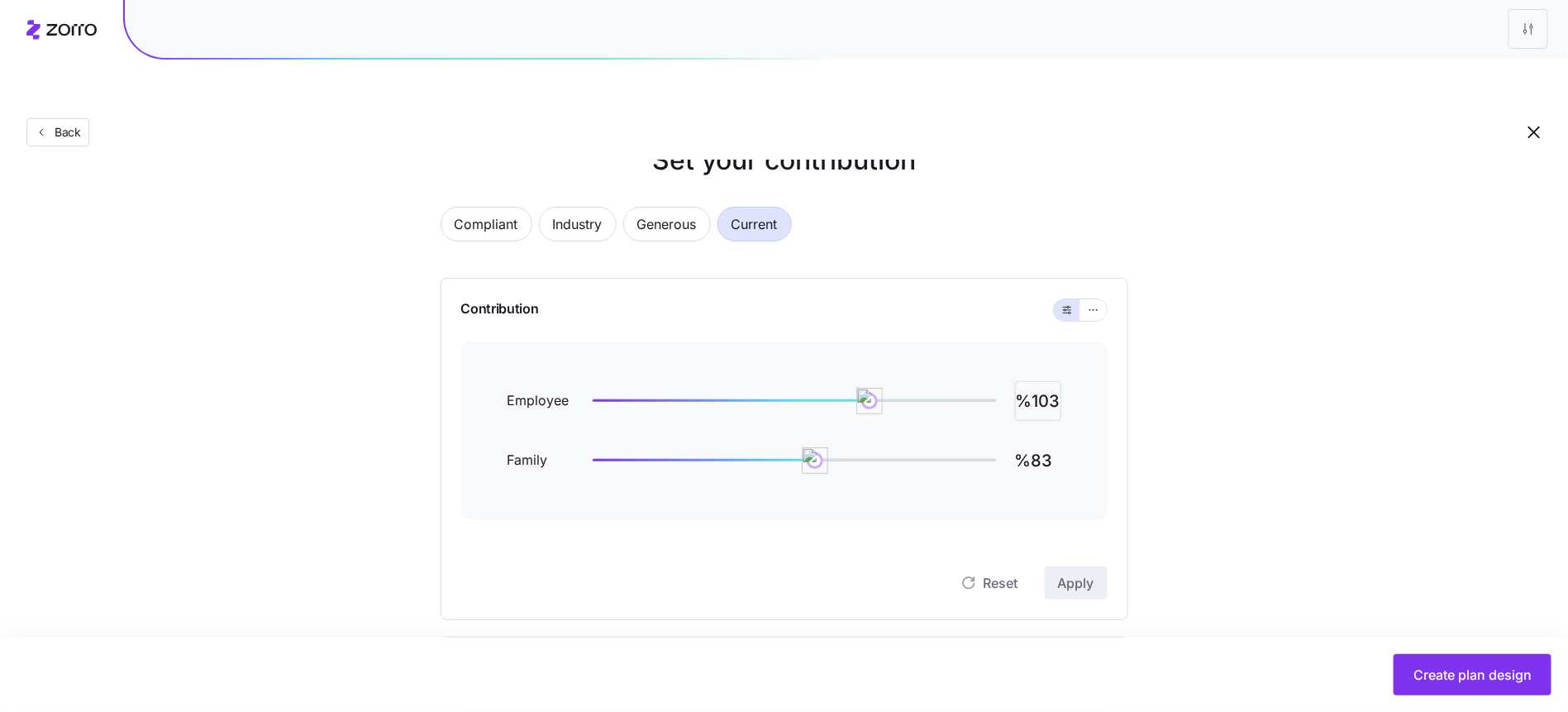
click at [1051, 381] on input "%103" at bounding box center [1038, 401] width 46 height 40
click at [1044, 381] on input "%70" at bounding box center [1038, 401] width 46 height 40
type input "%90"
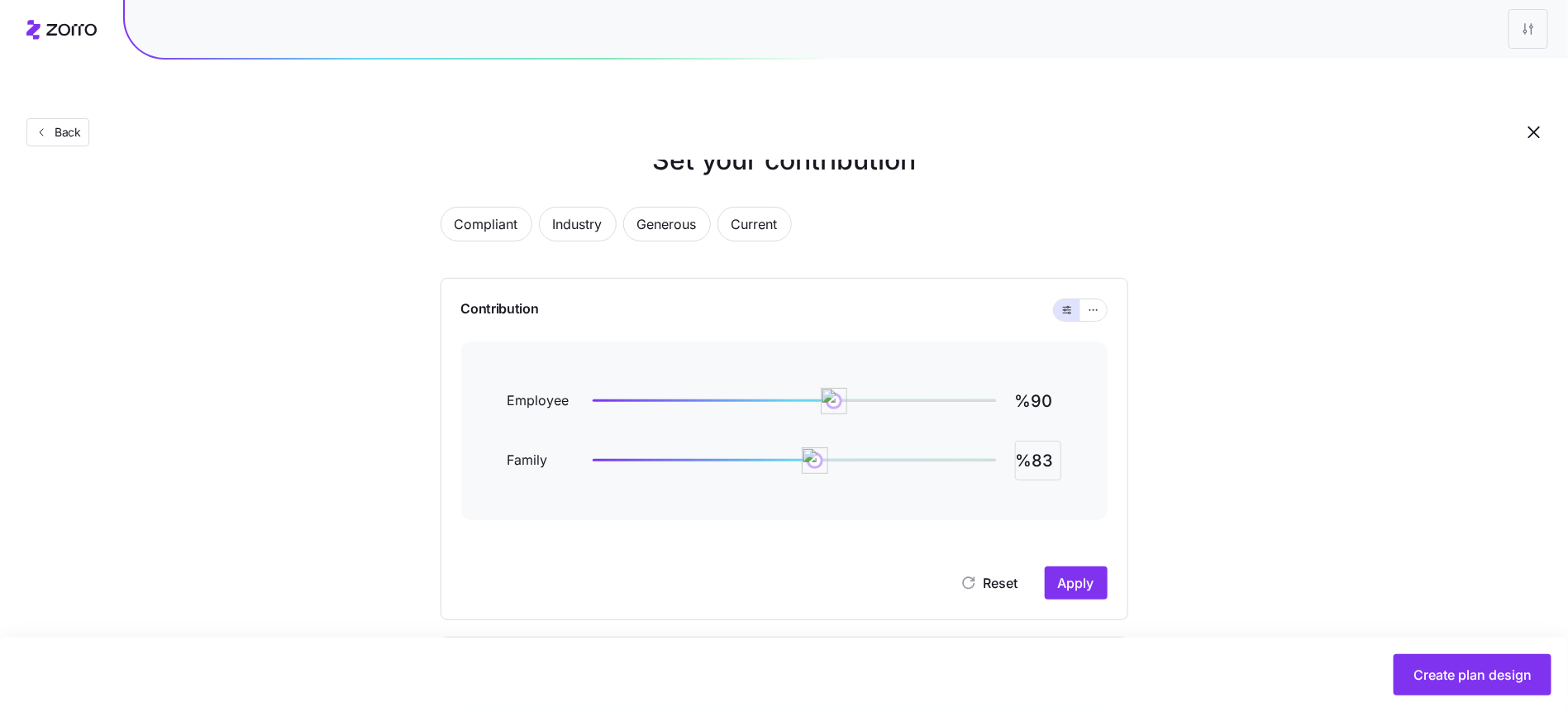
click at [1034, 441] on input "%83" at bounding box center [1038, 461] width 46 height 40
type input "%75"
click at [1078, 533] on div "Reset Apply" at bounding box center [785, 566] width 647 height 66
click at [1078, 566] on div "Reset Apply" at bounding box center [785, 582] width 647 height 33
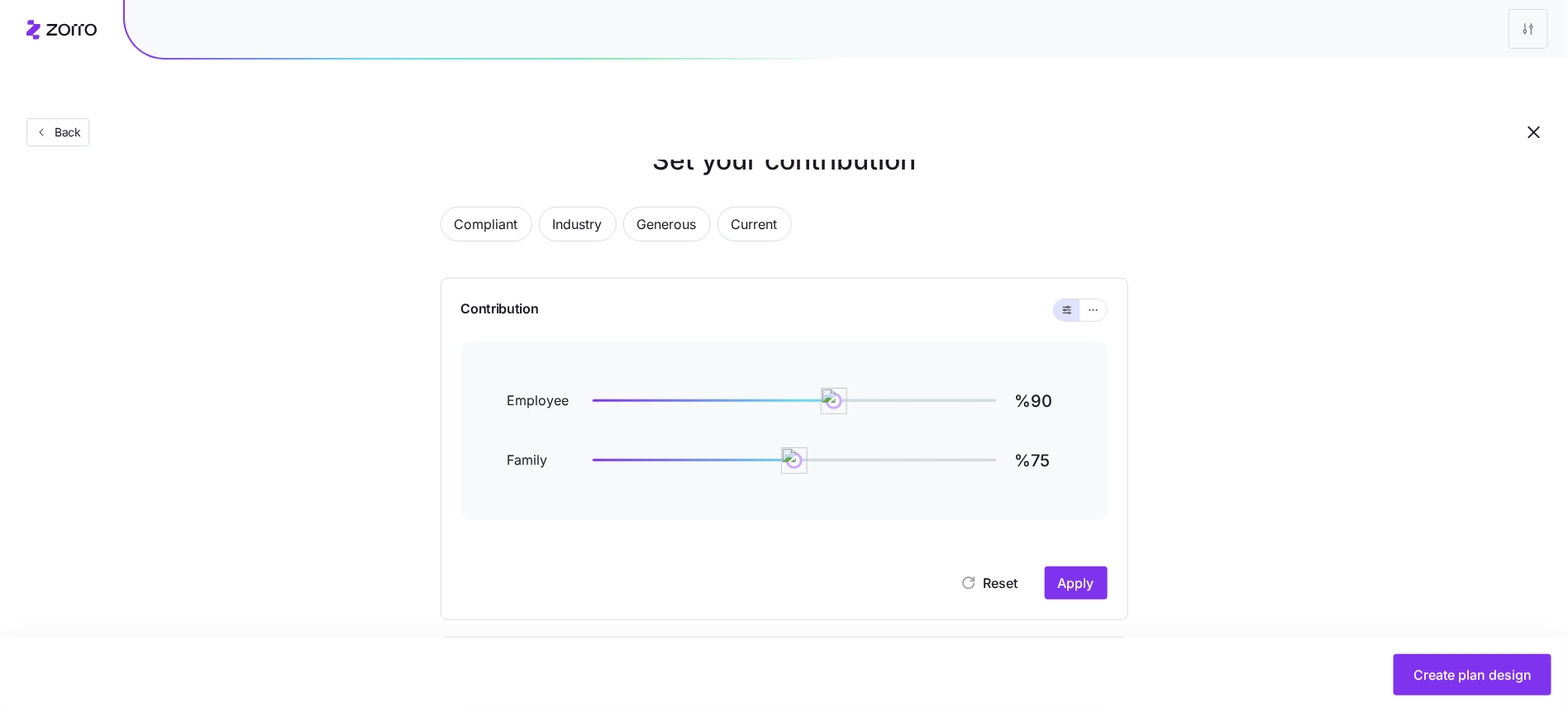
click at [1105, 566] on button "Apply" at bounding box center [1076, 582] width 63 height 33
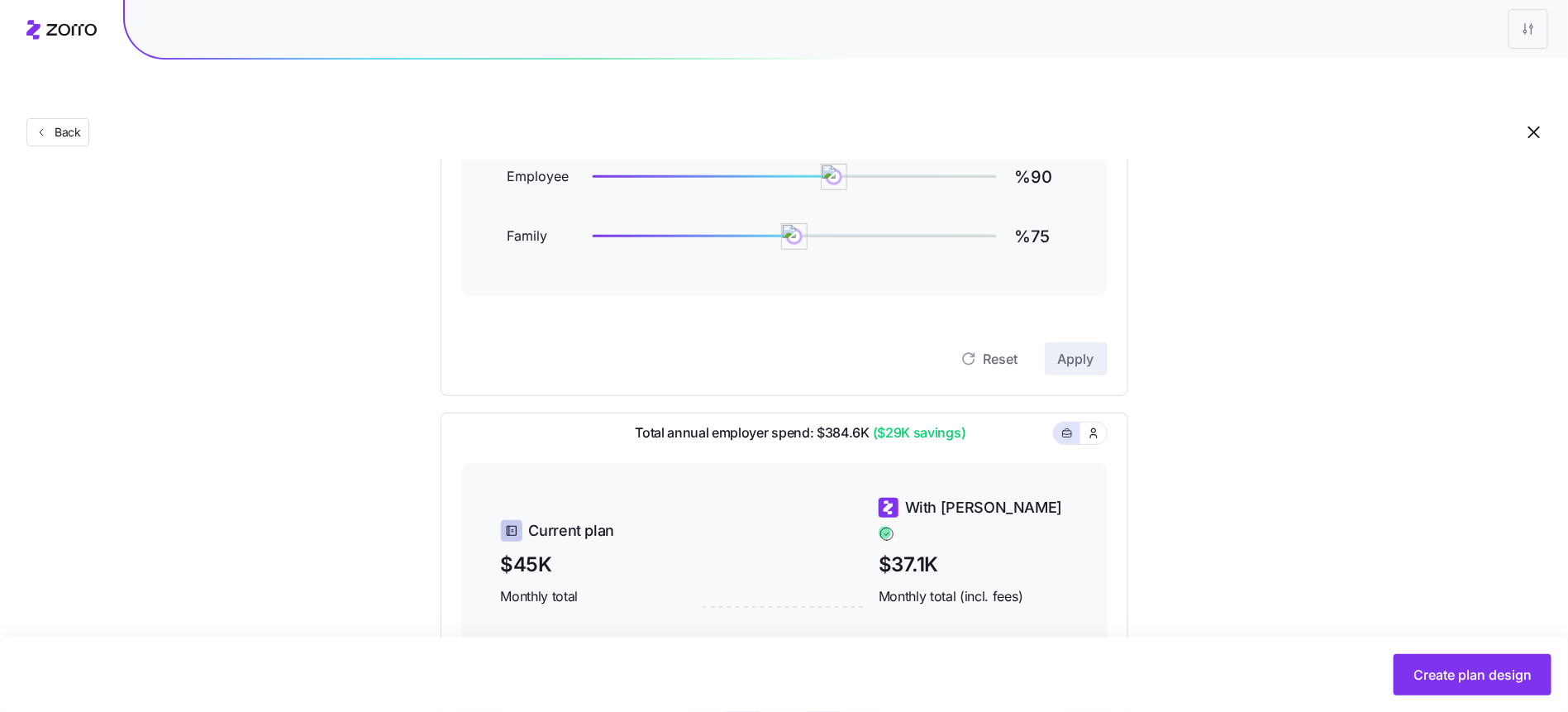
scroll to position [135, 0]
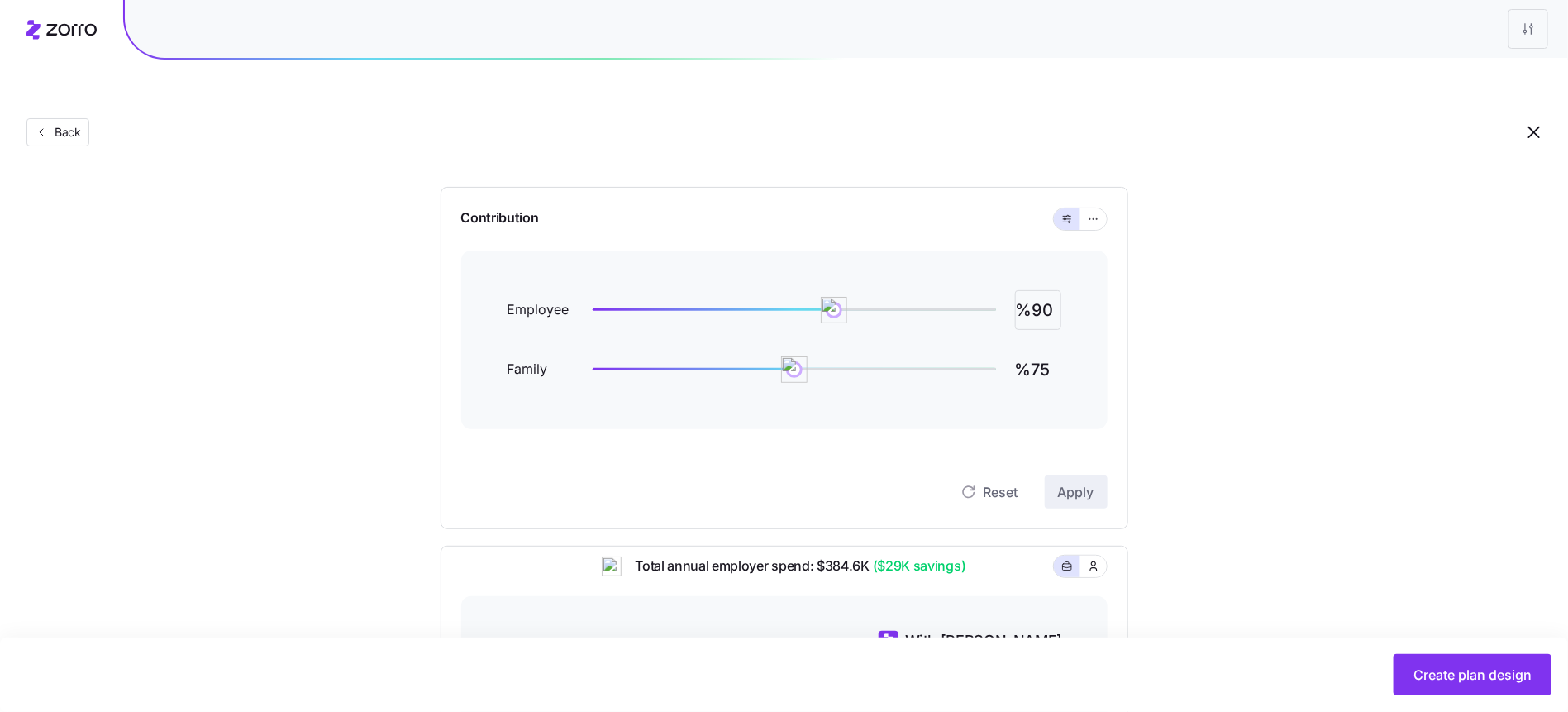
click at [1041, 290] on input "%90" at bounding box center [1038, 310] width 46 height 40
type input "%85"
click at [1053, 350] on input "%75" at bounding box center [1038, 370] width 46 height 40
click at [1048, 350] on input "%75" at bounding box center [1038, 370] width 46 height 40
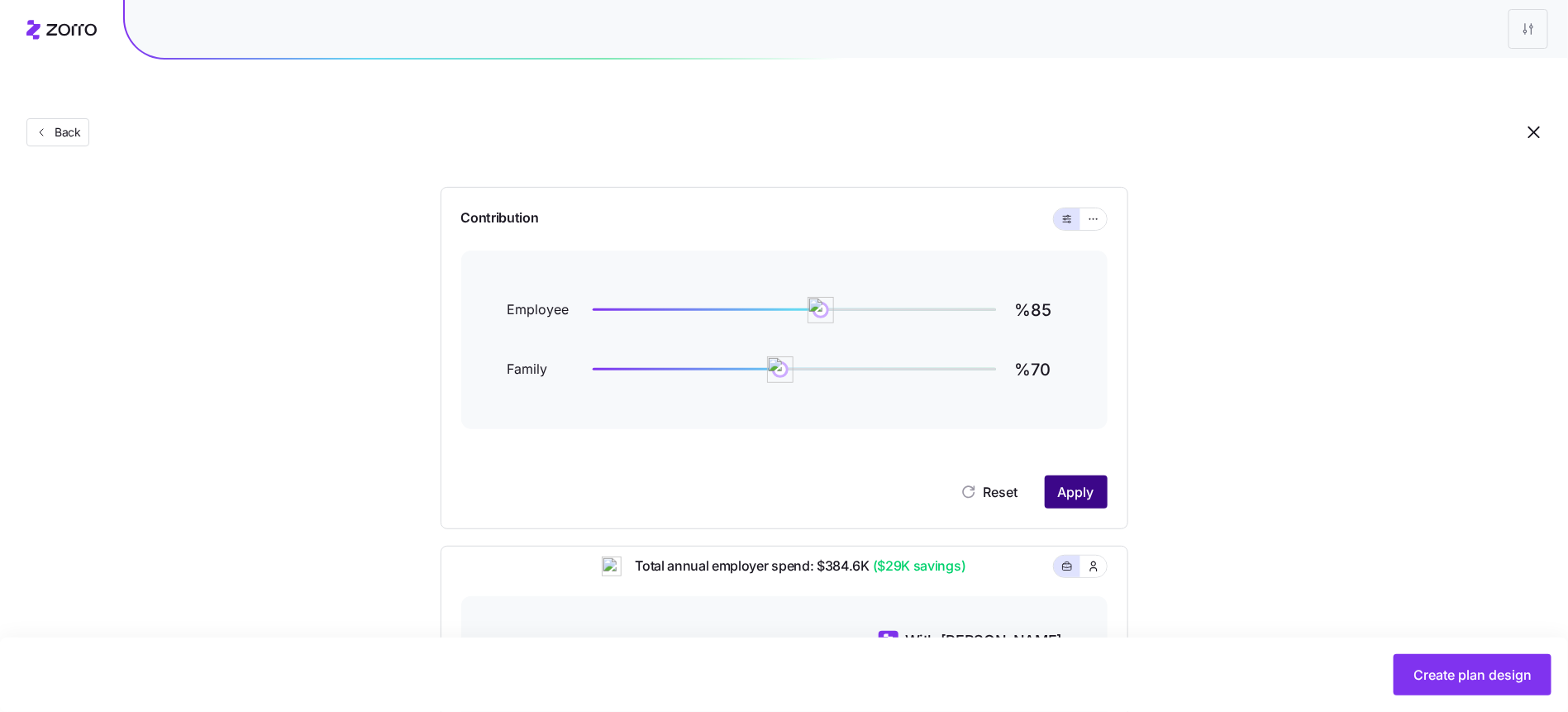
click at [1049, 475] on button "Apply" at bounding box center [1076, 491] width 63 height 33
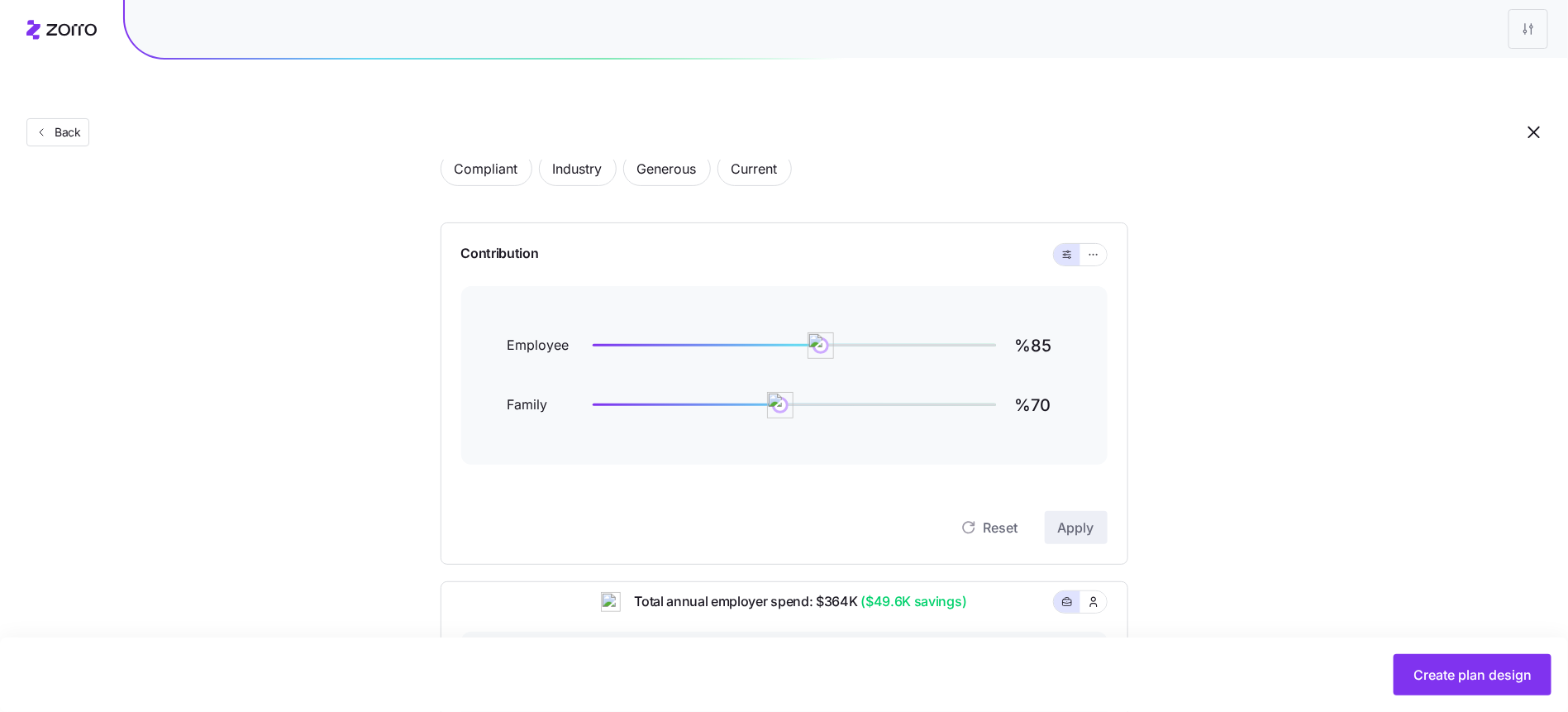
scroll to position [77, 0]
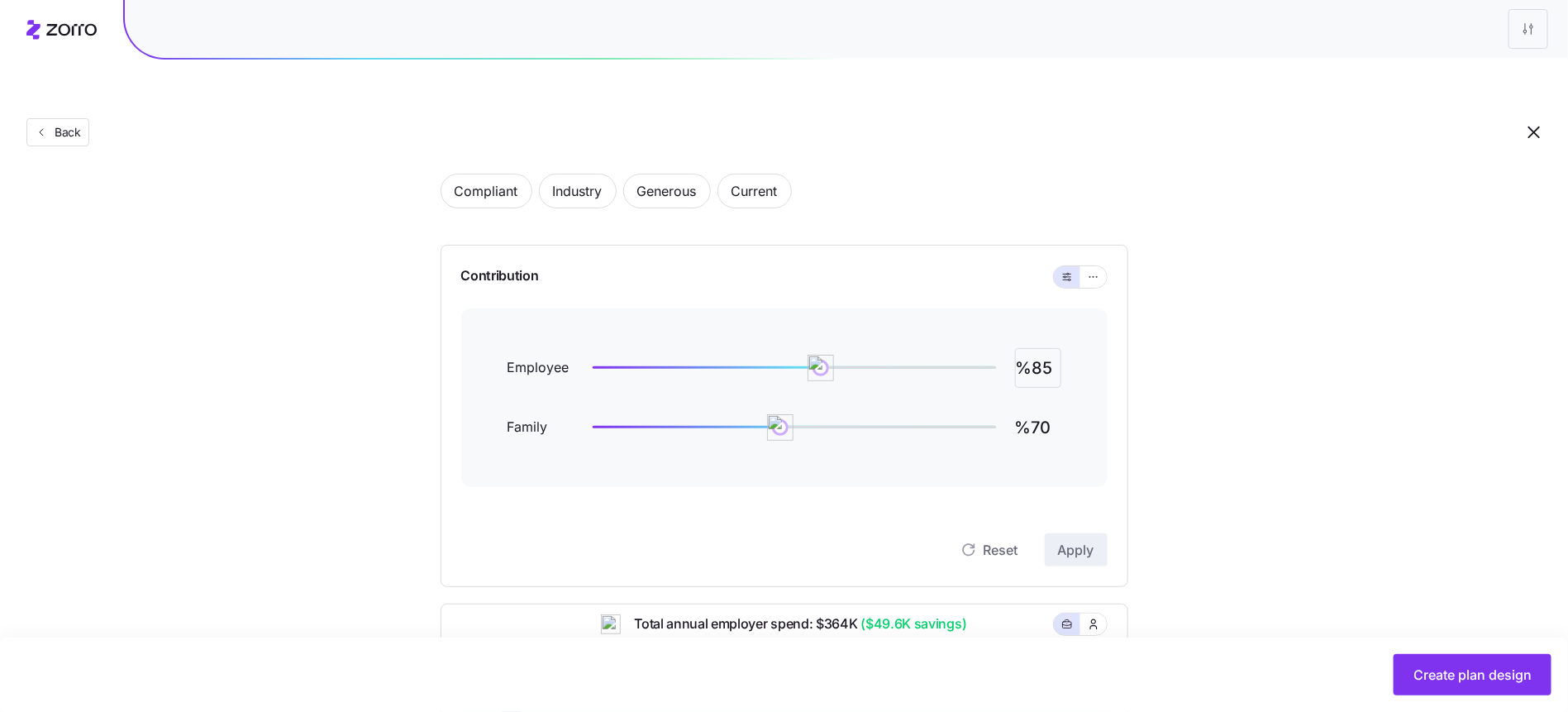
click at [1039, 348] on input "%85" at bounding box center [1038, 368] width 46 height 40
click at [1051, 408] on input "%70" at bounding box center [1038, 428] width 46 height 40
type input "%65"
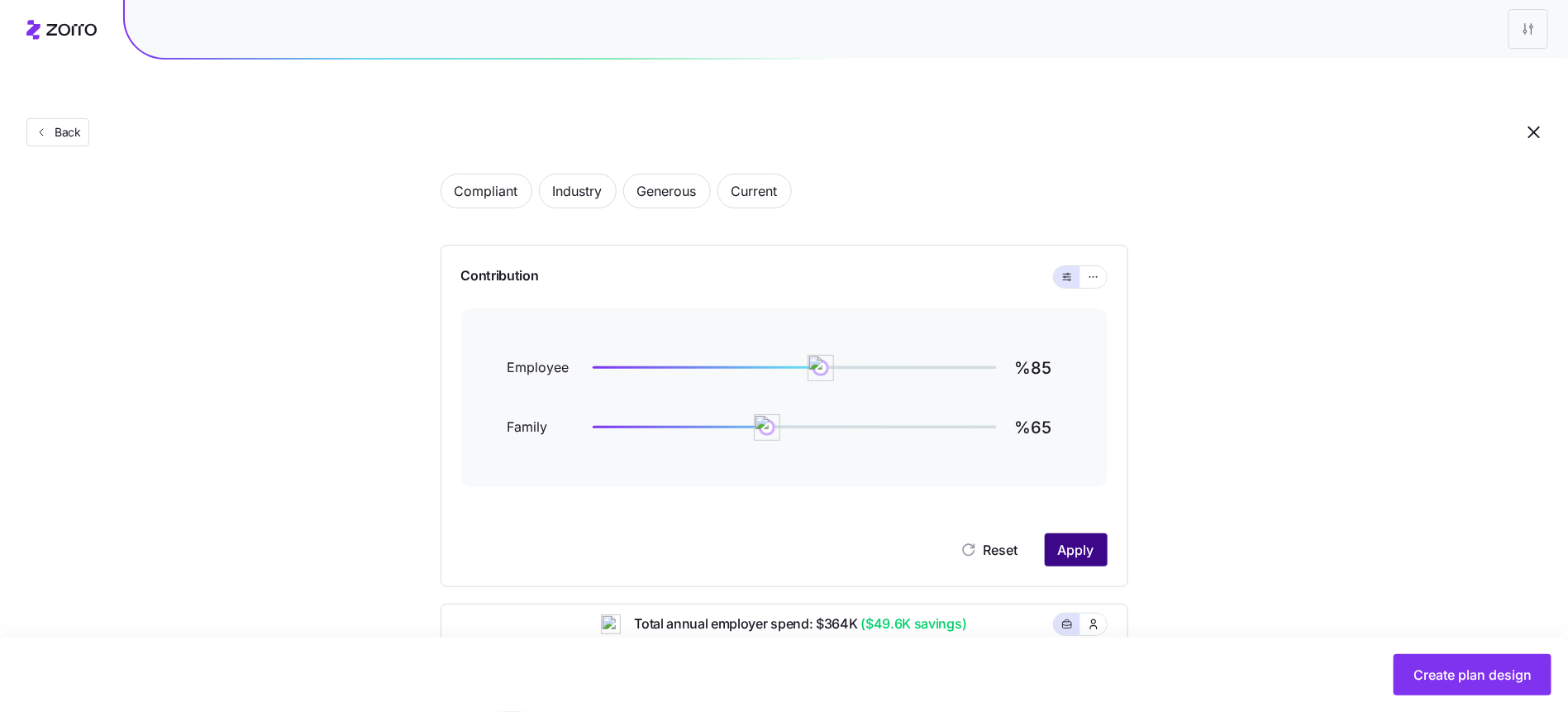
click at [1087, 533] on button "Apply" at bounding box center [1076, 549] width 63 height 33
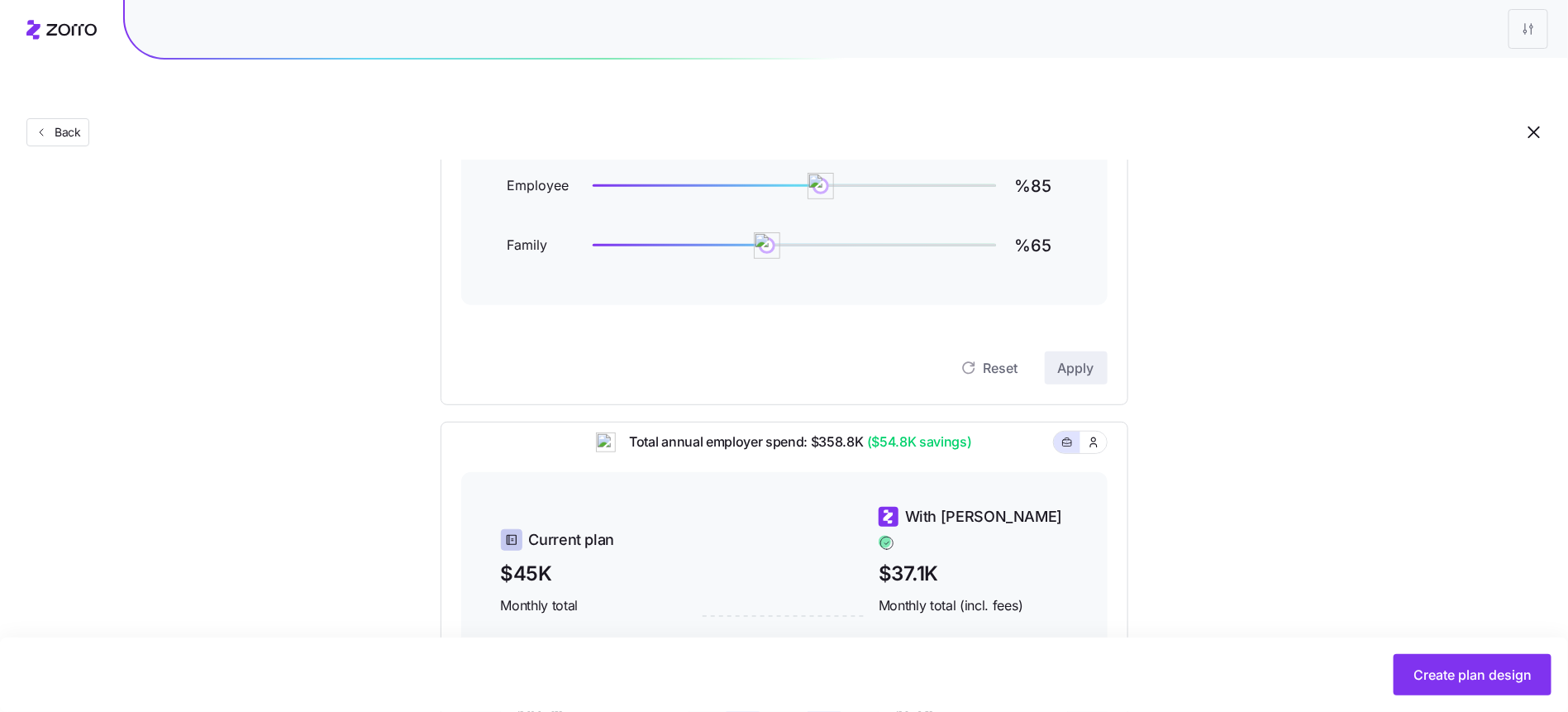
scroll to position [151, 0]
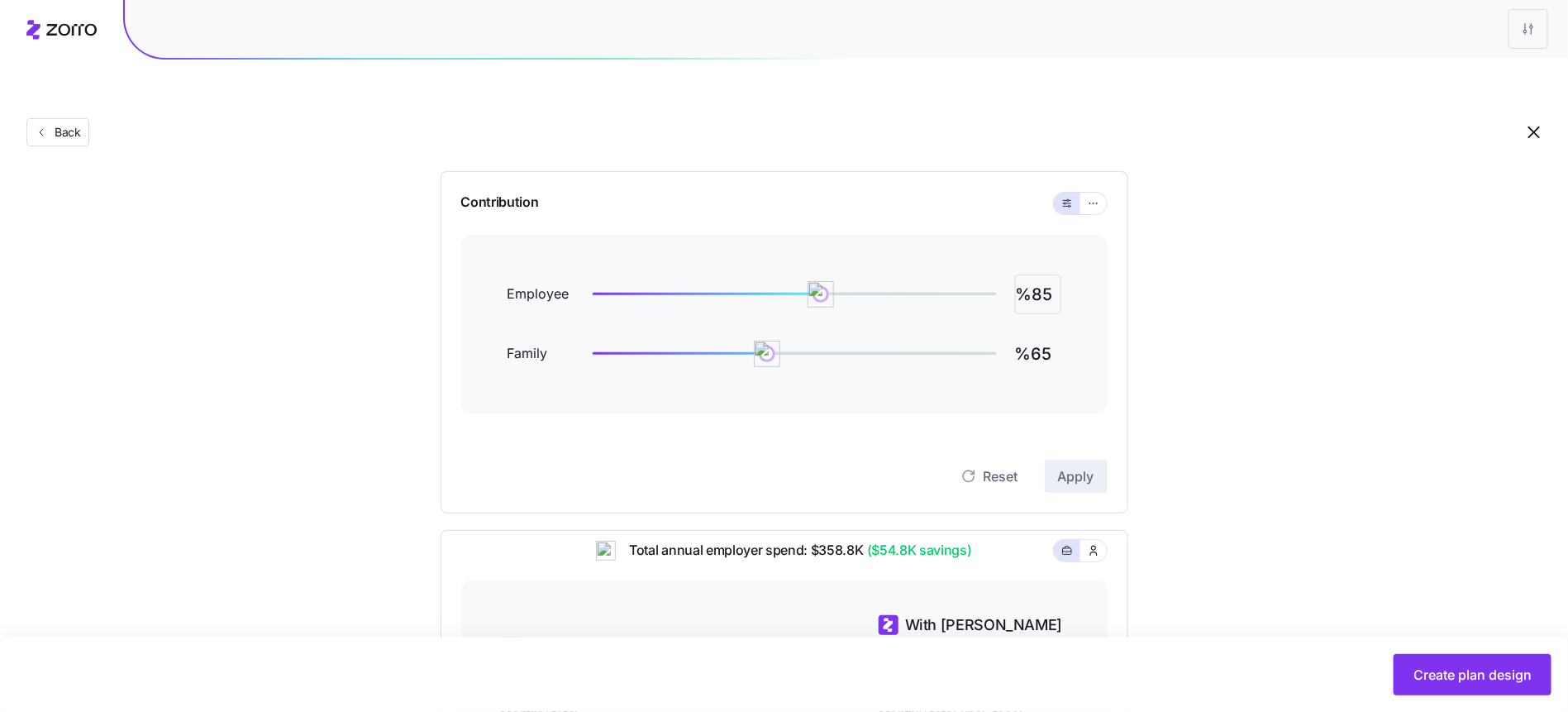
click at [1036, 275] on input "%85" at bounding box center [1038, 295] width 46 height 40
click at [1100, 460] on button "Apply" at bounding box center [1076, 476] width 63 height 33
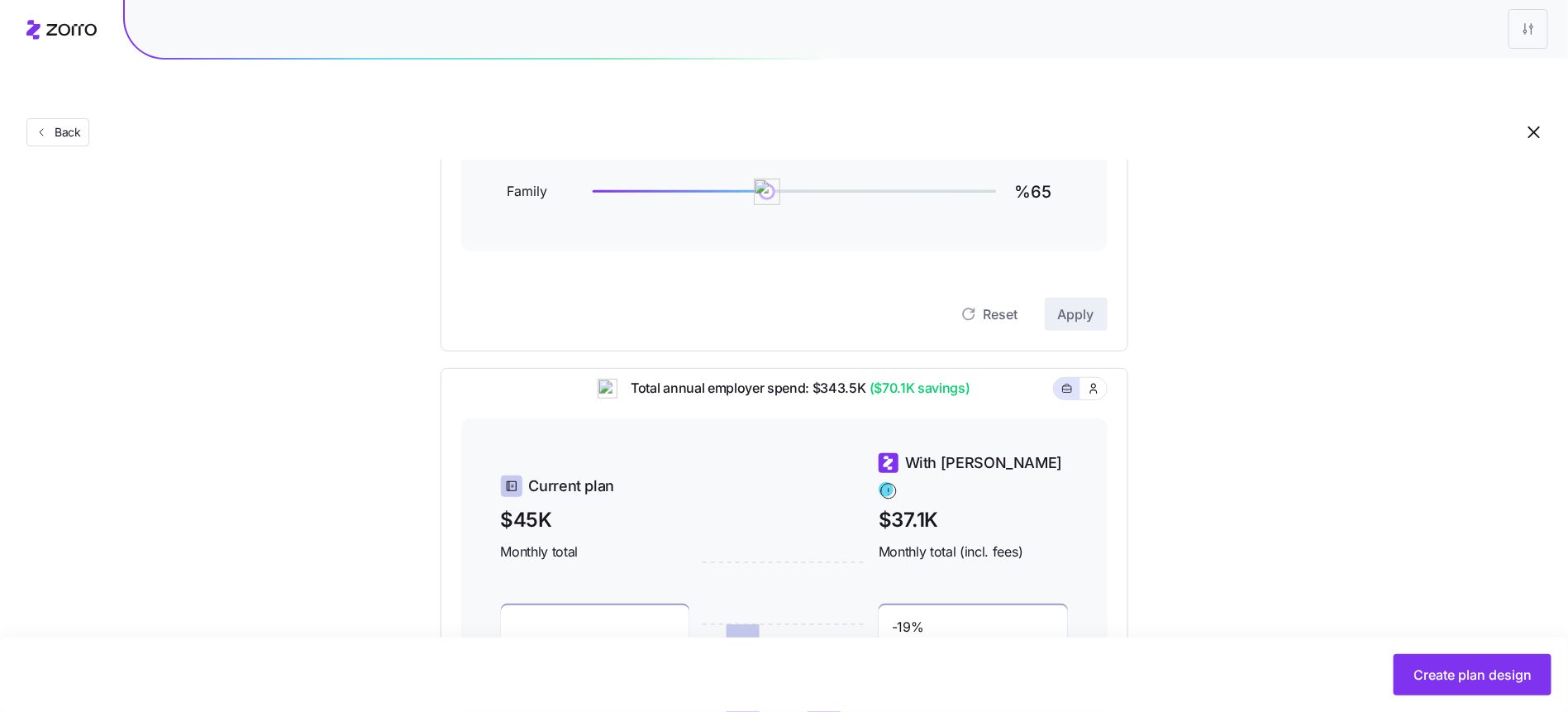
scroll to position [0, 0]
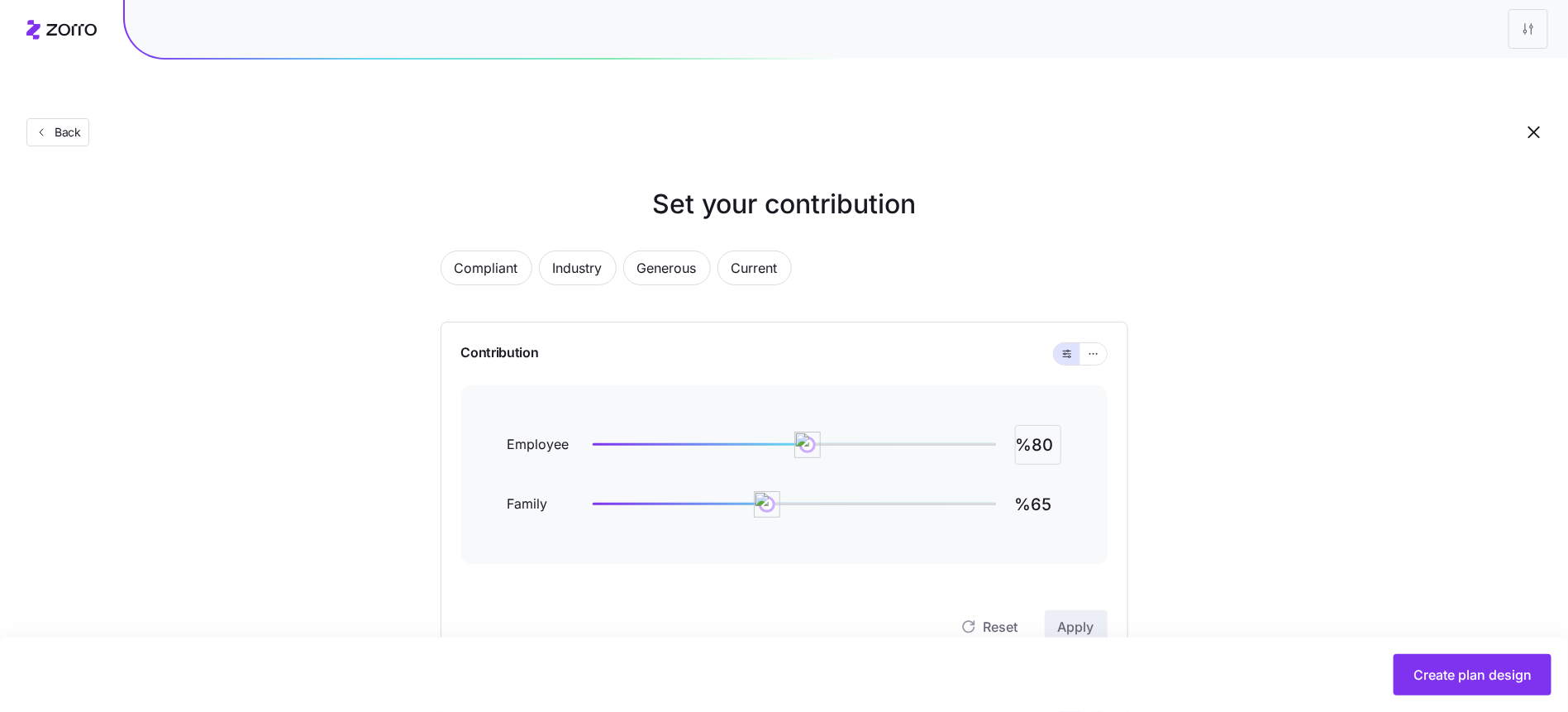
click at [1044, 425] on input "%80" at bounding box center [1038, 445] width 46 height 40
click at [1071, 611] on button "Apply" at bounding box center [1076, 627] width 63 height 33
click at [1037, 425] on input "%85" at bounding box center [1038, 445] width 46 height 40
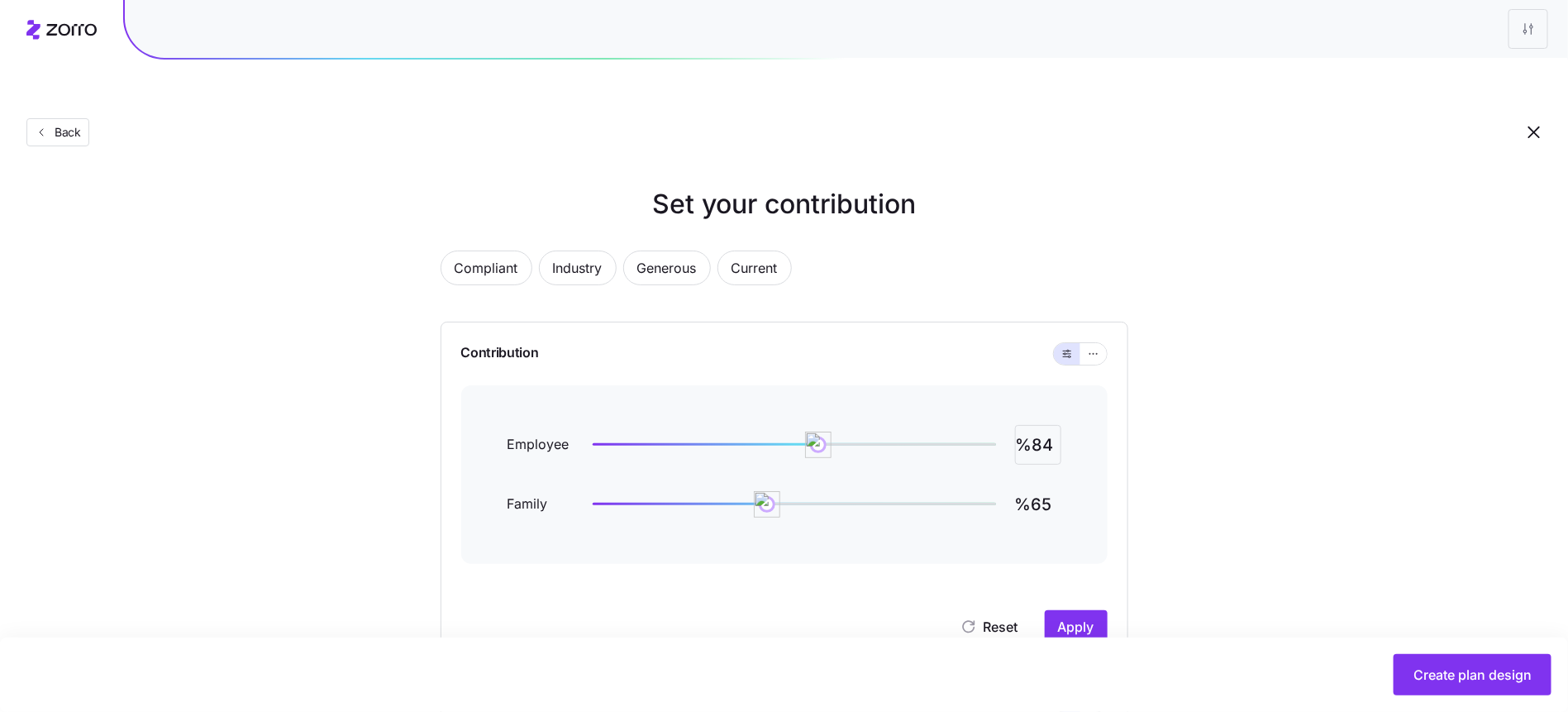
type input "%84"
click at [1044, 484] on input "%65" at bounding box center [1038, 504] width 46 height 40
type input "%70"
click at [1090, 577] on div "Reset Apply" at bounding box center [785, 611] width 647 height 66
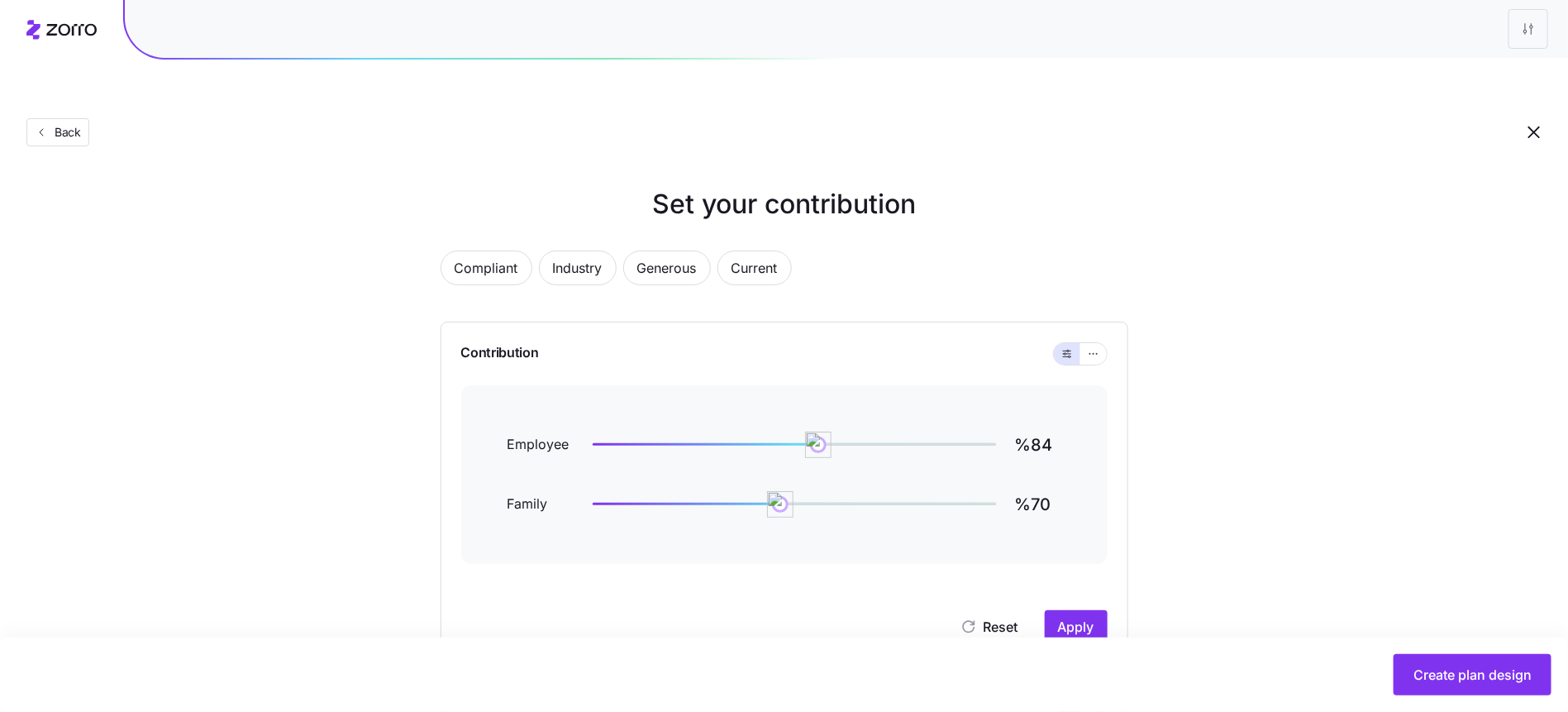
click at [1090, 577] on div "Reset Apply" at bounding box center [785, 611] width 647 height 66
click at [1102, 611] on button "Apply" at bounding box center [1076, 627] width 63 height 33
click at [62, 119] on button "Back" at bounding box center [58, 133] width 63 height 28
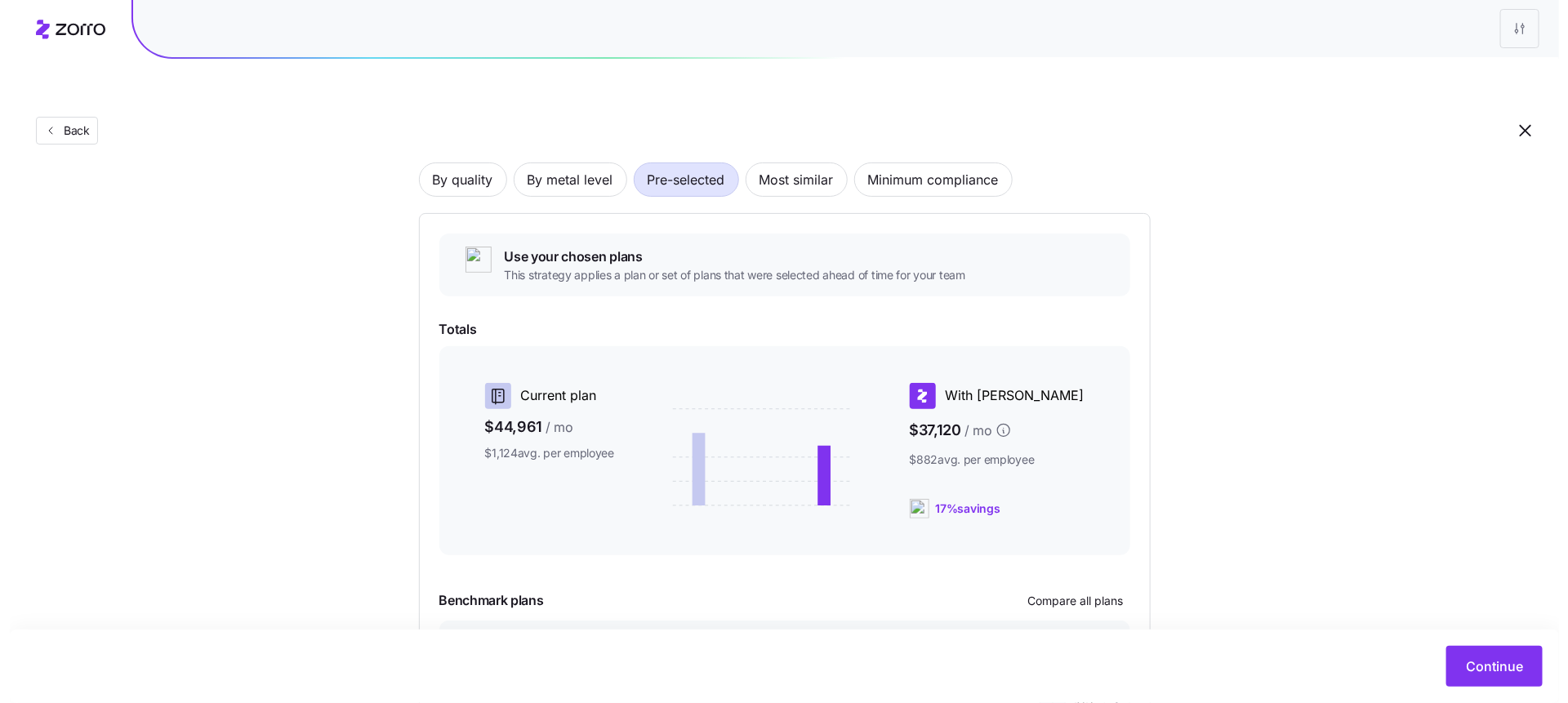
scroll to position [219, 0]
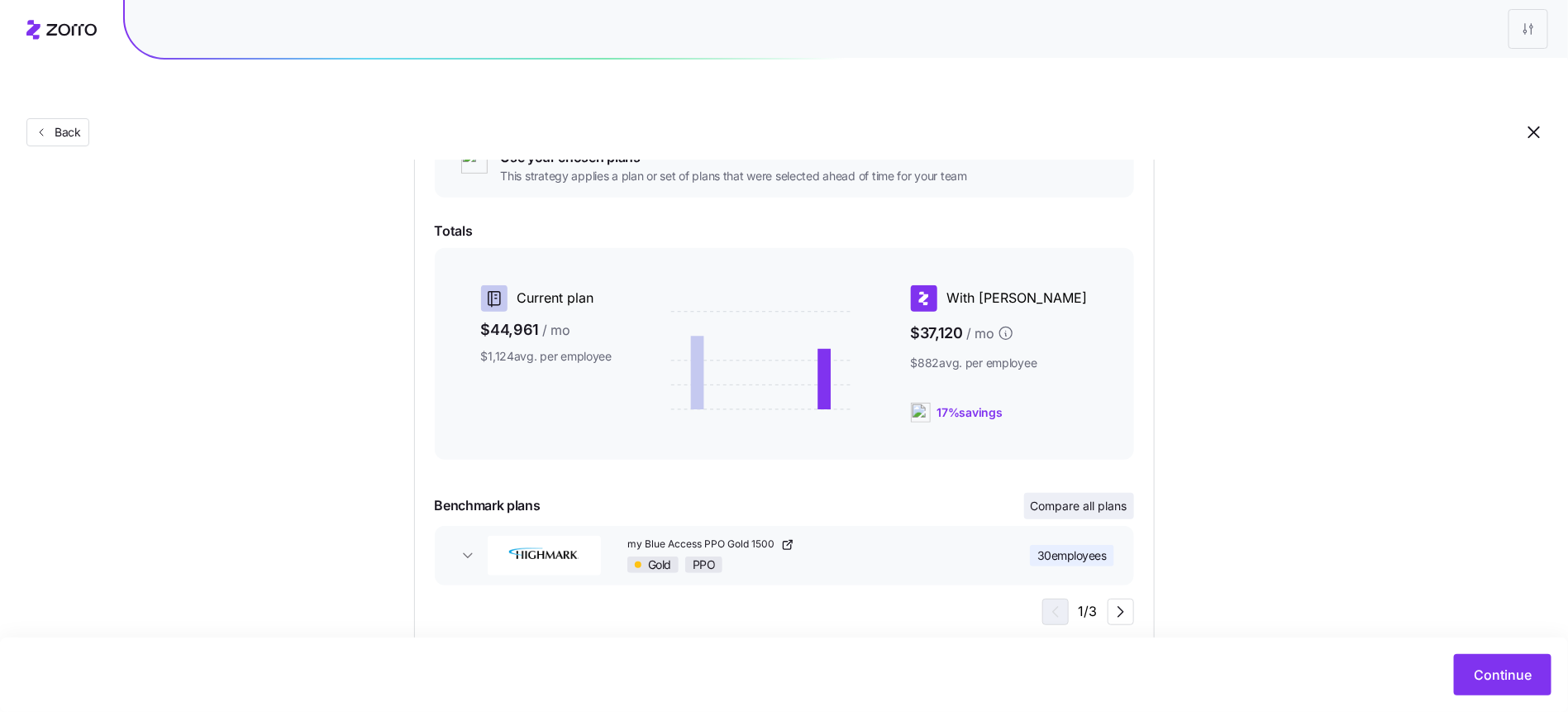
click at [1104, 498] on span "Compare all plans" at bounding box center [1079, 505] width 97 height 16
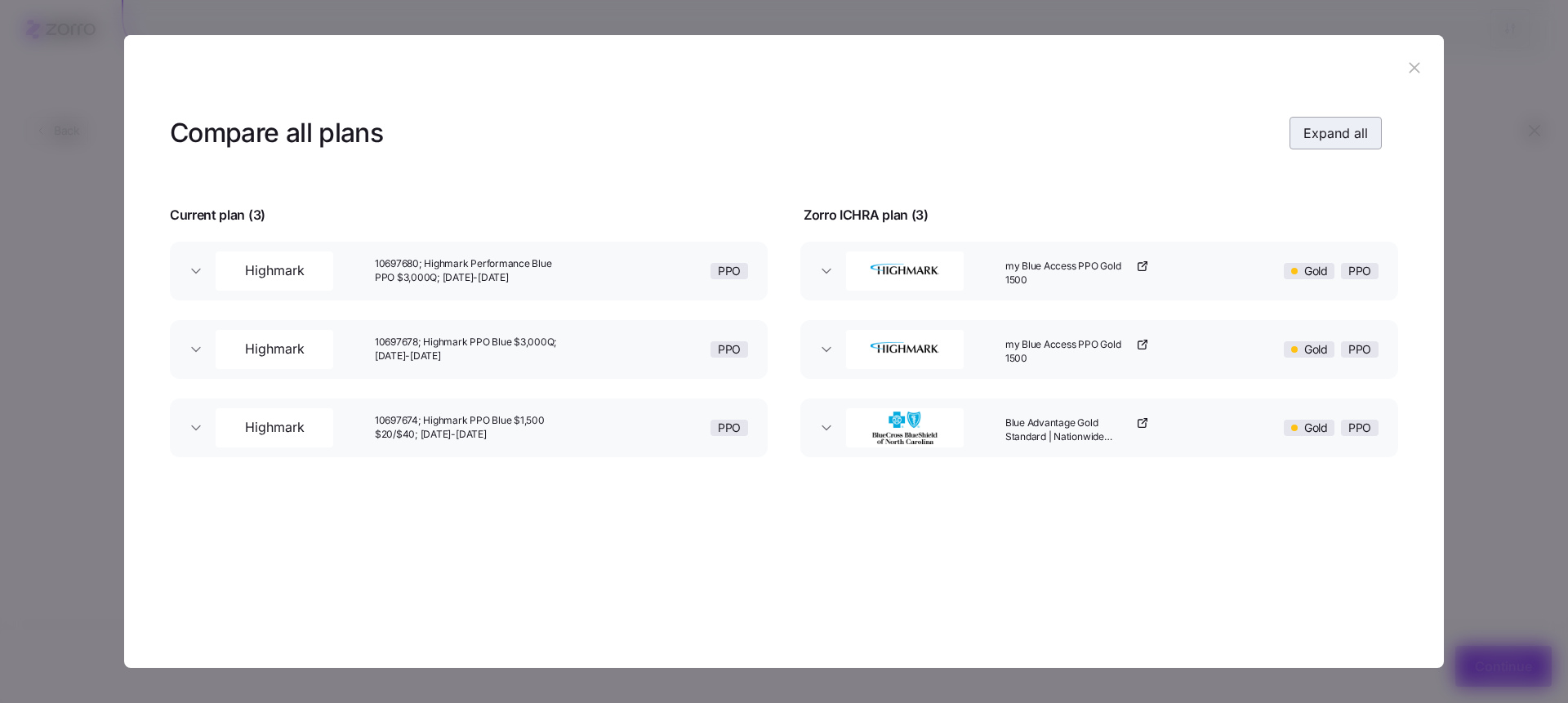
click at [1301, 126] on button "Expand all" at bounding box center [1336, 133] width 93 height 33
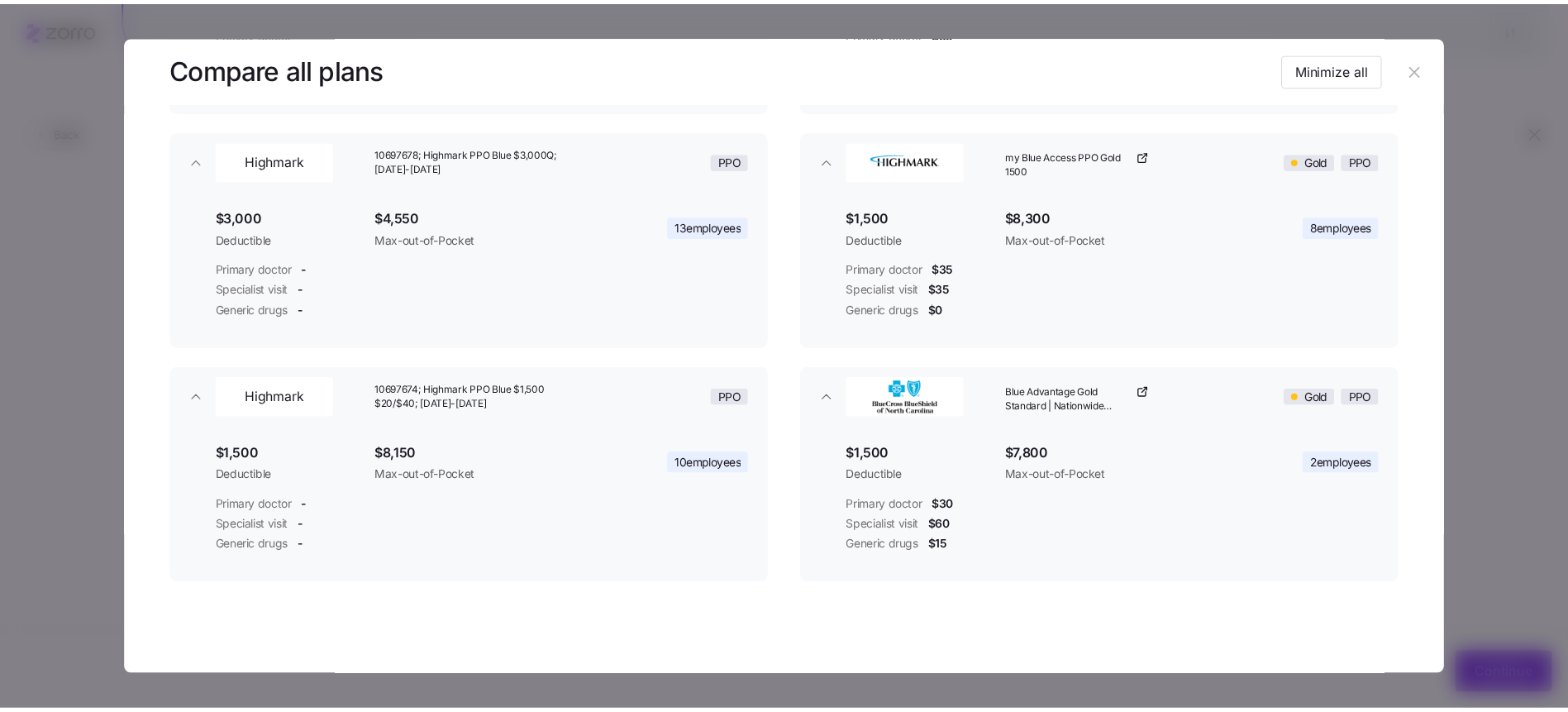
scroll to position [355, 0]
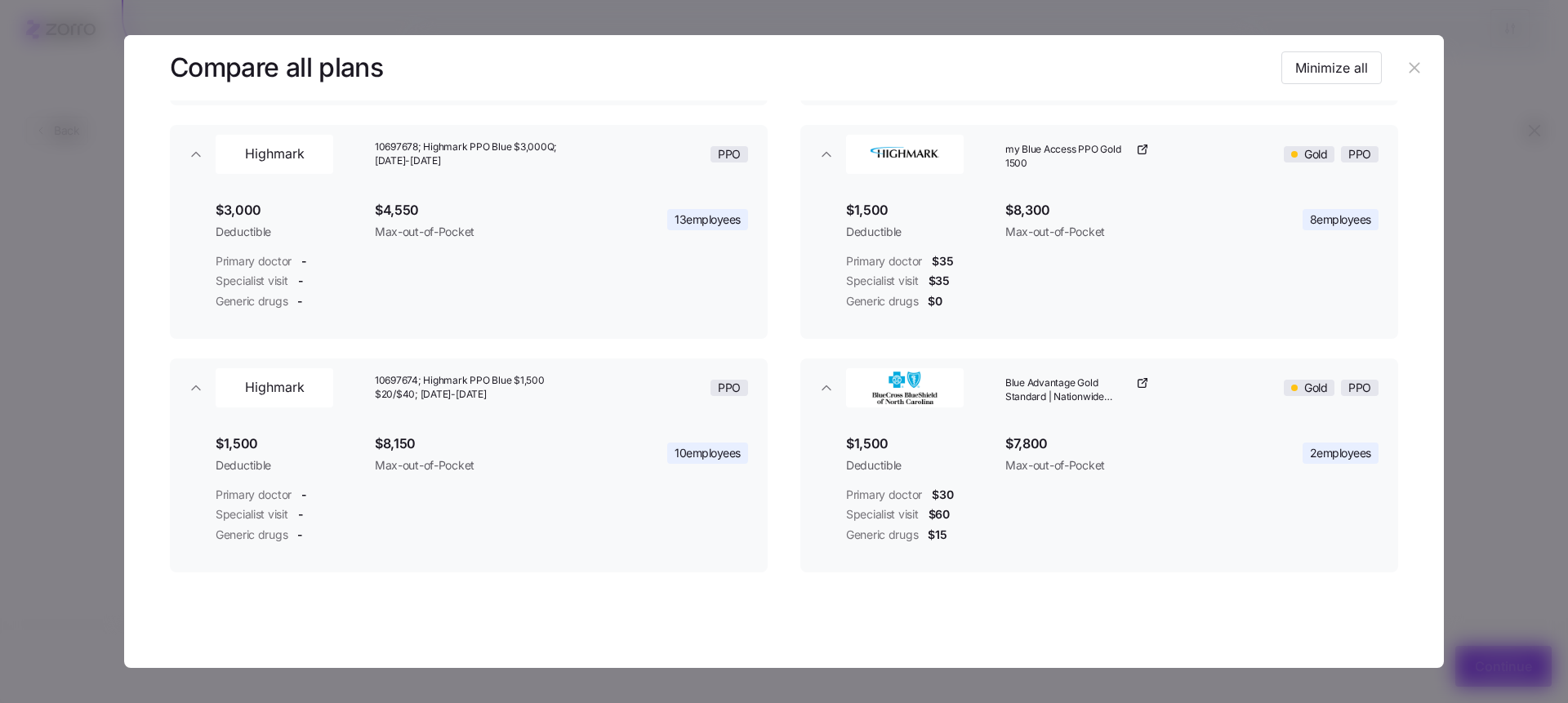
click at [1406, 60] on icon "button" at bounding box center [1414, 67] width 18 height 18
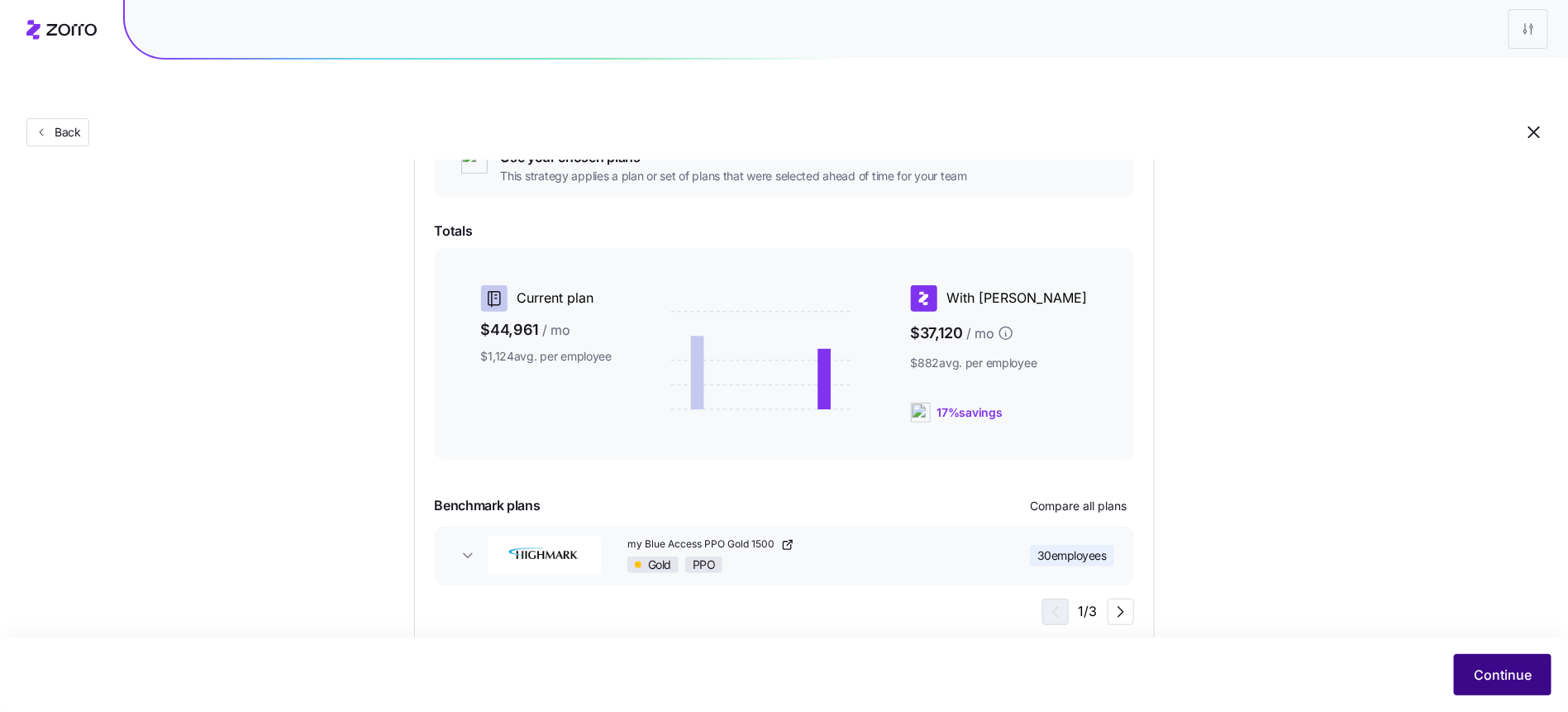
click at [1503, 665] on span "Continue" at bounding box center [1503, 674] width 58 height 20
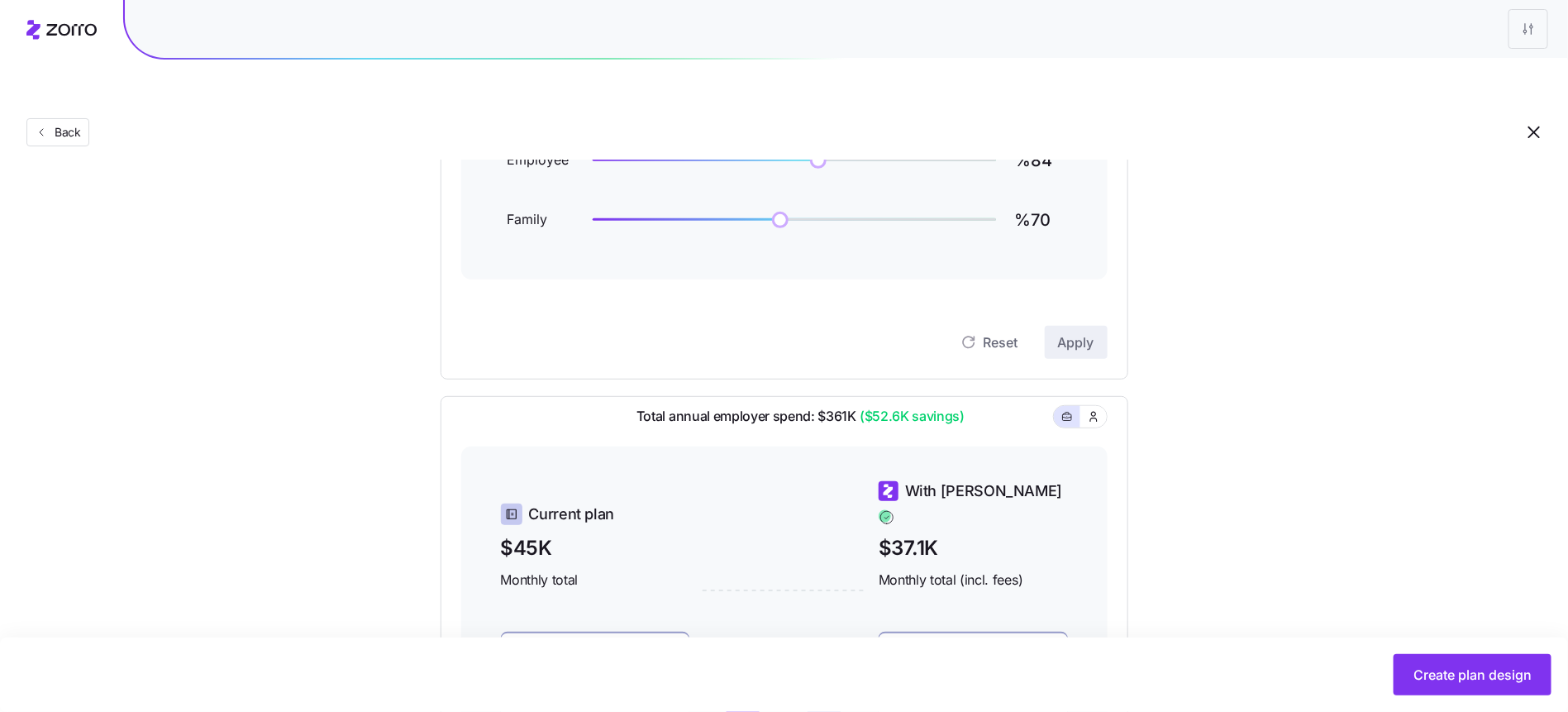
scroll to position [520, 0]
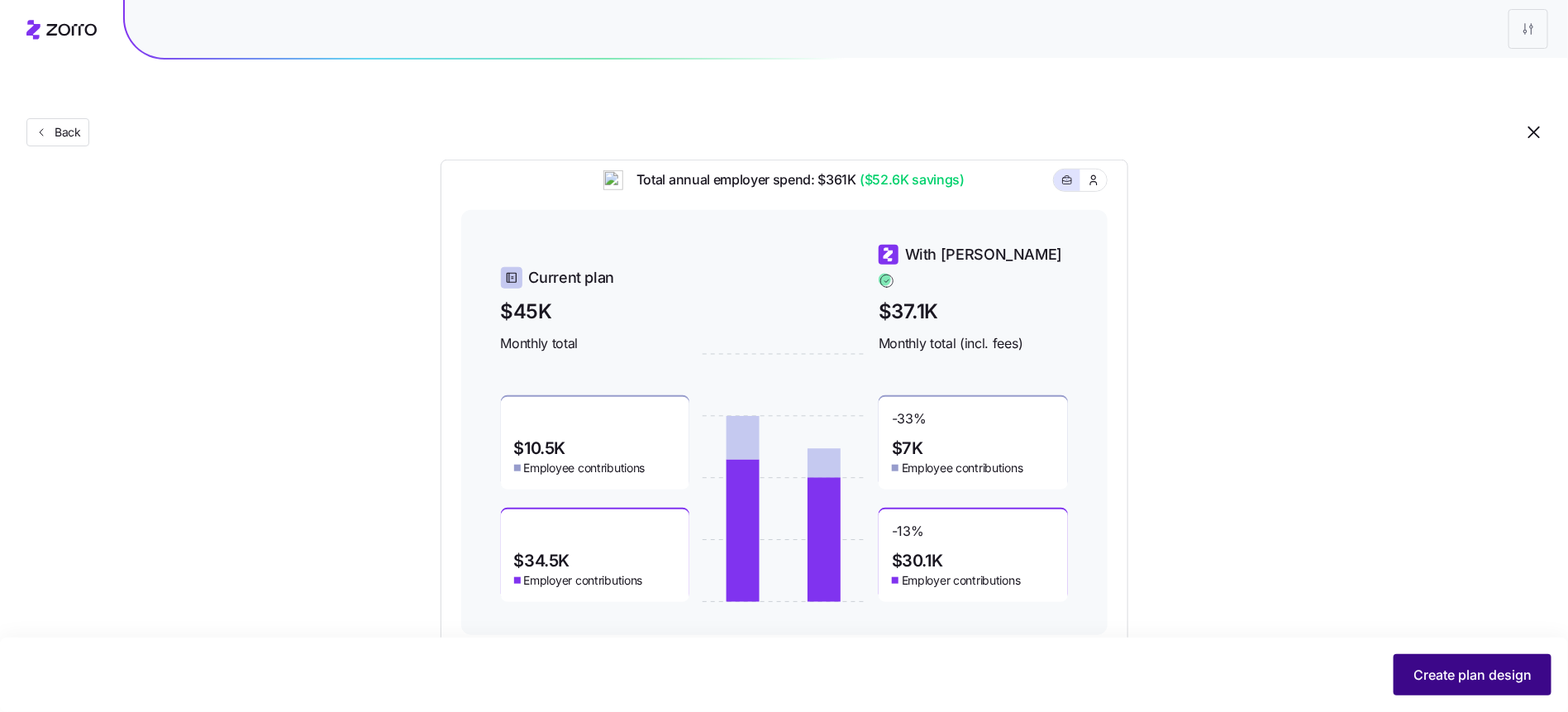
click at [1451, 675] on span "Create plan design" at bounding box center [1472, 674] width 119 height 20
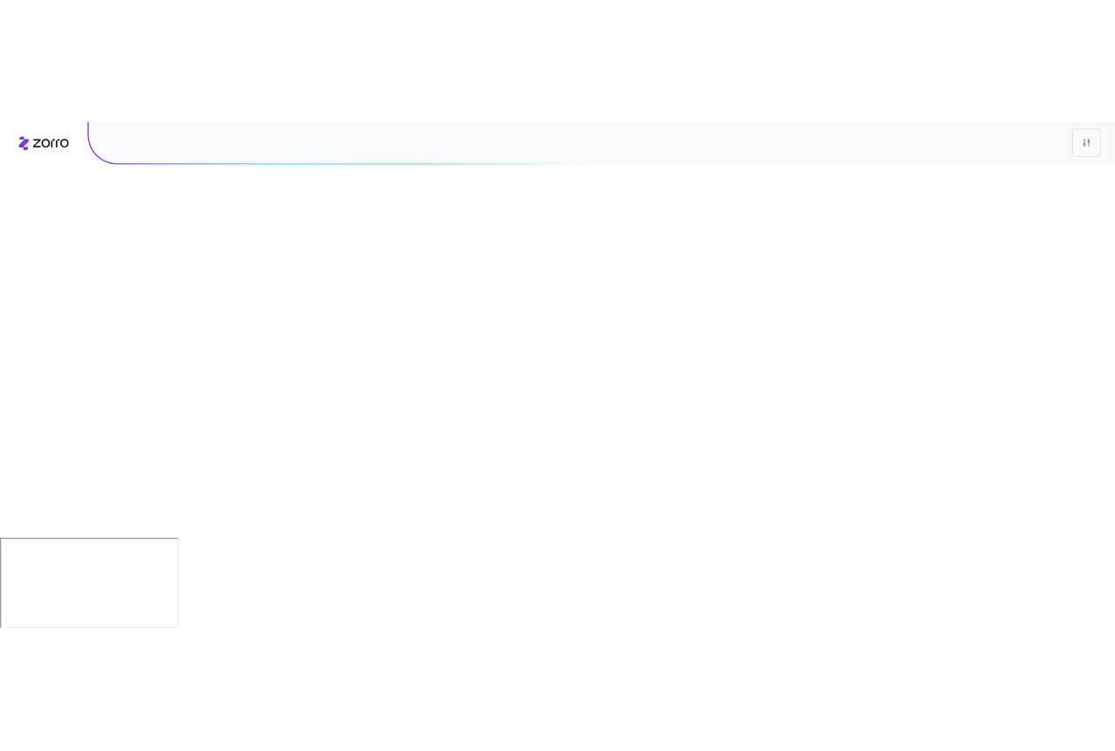
scroll to position [0, 0]
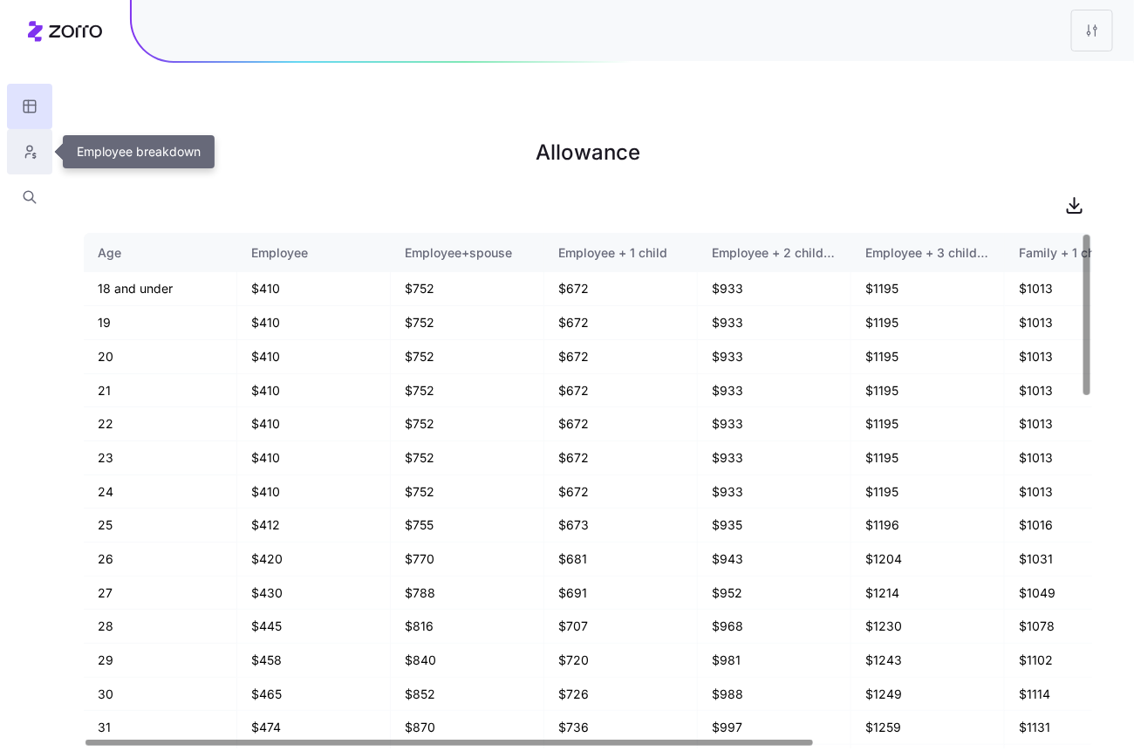
click at [29, 147] on icon "button" at bounding box center [30, 151] width 16 height 17
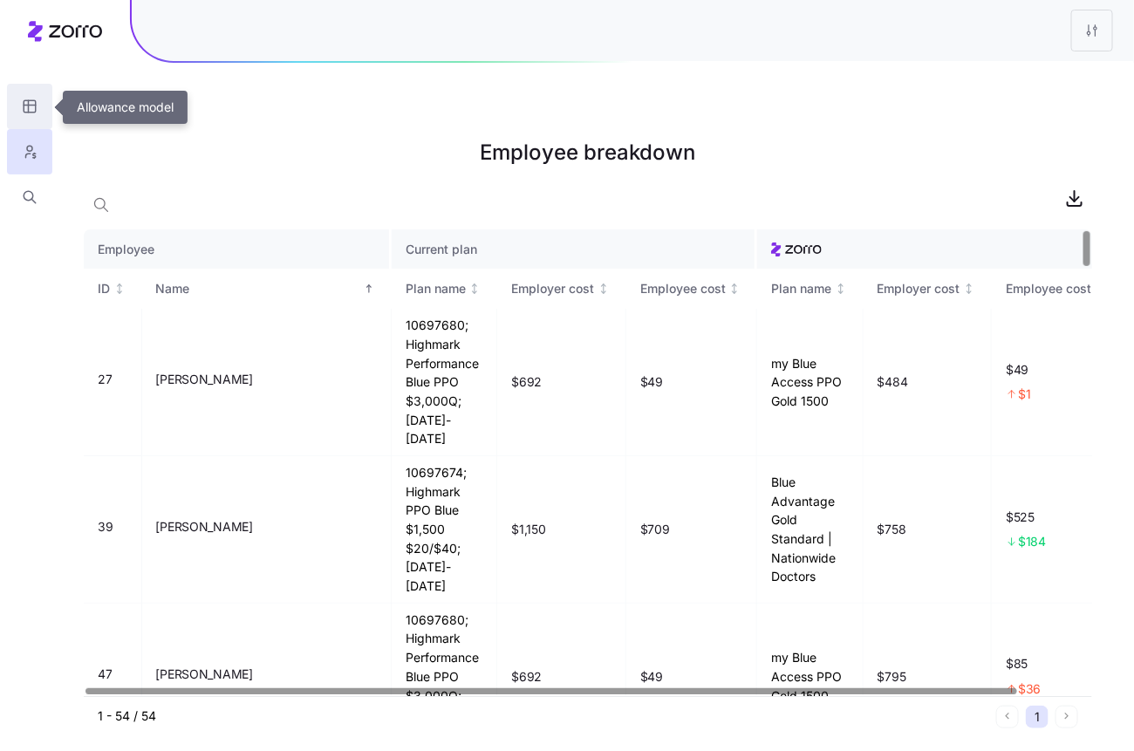
click at [43, 109] on button "button" at bounding box center [29, 106] width 45 height 45
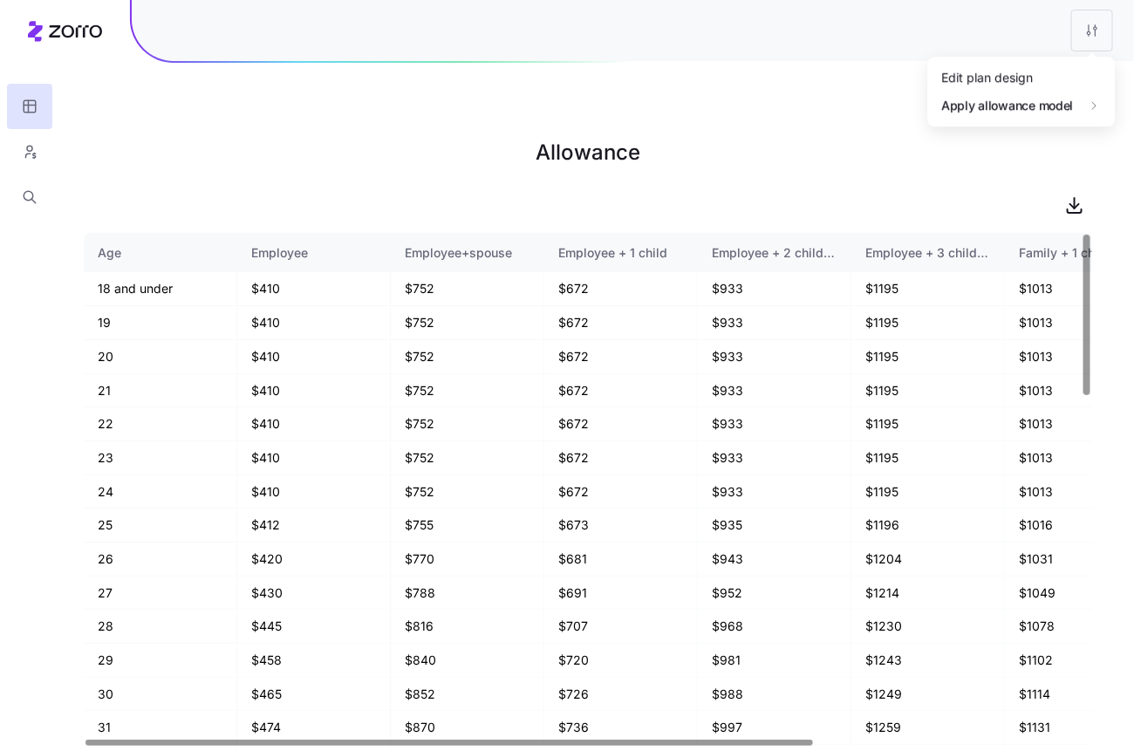
click at [1108, 43] on html "Allowance Age Employee Employee+spouse Employee + 1 child Employee + 2 children…" at bounding box center [567, 463] width 1134 height 926
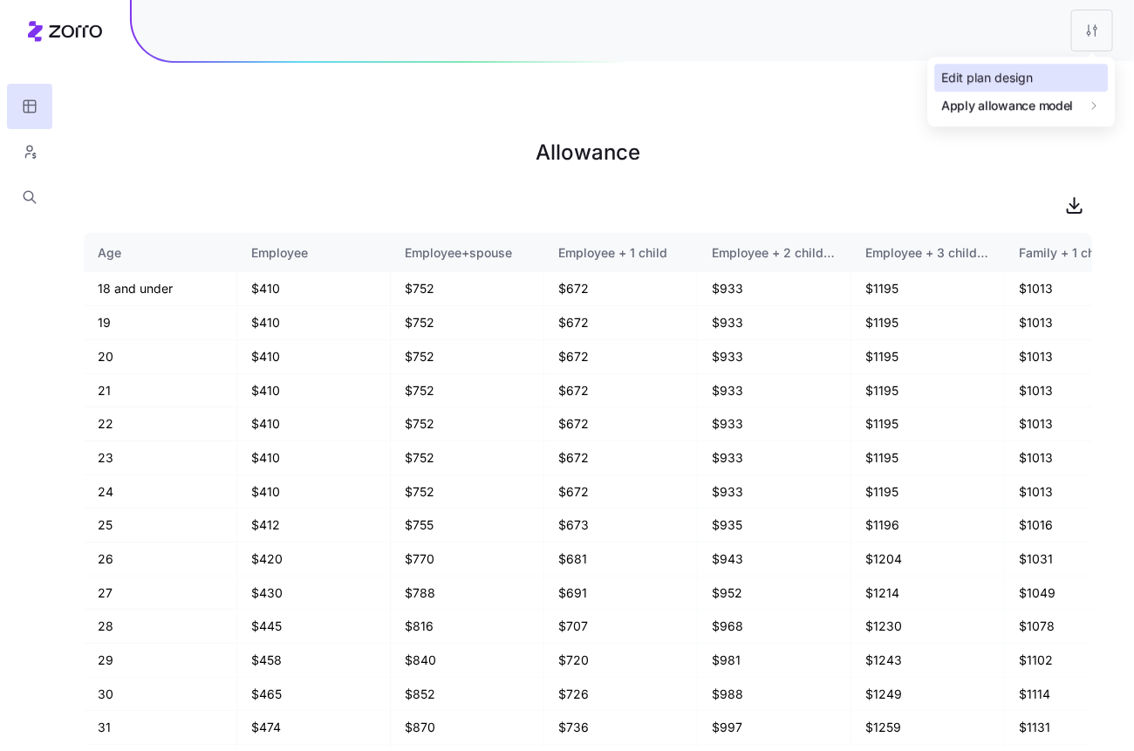
click at [1052, 87] on div "Edit plan design" at bounding box center [1022, 78] width 174 height 28
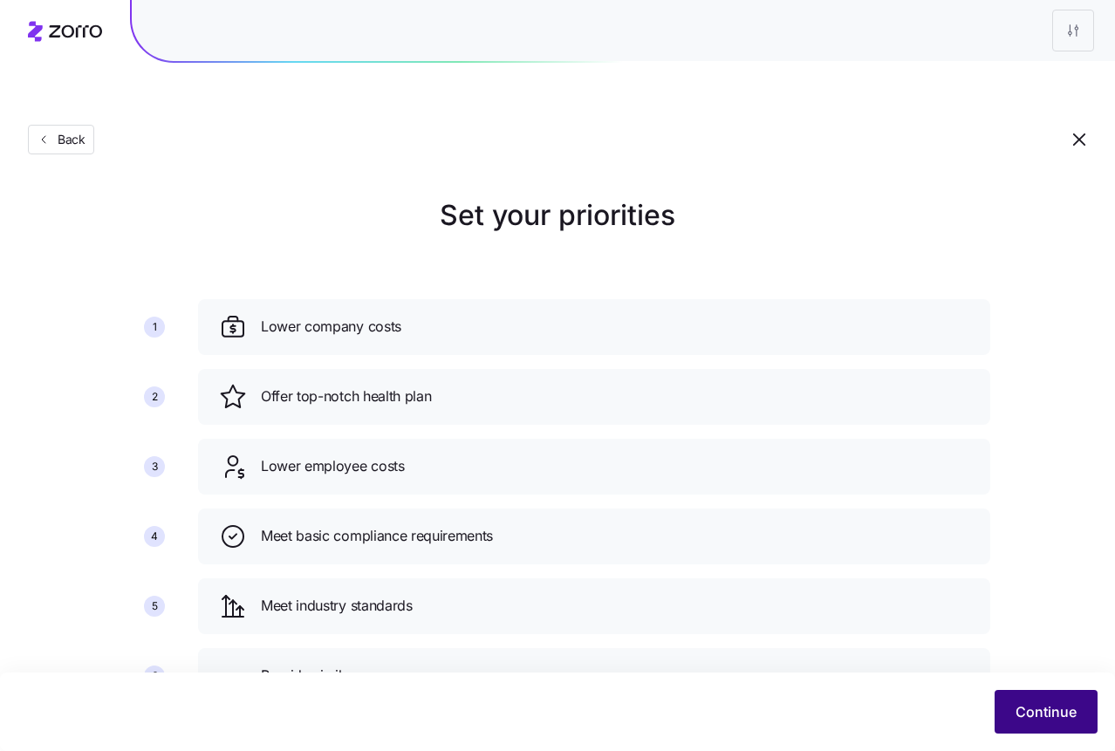
click at [1053, 723] on button "Continue" at bounding box center [1045, 712] width 103 height 44
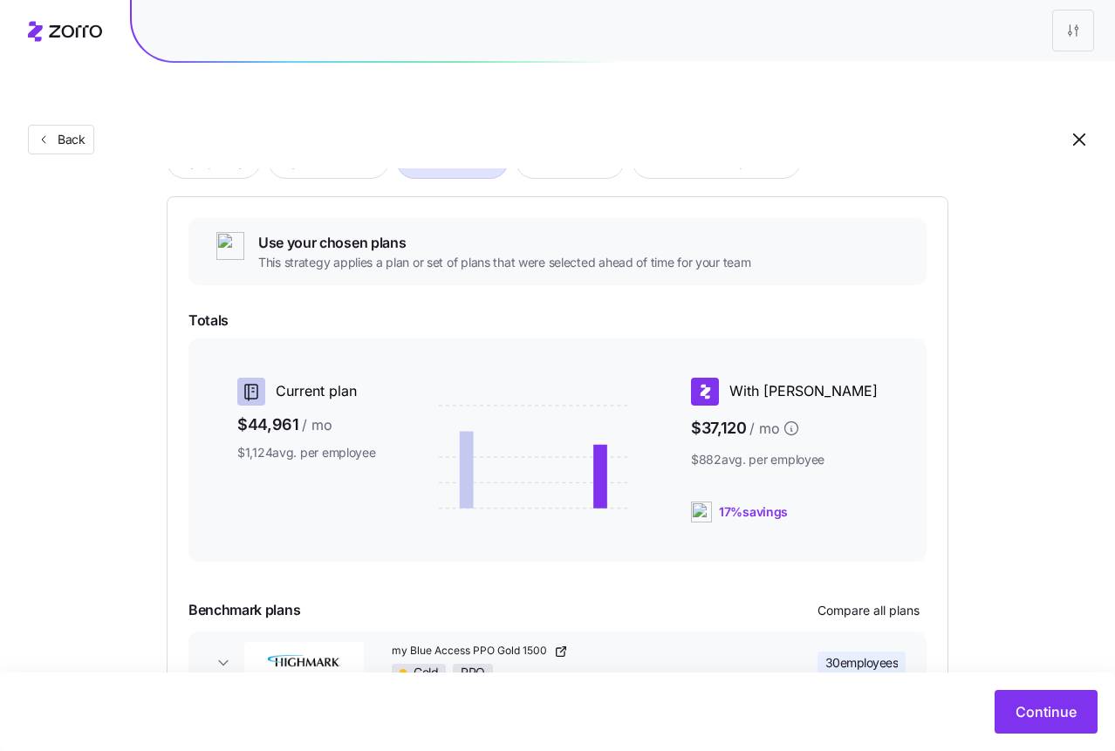
scroll to position [234, 0]
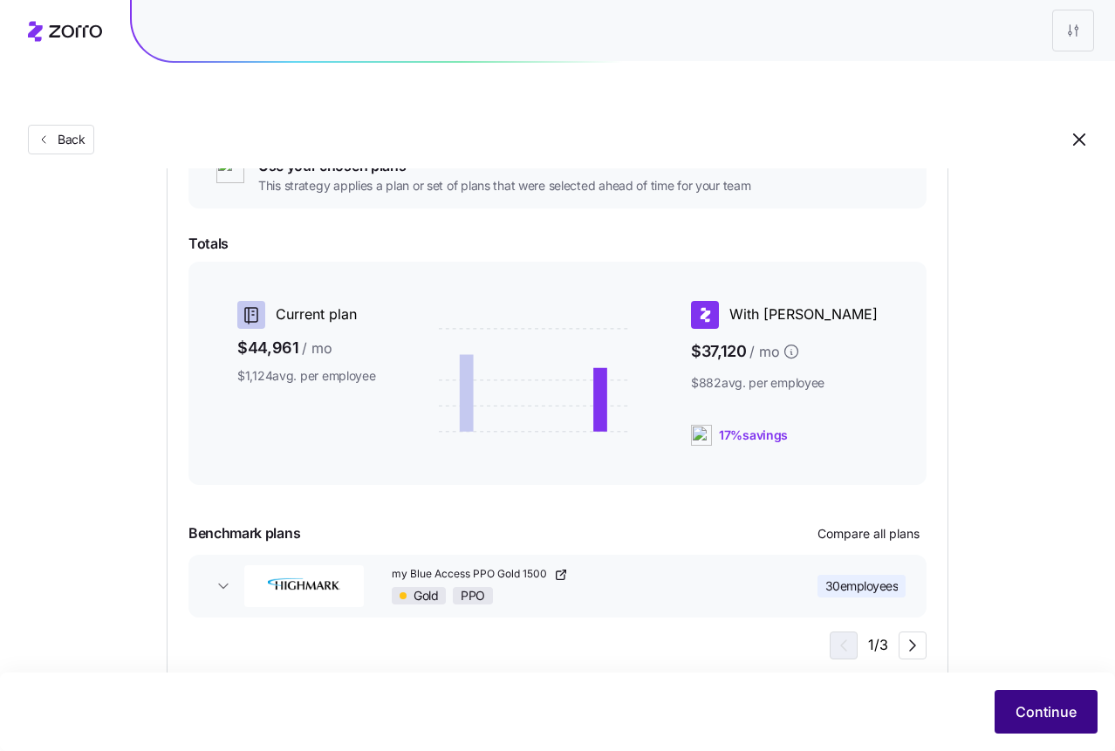
click at [1043, 692] on button "Continue" at bounding box center [1045, 712] width 103 height 44
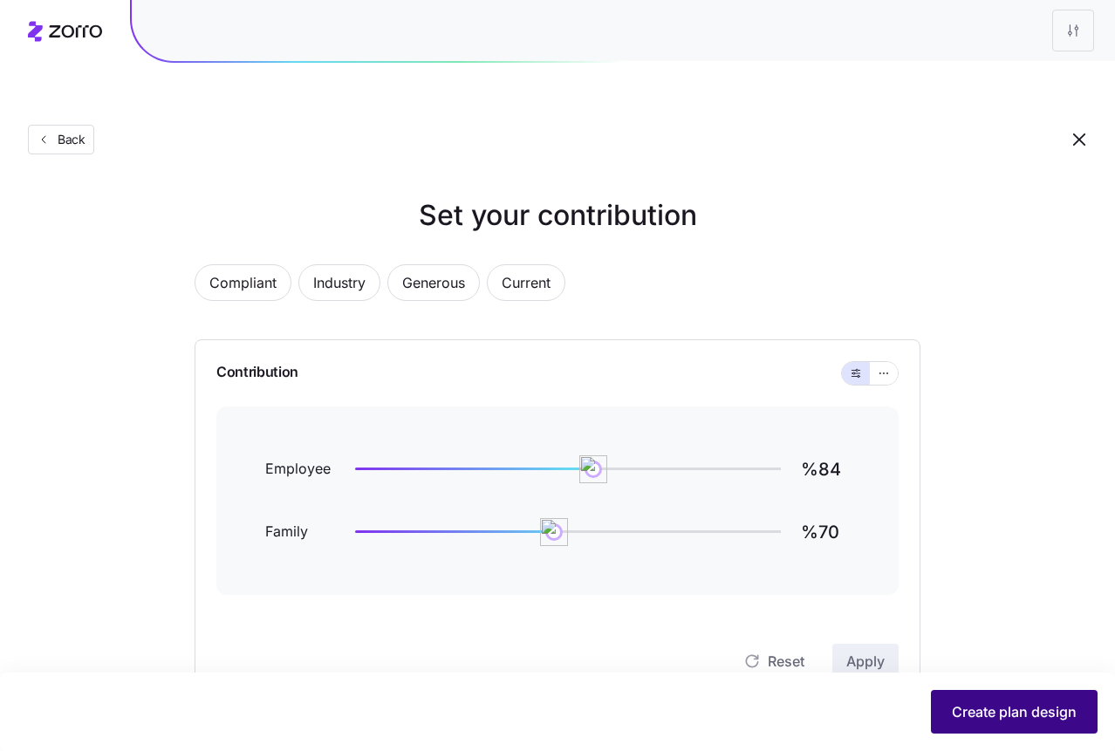
click at [971, 707] on span "Create plan design" at bounding box center [1013, 711] width 125 height 21
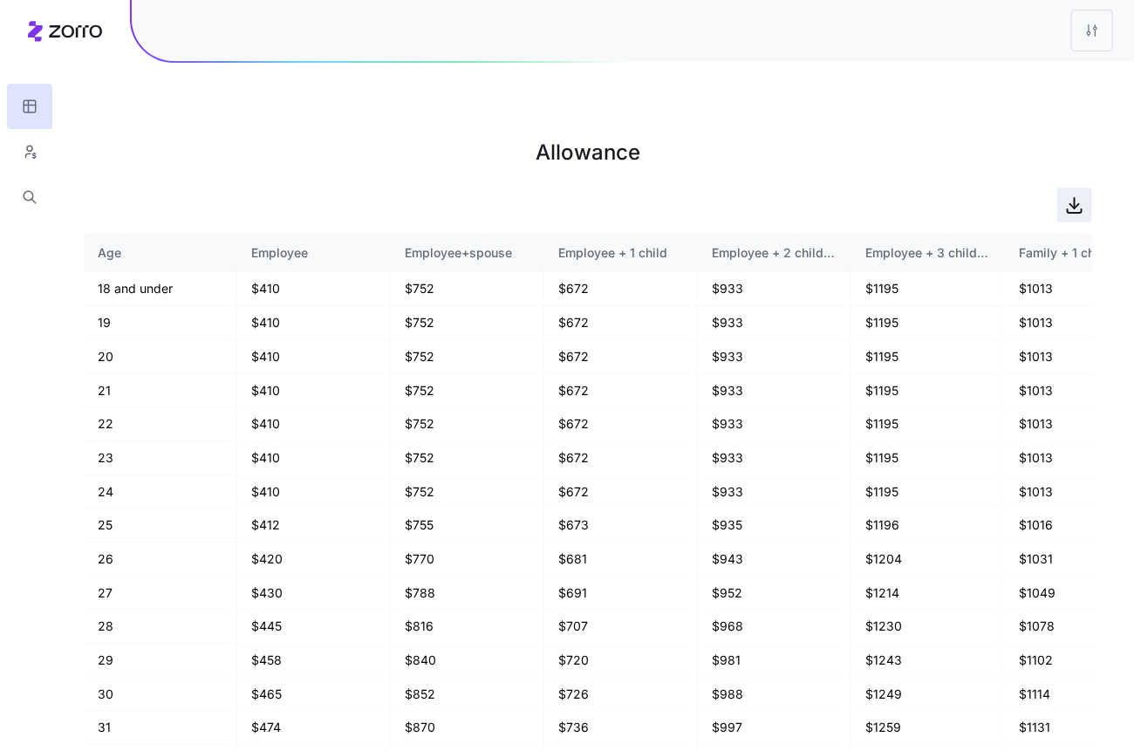
click at [1071, 194] on icon "button" at bounding box center [1074, 204] width 21 height 21
click at [24, 143] on button "button" at bounding box center [29, 151] width 45 height 45
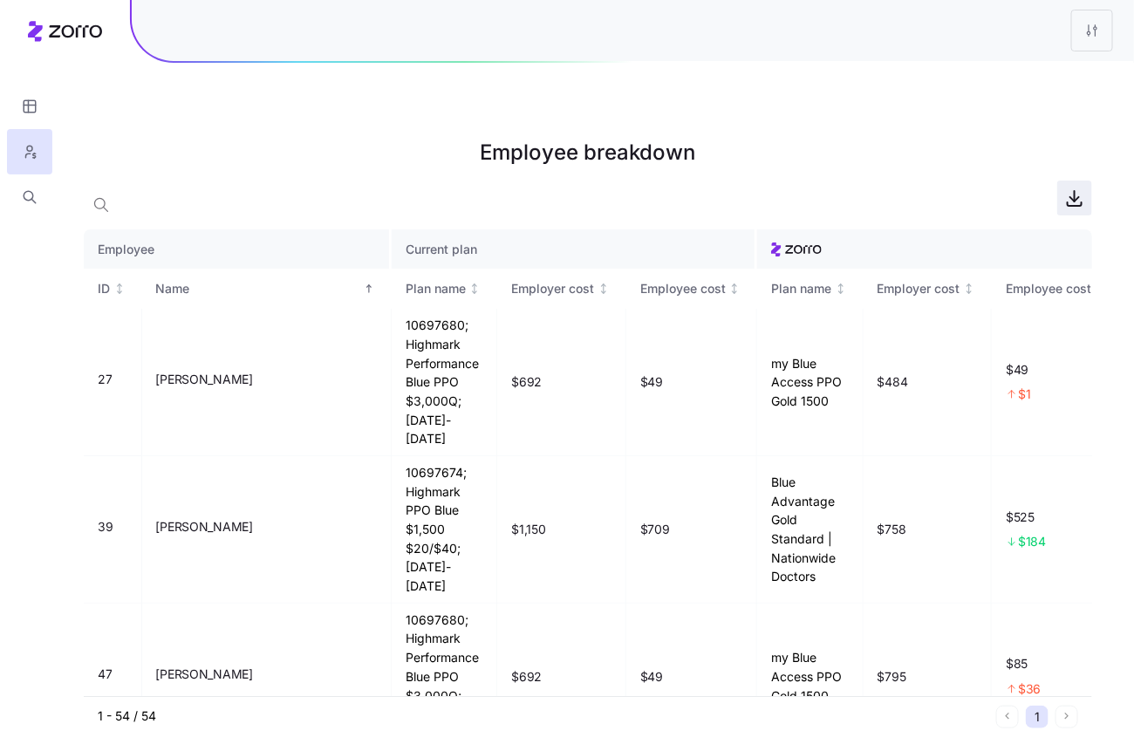
click at [1081, 187] on icon "button" at bounding box center [1074, 197] width 21 height 21
